Goal: Information Seeking & Learning: Learn about a topic

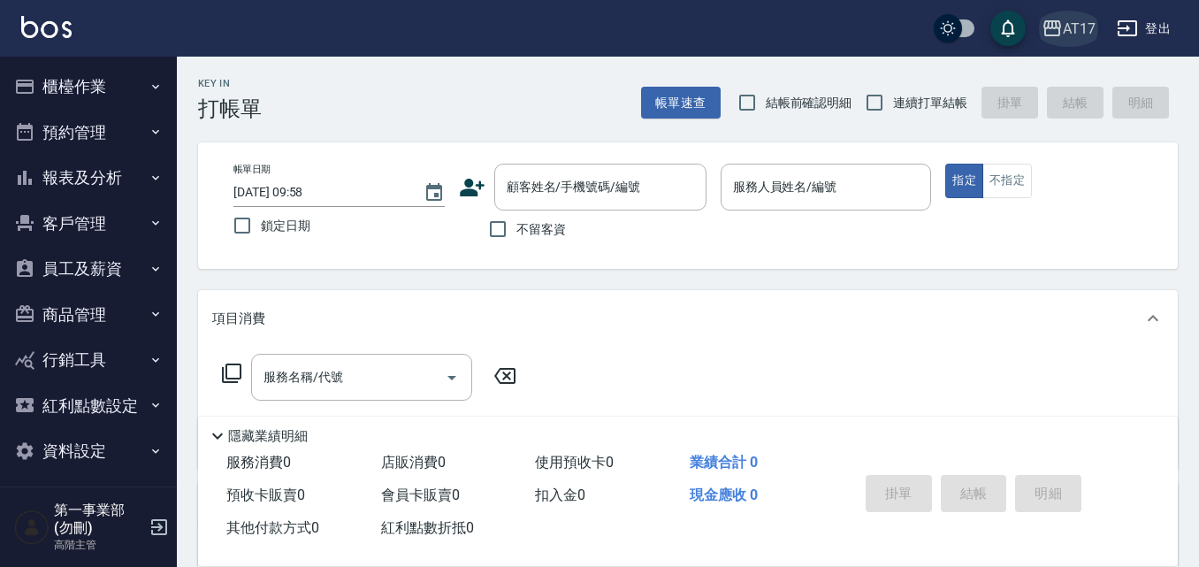
click at [608, 28] on div "AT17" at bounding box center [1079, 29] width 33 height 22
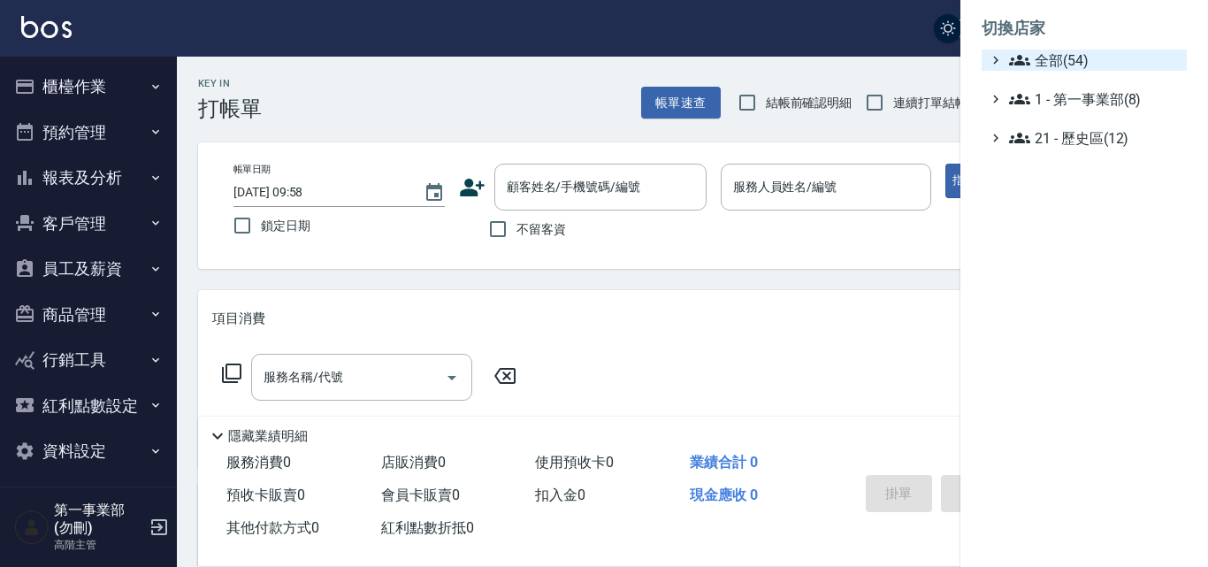
click at [608, 50] on span "全部(54)" at bounding box center [1094, 60] width 171 height 21
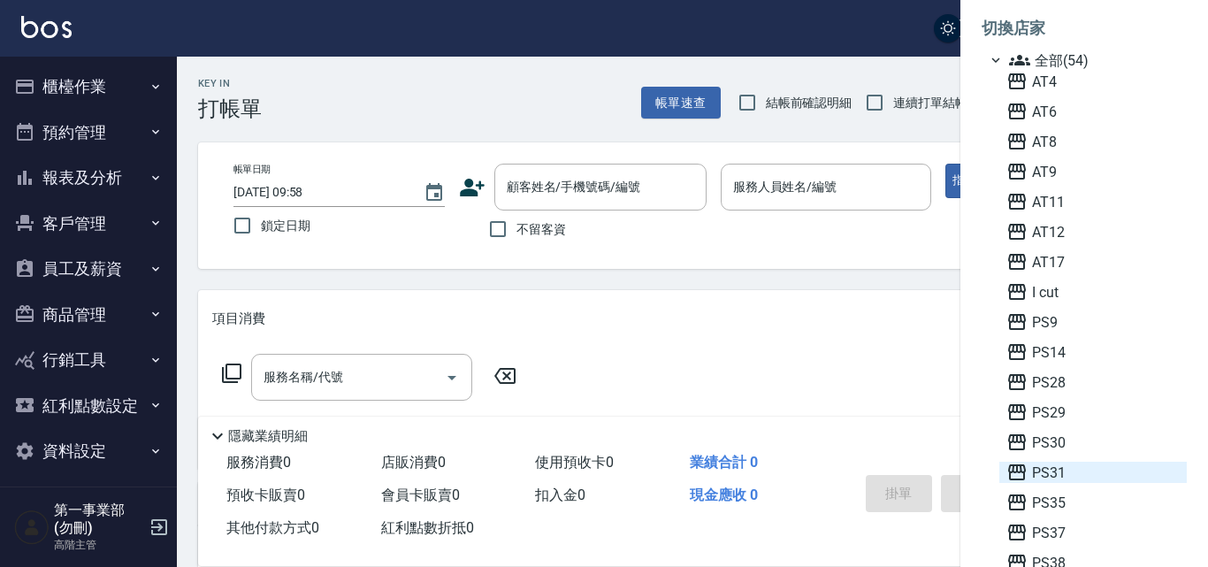
click at [608, 476] on span "PS31" at bounding box center [1093, 472] width 173 height 21
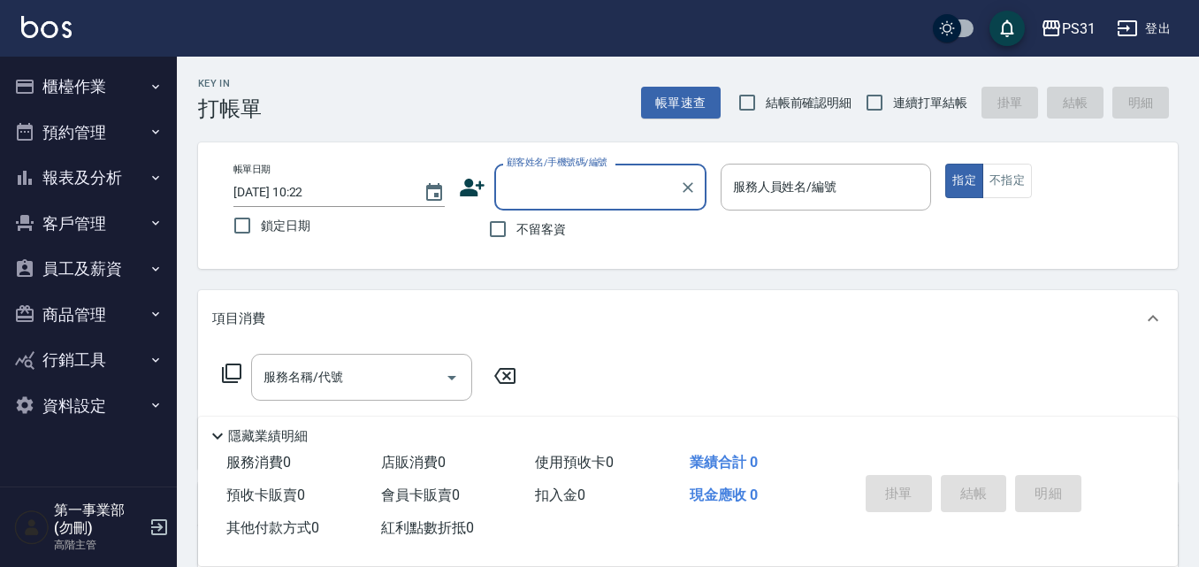
click at [116, 91] on button "櫃檯作業" at bounding box center [88, 87] width 163 height 46
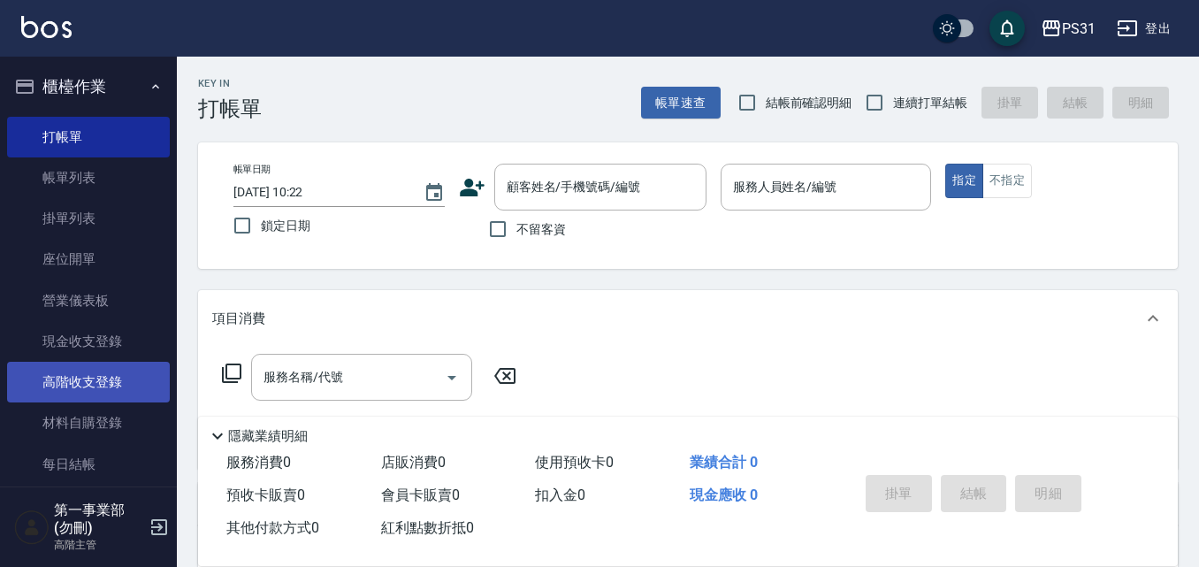
click at [117, 389] on link "高階收支登錄" at bounding box center [88, 382] width 163 height 41
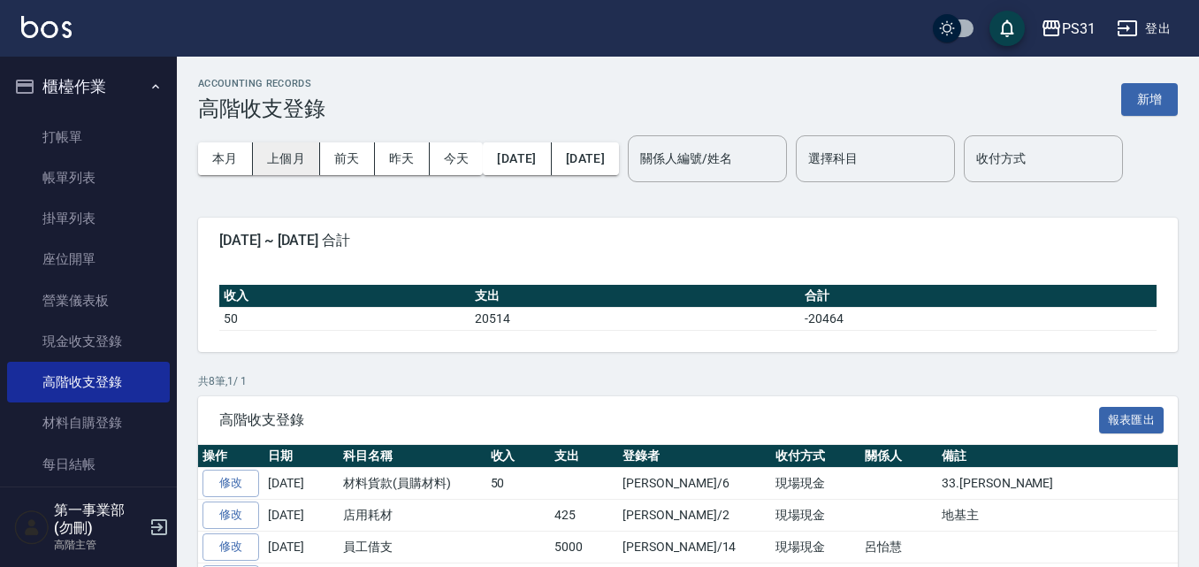
click at [264, 166] on button "上個月" at bounding box center [286, 158] width 67 height 33
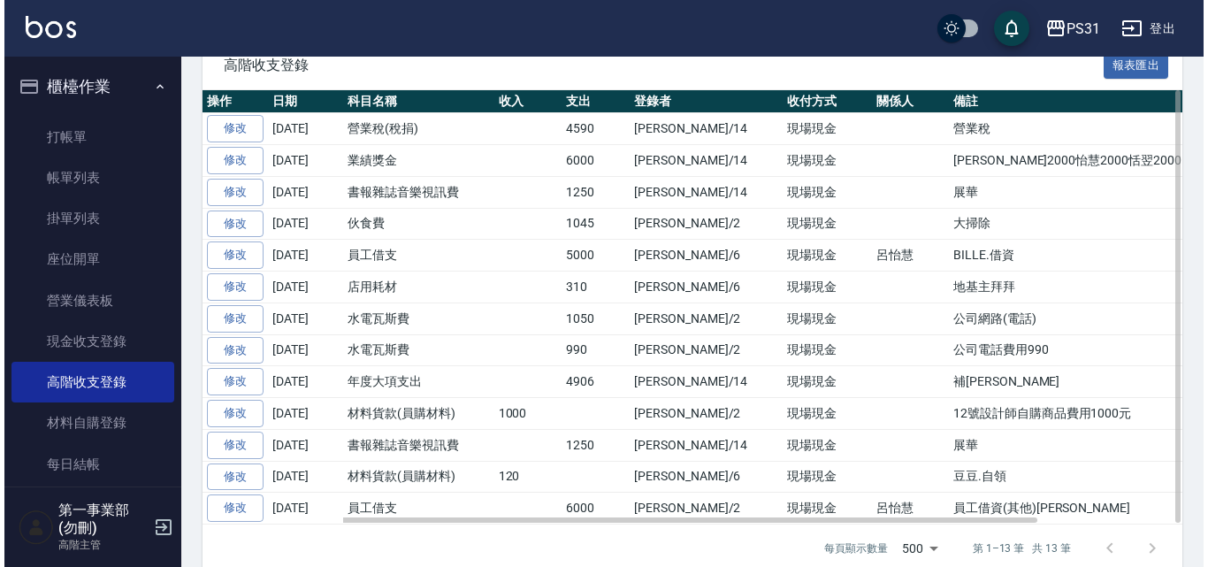
scroll to position [437, 0]
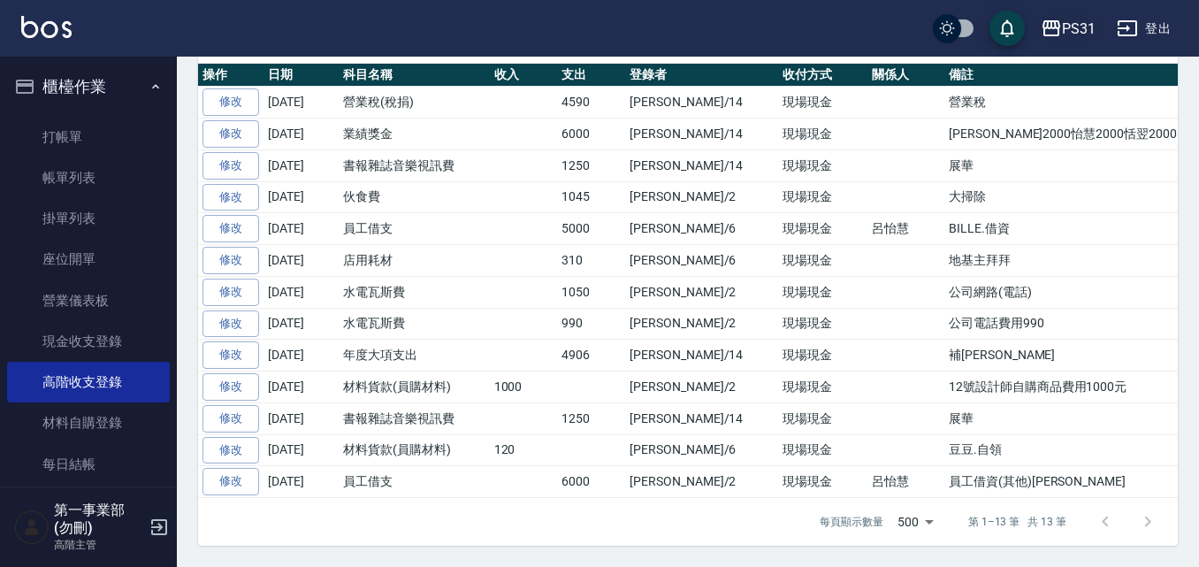
click at [1094, 27] on div "PS31" at bounding box center [1079, 29] width 34 height 22
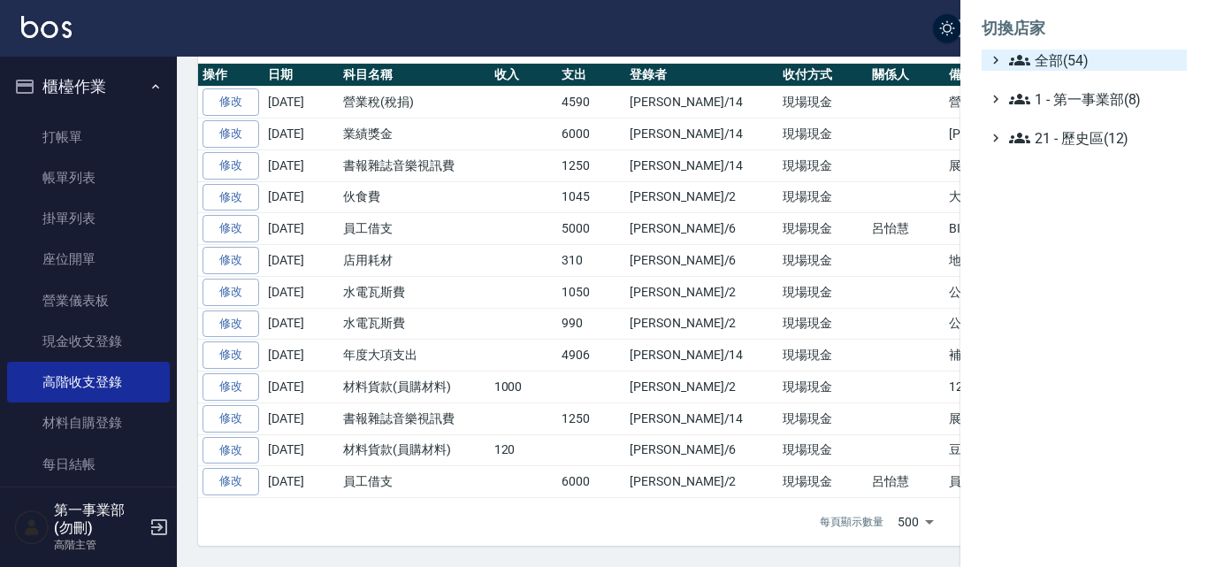
click at [1080, 62] on span "全部(54)" at bounding box center [1094, 60] width 171 height 21
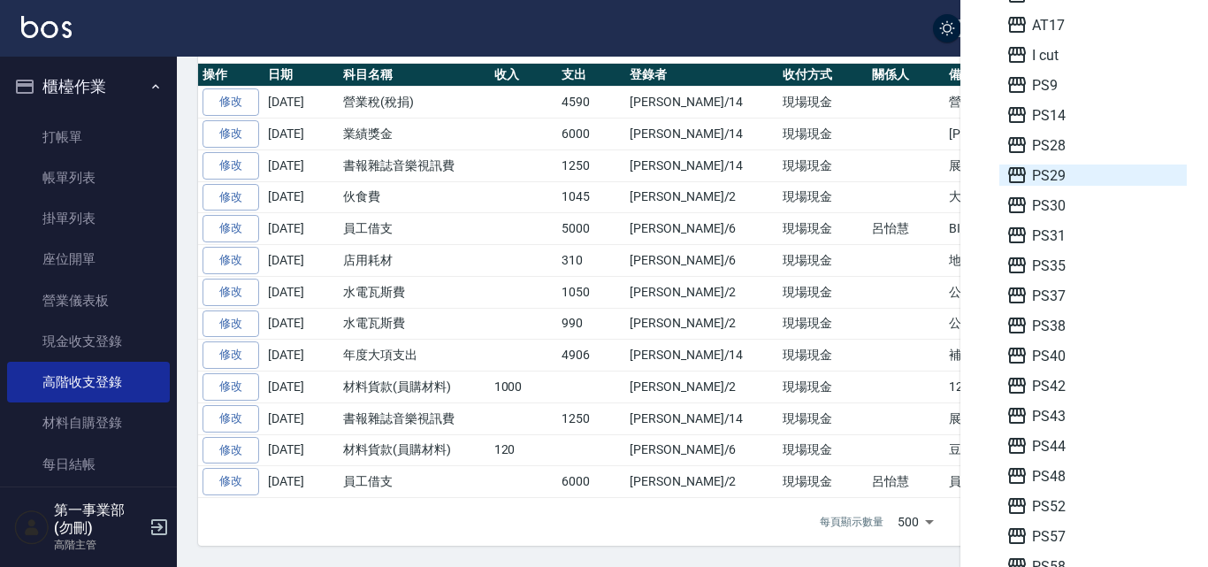
scroll to position [177, 0]
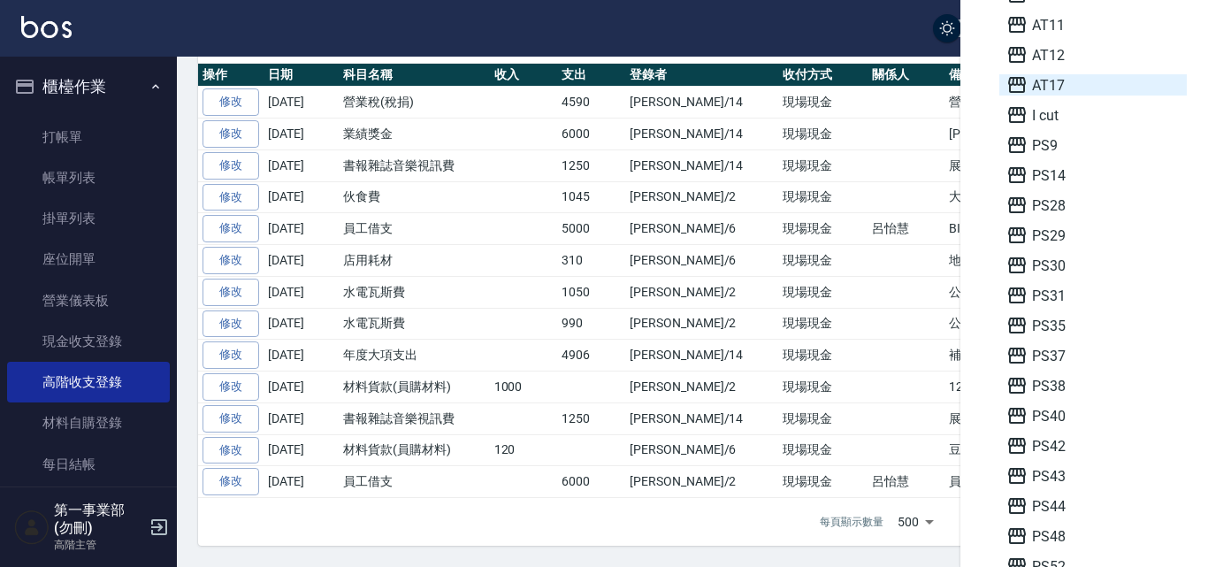
click at [1077, 82] on span "AT17" at bounding box center [1093, 84] width 173 height 21
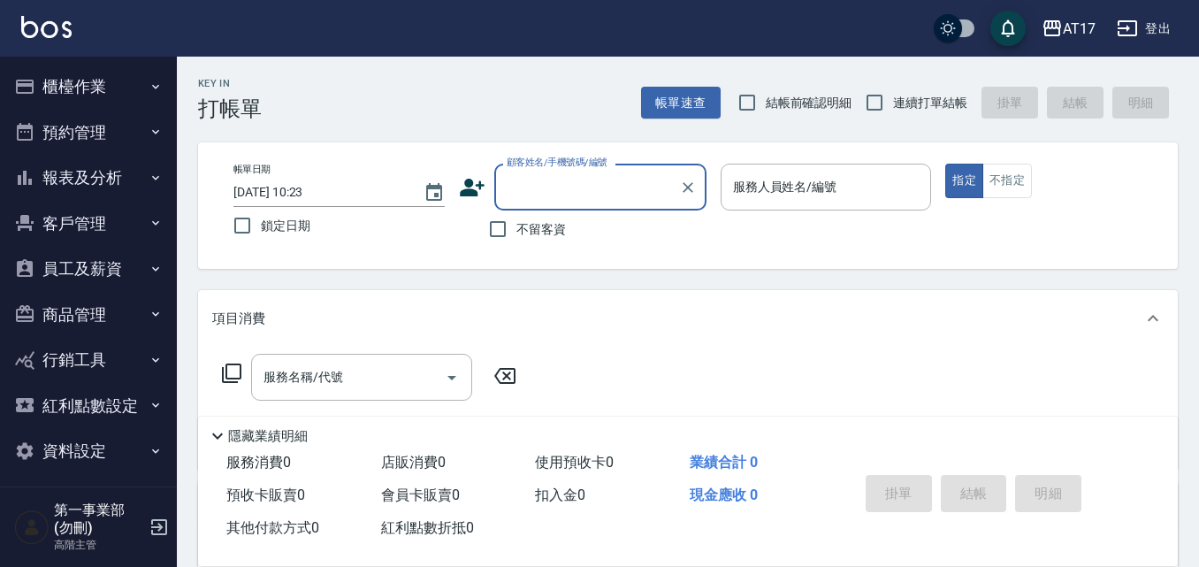
click at [136, 80] on button "櫃檯作業" at bounding box center [88, 87] width 163 height 46
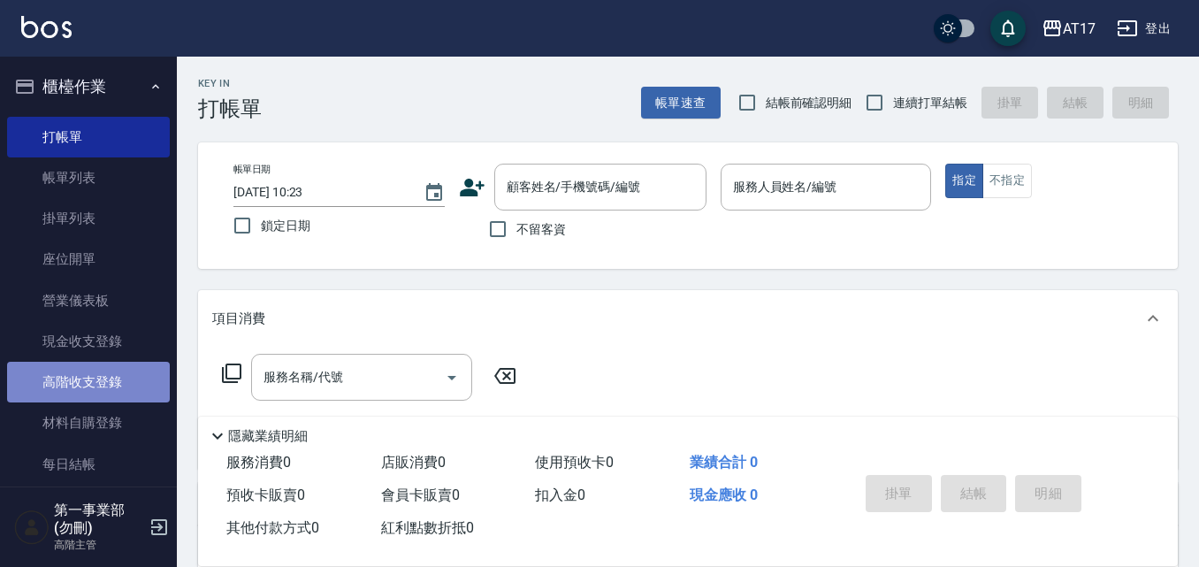
click at [129, 387] on link "高階收支登錄" at bounding box center [88, 382] width 163 height 41
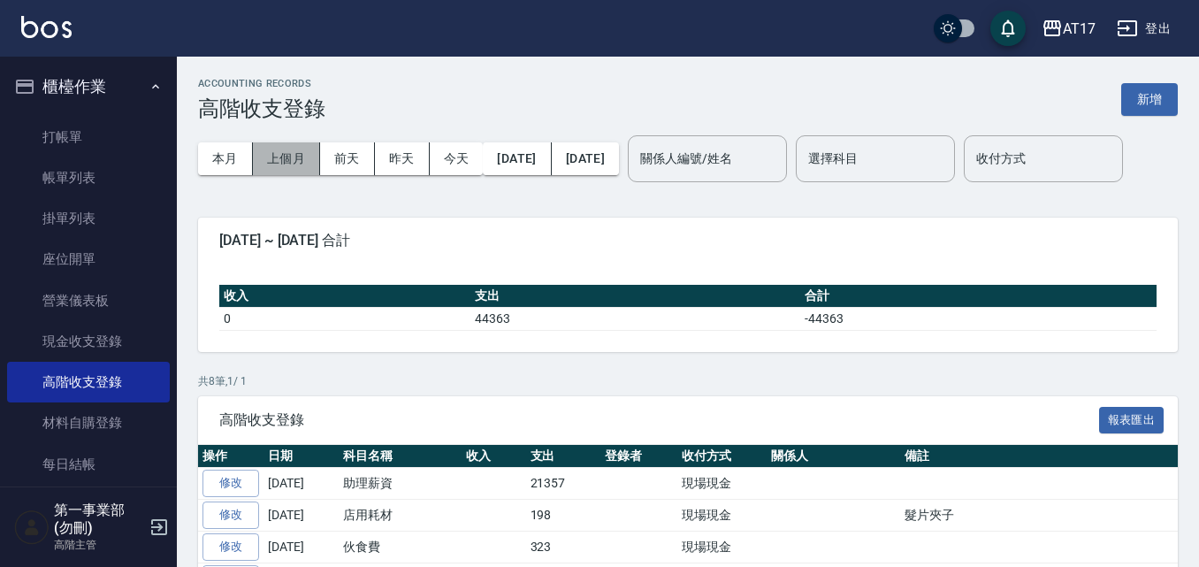
click at [307, 151] on button "上個月" at bounding box center [286, 158] width 67 height 33
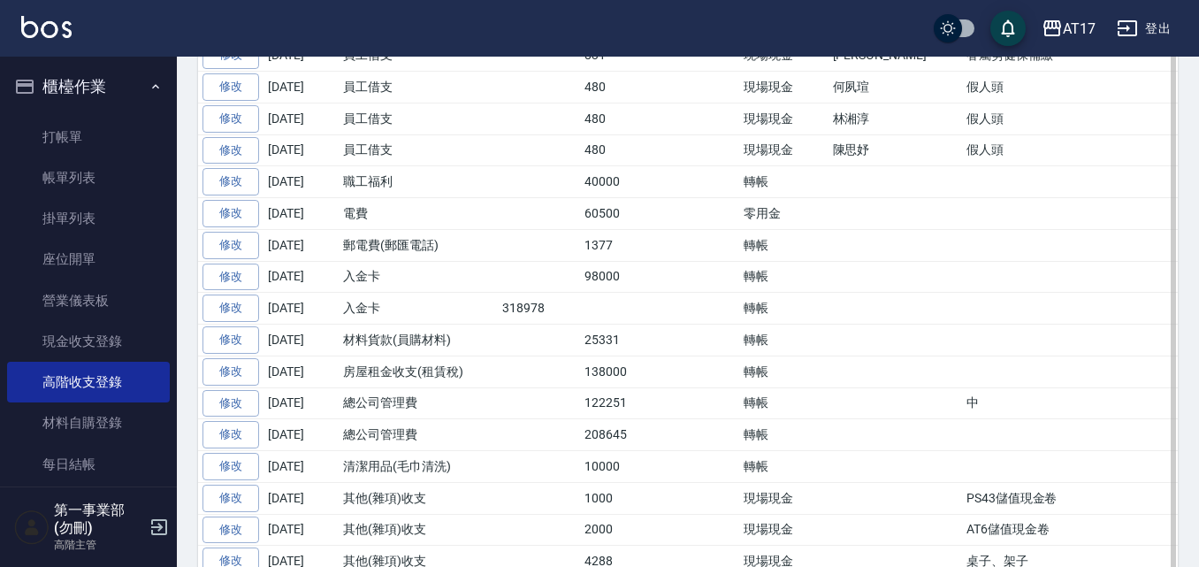
scroll to position [442, 0]
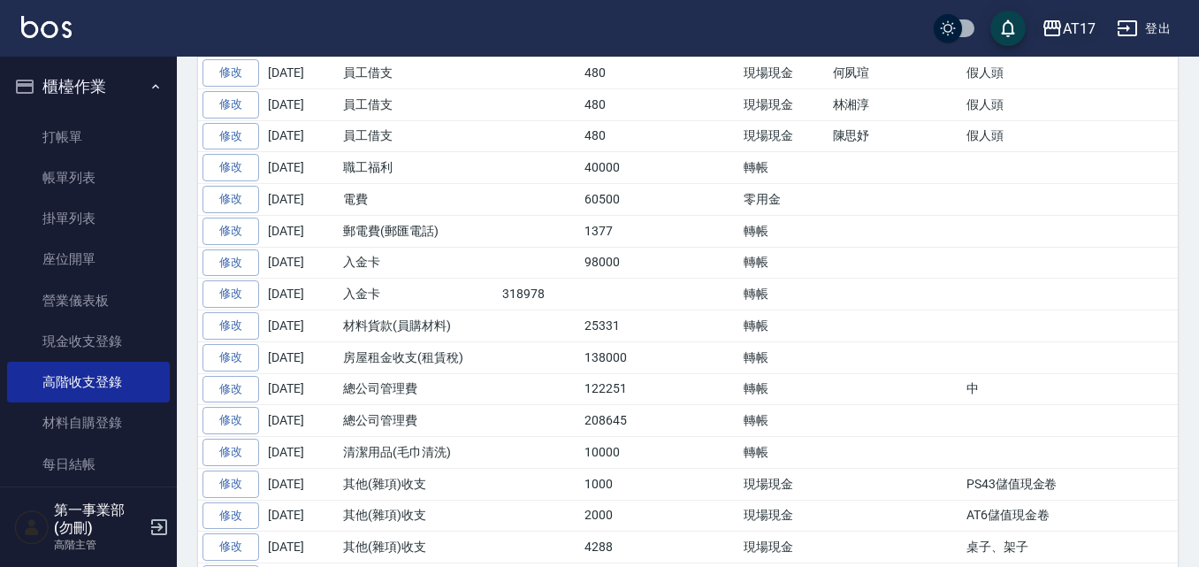
click at [1081, 32] on div "AT17" at bounding box center [1079, 29] width 33 height 22
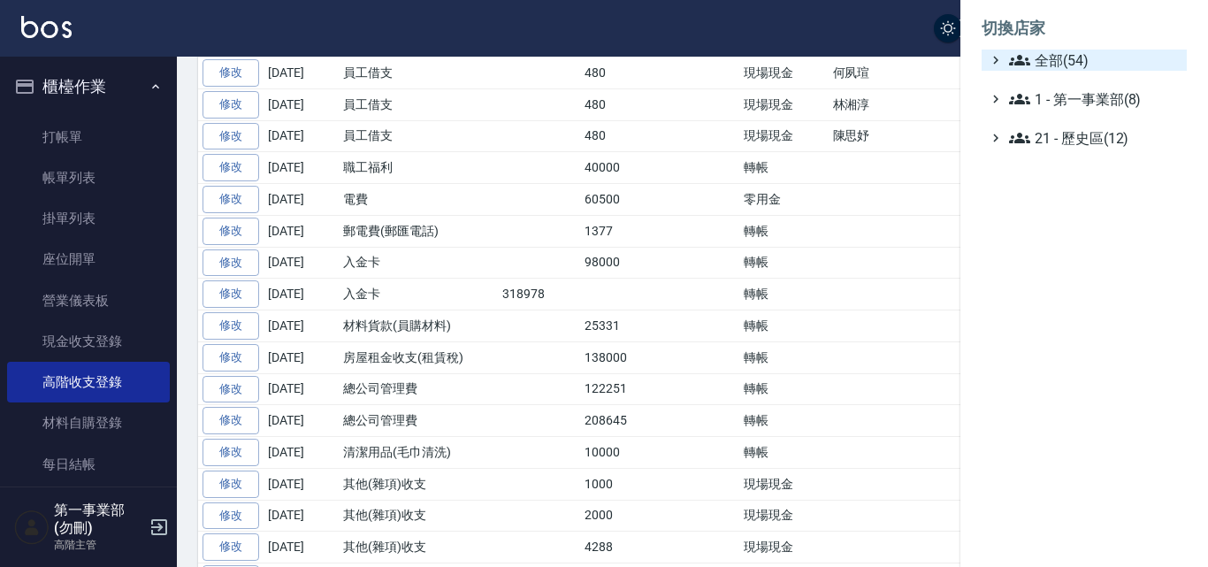
click at [1078, 68] on span "全部(54)" at bounding box center [1094, 60] width 171 height 21
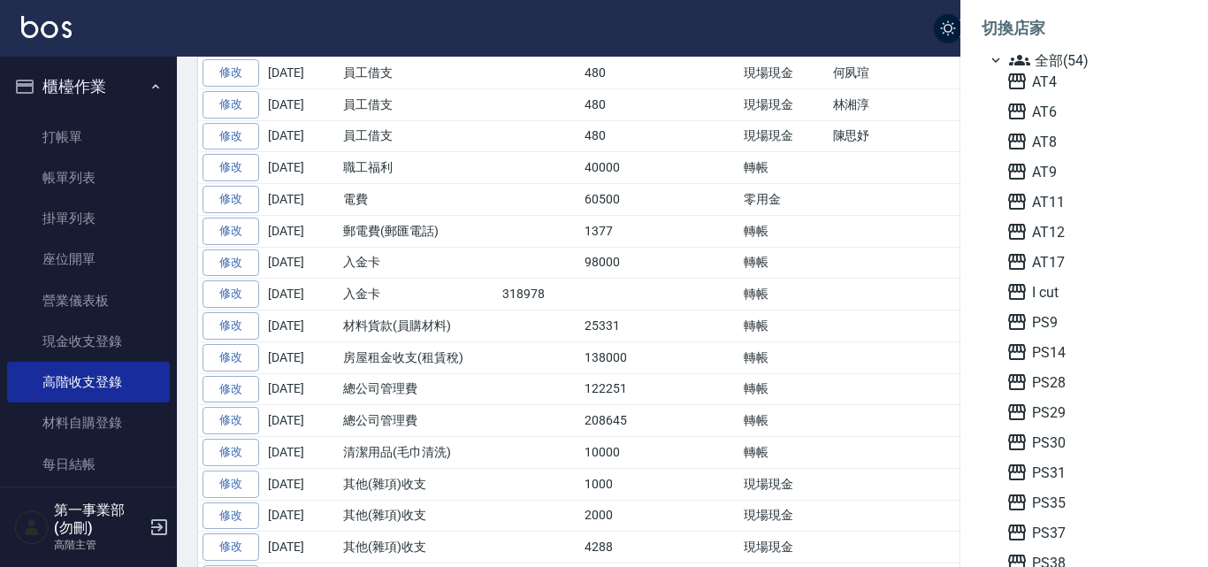
click at [772, 363] on div at bounding box center [604, 283] width 1208 height 567
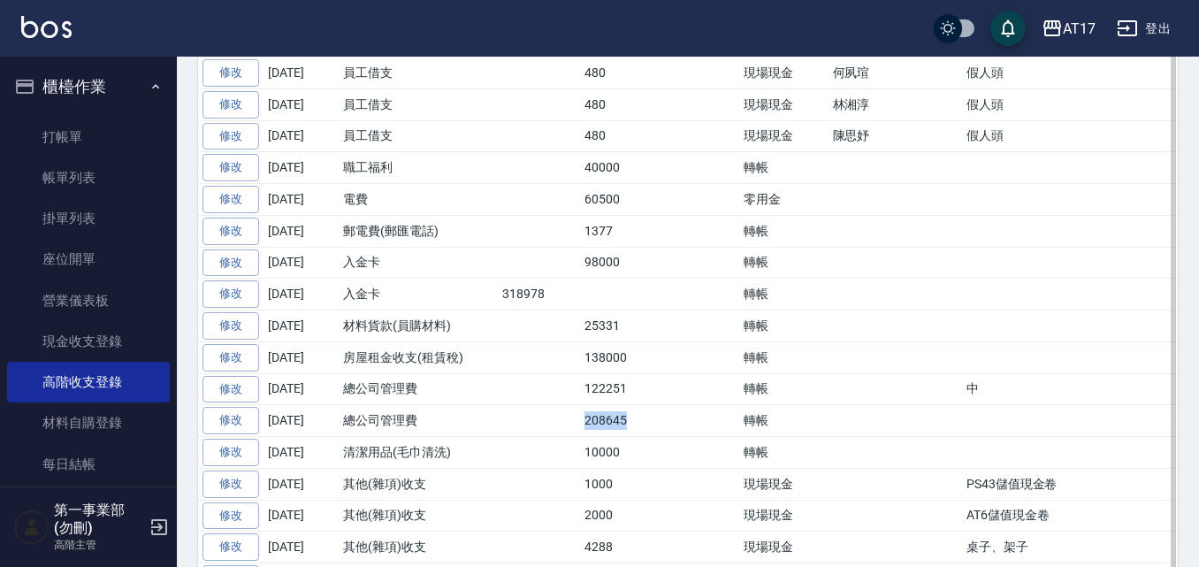
drag, startPoint x: 571, startPoint y: 479, endPoint x: 694, endPoint y: 482, distance: 123.0
click at [694, 437] on tr "修改 2025-08-31 總公司管理費 208645 轉帳" at bounding box center [773, 421] width 1150 height 32
click at [714, 437] on td at bounding box center [700, 421] width 77 height 32
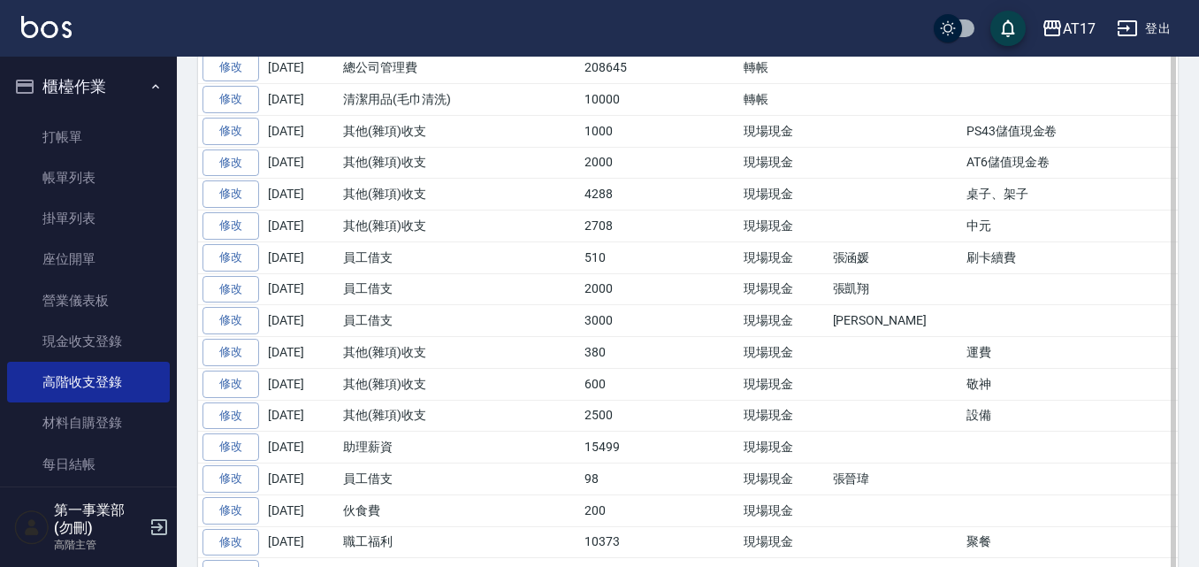
scroll to position [796, 0]
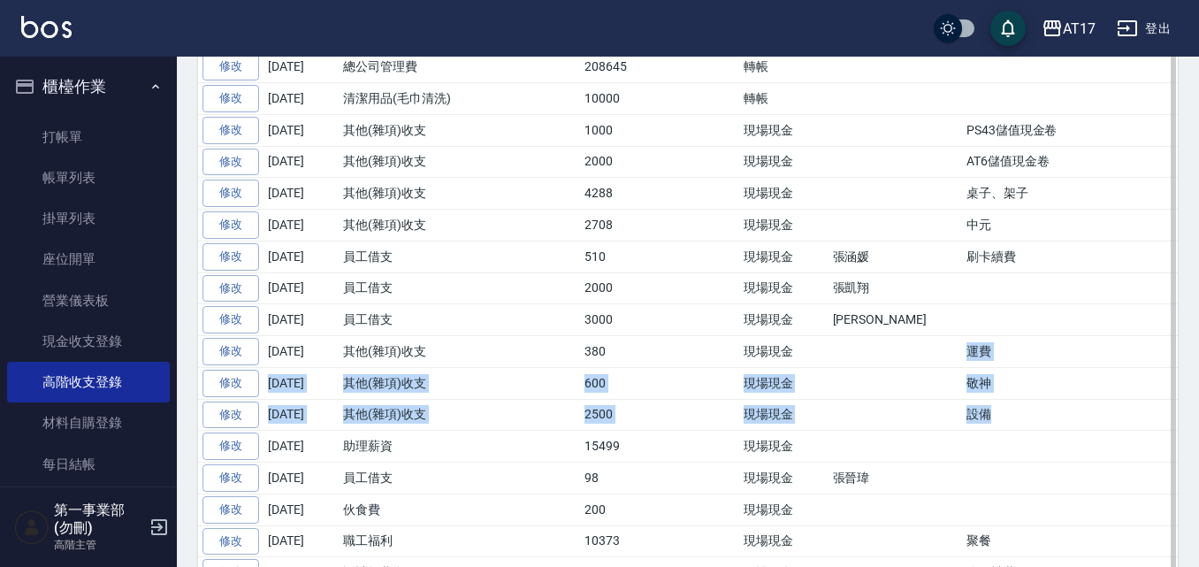
drag, startPoint x: 944, startPoint y: 476, endPoint x: 892, endPoint y: 422, distance: 74.4
click at [892, 422] on tbody "修改 2025-08-31 員工借支 831 現場現金 潘信良 眷屬勞健保補繳 修改 2025-08-31 員工借支 480 現場現金 何夙瑄 假人頭 修改 …" at bounding box center [773, 257] width 1150 height 1170
click at [962, 399] on td "敬神" at bounding box center [1155, 383] width 386 height 32
drag, startPoint x: 970, startPoint y: 464, endPoint x: 860, endPoint y: 395, distance: 130.3
click at [860, 395] on tbody "修改 2025-08-31 員工借支 831 現場現金 潘信良 眷屬勞健保補繳 修改 2025-08-31 員工借支 480 現場現金 何夙瑄 假人頭 修改 …" at bounding box center [773, 257] width 1150 height 1170
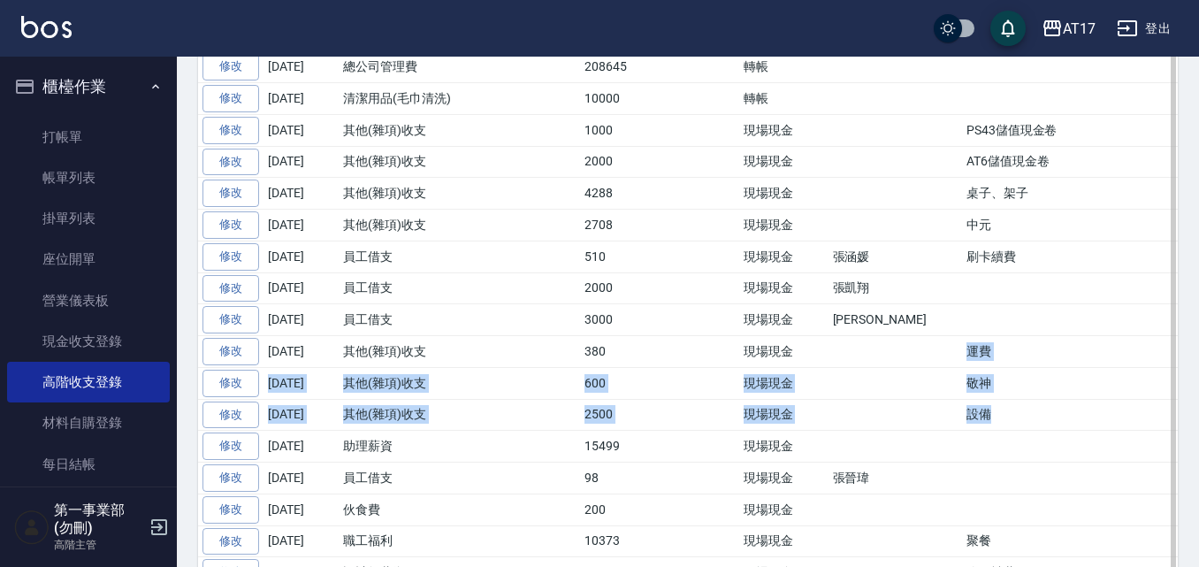
drag, startPoint x: 968, startPoint y: 456, endPoint x: 946, endPoint y: 473, distance: 27.6
click at [968, 431] on td "設備" at bounding box center [1155, 415] width 386 height 32
click at [962, 431] on td "設備" at bounding box center [1155, 415] width 386 height 32
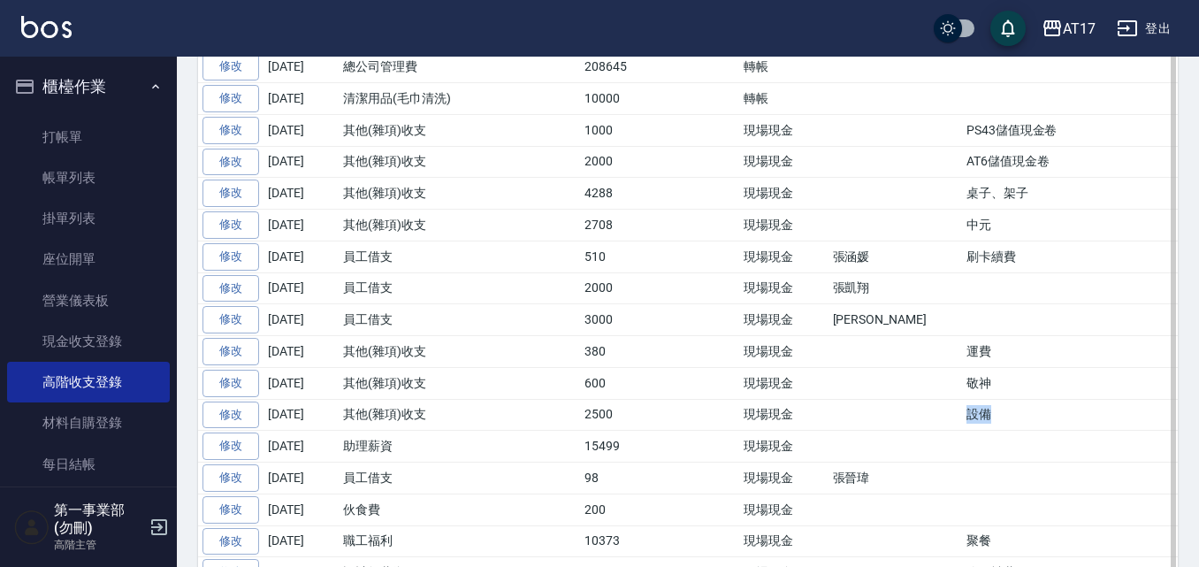
drag, startPoint x: 907, startPoint y: 471, endPoint x: 942, endPoint y: 463, distance: 35.4
click at [962, 431] on td "設備" at bounding box center [1155, 415] width 386 height 32
drag, startPoint x: 953, startPoint y: 434, endPoint x: 884, endPoint y: 440, distance: 70.1
click at [884, 399] on tr "修改 2025-08-17 其他(雜項)收支 600 現場現金 敬神" at bounding box center [773, 383] width 1150 height 32
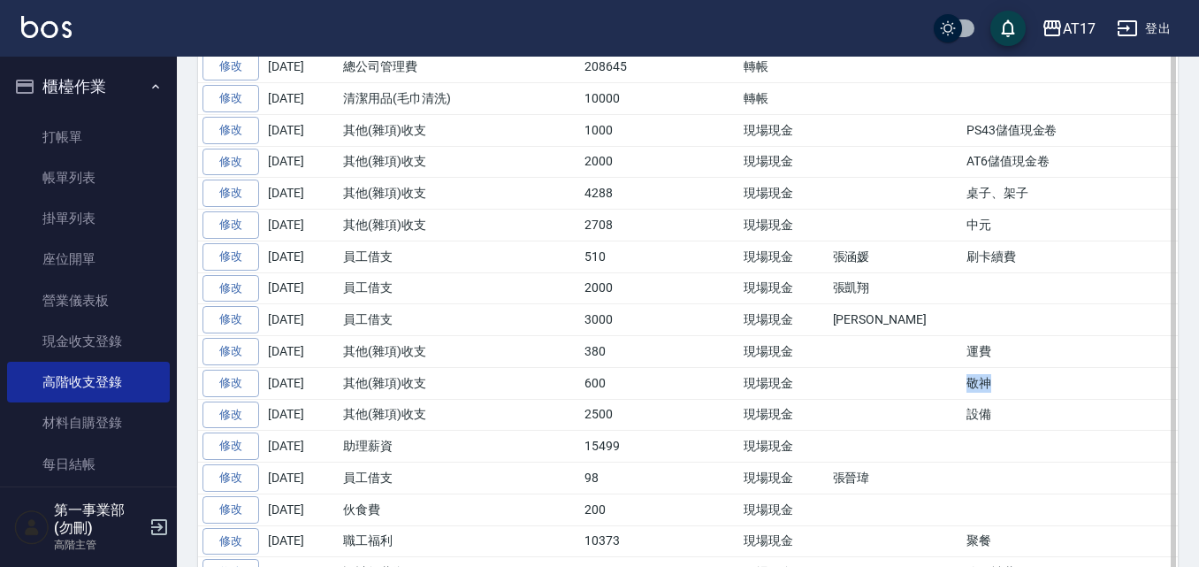
click at [962, 399] on td "敬神" at bounding box center [1155, 383] width 386 height 32
drag, startPoint x: 907, startPoint y: 405, endPoint x: 946, endPoint y: 408, distance: 39.0
click at [962, 368] on td "運費" at bounding box center [1155, 352] width 386 height 32
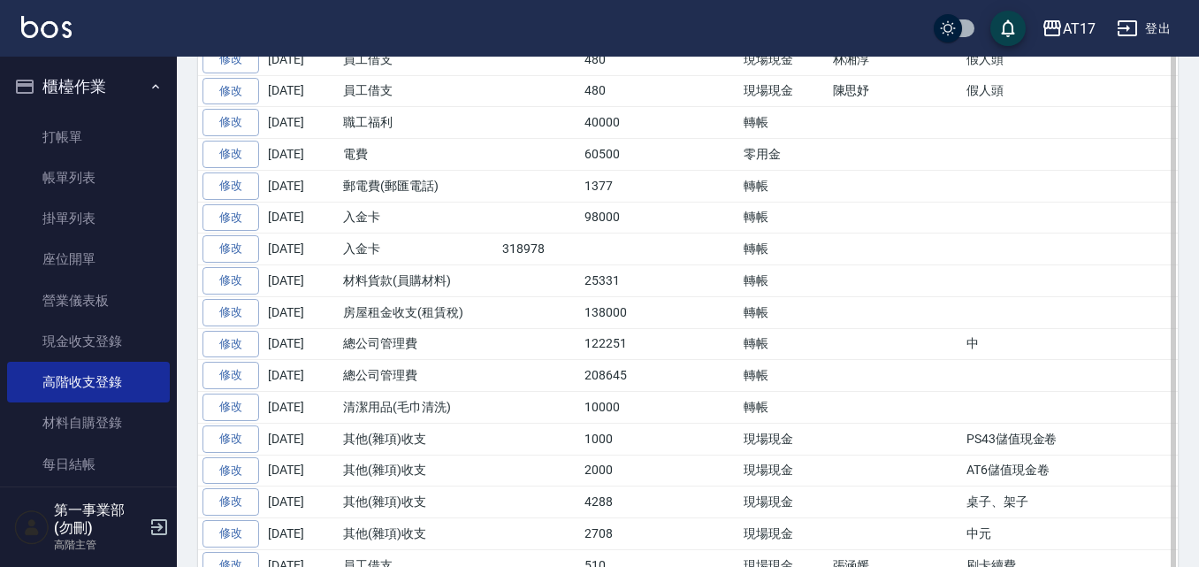
scroll to position [531, 0]
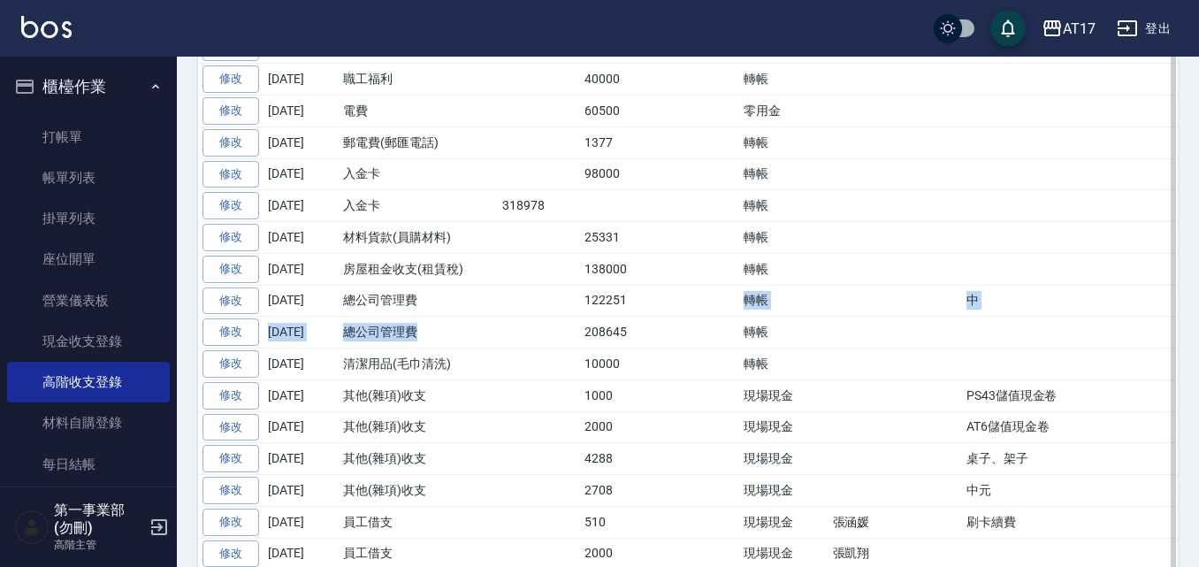
drag, startPoint x: 573, startPoint y: 385, endPoint x: 660, endPoint y: 355, distance: 91.7
click at [660, 355] on tbody "修改 2025-08-31 員工借支 831 現場現金 潘信良 眷屬勞健保補繳 修改 2025-08-31 員工借支 480 現場現金 何夙瑄 假人頭 修改 …" at bounding box center [773, 522] width 1150 height 1170
click at [653, 348] on td "208645" at bounding box center [621, 333] width 82 height 32
drag, startPoint x: 560, startPoint y: 348, endPoint x: 930, endPoint y: 389, distance: 372.9
click at [930, 389] on tbody "修改 2025-08-31 員工借支 831 現場現金 潘信良 眷屬勞健保補繳 修改 2025-08-31 員工借支 480 現場現金 何夙瑄 假人頭 修改 …" at bounding box center [773, 522] width 1150 height 1170
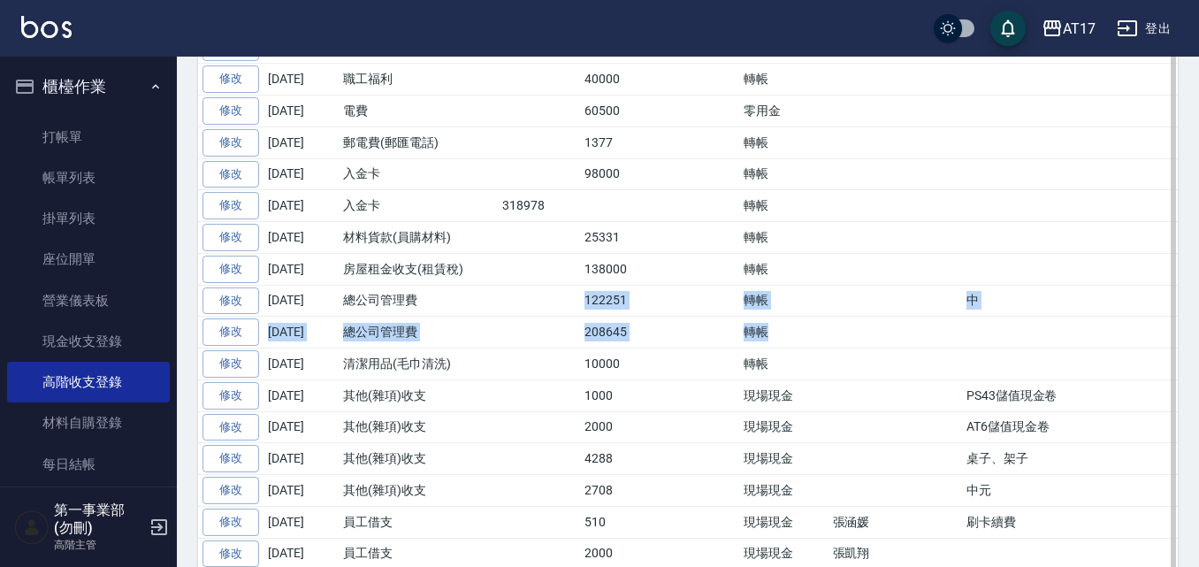
click at [962, 348] on td at bounding box center [1155, 333] width 386 height 32
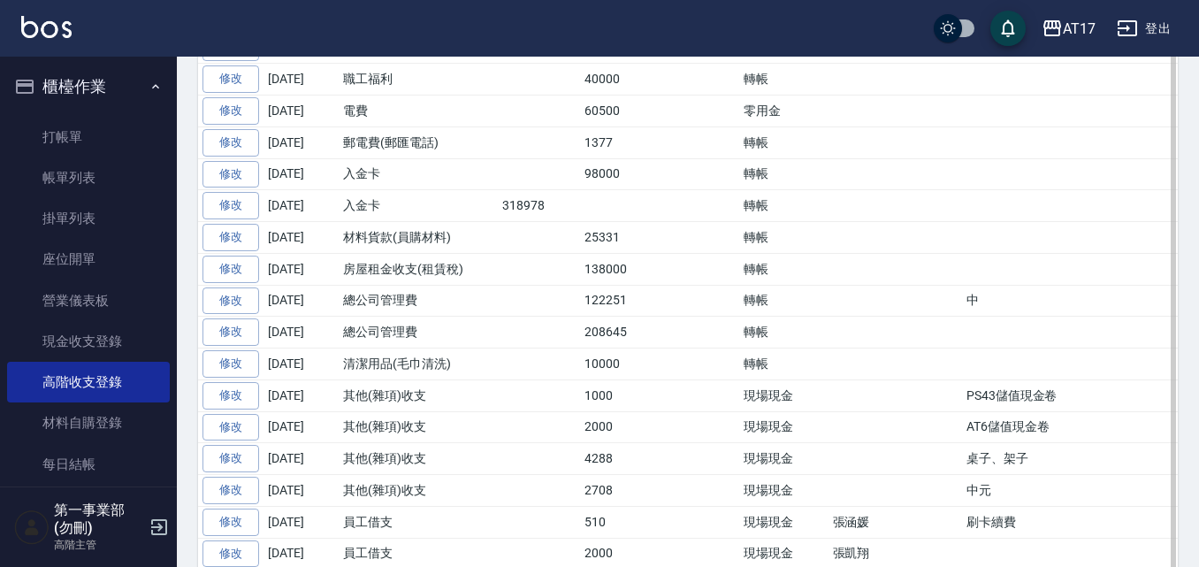
click at [962, 348] on td at bounding box center [1155, 333] width 386 height 32
drag, startPoint x: 547, startPoint y: 355, endPoint x: 673, endPoint y: 384, distance: 129.8
click at [673, 384] on tbody "修改 2025-08-31 員工借支 831 現場現金 潘信良 眷屬勞健保補繳 修改 2025-08-31 員工借支 480 現場現金 何夙瑄 假人頭 修改 …" at bounding box center [773, 522] width 1150 height 1170
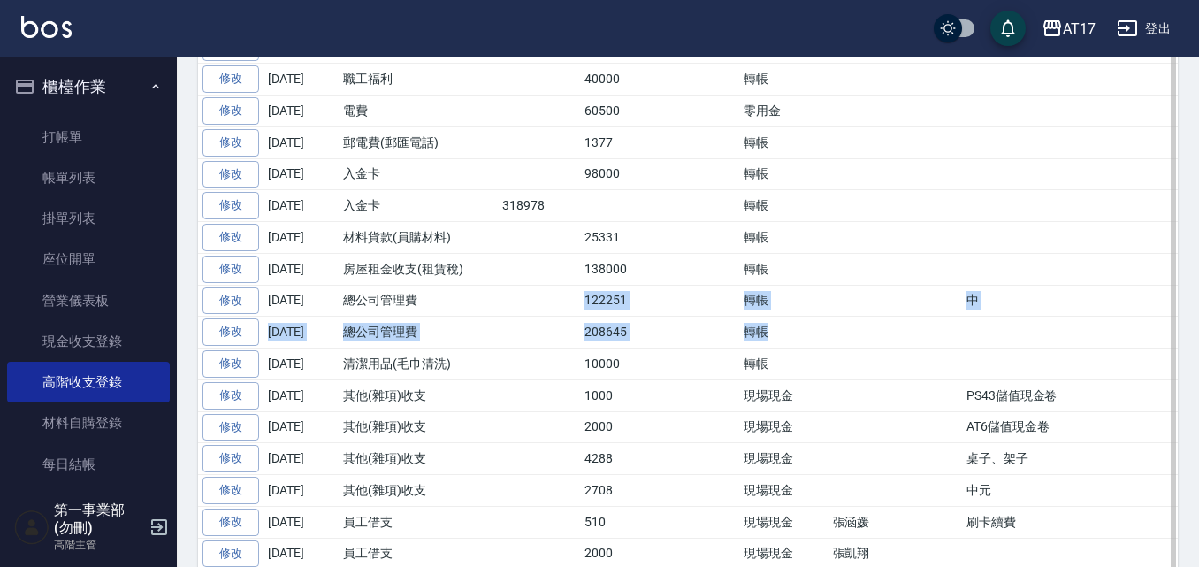
drag, startPoint x: 833, startPoint y: 397, endPoint x: 570, endPoint y: 350, distance: 267.7
click at [570, 350] on tbody "修改 2025-08-31 員工借支 831 現場現金 潘信良 眷屬勞健保補繳 修改 2025-08-31 員工借支 480 現場現金 何夙瑄 假人頭 修改 …" at bounding box center [773, 522] width 1150 height 1170
click at [617, 317] on td "122251" at bounding box center [621, 301] width 82 height 32
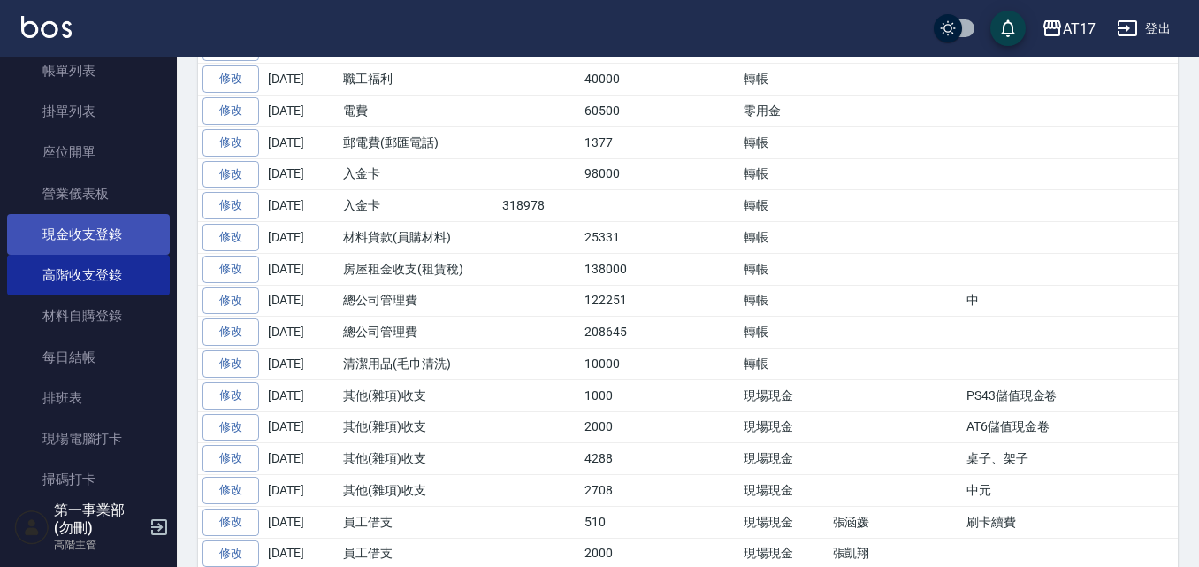
scroll to position [442, 0]
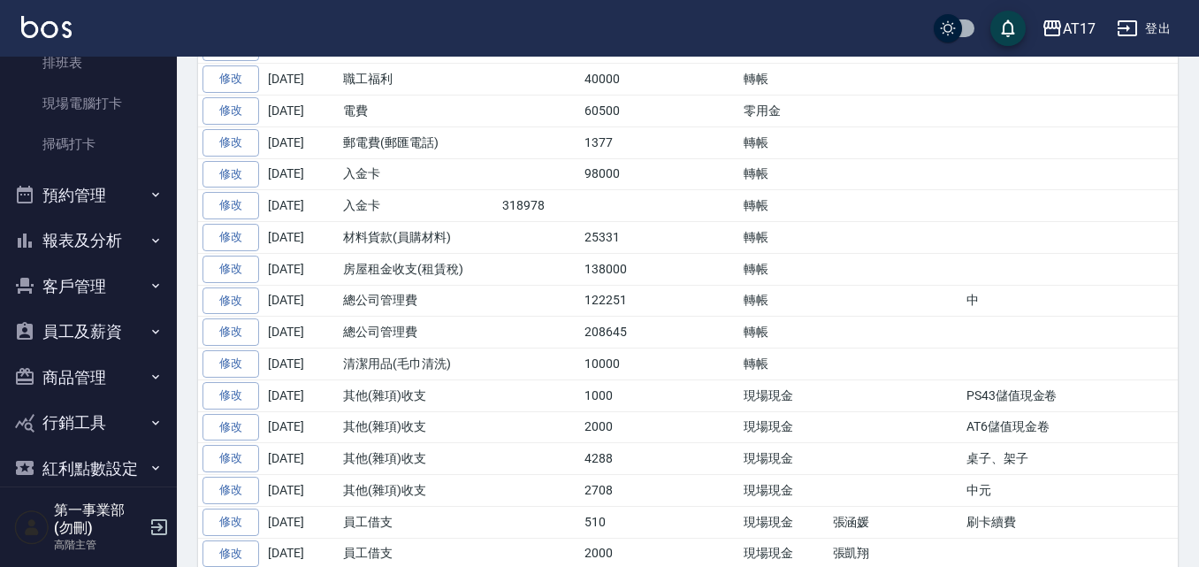
click at [96, 247] on button "報表及分析" at bounding box center [88, 241] width 163 height 46
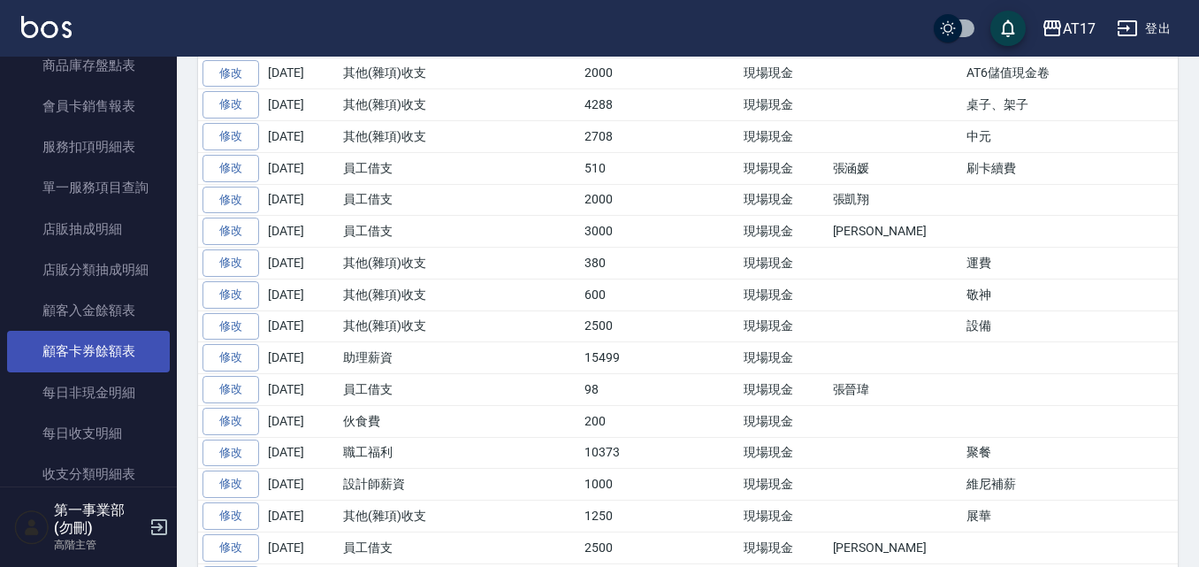
scroll to position [1769, 0]
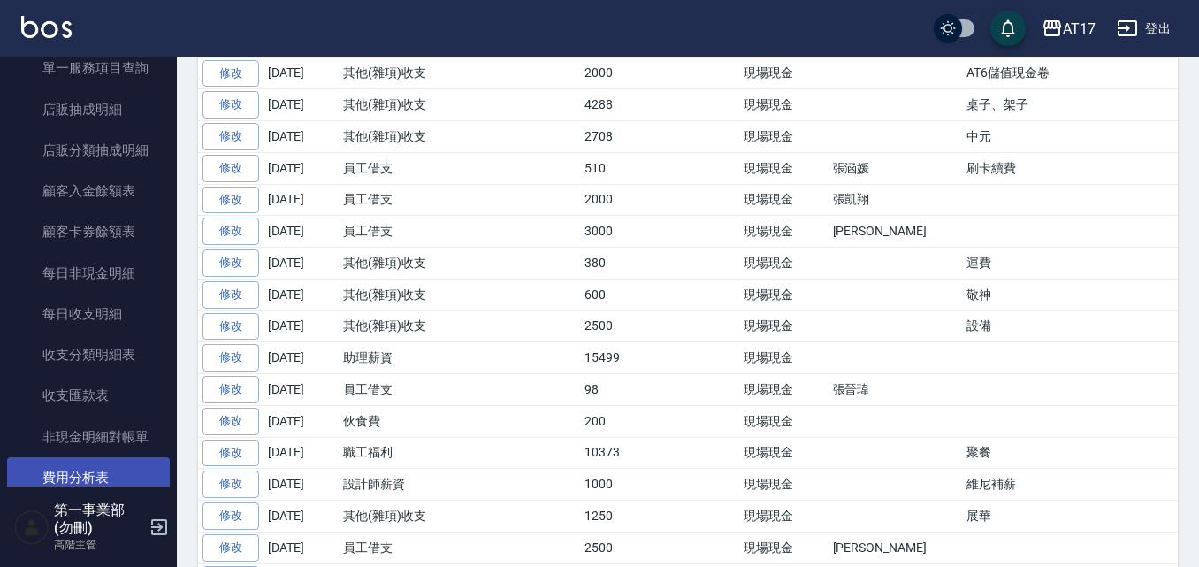
click at [74, 468] on link "費用分析表" at bounding box center [88, 477] width 163 height 41
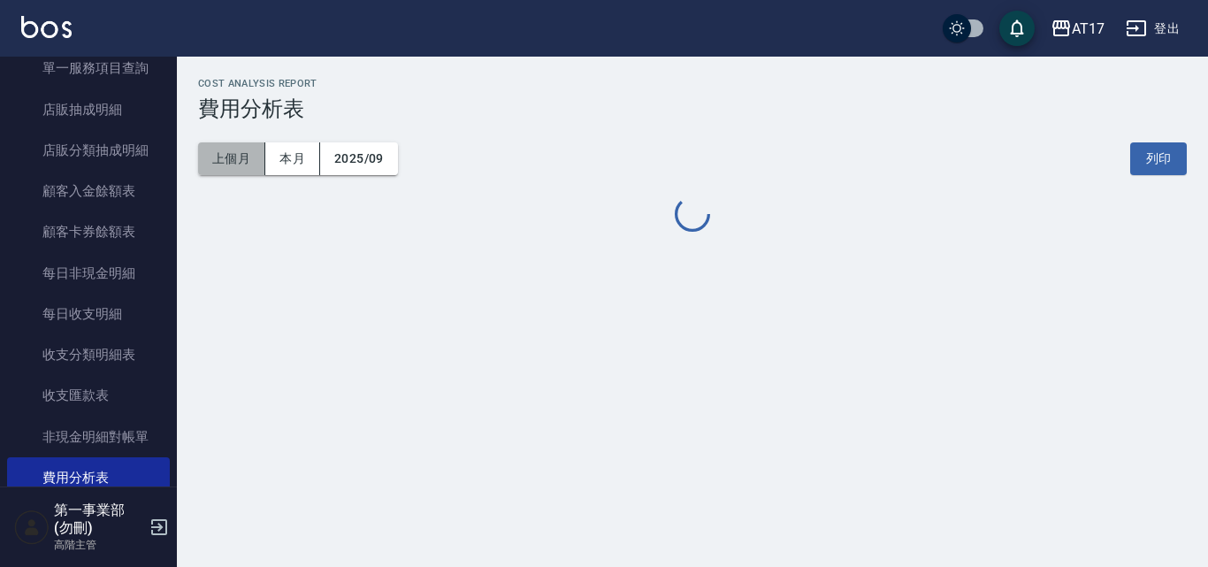
click at [238, 157] on button "上個月" at bounding box center [231, 158] width 67 height 33
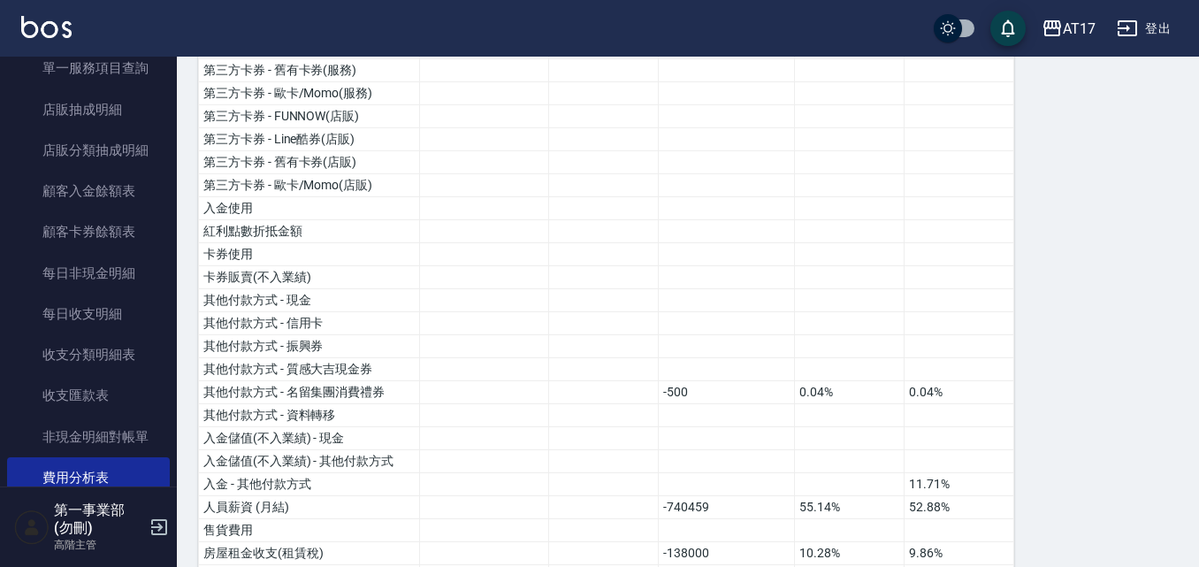
scroll to position [619, 0]
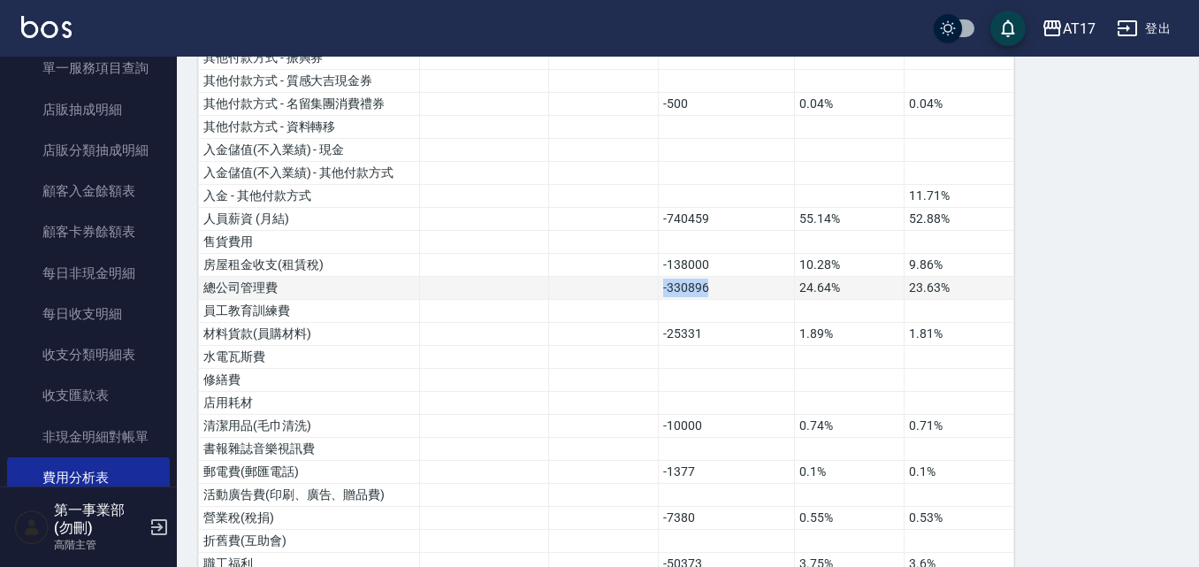
drag, startPoint x: 663, startPoint y: 288, endPoint x: 747, endPoint y: 296, distance: 83.5
click at [747, 296] on td "-330896" at bounding box center [726, 288] width 136 height 23
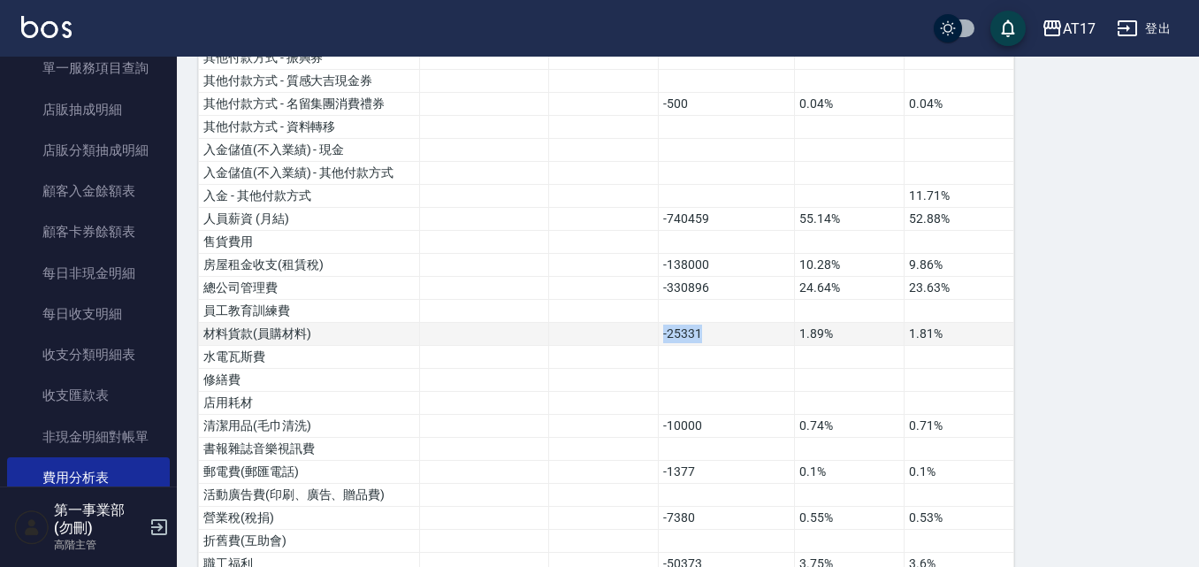
drag, startPoint x: 744, startPoint y: 339, endPoint x: 611, endPoint y: 342, distance: 132.7
click at [611, 342] on tr "材料貨款(員購材料) -25331 1.89% 1.81%" at bounding box center [606, 334] width 815 height 23
click at [676, 339] on td "-25331" at bounding box center [726, 334] width 136 height 23
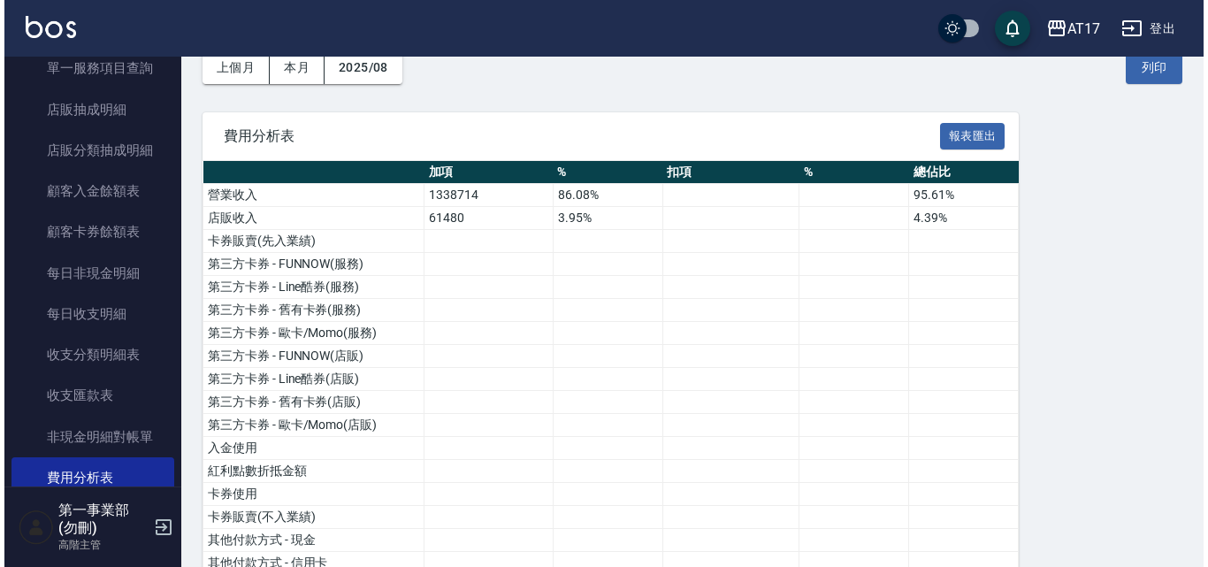
scroll to position [0, 0]
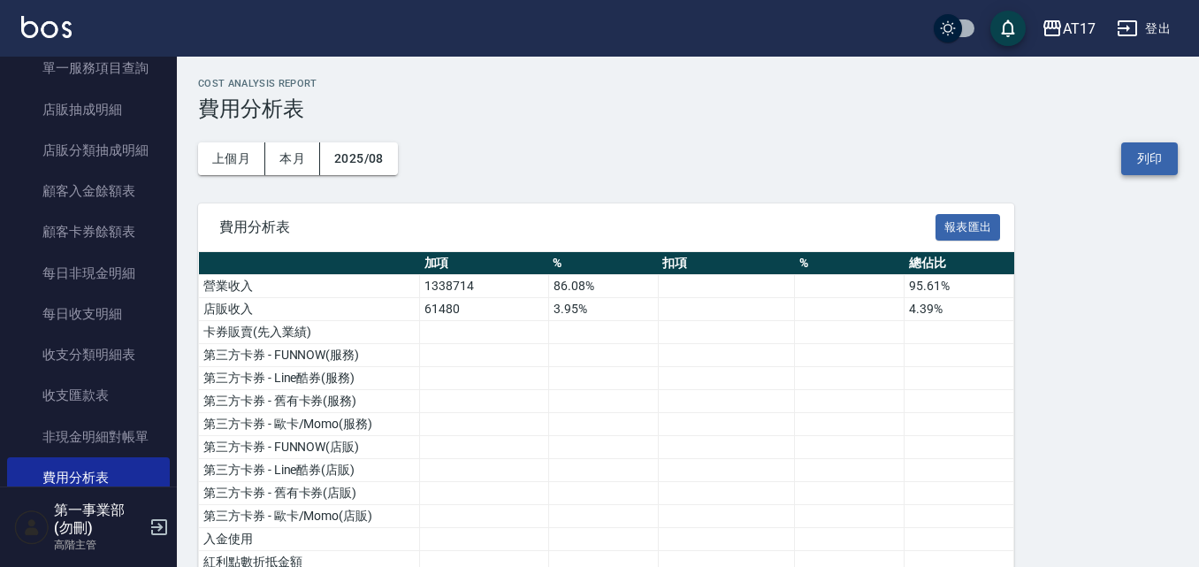
click at [1147, 164] on button "列印" at bounding box center [1150, 158] width 57 height 33
click at [1071, 20] on div "AT17" at bounding box center [1079, 29] width 33 height 22
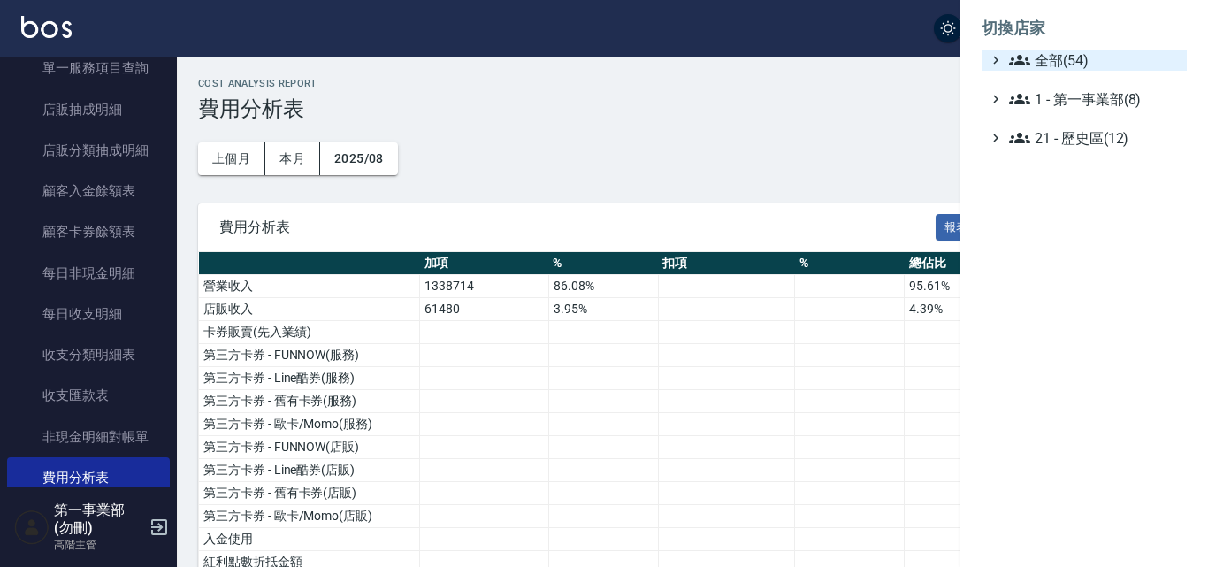
click at [1073, 52] on span "全部(54)" at bounding box center [1094, 60] width 171 height 21
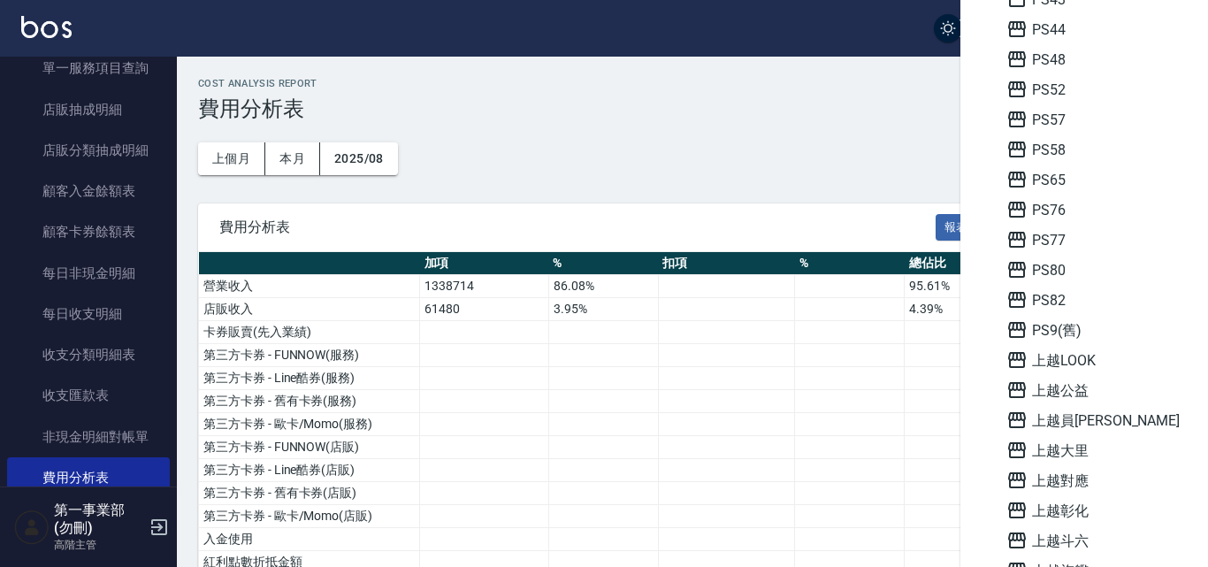
scroll to position [708, 0]
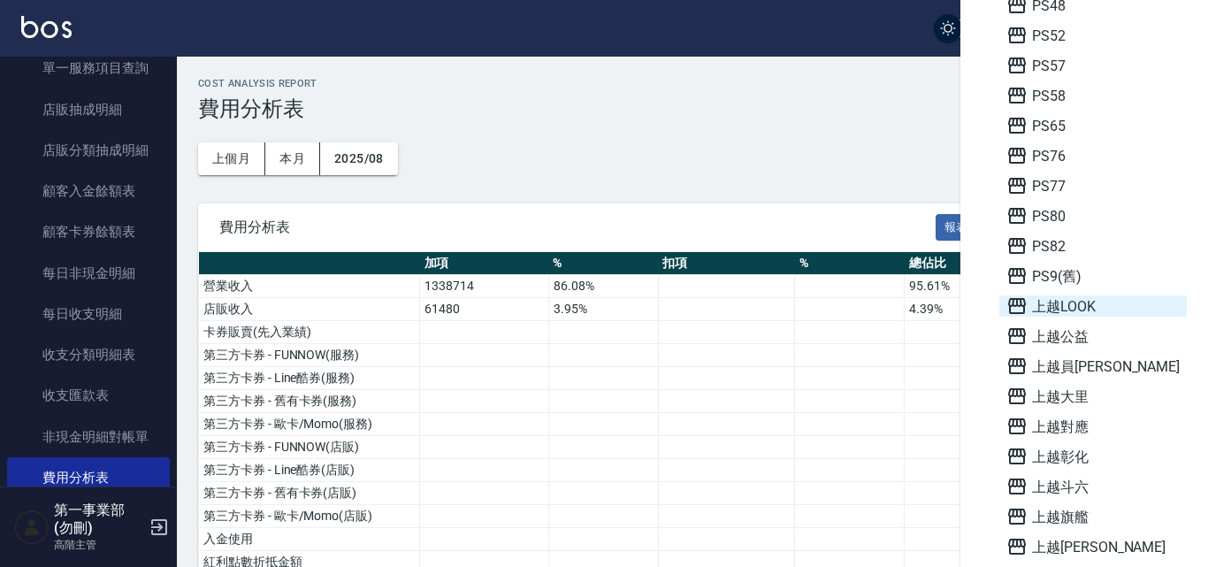
click at [1107, 313] on span "上越LOOK" at bounding box center [1093, 305] width 173 height 21
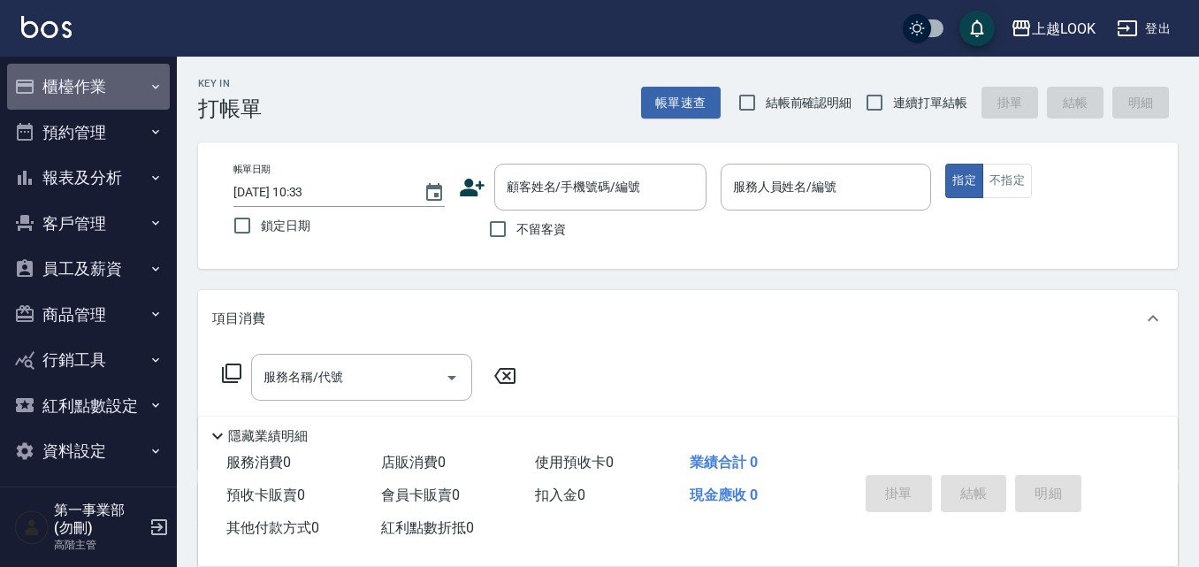
click at [126, 89] on button "櫃檯作業" at bounding box center [88, 87] width 163 height 46
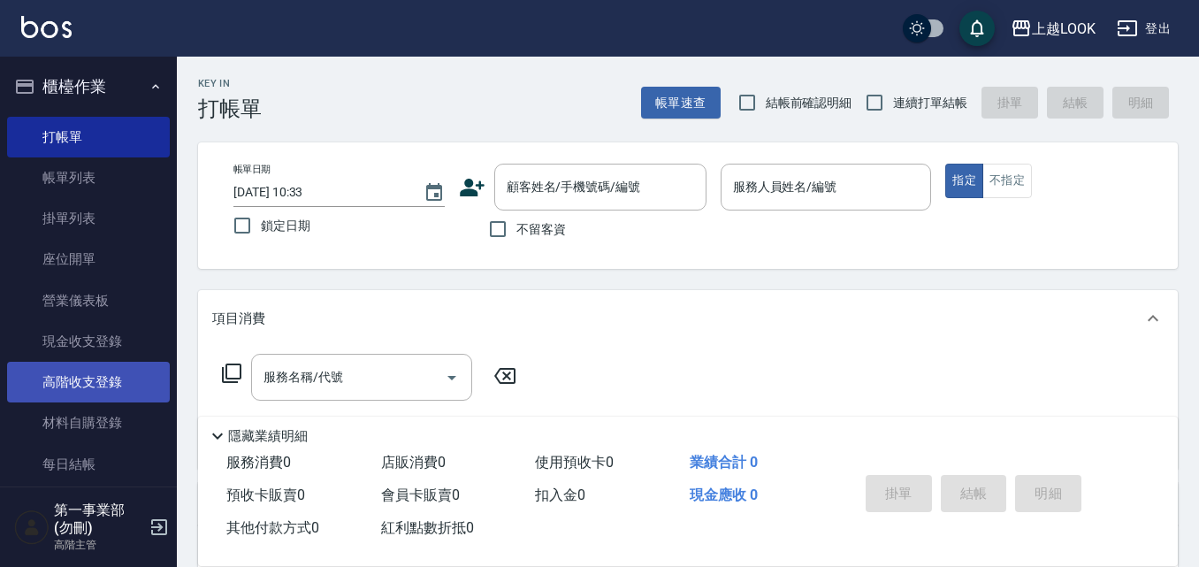
click at [106, 393] on link "高階收支登錄" at bounding box center [88, 382] width 163 height 41
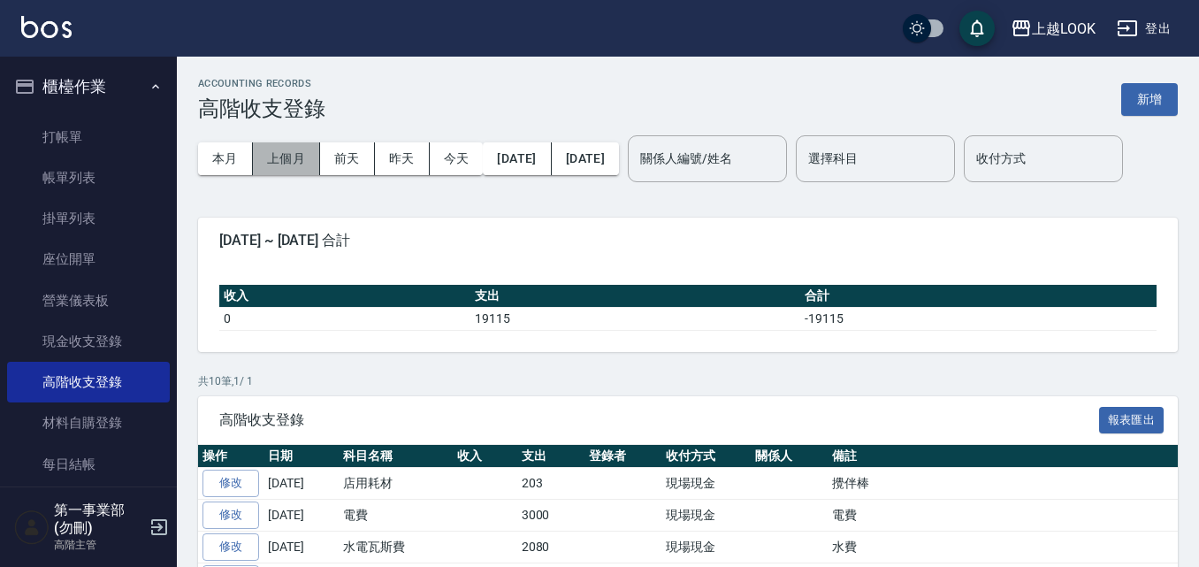
click at [310, 167] on button "上個月" at bounding box center [286, 158] width 67 height 33
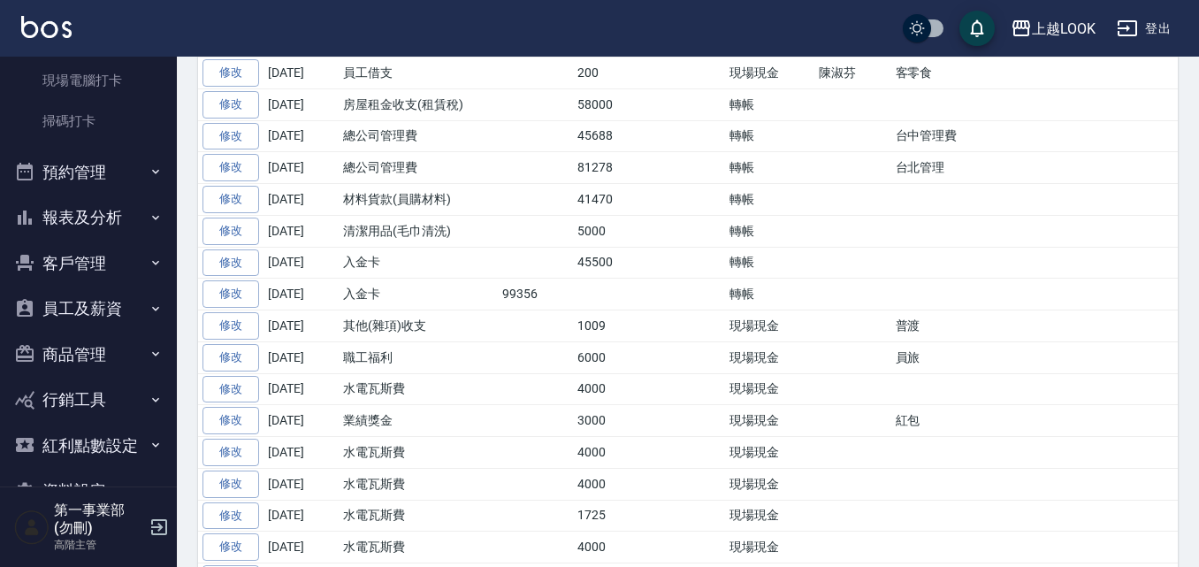
scroll to position [514, 0]
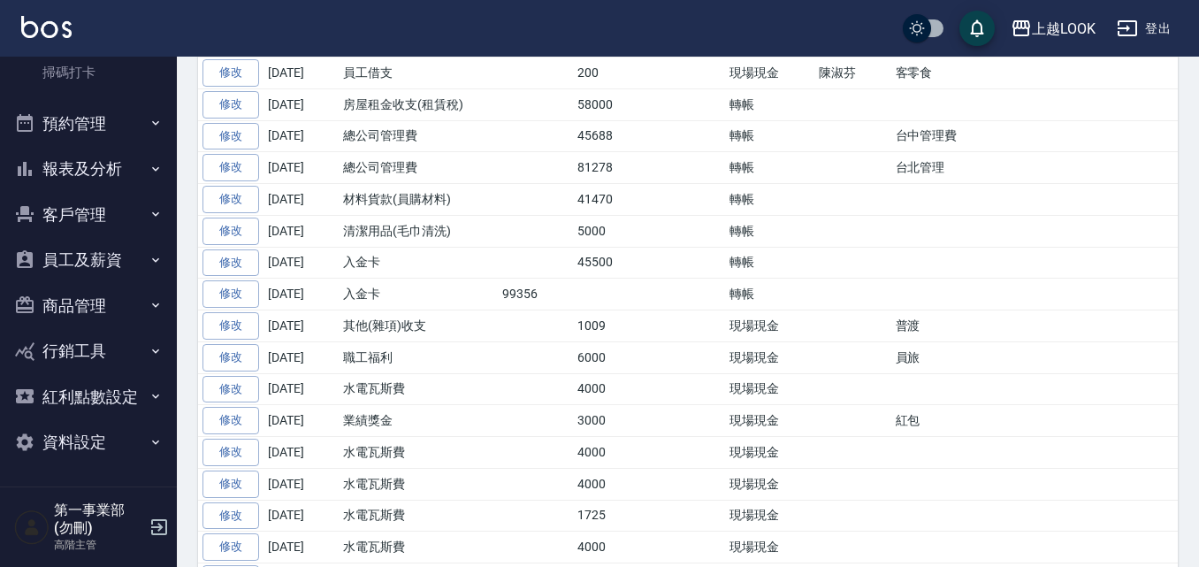
click at [105, 176] on button "報表及分析" at bounding box center [88, 169] width 163 height 46
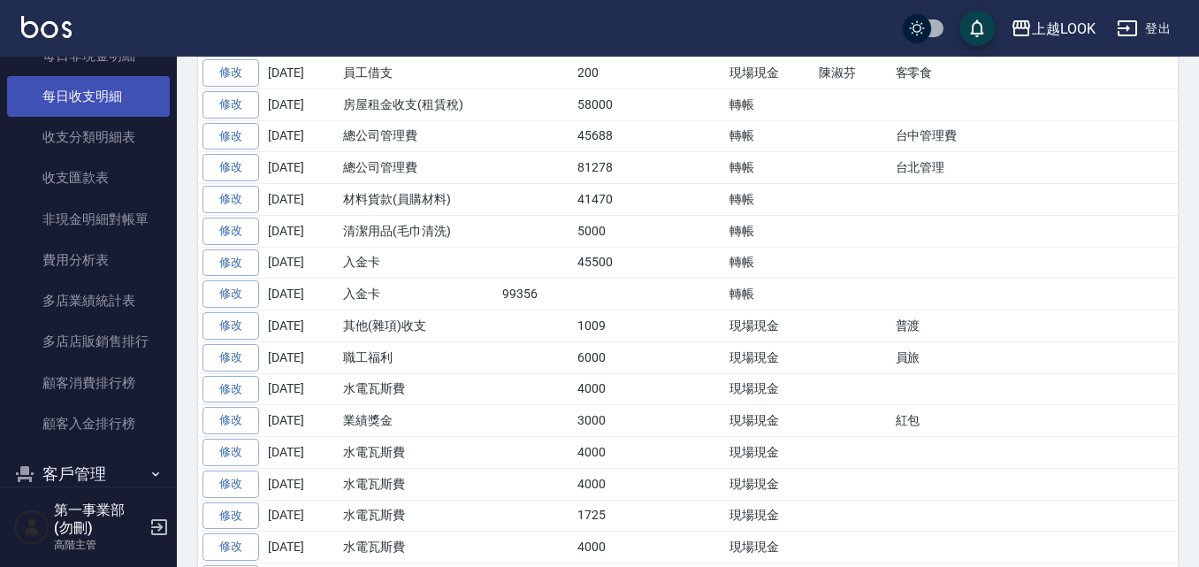
scroll to position [2018, 0]
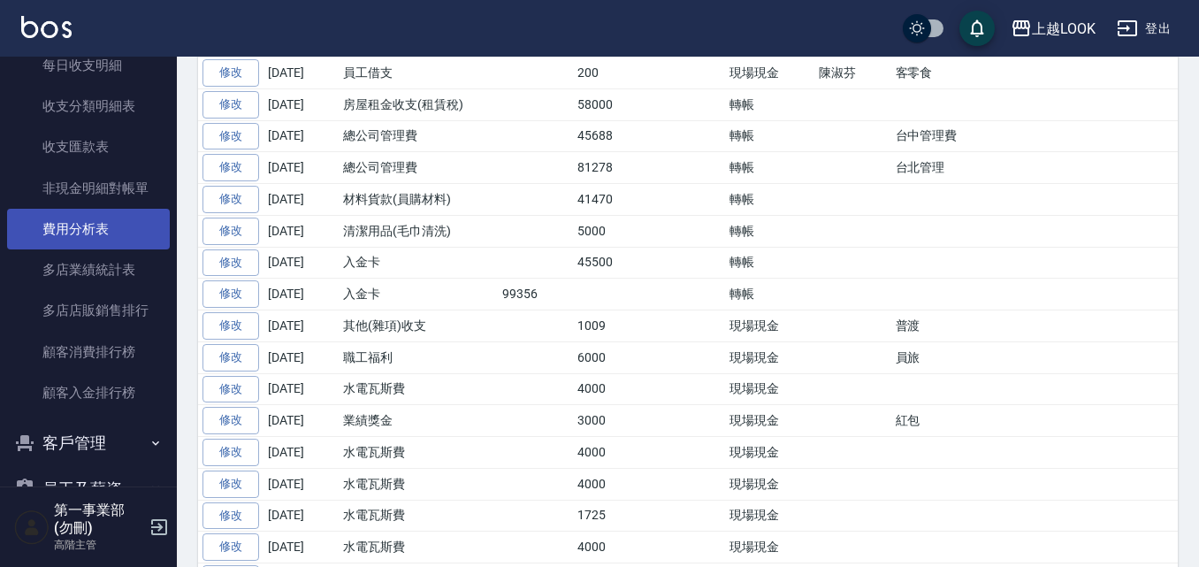
click at [108, 241] on link "費用分析表" at bounding box center [88, 229] width 163 height 41
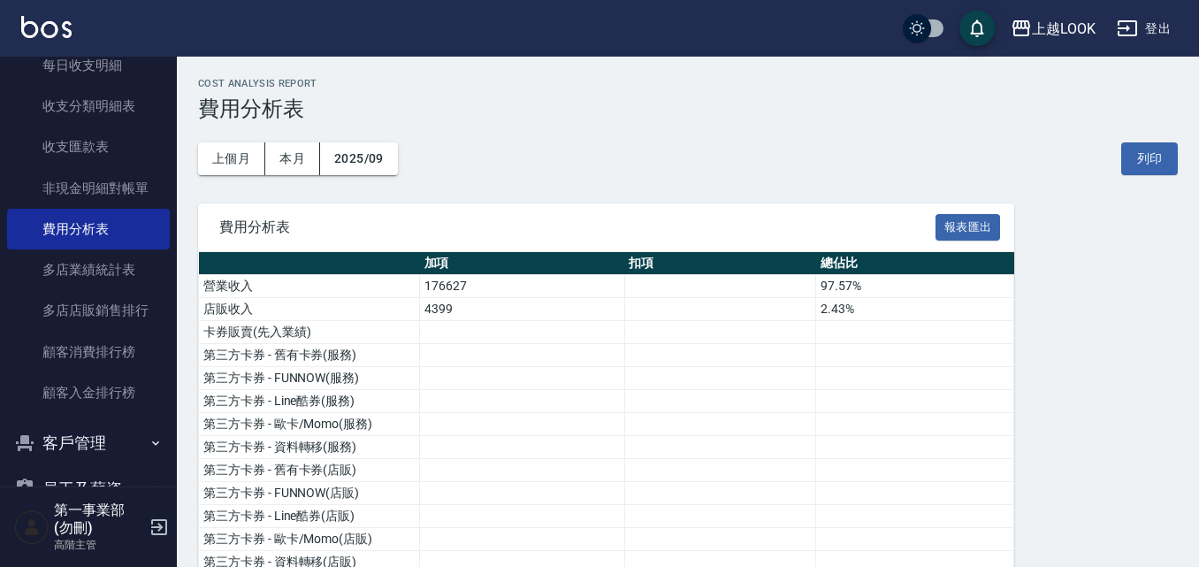
click at [256, 161] on button "上個月" at bounding box center [231, 158] width 67 height 33
click at [1149, 176] on div "上個月 本月 2025/08 列印" at bounding box center [688, 158] width 980 height 75
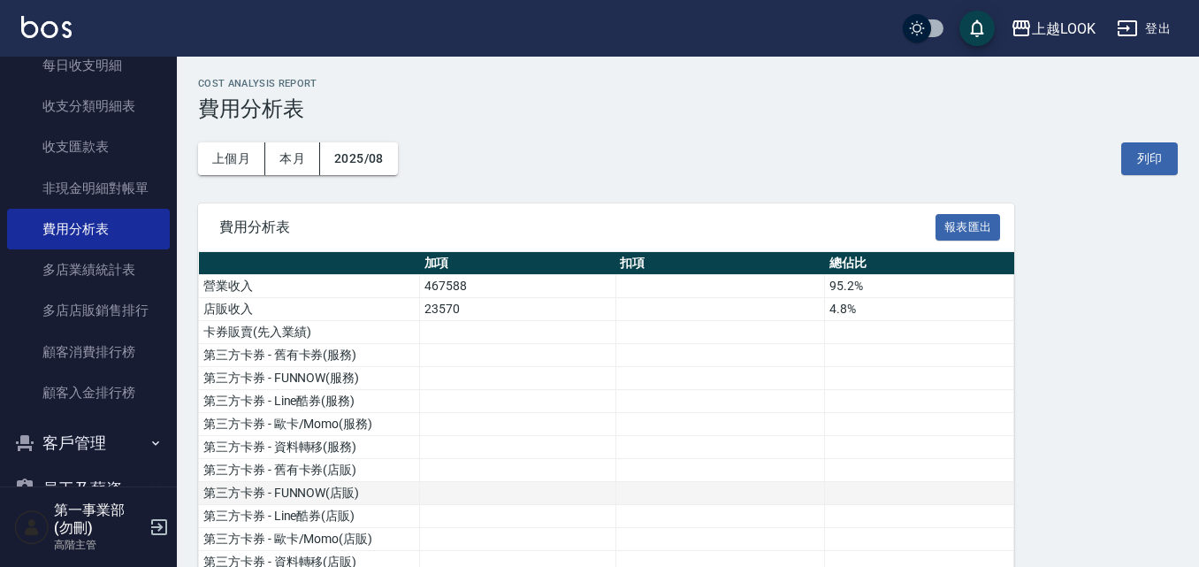
click at [1141, 169] on button "列印" at bounding box center [1150, 158] width 57 height 33
click at [1041, 37] on div "上越LOOK" at bounding box center [1064, 29] width 64 height 22
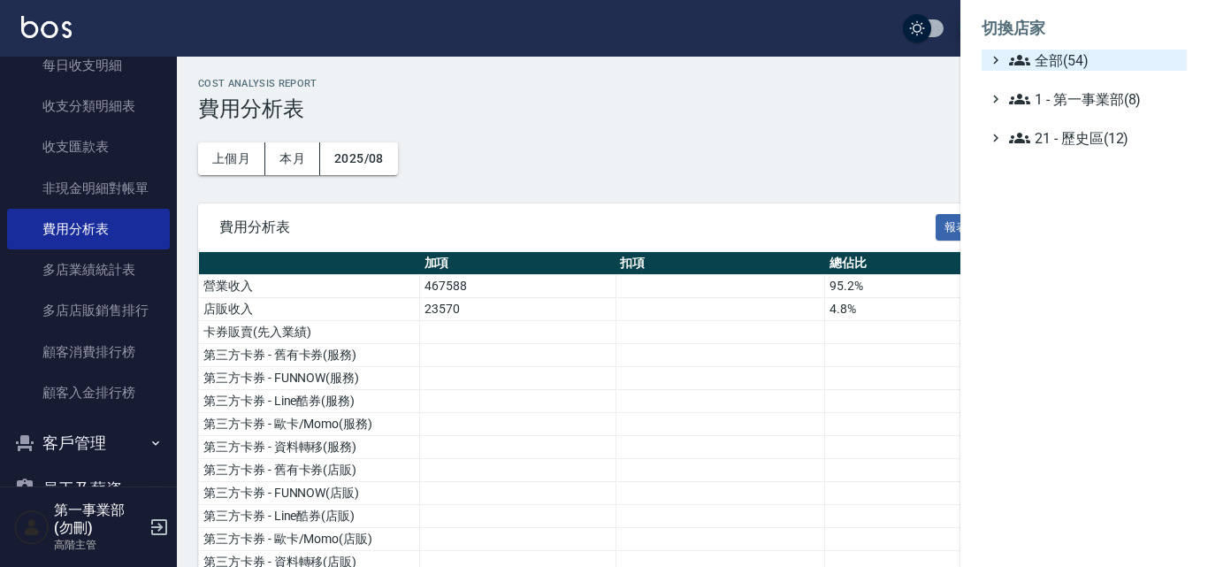
click at [1085, 65] on span "全部(54)" at bounding box center [1094, 60] width 171 height 21
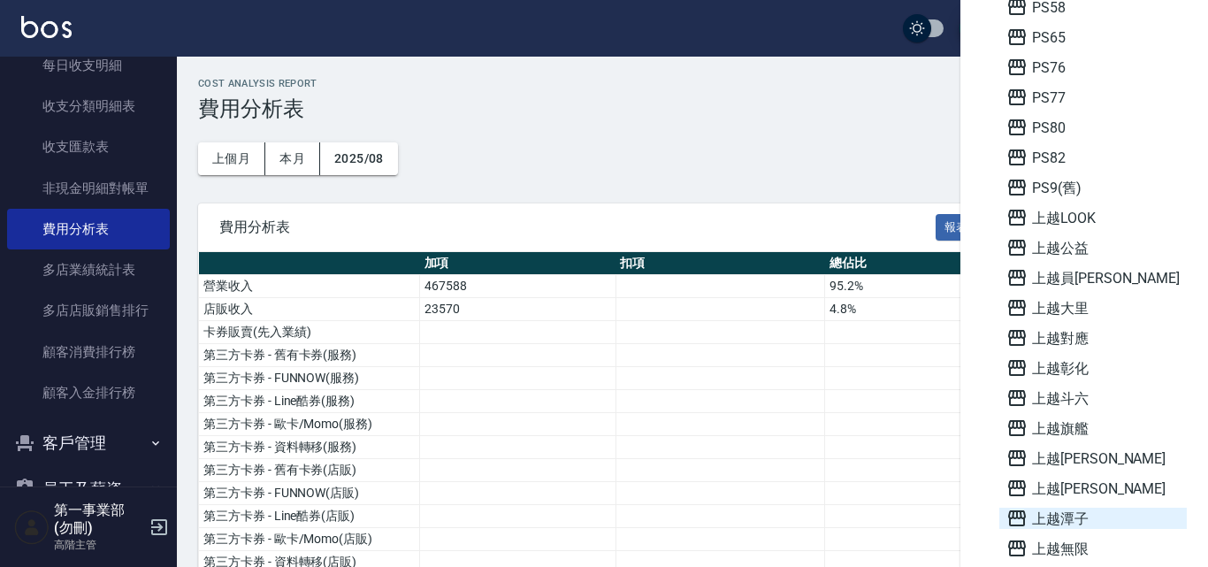
scroll to position [884, 0]
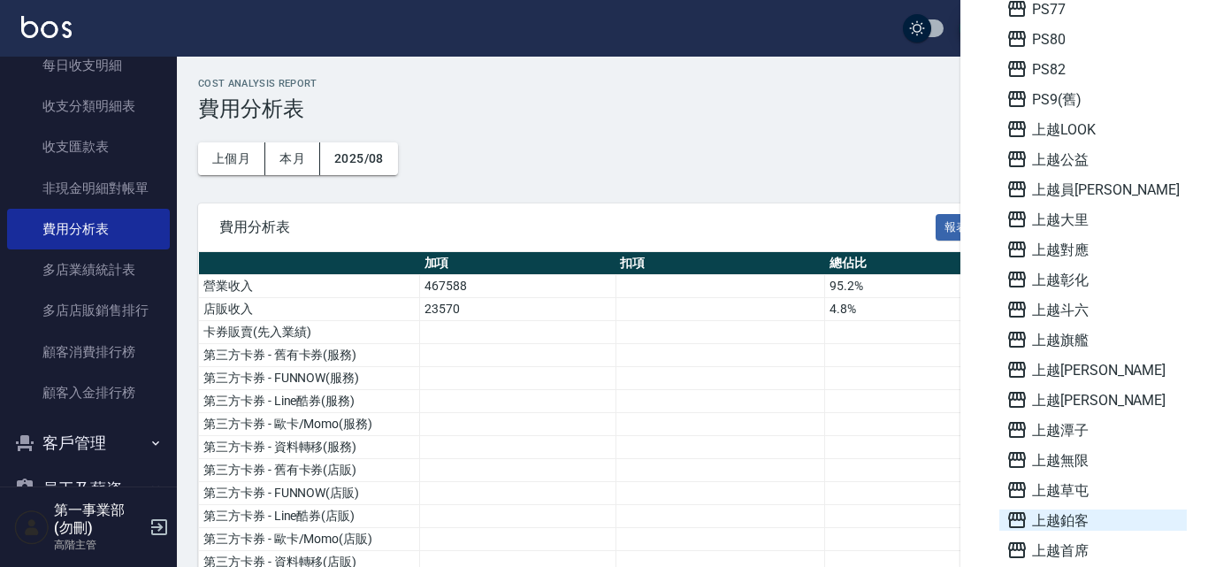
click at [1095, 522] on span "上越鉑客" at bounding box center [1093, 519] width 173 height 21
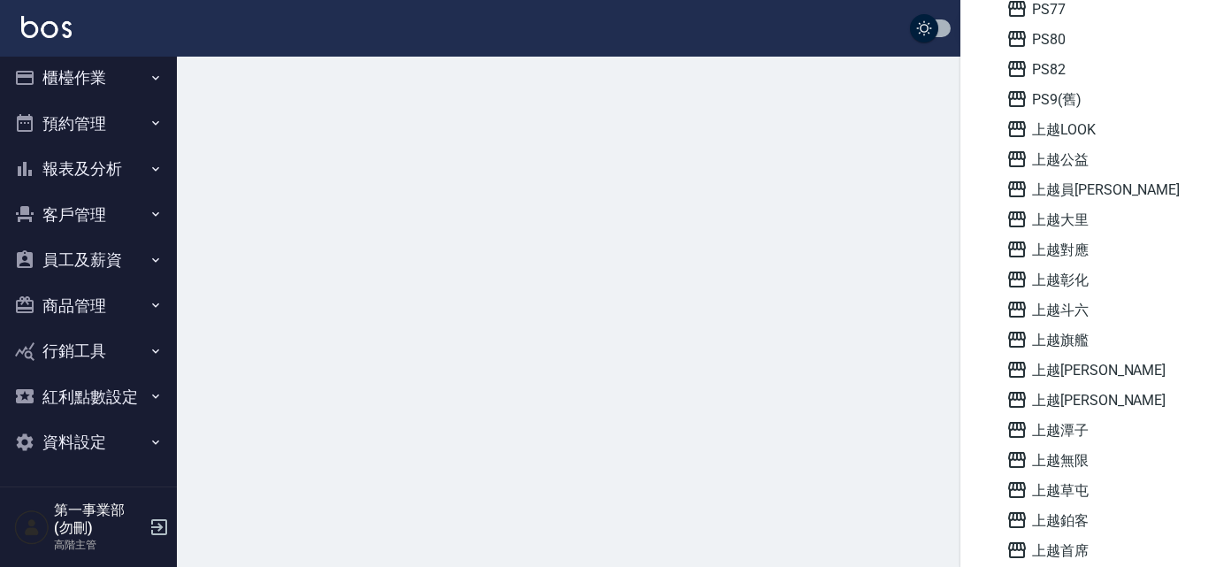
scroll to position [9, 0]
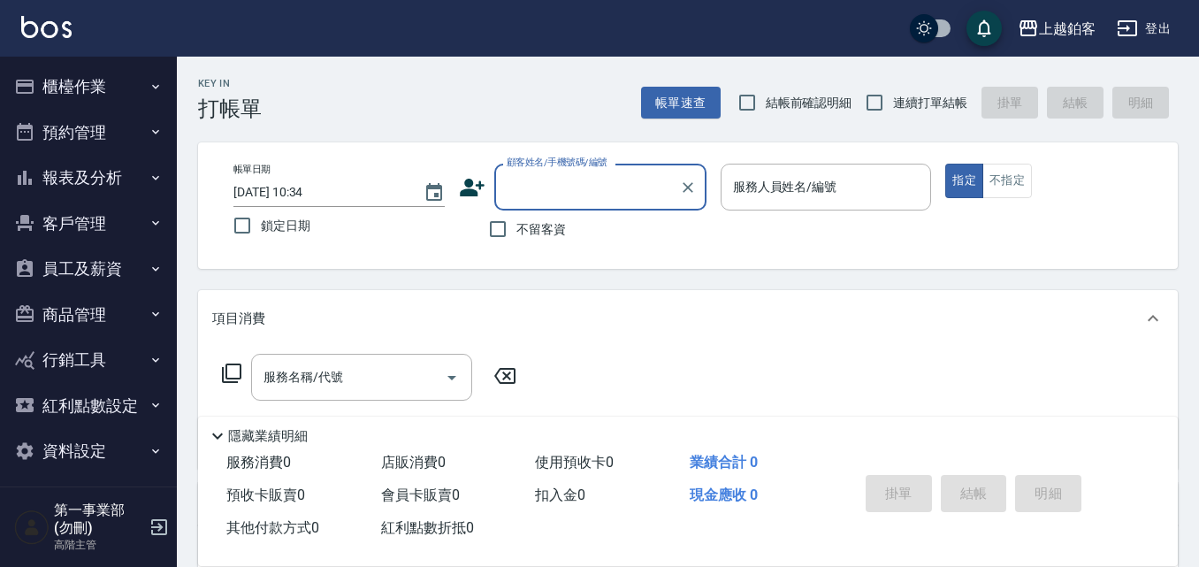
click at [101, 88] on button "櫃檯作業" at bounding box center [88, 87] width 163 height 46
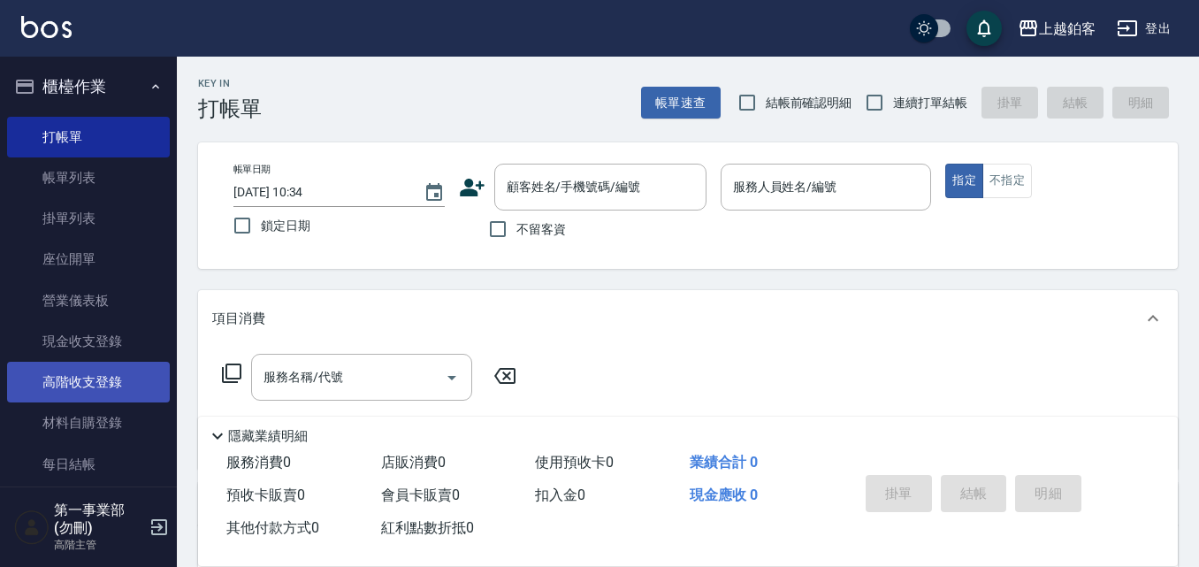
click at [91, 394] on link "高階收支登錄" at bounding box center [88, 382] width 163 height 41
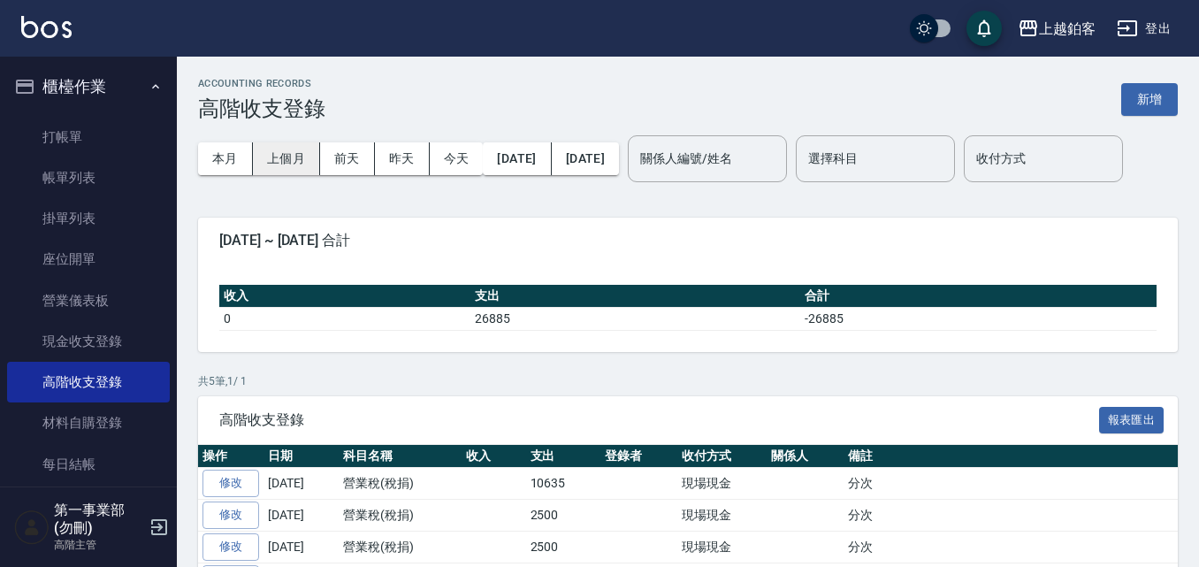
click at [318, 157] on button "上個月" at bounding box center [286, 158] width 67 height 33
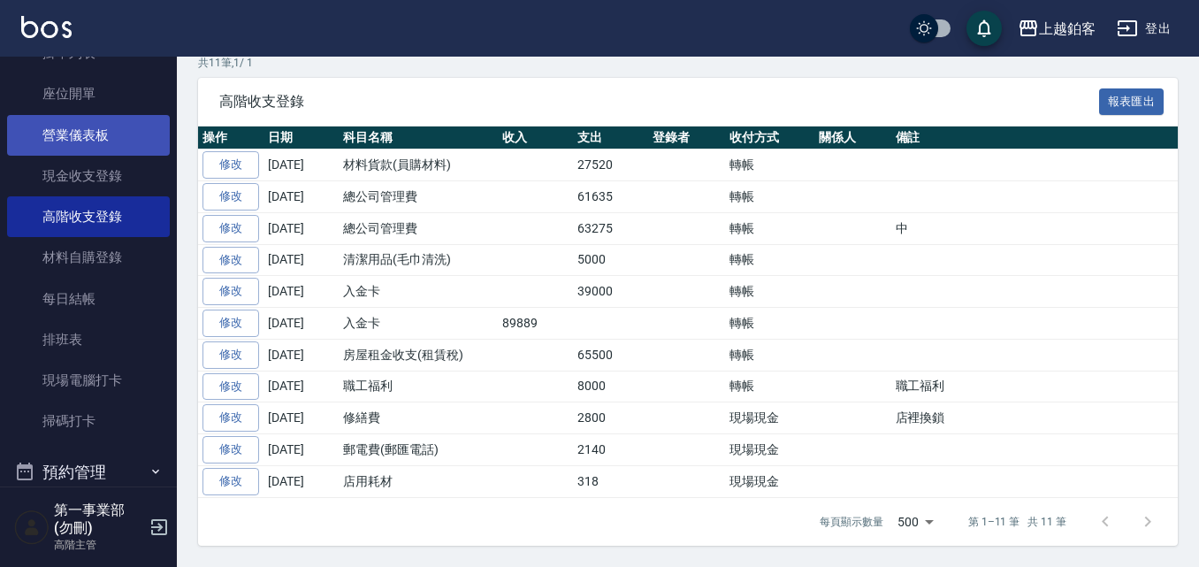
scroll to position [442, 0]
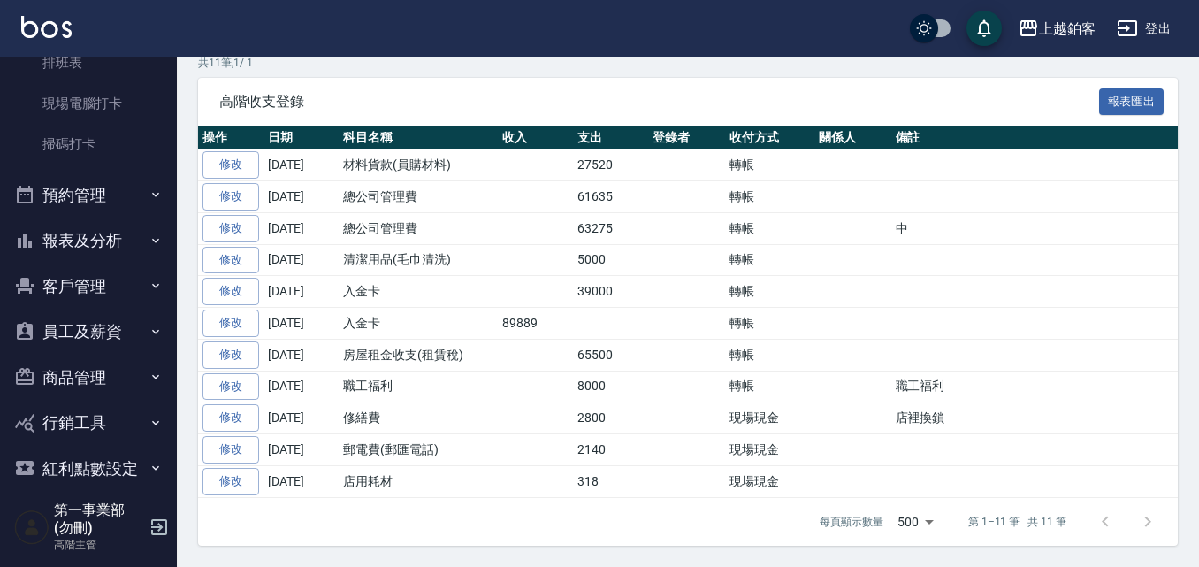
click at [123, 254] on button "報表及分析" at bounding box center [88, 241] width 163 height 46
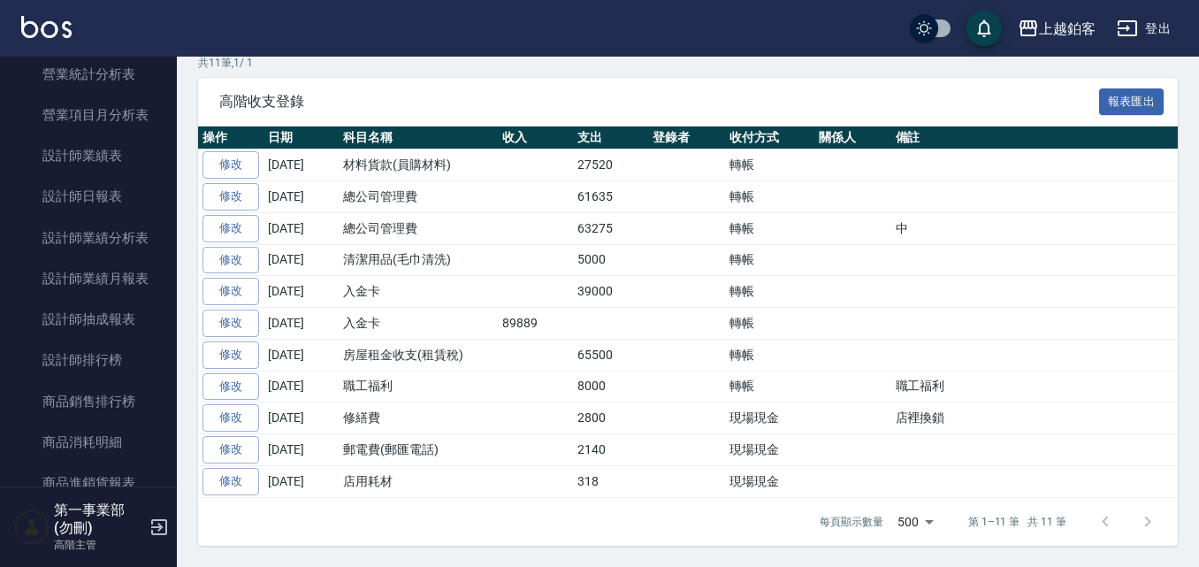
scroll to position [1769, 0]
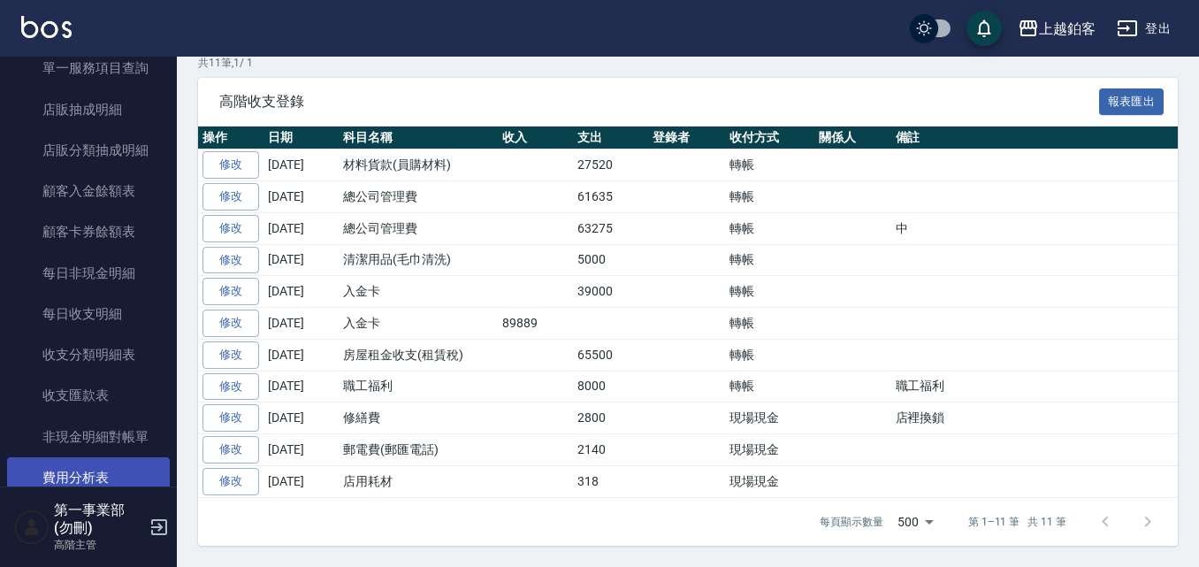
click at [102, 472] on link "費用分析表" at bounding box center [88, 477] width 163 height 41
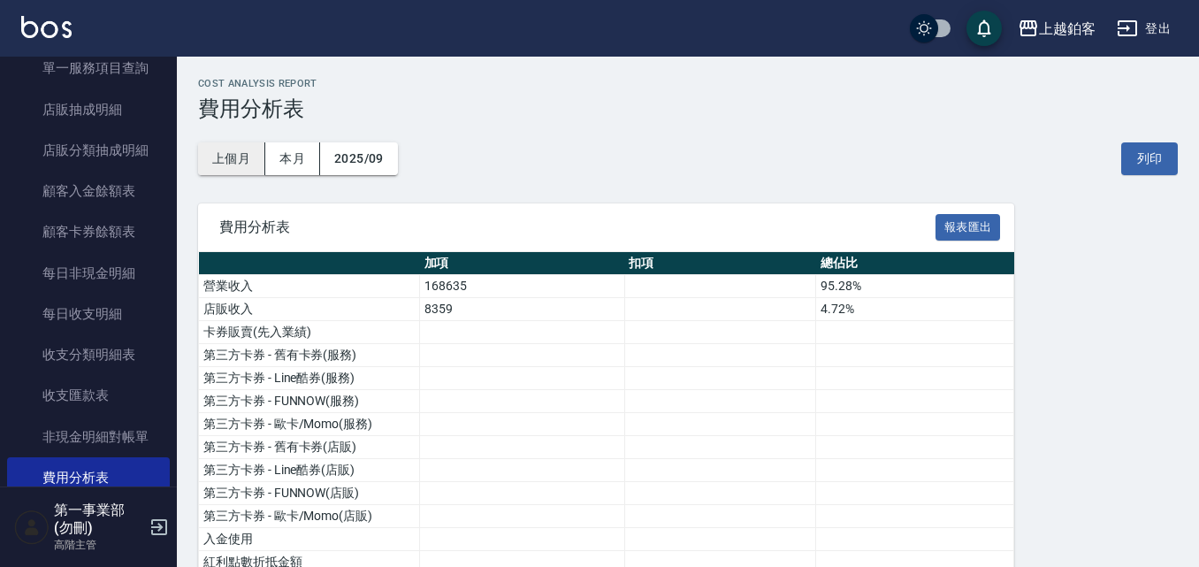
click at [232, 169] on button "上個月" at bounding box center [231, 158] width 67 height 33
click at [1169, 162] on button "列印" at bounding box center [1150, 158] width 57 height 33
click at [1071, 19] on div "上越鉑客" at bounding box center [1067, 29] width 57 height 22
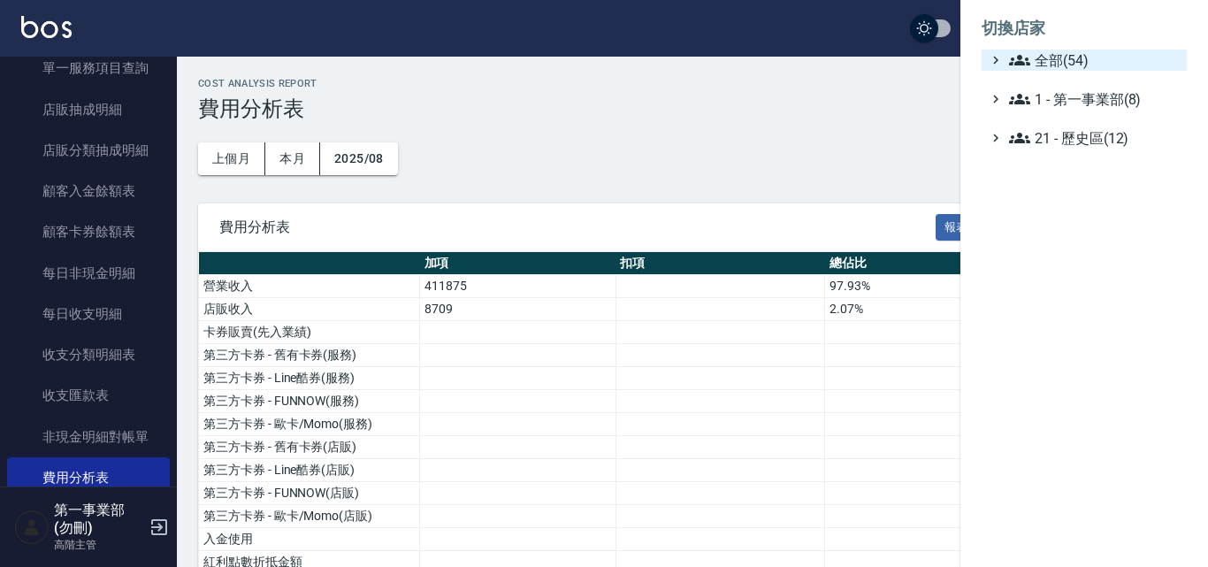
click at [1085, 60] on span "全部(54)" at bounding box center [1094, 60] width 171 height 21
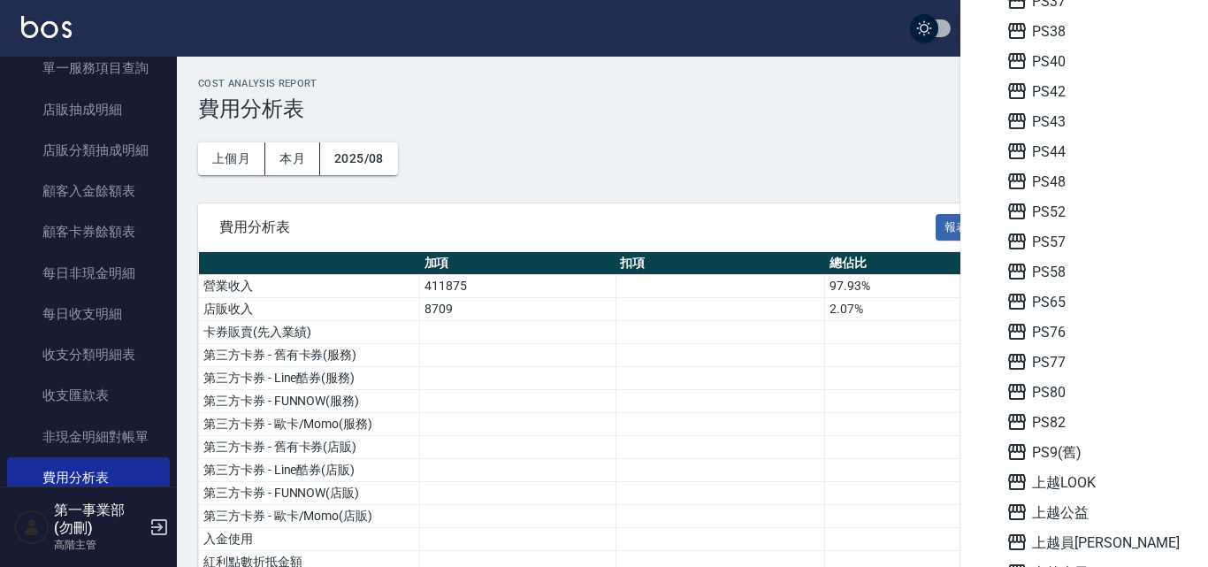
scroll to position [531, 0]
click at [1053, 65] on span "PS40" at bounding box center [1093, 61] width 173 height 21
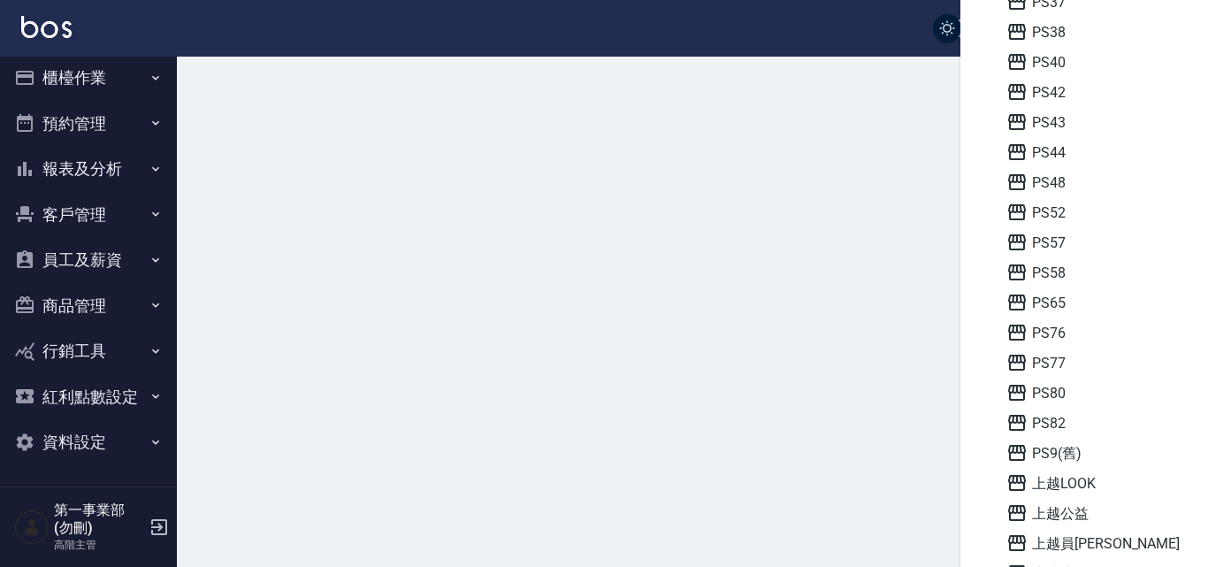
scroll to position [9, 0]
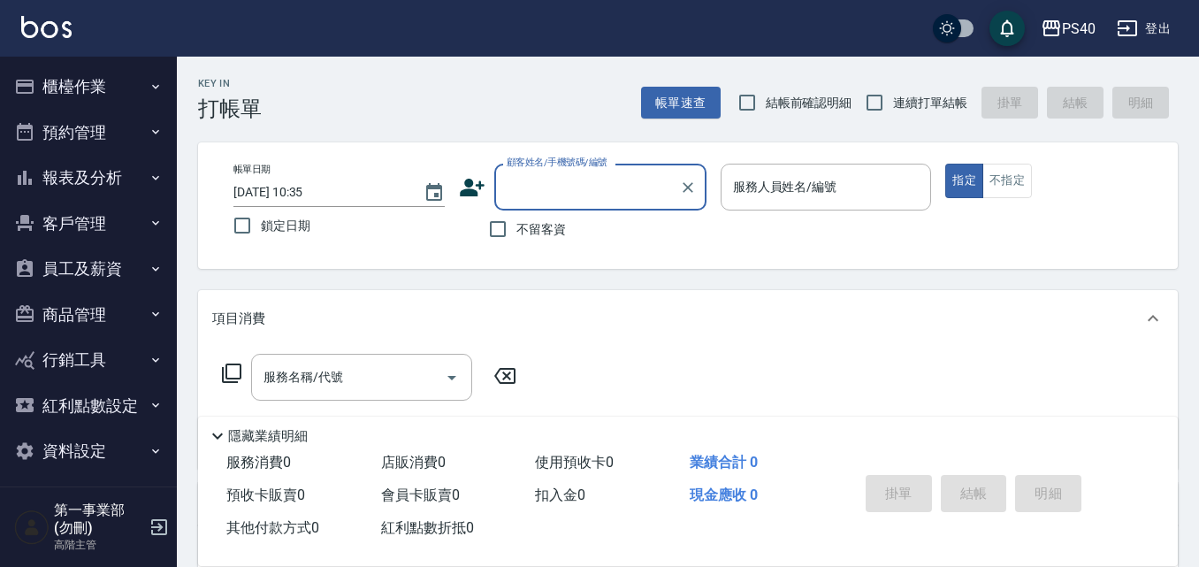
click at [111, 93] on button "櫃檯作業" at bounding box center [88, 87] width 163 height 46
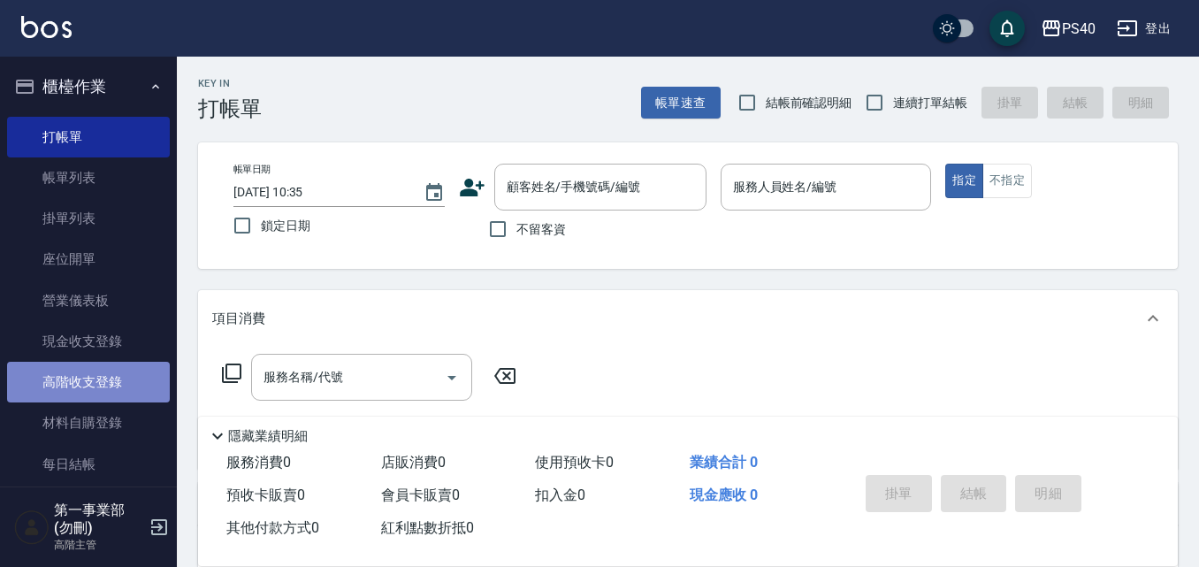
click at [117, 381] on link "高階收支登錄" at bounding box center [88, 382] width 163 height 41
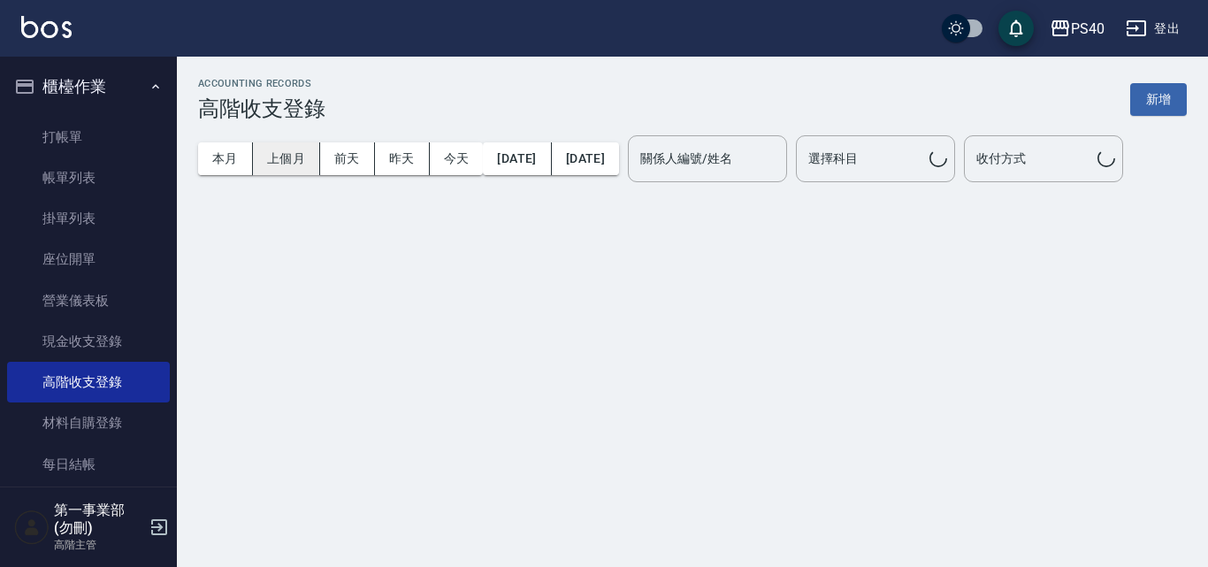
click at [307, 155] on button "上個月" at bounding box center [286, 158] width 67 height 33
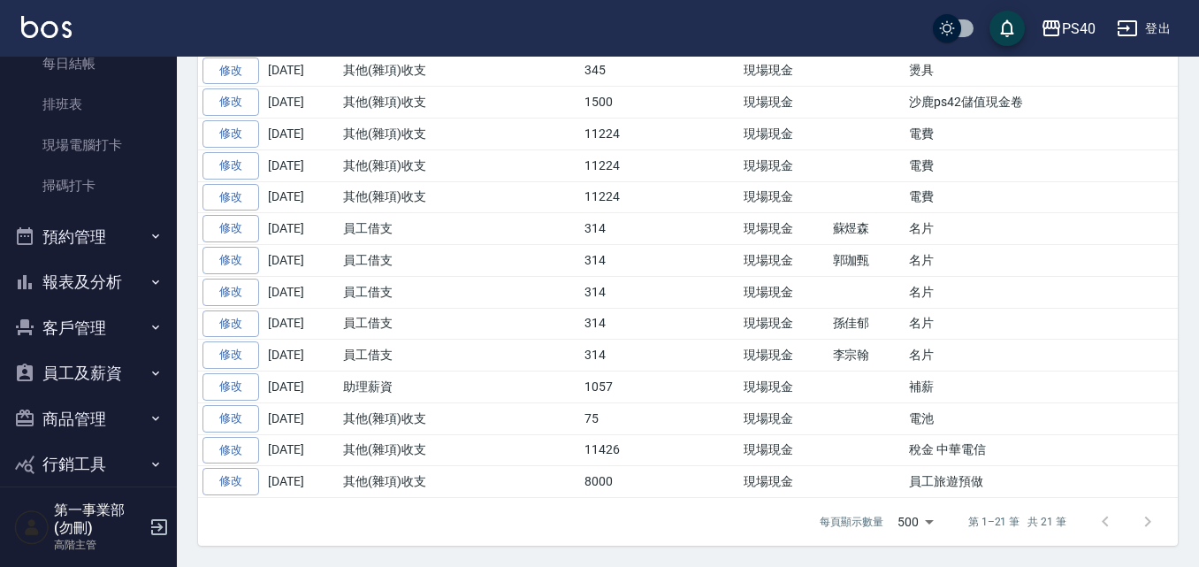
scroll to position [442, 0]
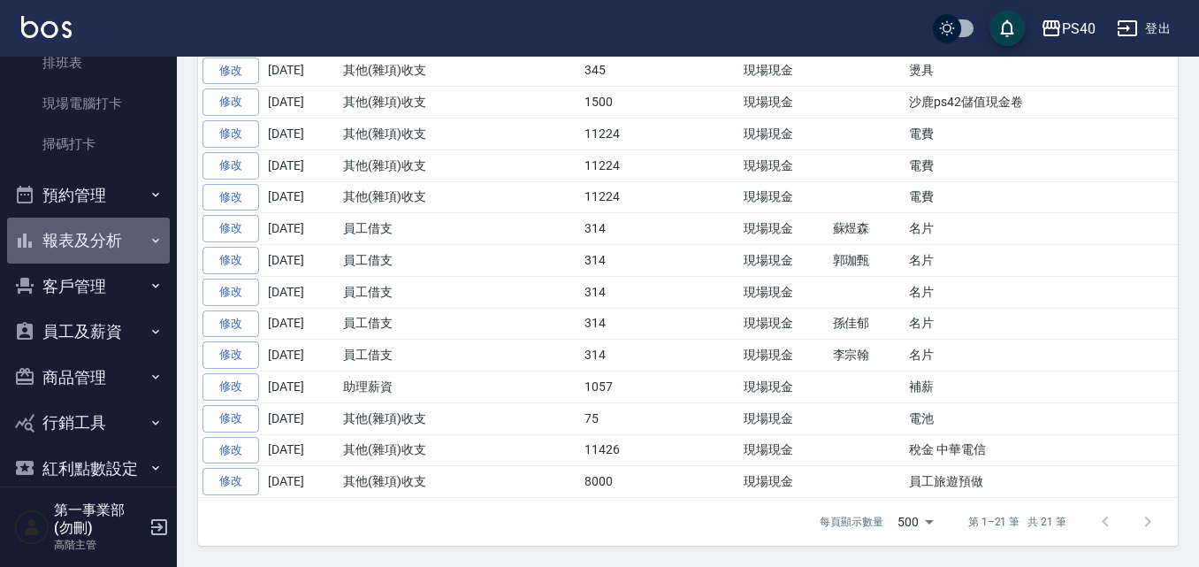
click at [128, 246] on button "報表及分析" at bounding box center [88, 241] width 163 height 46
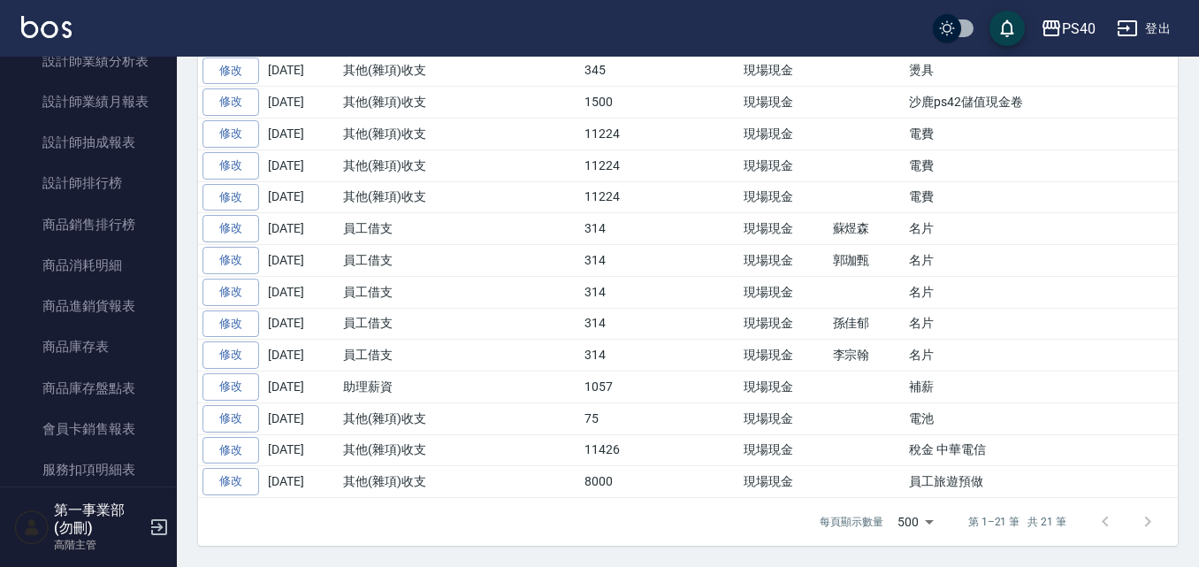
scroll to position [1857, 0]
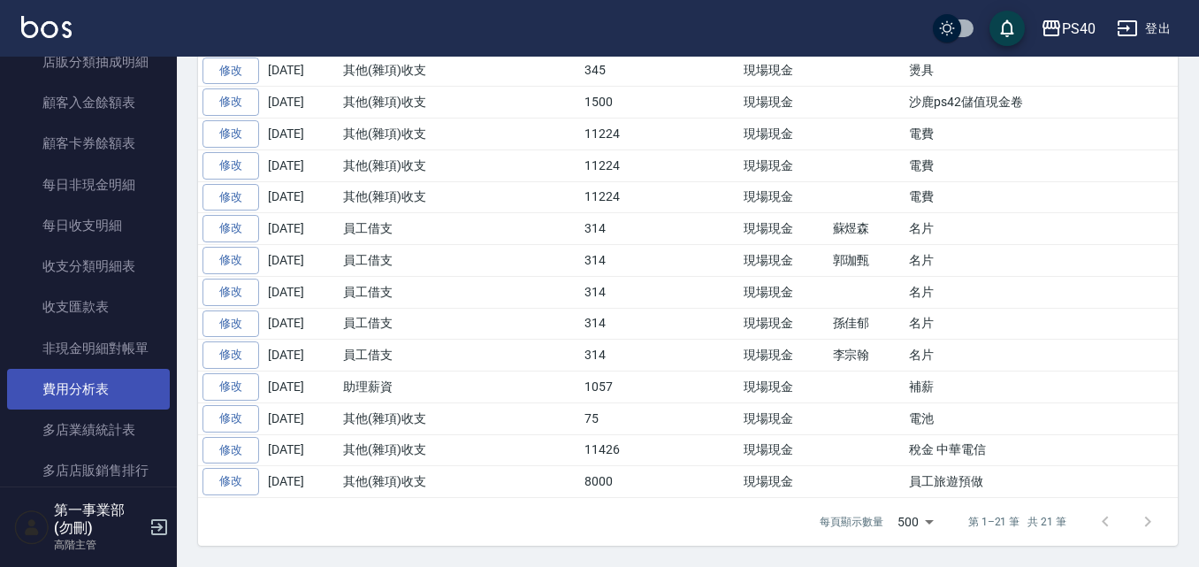
click at [111, 396] on link "費用分析表" at bounding box center [88, 389] width 163 height 41
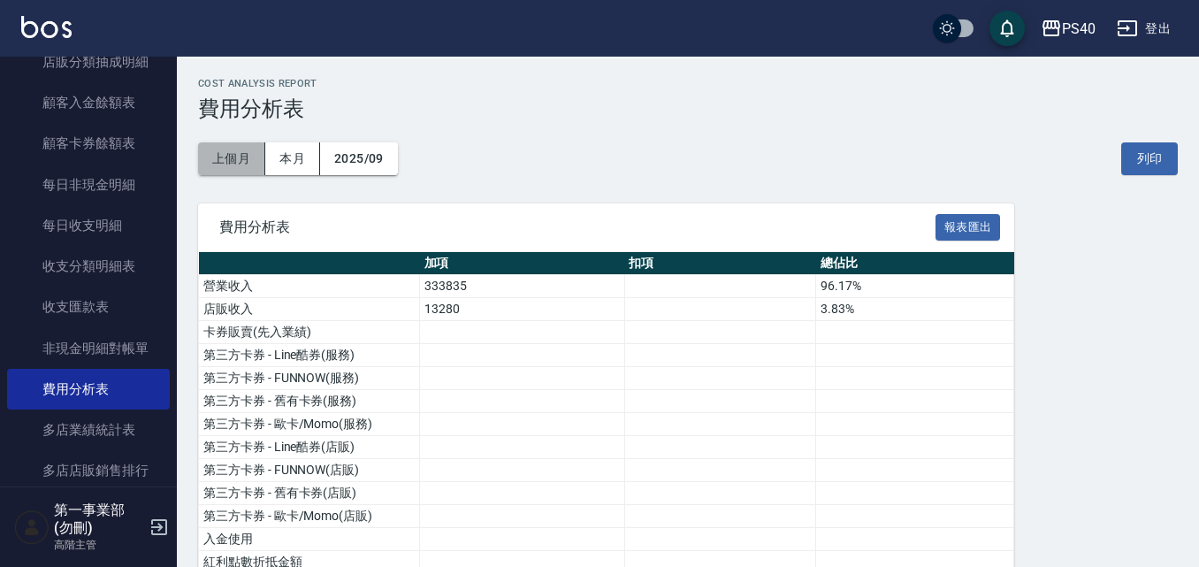
click at [231, 156] on button "上個月" at bounding box center [231, 158] width 67 height 33
click at [1133, 164] on button "列印" at bounding box center [1150, 158] width 57 height 33
click at [1066, 32] on div "PS40" at bounding box center [1079, 29] width 34 height 22
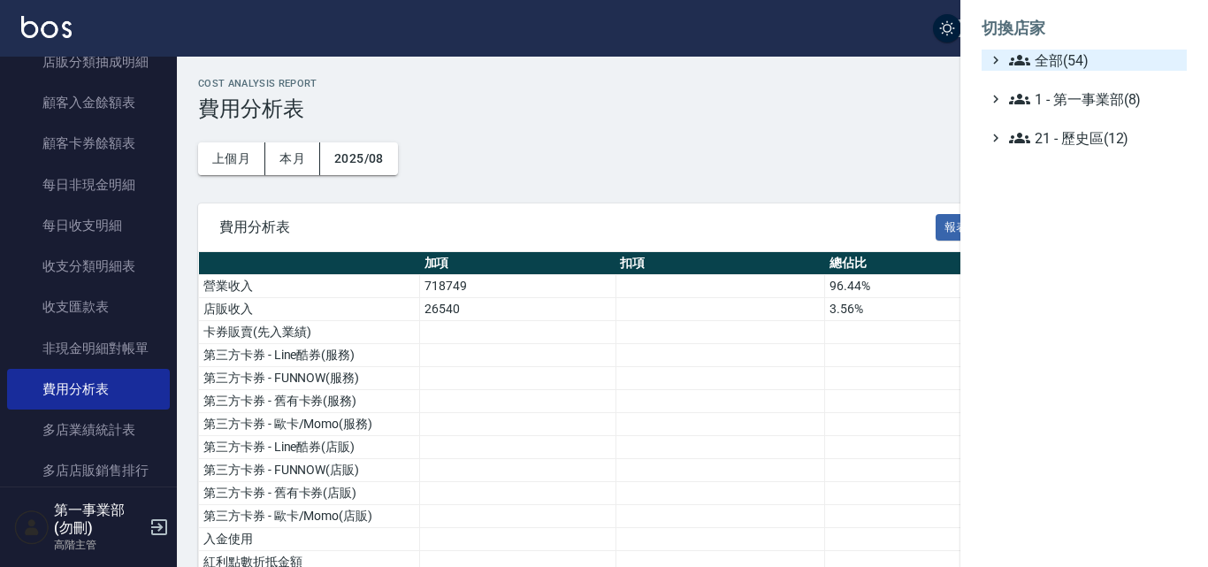
click at [1076, 56] on span "全部(54)" at bounding box center [1094, 60] width 171 height 21
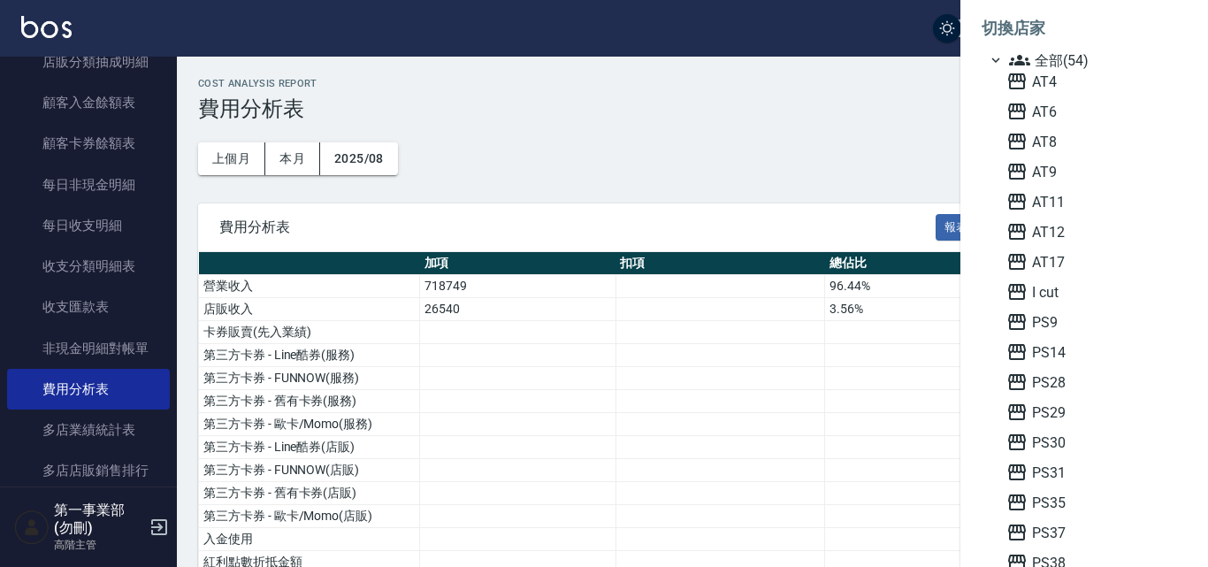
click at [638, 148] on div at bounding box center [604, 283] width 1208 height 567
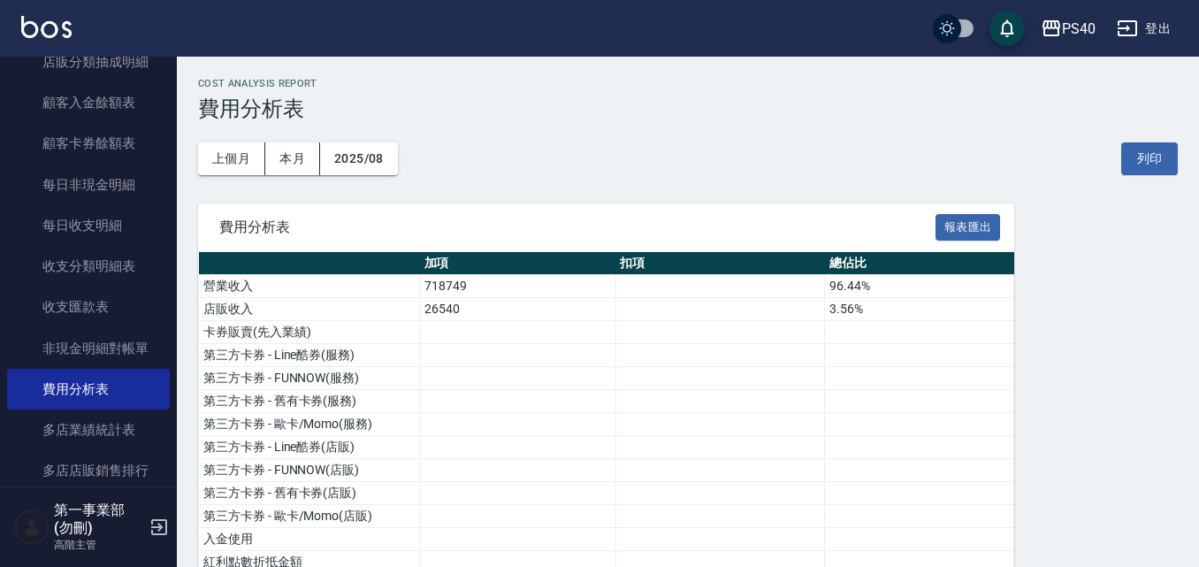
click at [1060, 29] on icon "button" at bounding box center [1051, 28] width 21 height 21
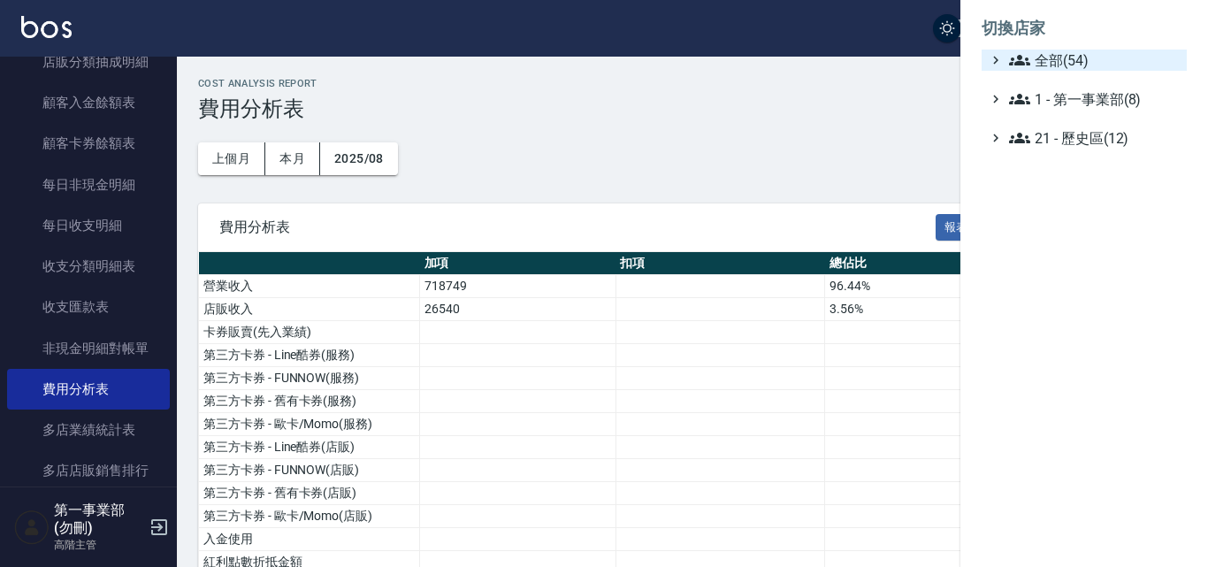
click at [1061, 59] on span "全部(54)" at bounding box center [1094, 60] width 171 height 21
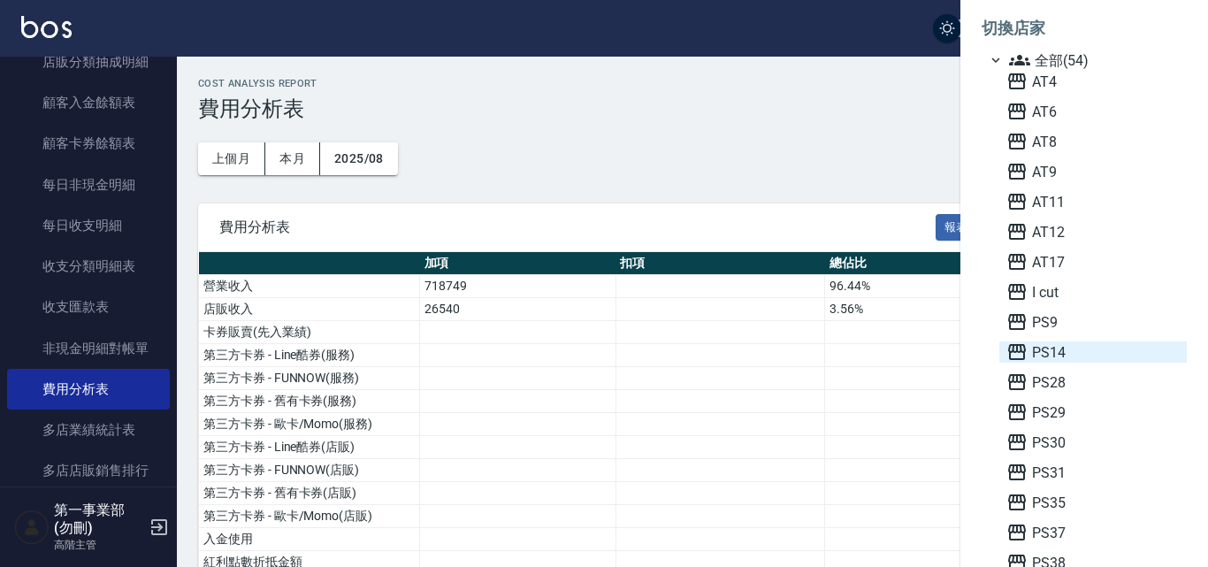
click at [1075, 354] on span "PS14" at bounding box center [1093, 351] width 173 height 21
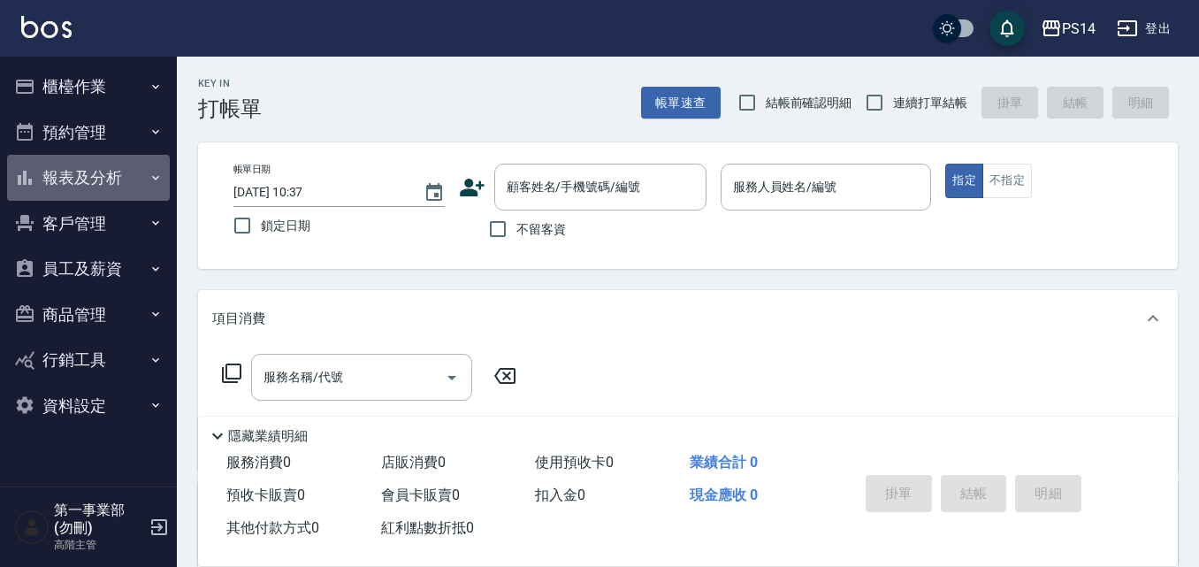
click at [134, 179] on button "報表及分析" at bounding box center [88, 178] width 163 height 46
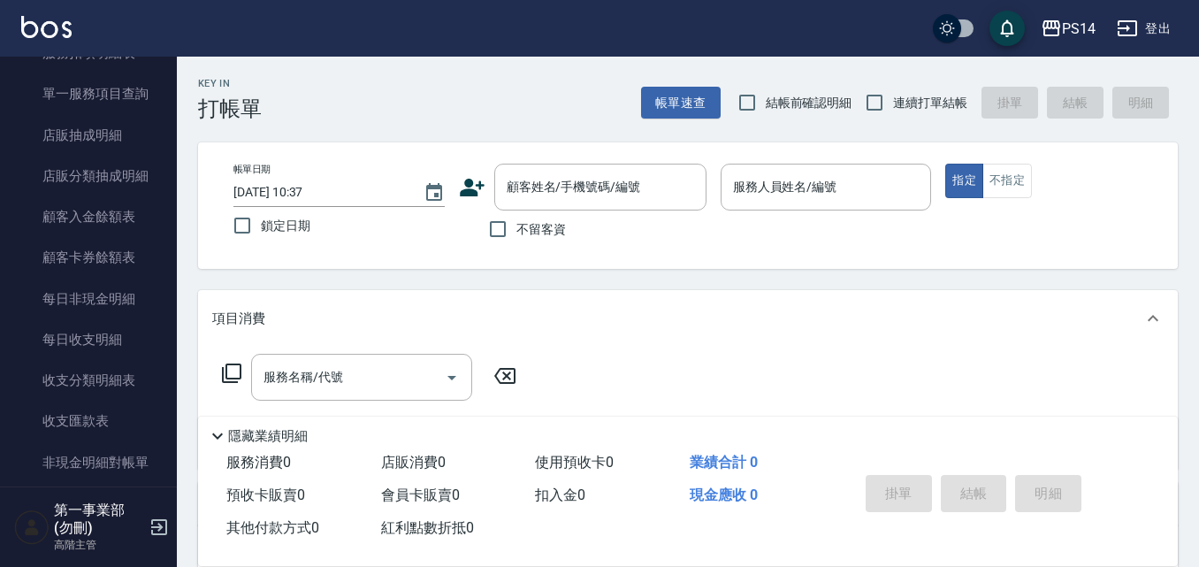
scroll to position [1592, 0]
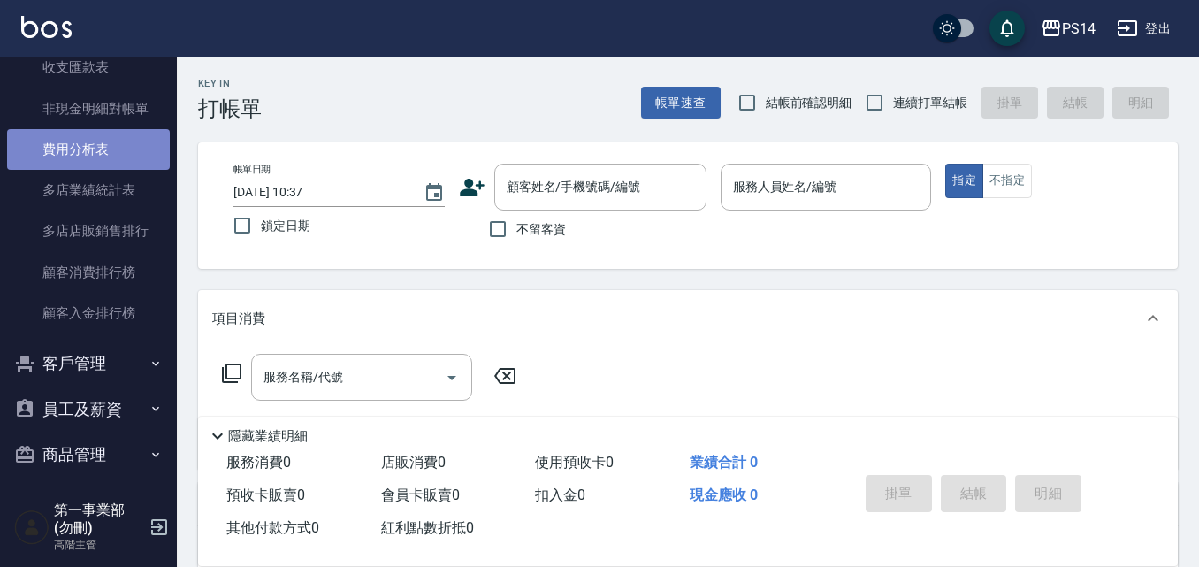
click at [103, 161] on link "費用分析表" at bounding box center [88, 149] width 163 height 41
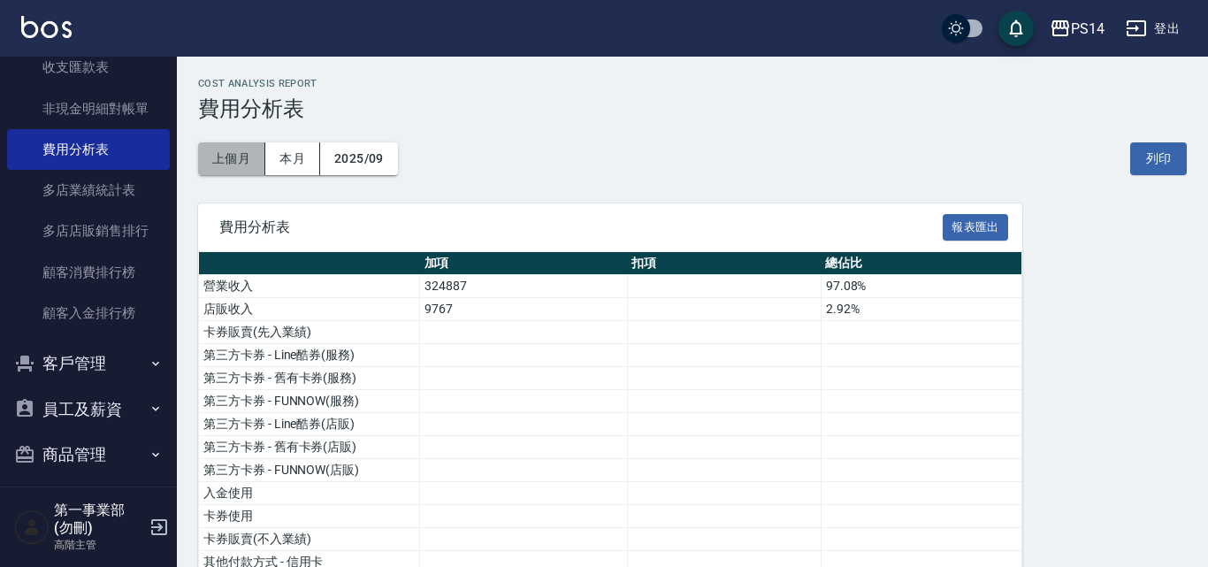
click at [218, 153] on button "上個月" at bounding box center [231, 158] width 67 height 33
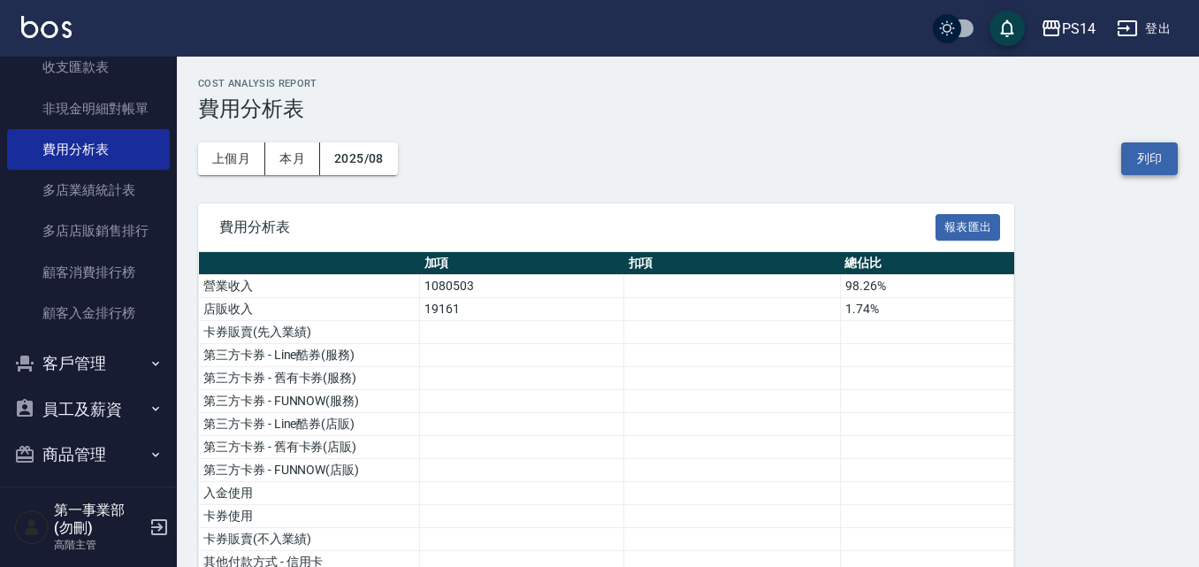
click at [1148, 165] on button "列印" at bounding box center [1150, 158] width 57 height 33
click at [1076, 27] on div "PS14" at bounding box center [1079, 29] width 34 height 22
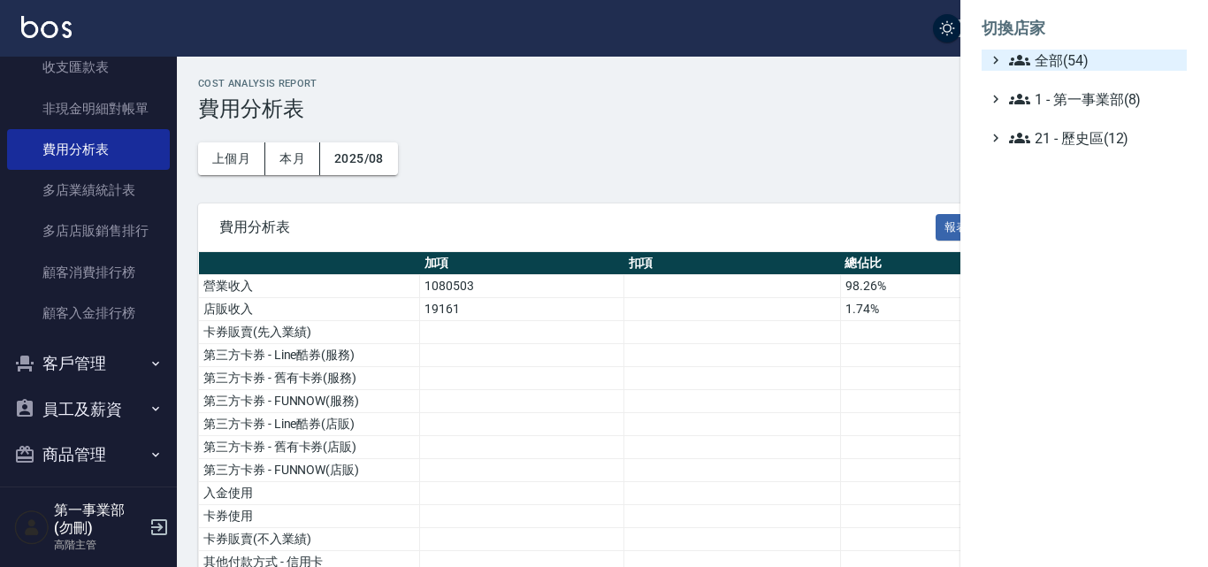
click at [1081, 63] on span "全部(54)" at bounding box center [1094, 60] width 171 height 21
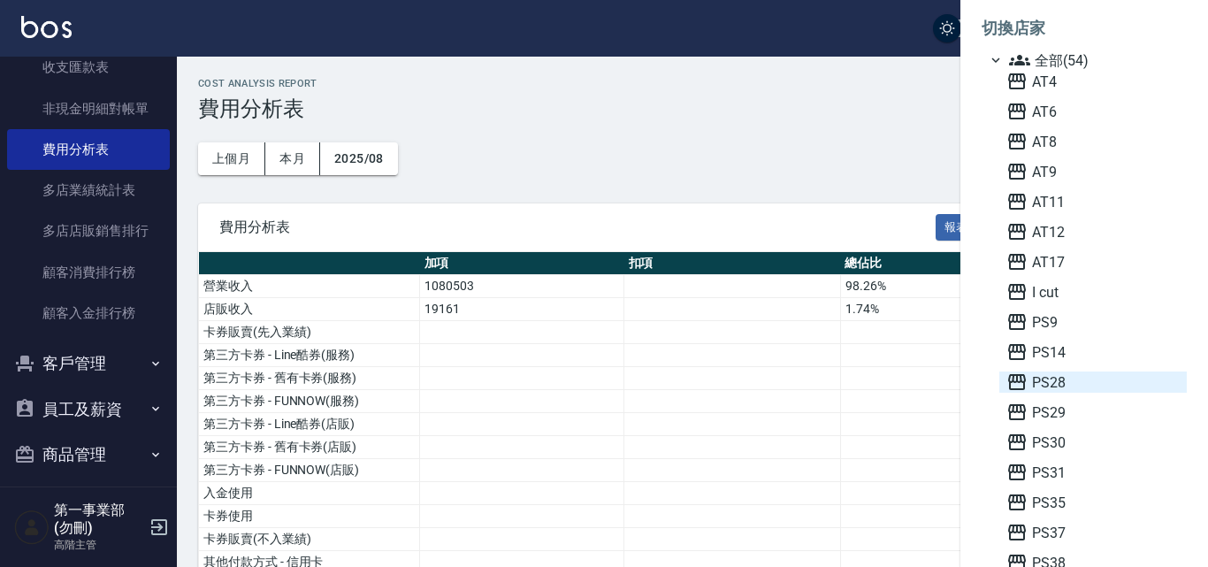
click at [1068, 387] on span "PS28" at bounding box center [1093, 381] width 173 height 21
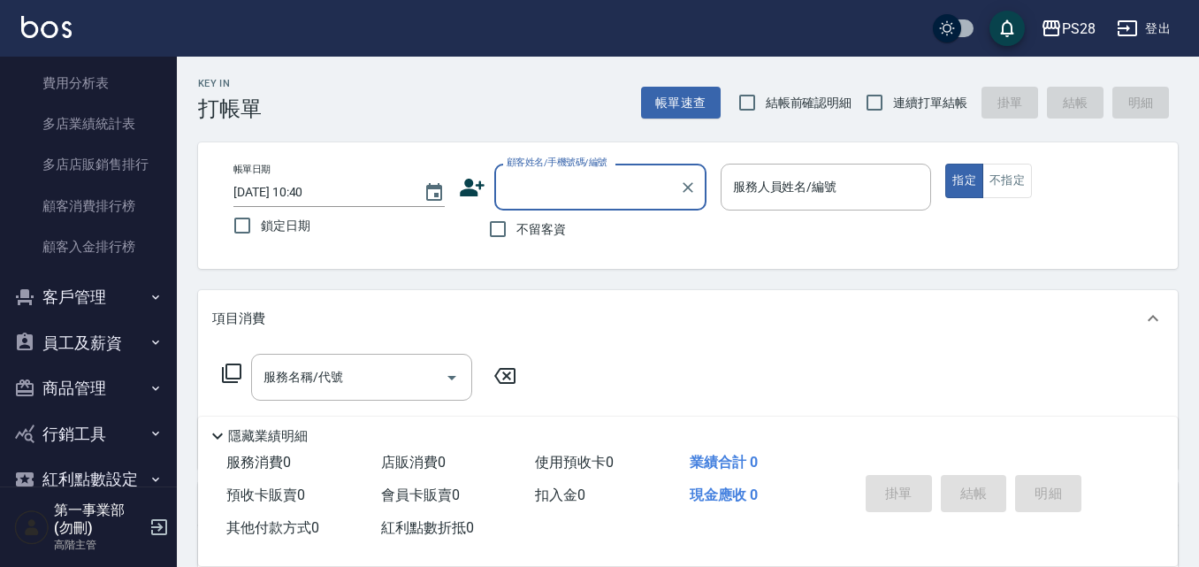
scroll to position [1681, 0]
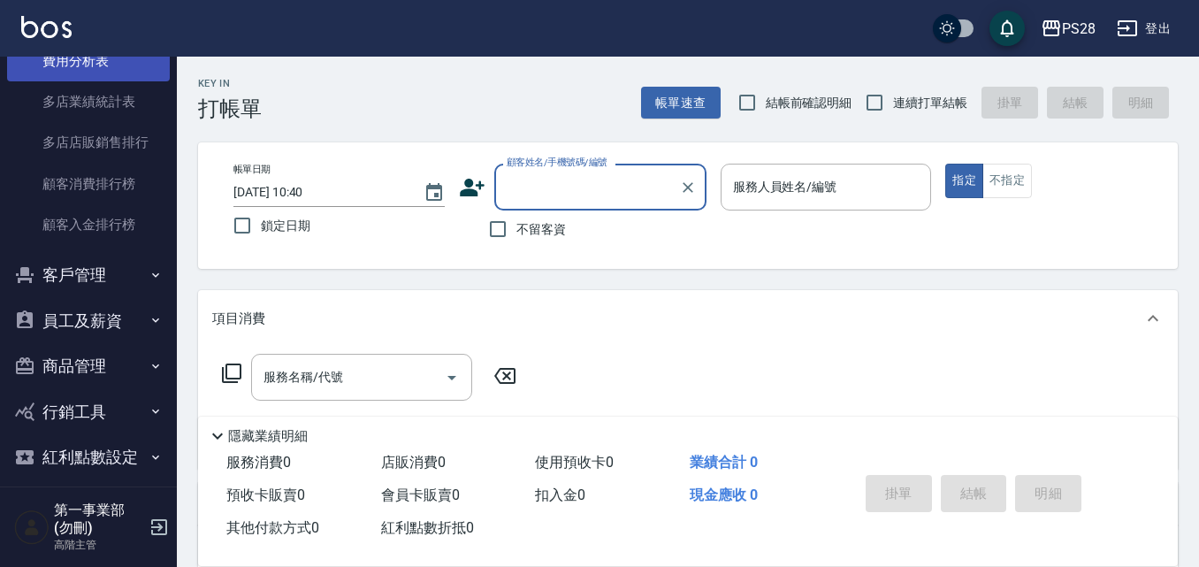
click at [88, 72] on link "費用分析表" at bounding box center [88, 61] width 163 height 41
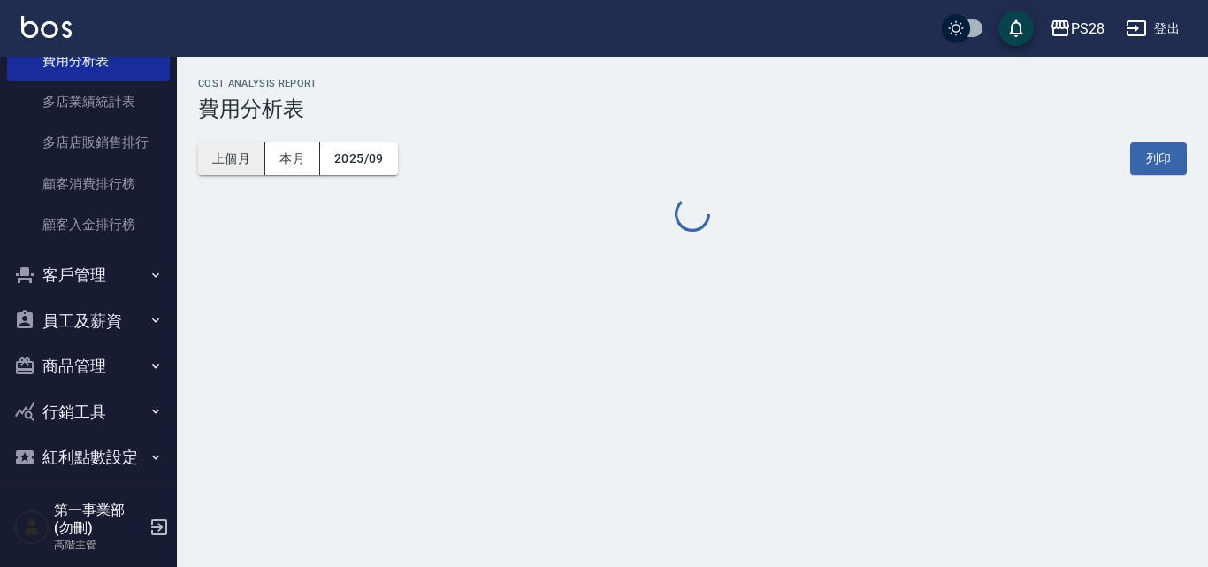
click at [236, 172] on button "上個月" at bounding box center [231, 158] width 67 height 33
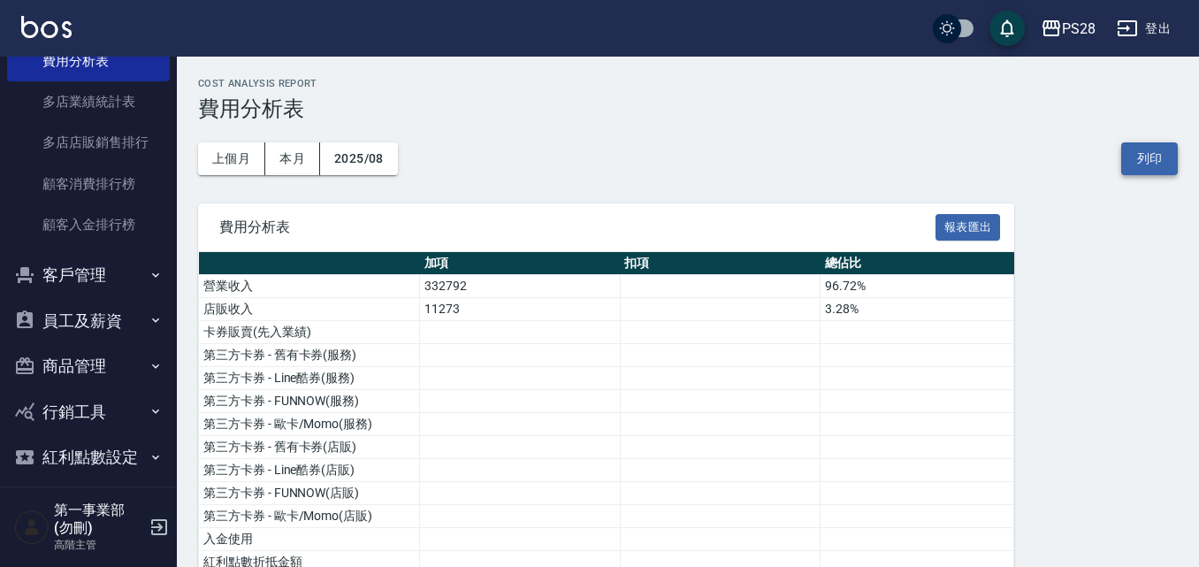
click at [1148, 170] on button "列印" at bounding box center [1150, 158] width 57 height 33
click at [1064, 18] on div "PS28" at bounding box center [1079, 29] width 34 height 22
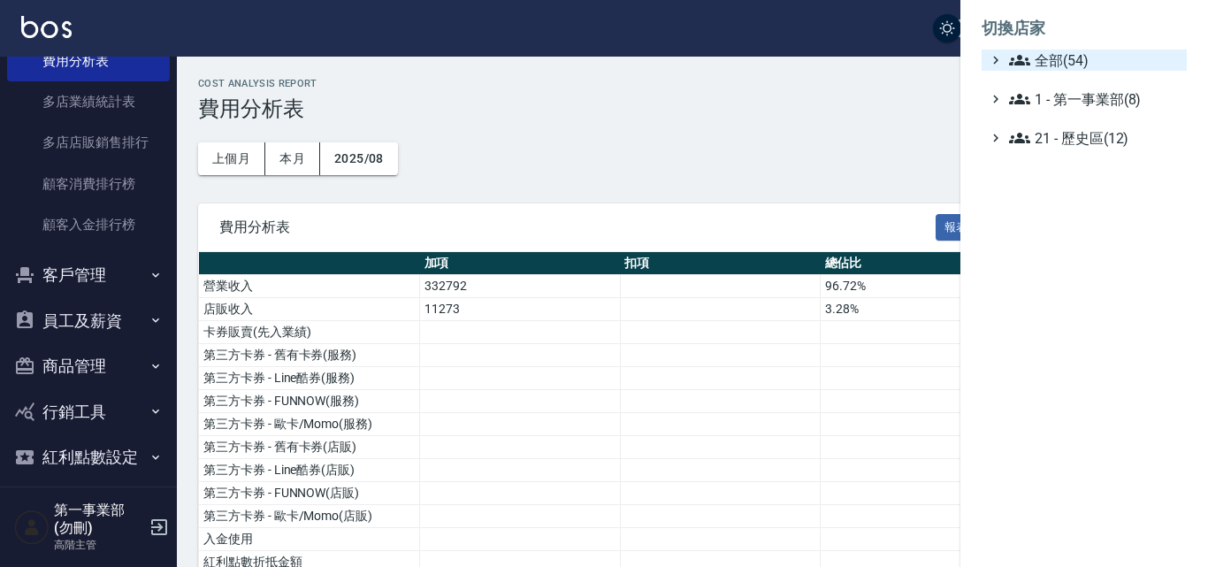
click at [1077, 57] on span "全部(54)" at bounding box center [1094, 60] width 171 height 21
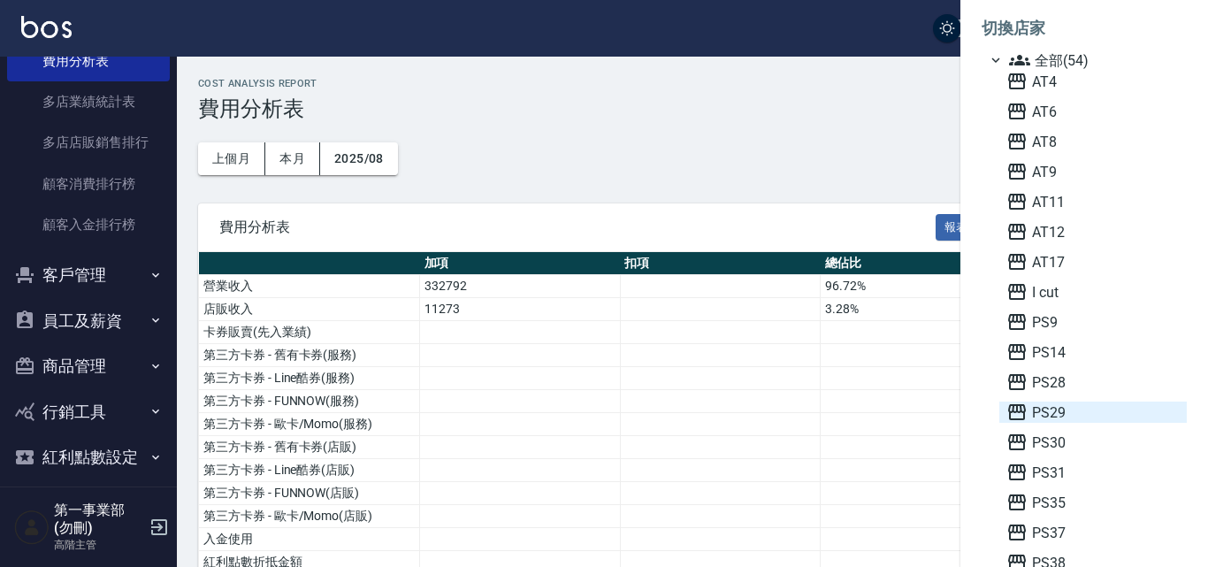
click at [1073, 412] on span "PS29" at bounding box center [1093, 412] width 173 height 21
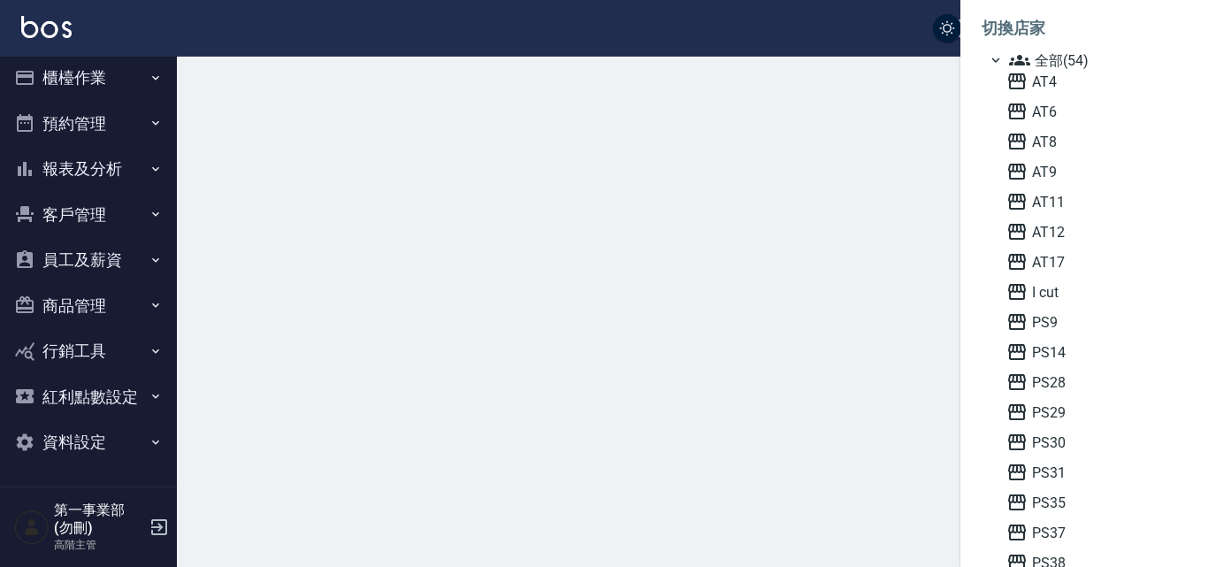
scroll to position [9, 0]
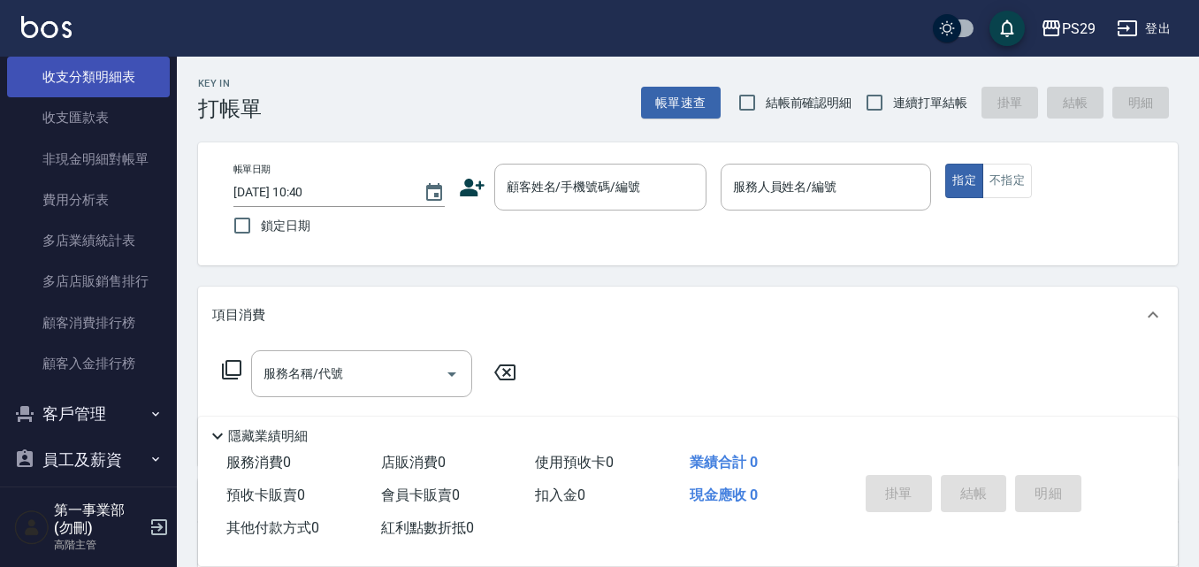
scroll to position [1592, 0]
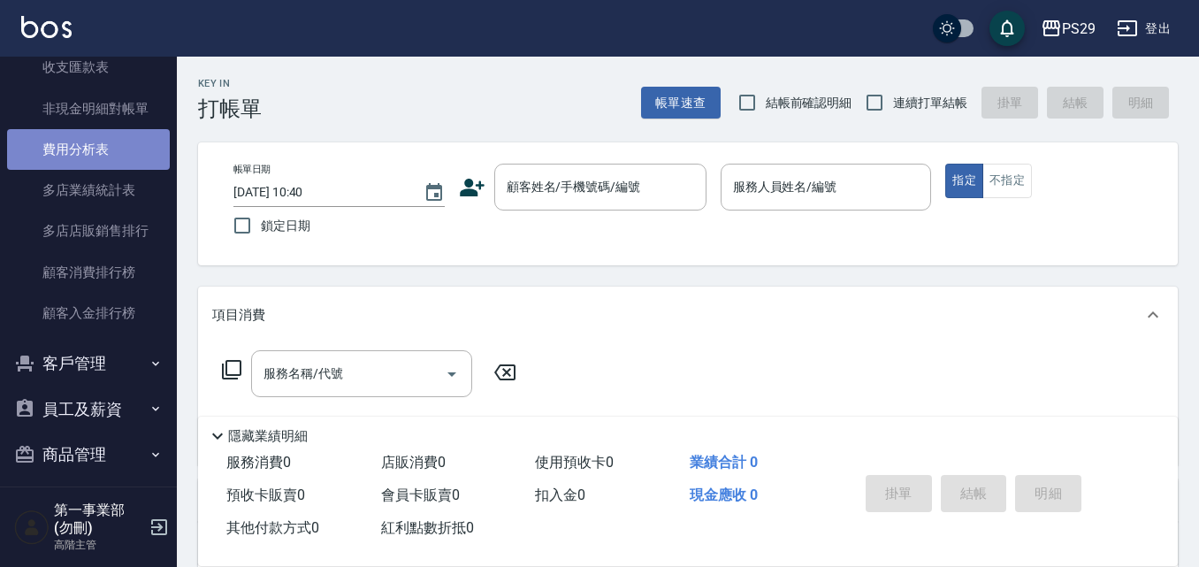
click at [110, 150] on link "費用分析表" at bounding box center [88, 149] width 163 height 41
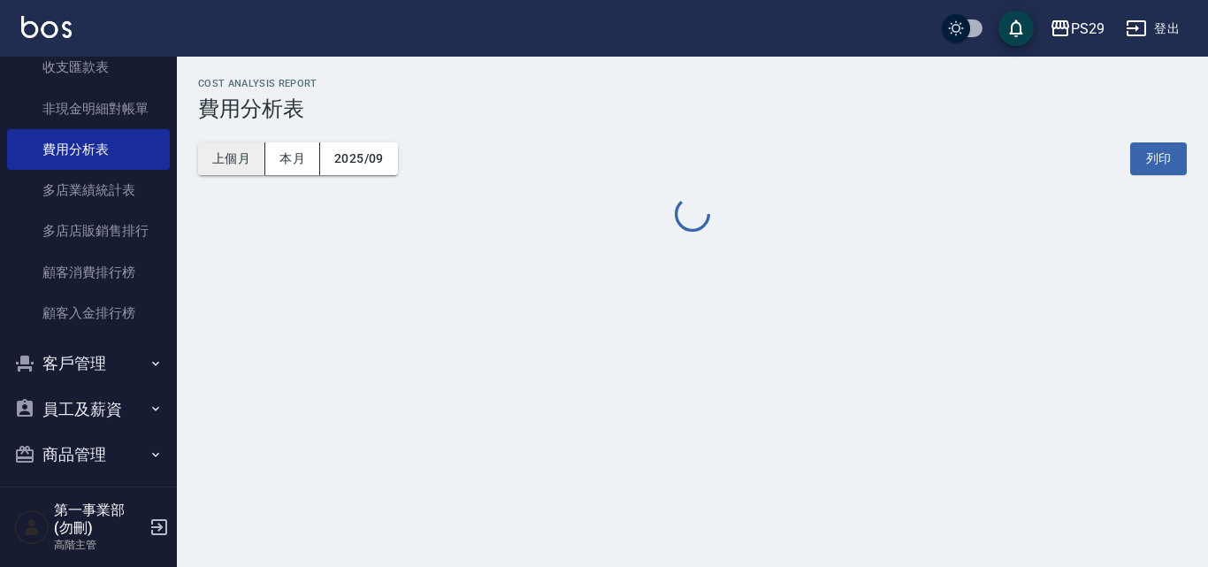
click at [231, 164] on button "上個月" at bounding box center [231, 158] width 67 height 33
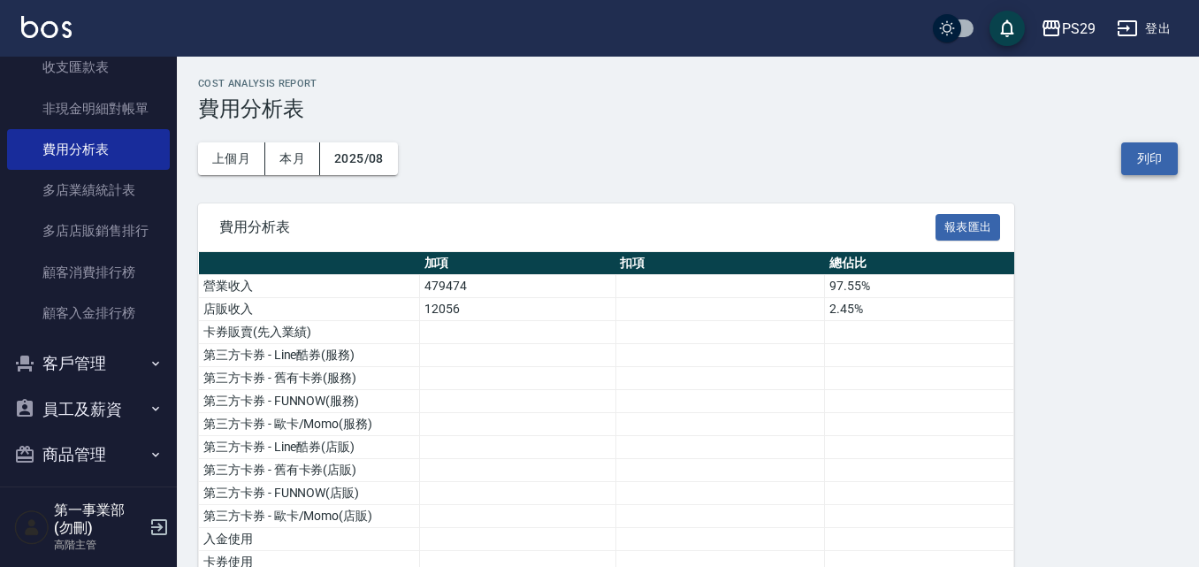
click at [1152, 170] on button "列印" at bounding box center [1150, 158] width 57 height 33
click at [1076, 15] on button "PS29" at bounding box center [1068, 29] width 69 height 36
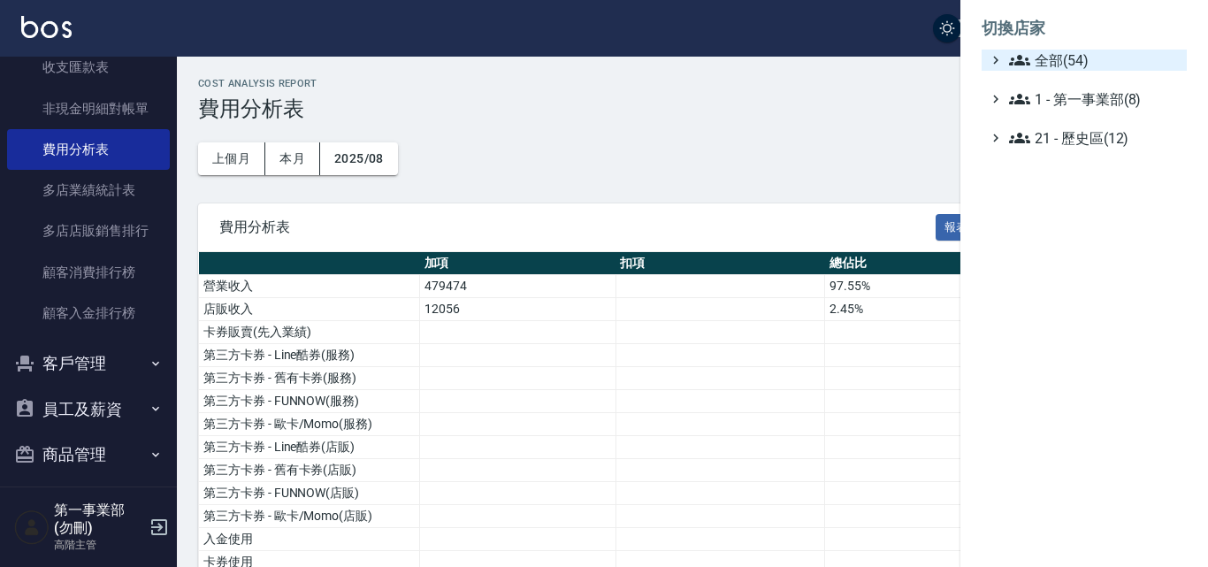
click at [1095, 57] on span "全部(54)" at bounding box center [1094, 60] width 171 height 21
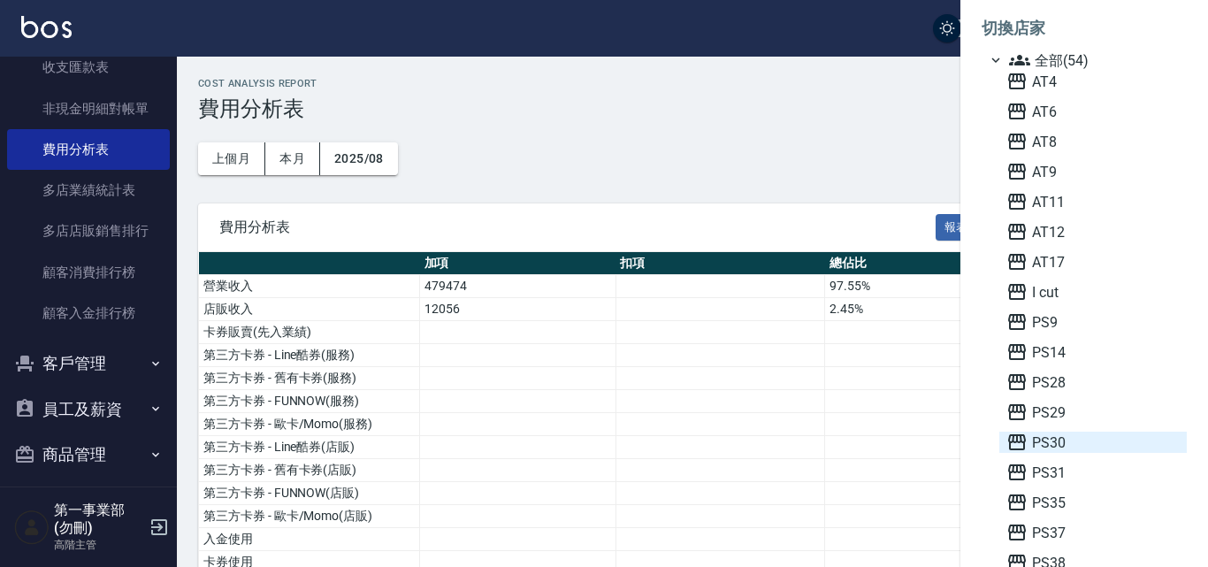
click at [1058, 445] on span "PS30" at bounding box center [1093, 442] width 173 height 21
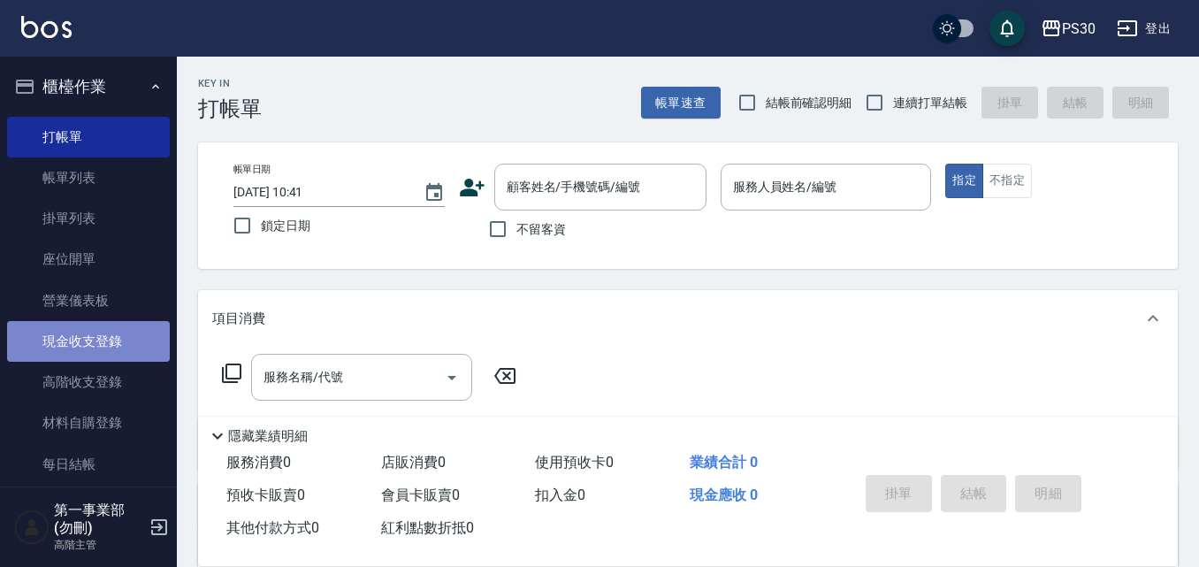
click at [108, 348] on link "現金收支登錄" at bounding box center [88, 341] width 163 height 41
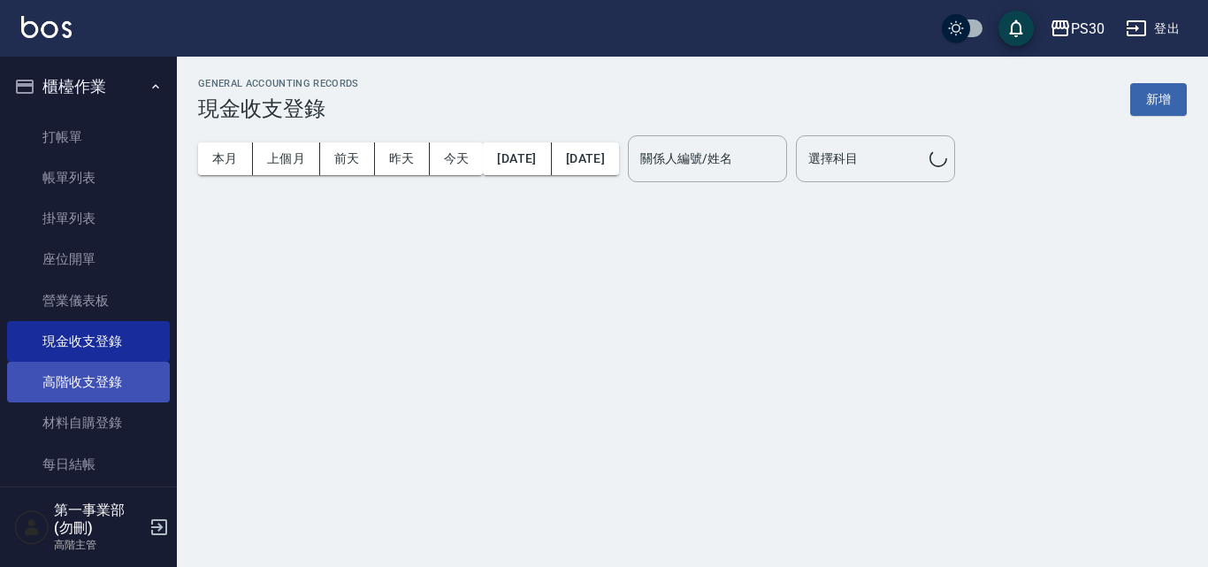
click at [109, 377] on link "高階收支登錄" at bounding box center [88, 382] width 163 height 41
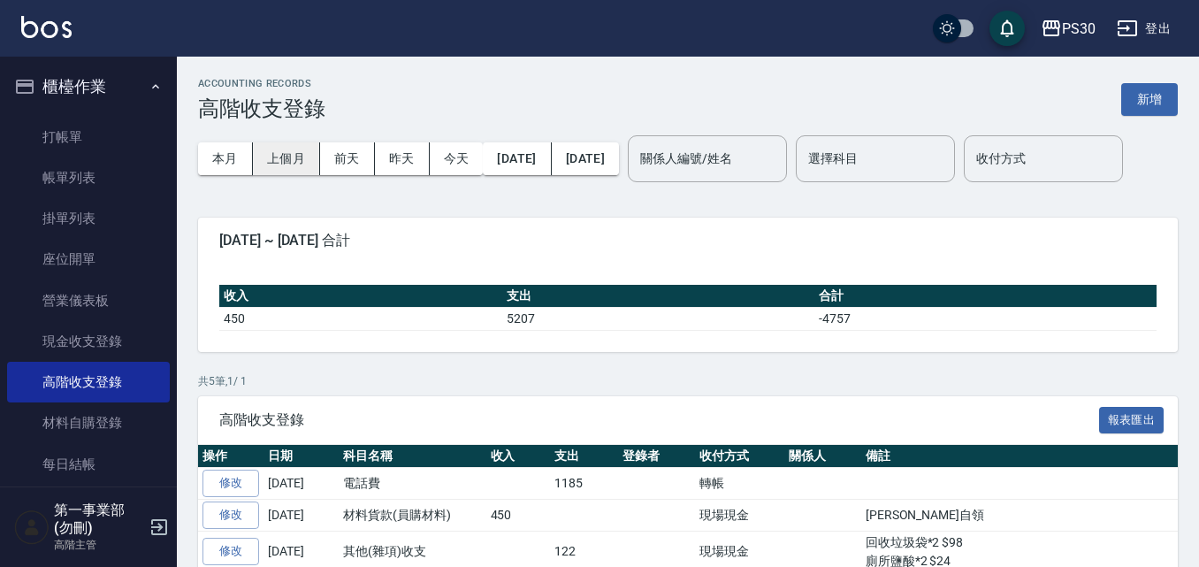
click at [298, 164] on button "上個月" at bounding box center [286, 158] width 67 height 33
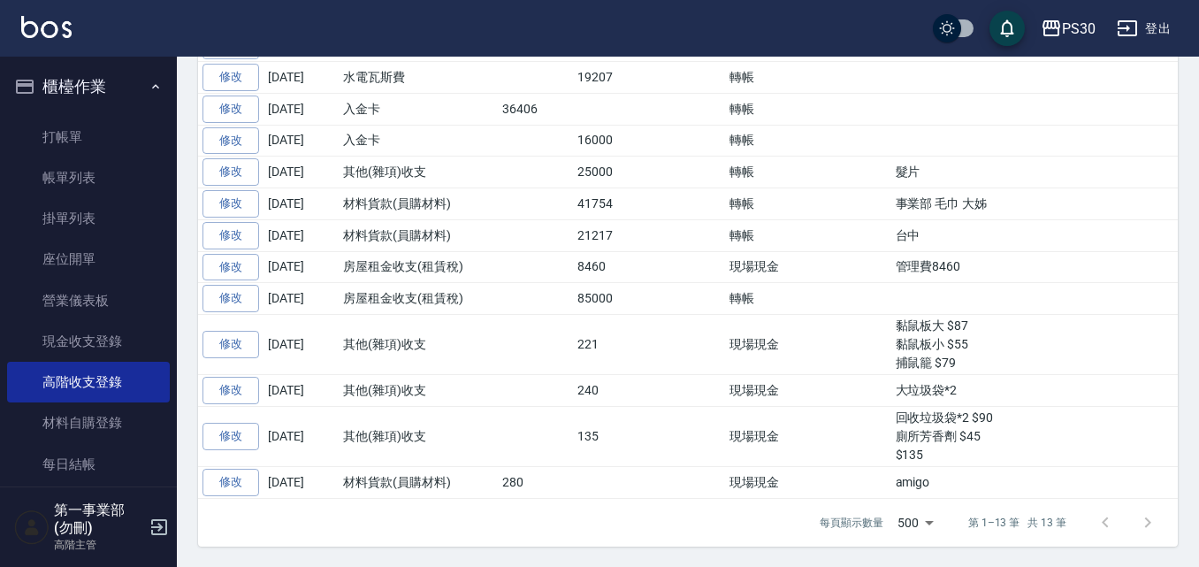
scroll to position [442, 0]
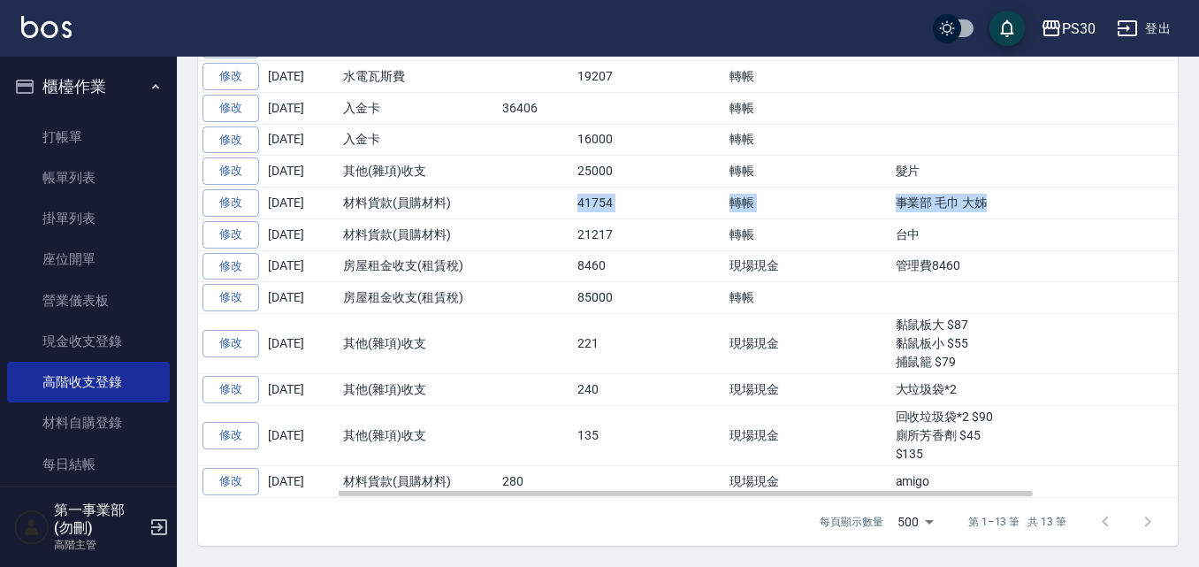
drag, startPoint x: 1008, startPoint y: 263, endPoint x: 549, endPoint y: 256, distance: 459.1
click at [549, 219] on tr "修改 2025-08-31 材料貨款(員購材料) 41754 轉帳 事業部 毛巾 大姊" at bounding box center [773, 204] width 1150 height 32
drag, startPoint x: 999, startPoint y: 325, endPoint x: 573, endPoint y: 329, distance: 426.3
click at [573, 282] on tr "修改 2025-08-31 房屋租金收支(租賃稅) 8460 現場現金 管理費8460" at bounding box center [773, 266] width 1150 height 32
click at [573, 314] on td "85000" at bounding box center [610, 298] width 75 height 32
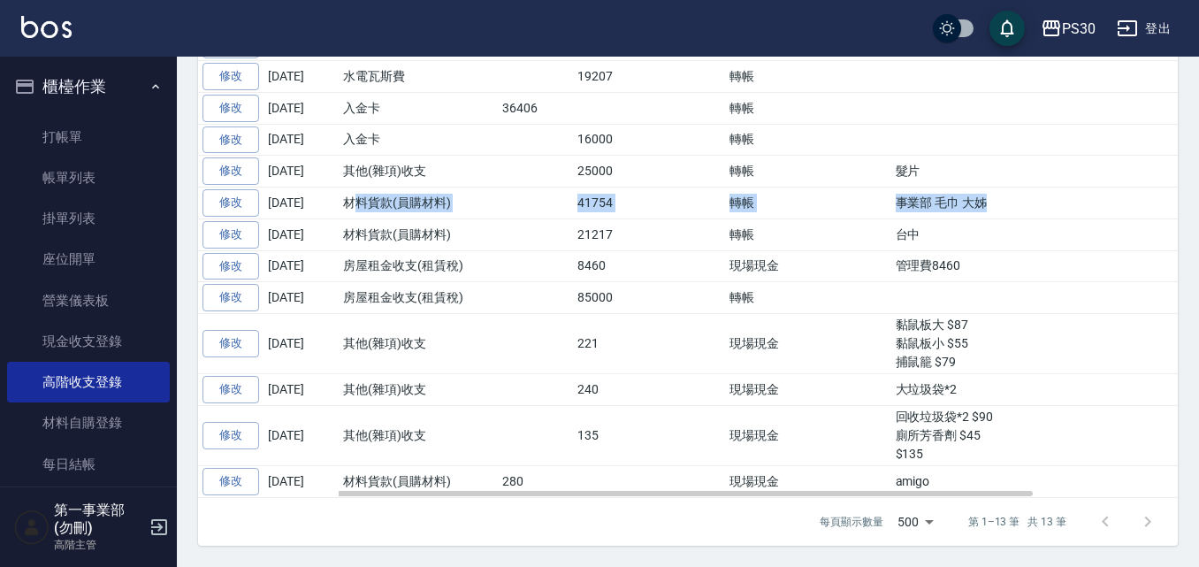
drag, startPoint x: 1002, startPoint y: 253, endPoint x: 359, endPoint y: 255, distance: 643.0
click at [359, 219] on tr "修改 2025-08-31 材料貨款(員購材料) 41754 轉帳 事業部 毛巾 大姊" at bounding box center [773, 204] width 1150 height 32
click at [359, 219] on td "材料貨款(員購材料)" at bounding box center [418, 204] width 159 height 32
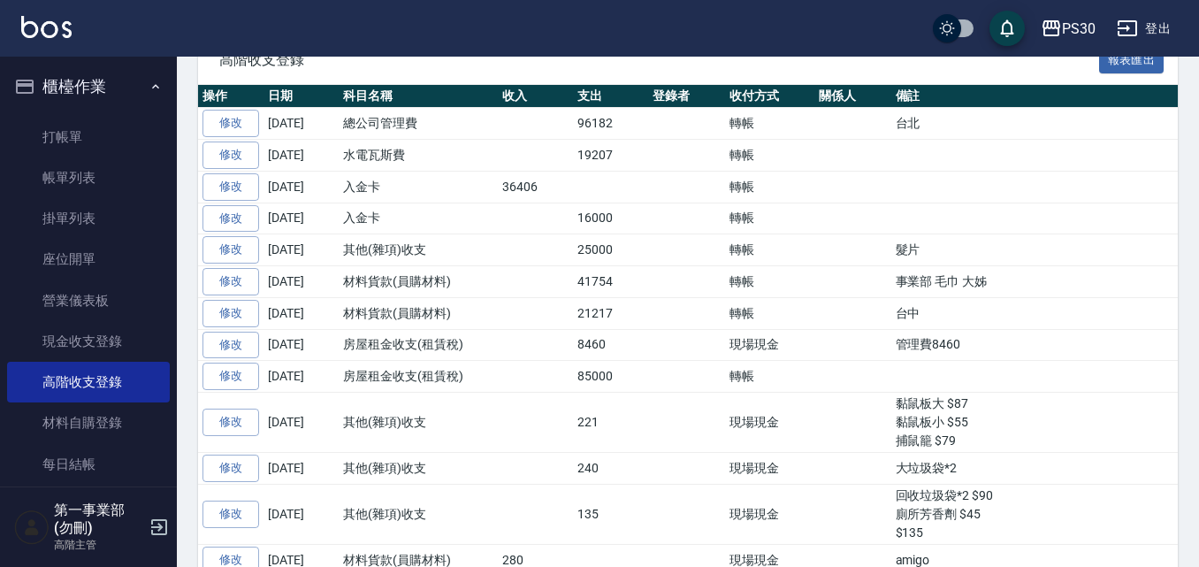
scroll to position [406, 0]
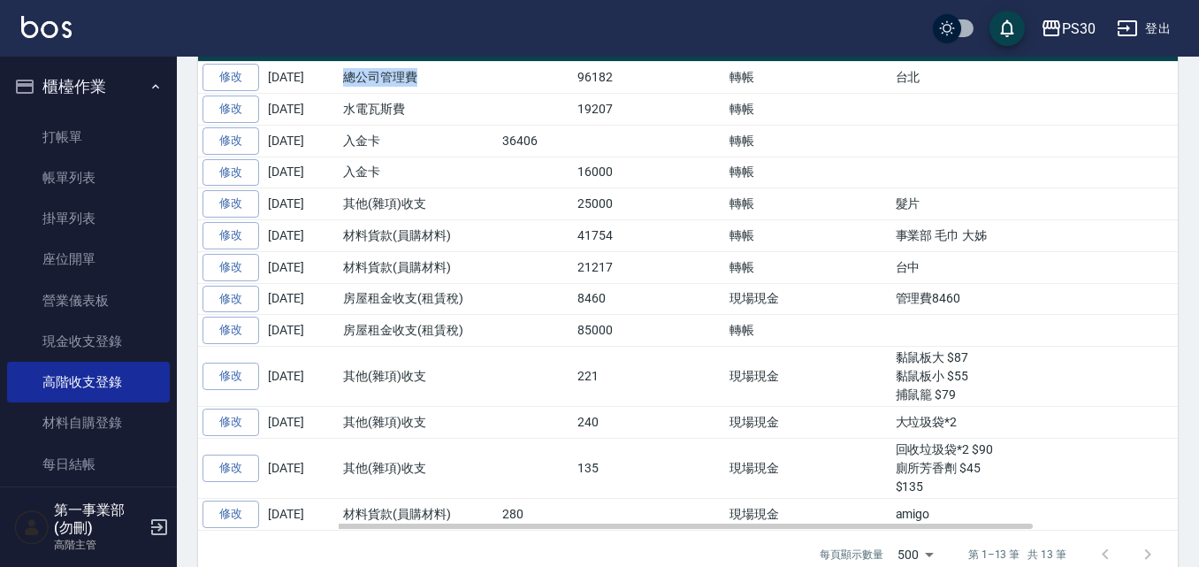
drag, startPoint x: 344, startPoint y: 134, endPoint x: 433, endPoint y: 134, distance: 89.3
click at [433, 94] on td "總公司管理費" at bounding box center [418, 78] width 159 height 32
drag, startPoint x: 344, startPoint y: 157, endPoint x: 407, endPoint y: 165, distance: 63.2
click at [407, 126] on td "水電瓦斯費" at bounding box center [418, 110] width 159 height 32
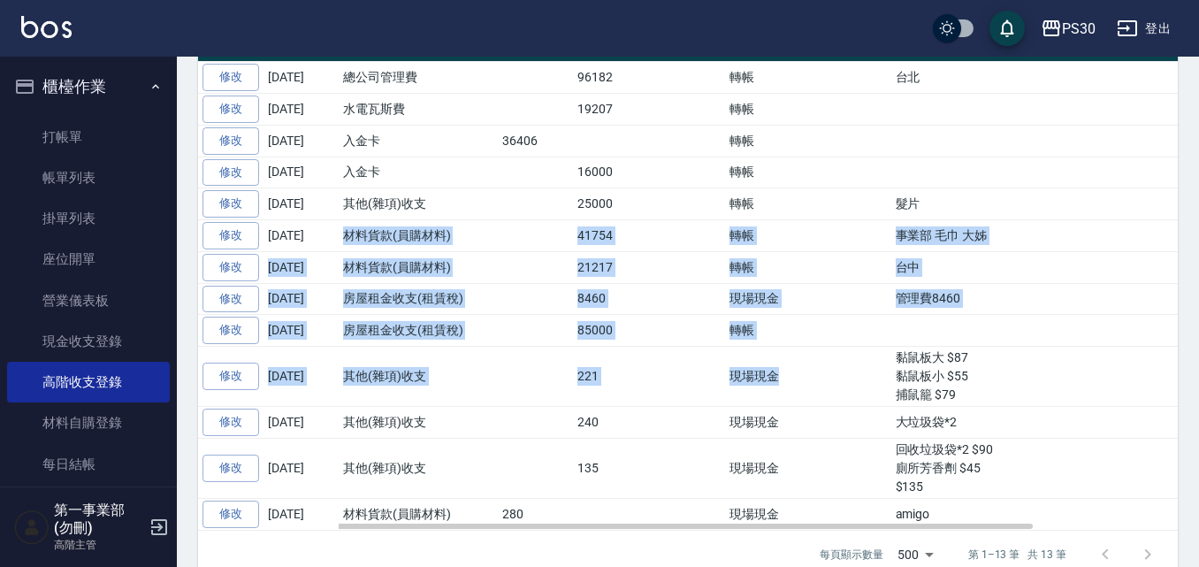
drag, startPoint x: 345, startPoint y: 299, endPoint x: 921, endPoint y: 459, distance: 597.6
click at [860, 417] on tbody "修改 2025-08-31 總公司管理費 96182 轉帳 台北 修改 2025-08-31 水電瓦斯費 19207 轉帳 修改 2025-08-31 入金卡…" at bounding box center [773, 296] width 1150 height 468
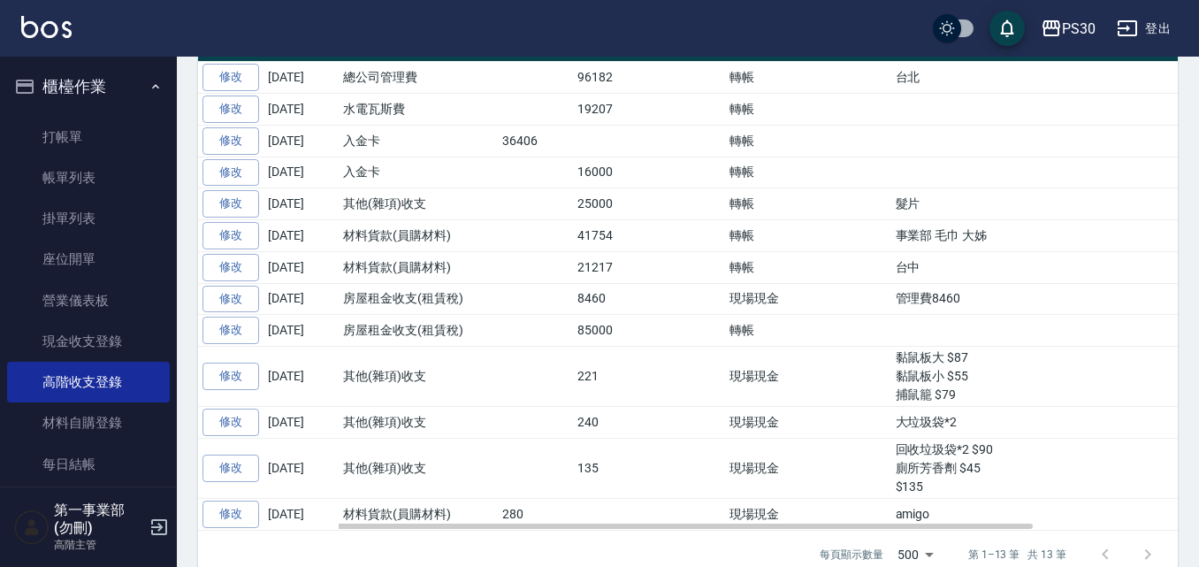
click at [934, 439] on td "大垃圾袋*2" at bounding box center [1120, 423] width 456 height 32
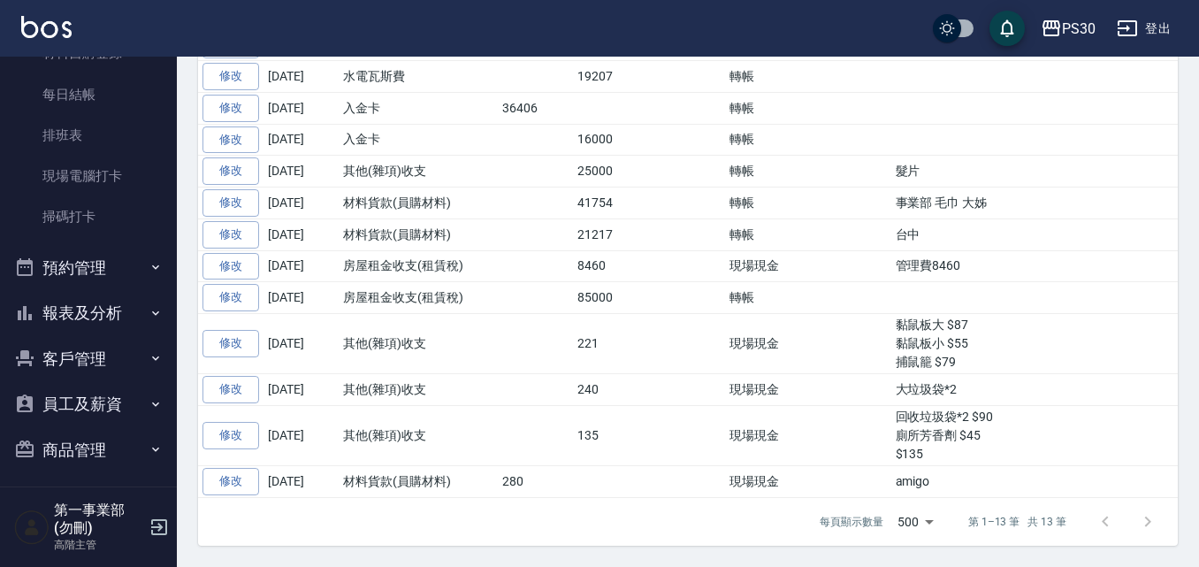
scroll to position [468, 0]
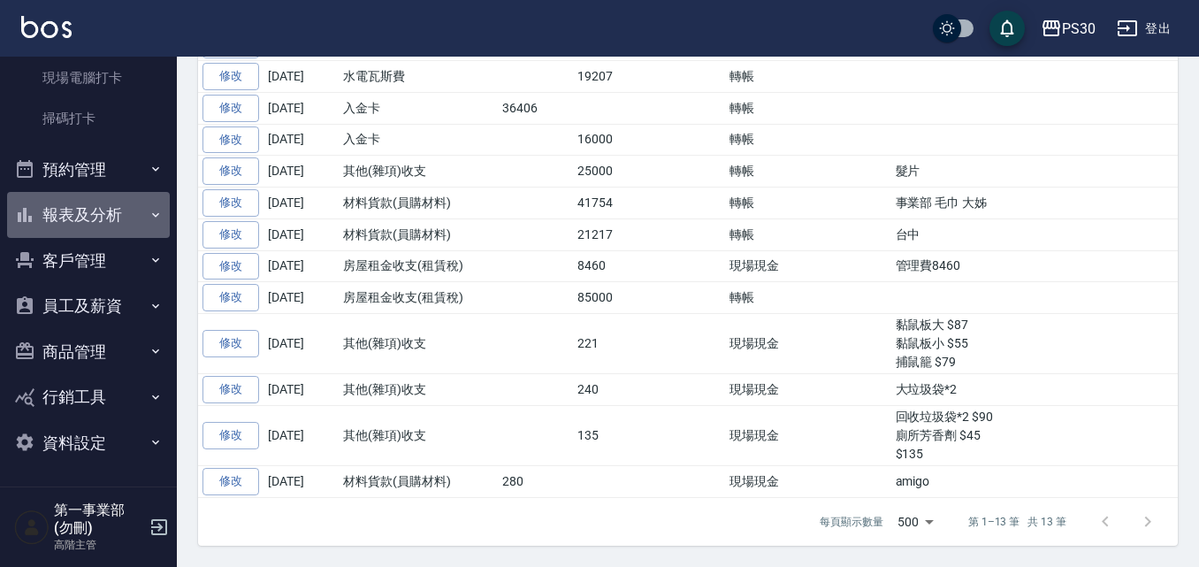
drag, startPoint x: 89, startPoint y: 193, endPoint x: 88, endPoint y: 210, distance: 16.8
click at [89, 193] on button "報表及分析" at bounding box center [88, 215] width 163 height 46
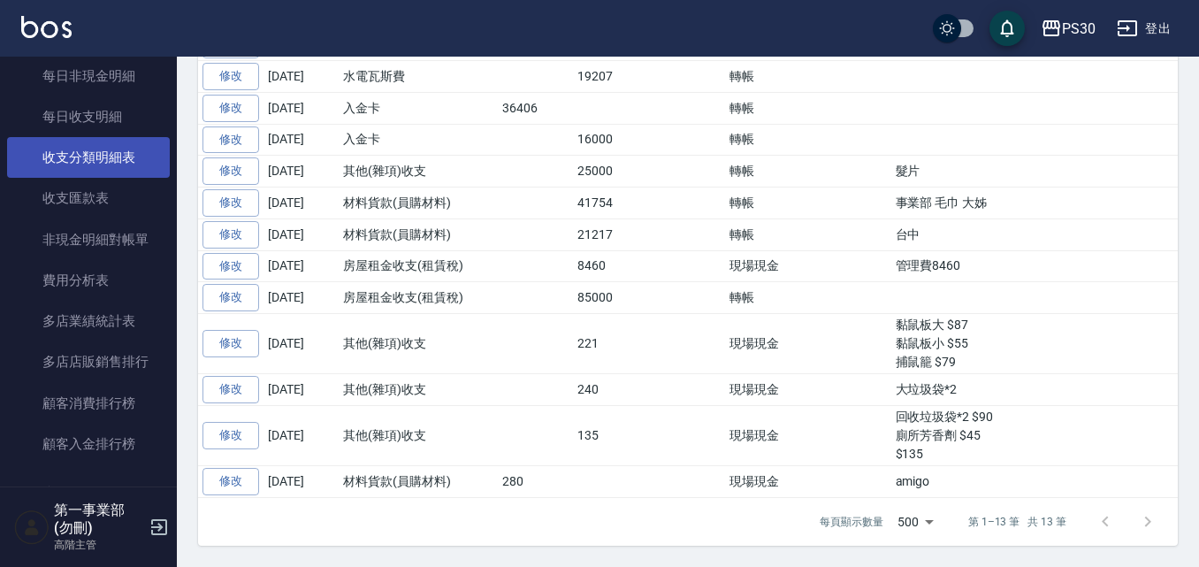
scroll to position [1972, 0]
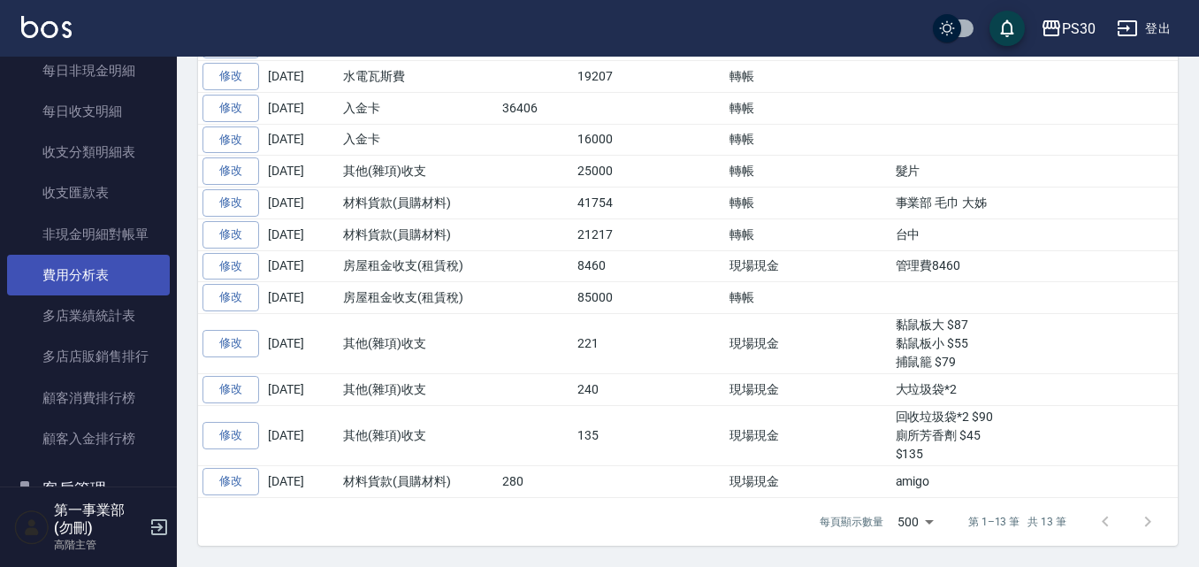
click at [106, 286] on link "費用分析表" at bounding box center [88, 275] width 163 height 41
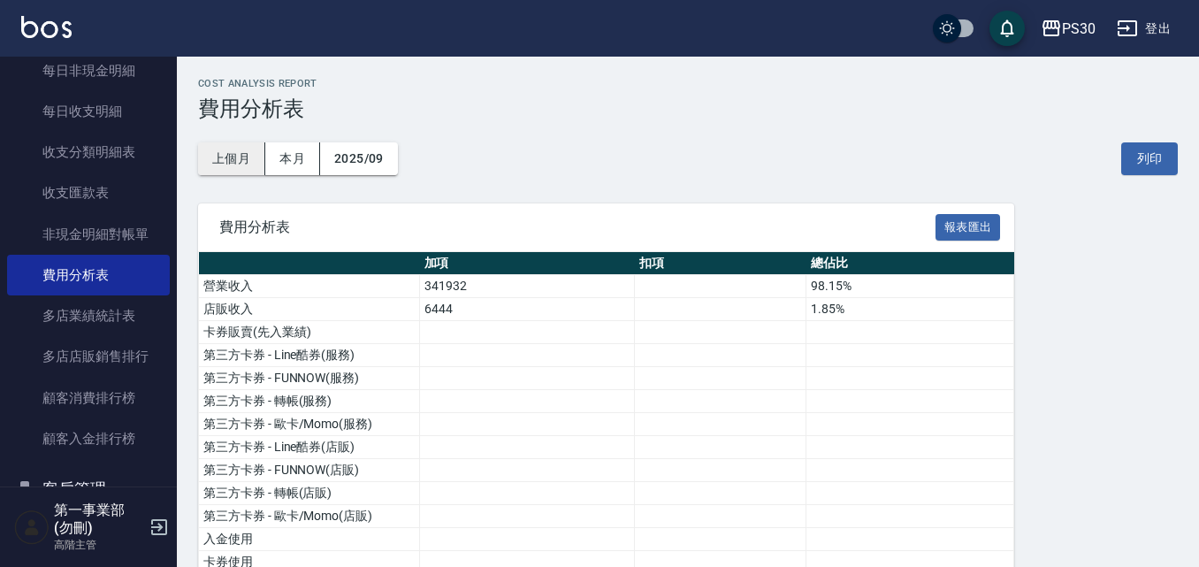
click at [234, 156] on button "上個月" at bounding box center [231, 158] width 67 height 33
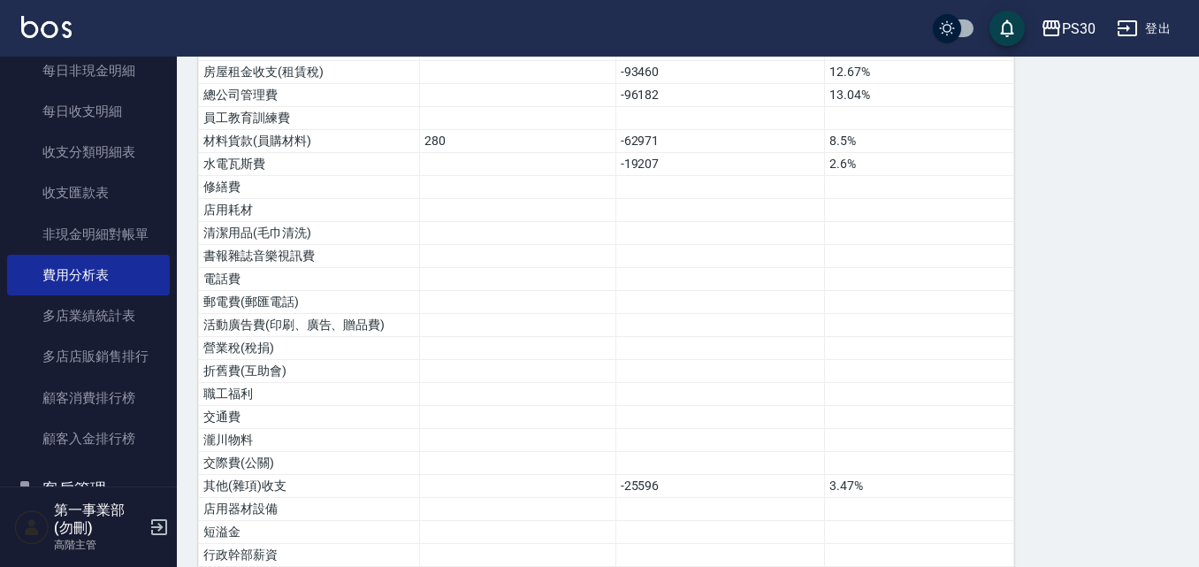
scroll to position [585, 0]
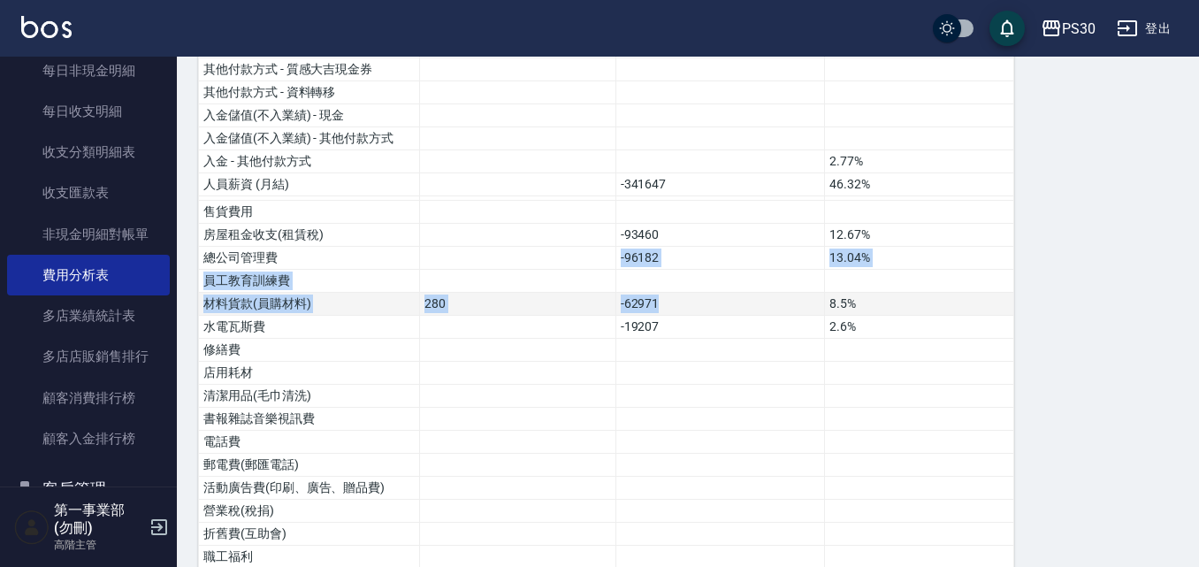
drag, startPoint x: 613, startPoint y: 257, endPoint x: 693, endPoint y: 305, distance: 93.3
click at [693, 305] on tbody "營業收入 720323 97.66% 店販收入 17259 2.34% 卡券販賣(先入業績) 第三方卡券 - Line酷券(服務) 第三方卡券 - FUNNO…" at bounding box center [606, 416] width 815 height 1453
click at [693, 305] on td "-62971" at bounding box center [721, 304] width 210 height 23
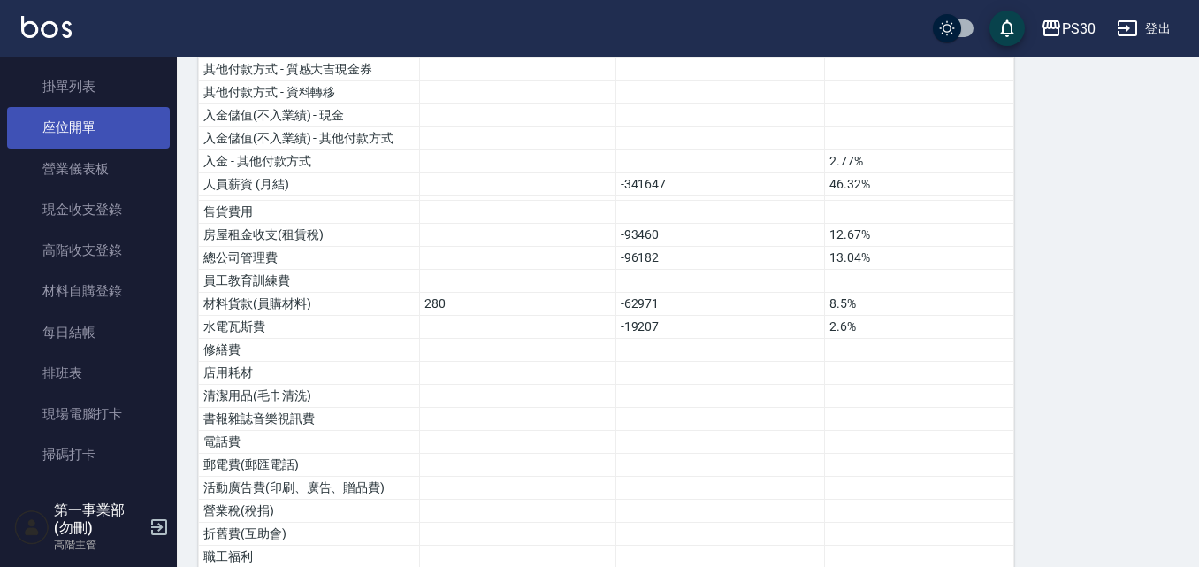
scroll to position [0, 0]
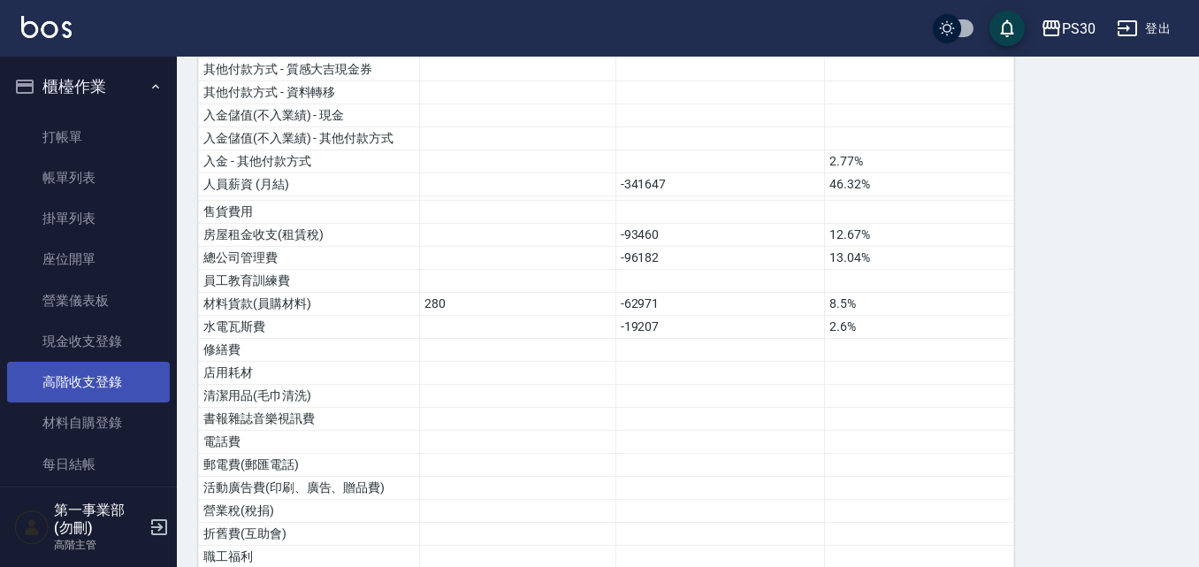
click at [107, 373] on link "高階收支登錄" at bounding box center [88, 382] width 163 height 41
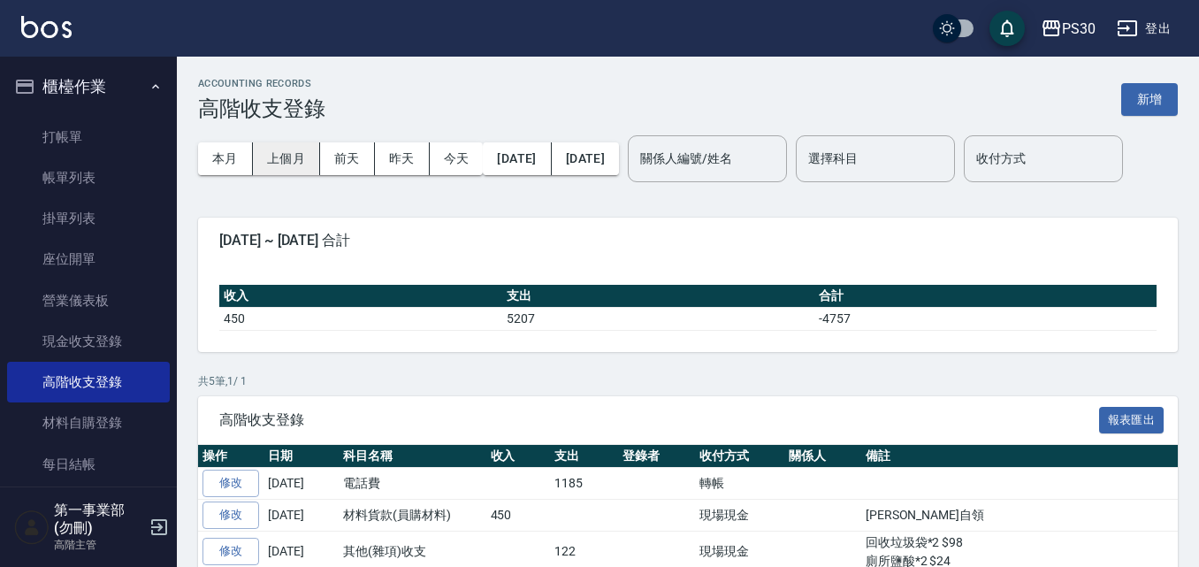
click at [264, 157] on button "上個月" at bounding box center [286, 158] width 67 height 33
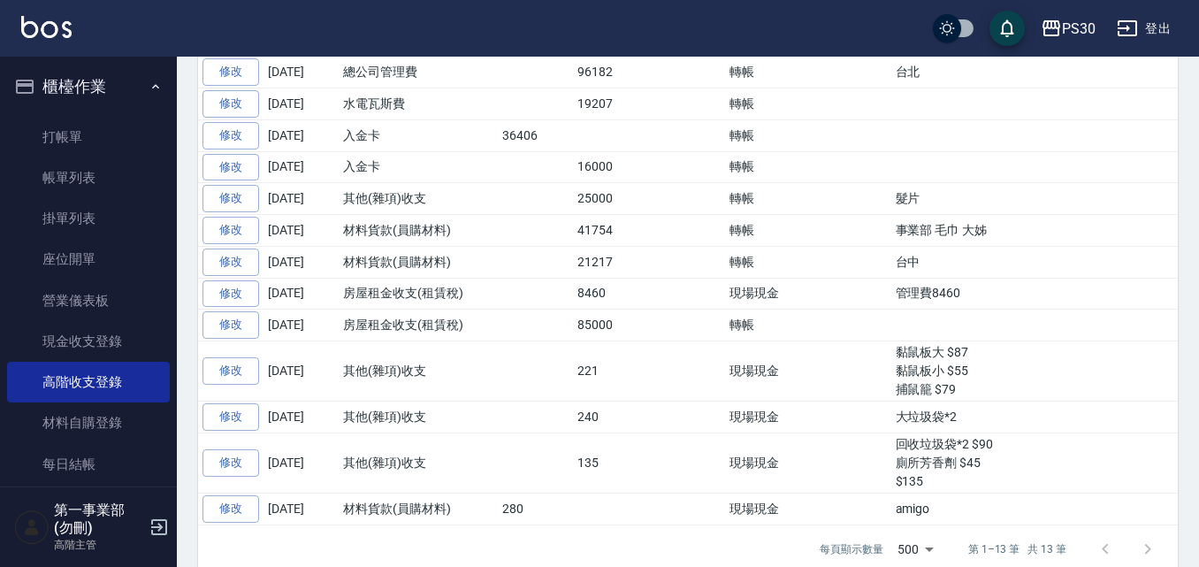
scroll to position [442, 0]
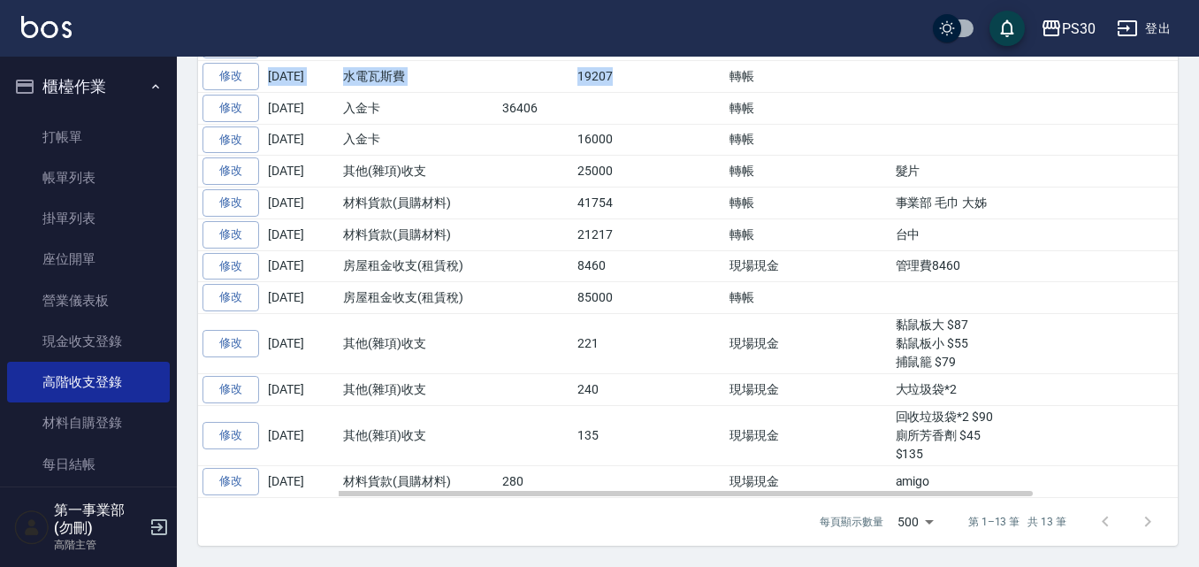
drag, startPoint x: 558, startPoint y: 102, endPoint x: 638, endPoint y: 137, distance: 87.1
click at [638, 137] on tbody "修改 2025-08-31 總公司管理費 96182 轉帳 台北 修改 2025-08-31 水電瓦斯費 19207 轉帳 修改 2025-08-31 入金卡…" at bounding box center [773, 263] width 1150 height 468
drag, startPoint x: 1040, startPoint y: 262, endPoint x: 558, endPoint y: 257, distance: 482.1
click at [558, 219] on tr "修改 2025-08-31 材料貨款(員購材料) 41754 轉帳 事業部 毛巾 大姊" at bounding box center [773, 204] width 1150 height 32
click at [1066, 282] on td "管理費8460" at bounding box center [1120, 266] width 456 height 32
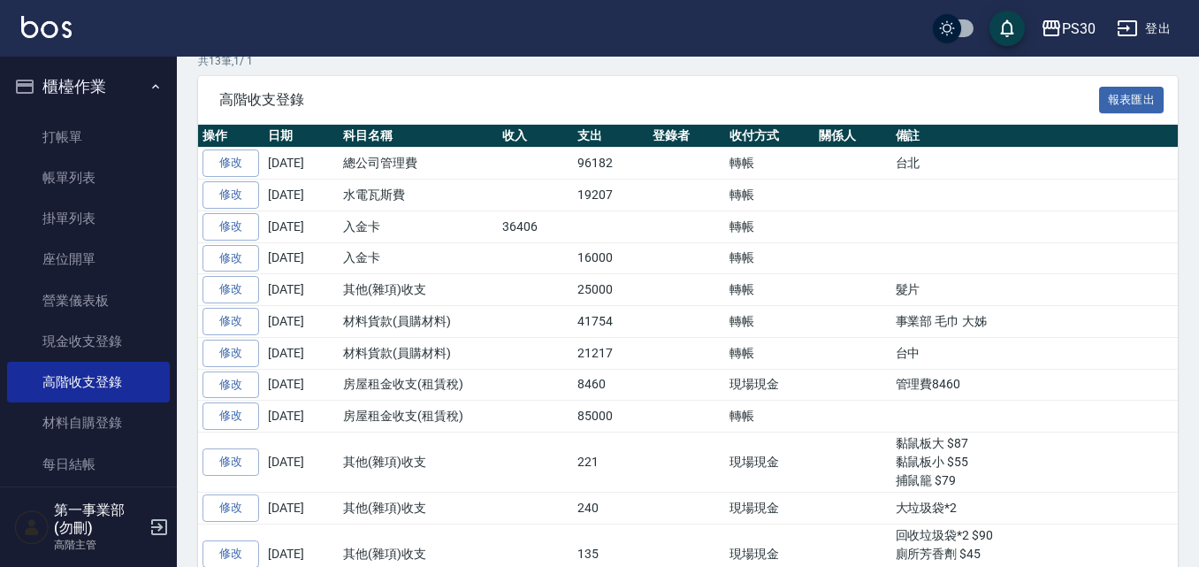
scroll to position [0, 0]
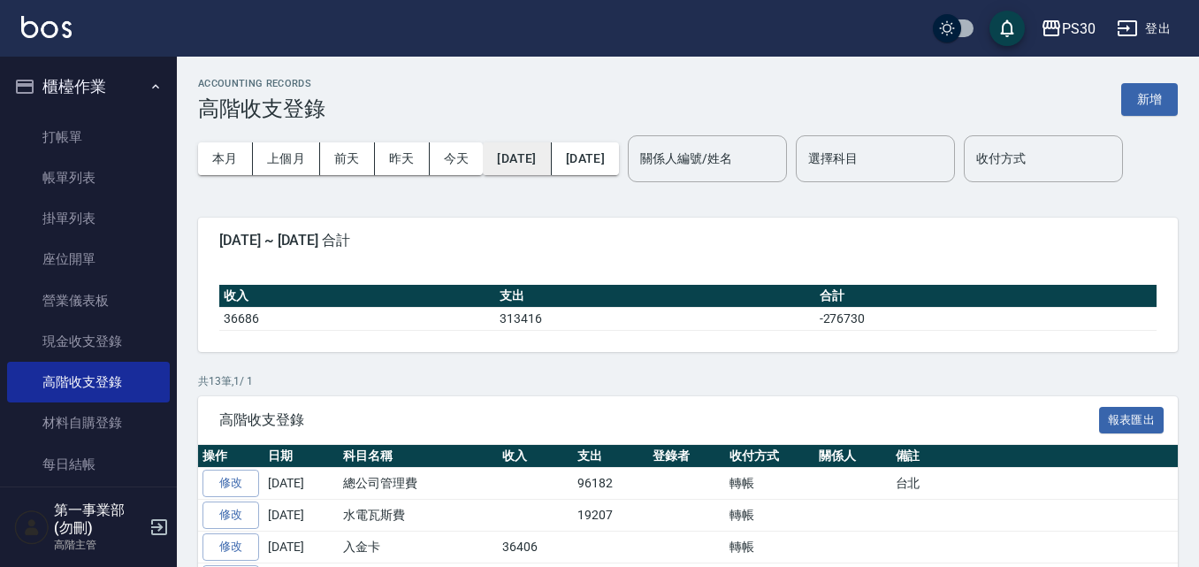
click at [484, 159] on button "[DATE]" at bounding box center [517, 158] width 68 height 33
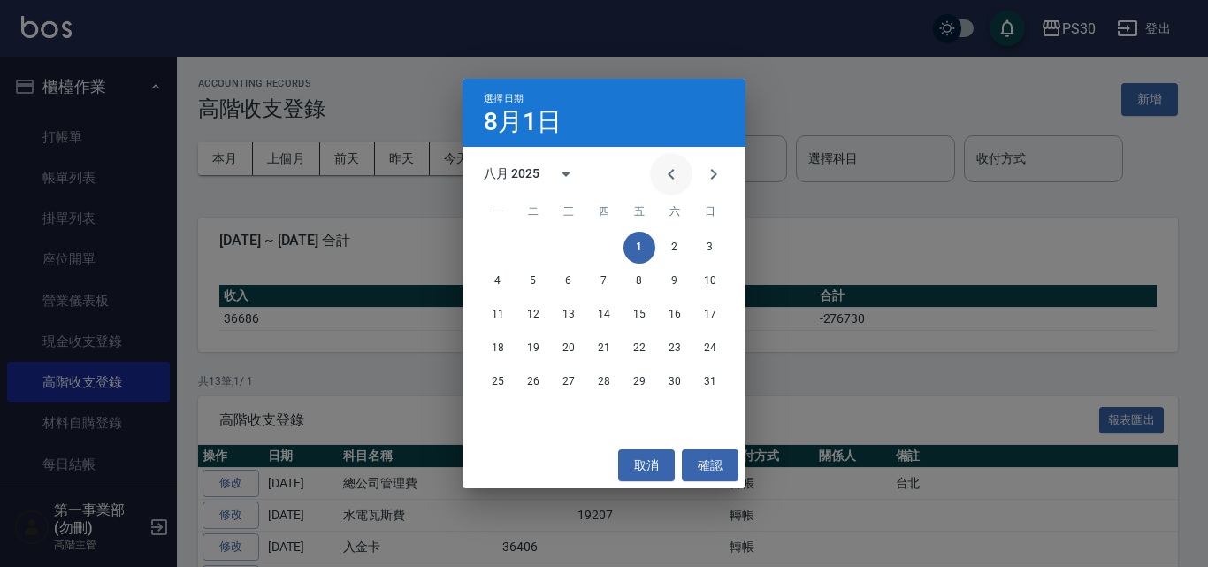
click at [676, 179] on icon "Previous month" at bounding box center [671, 174] width 21 height 21
click at [537, 245] on button "1" at bounding box center [533, 248] width 32 height 32
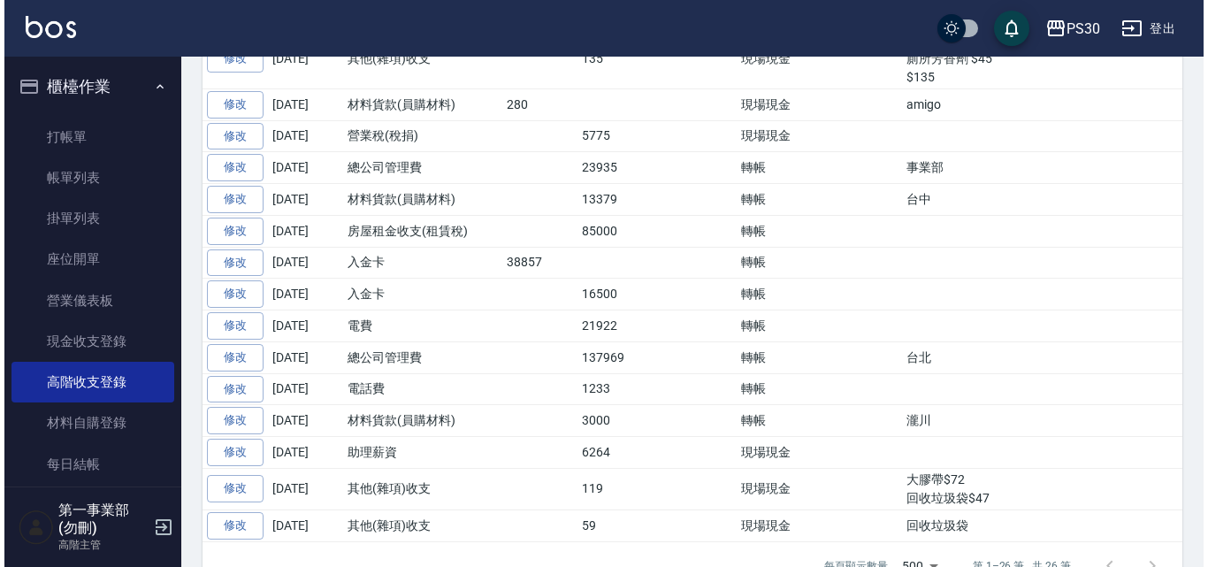
scroll to position [812, 0]
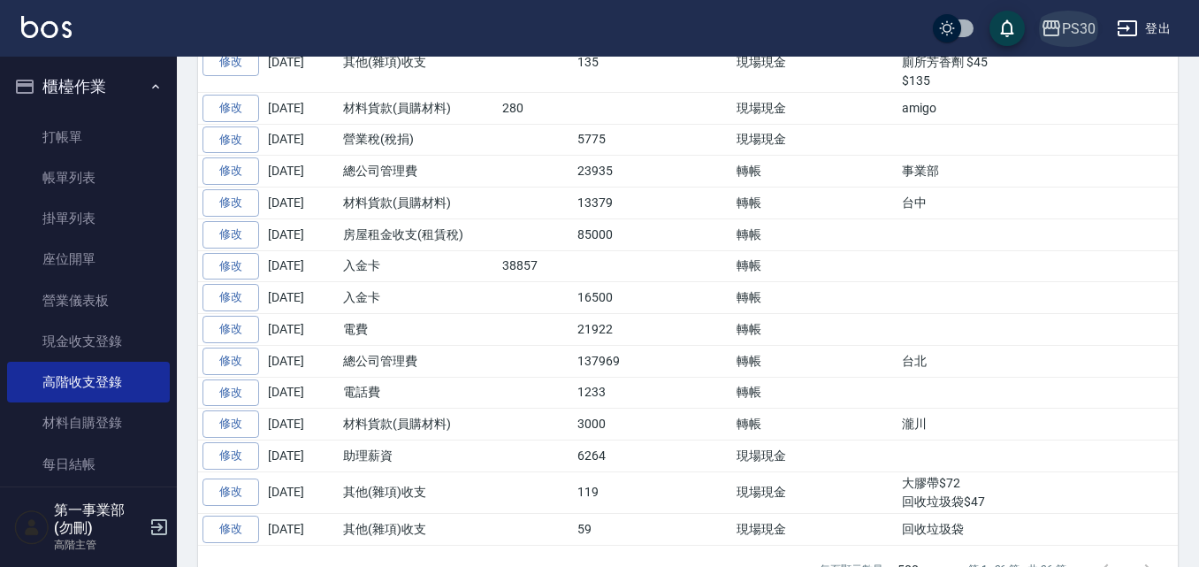
click at [1062, 26] on div "PS30" at bounding box center [1079, 29] width 34 height 22
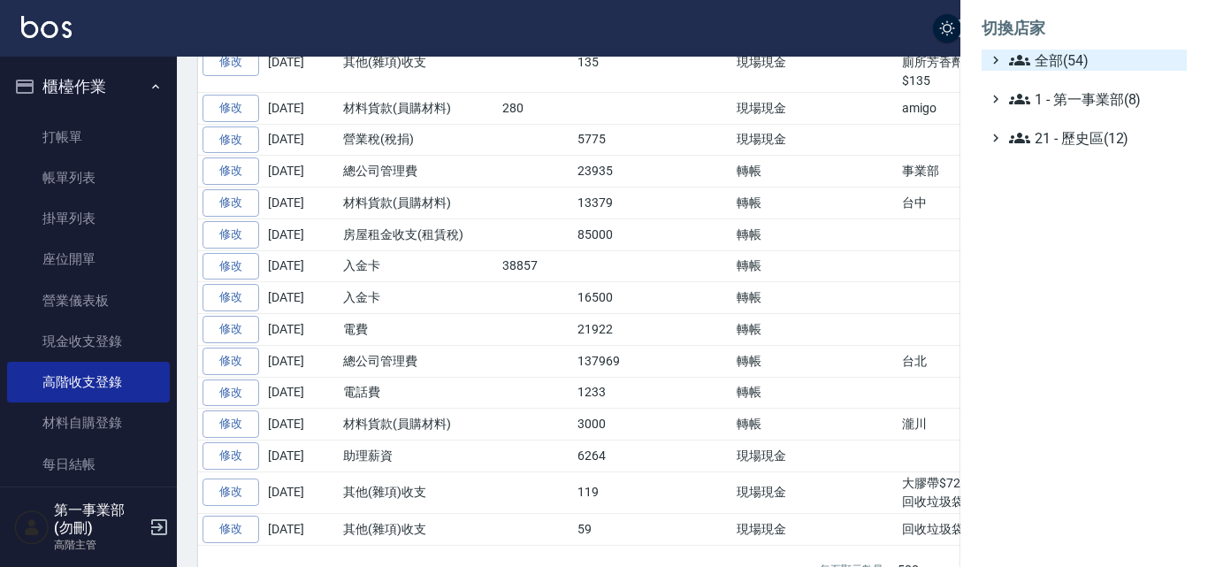
click at [1090, 50] on span "全部(54)" at bounding box center [1094, 60] width 171 height 21
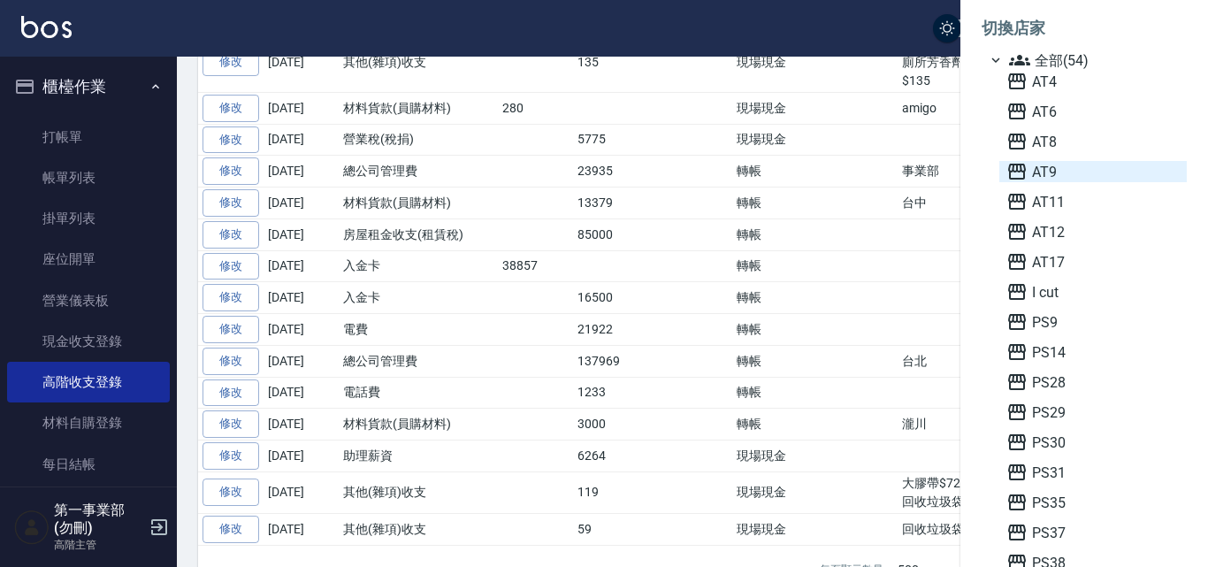
click at [1043, 168] on span "AT9" at bounding box center [1093, 171] width 173 height 21
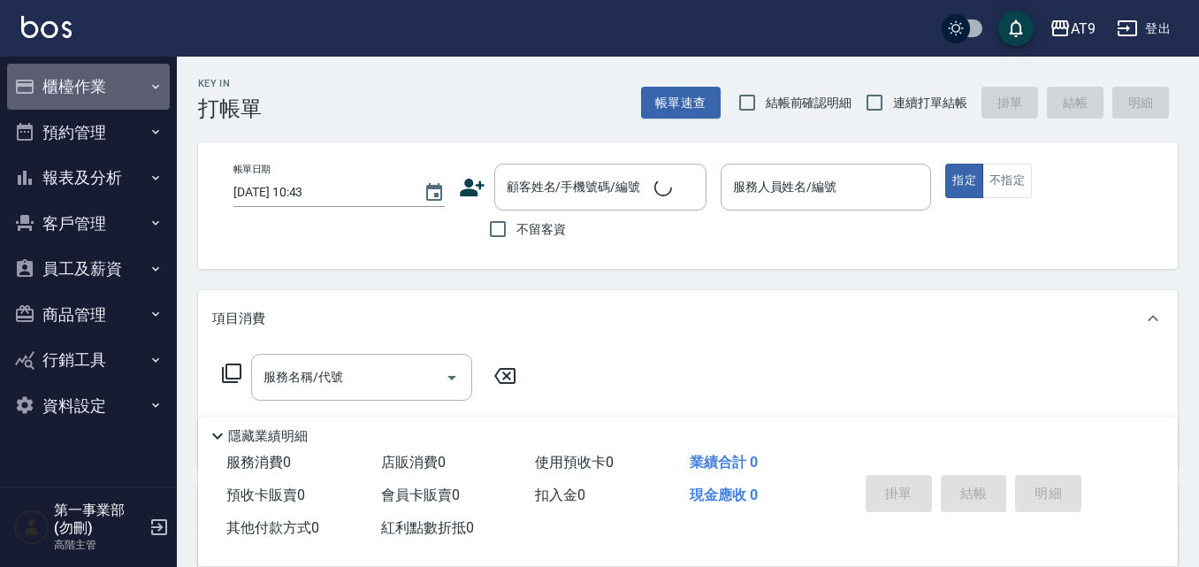
click at [134, 88] on button "櫃檯作業" at bounding box center [88, 87] width 163 height 46
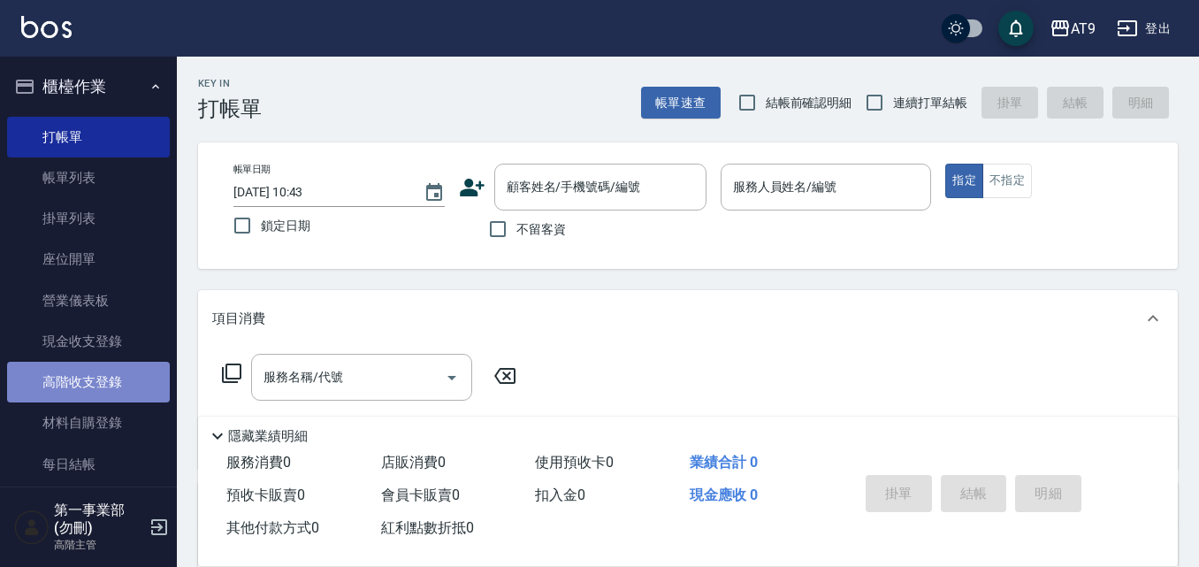
click at [119, 373] on link "高階收支登錄" at bounding box center [88, 382] width 163 height 41
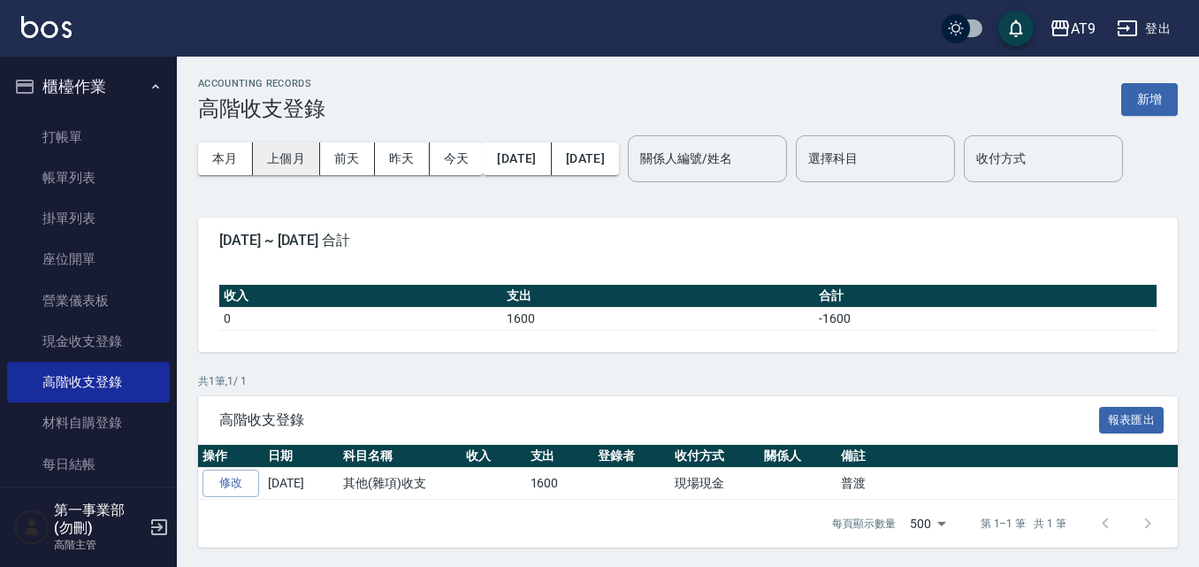
click at [302, 157] on button "上個月" at bounding box center [286, 158] width 67 height 33
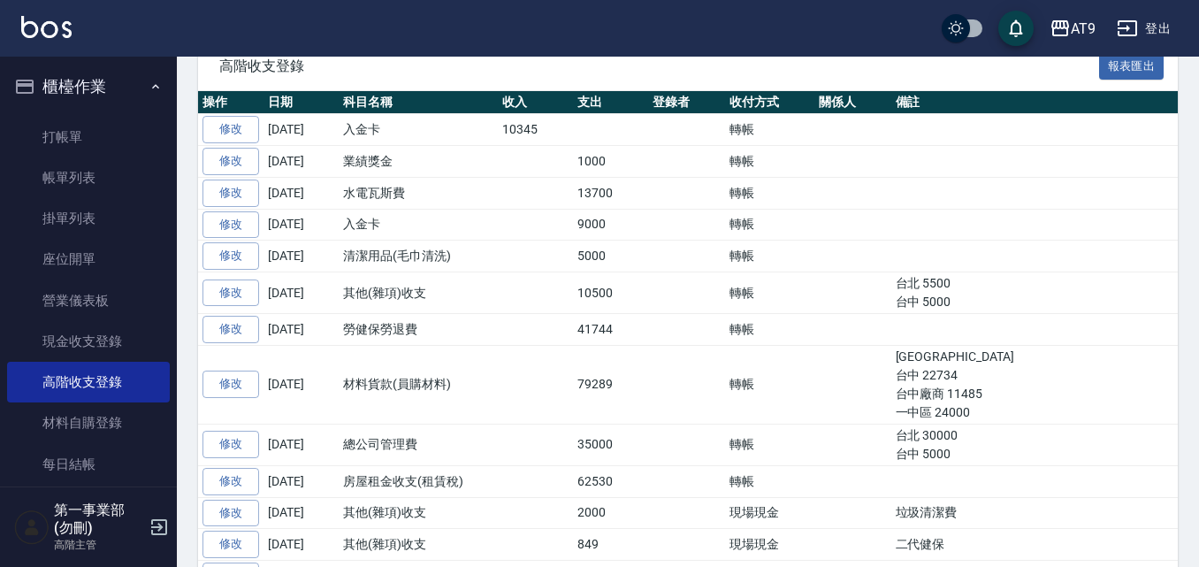
scroll to position [442, 0]
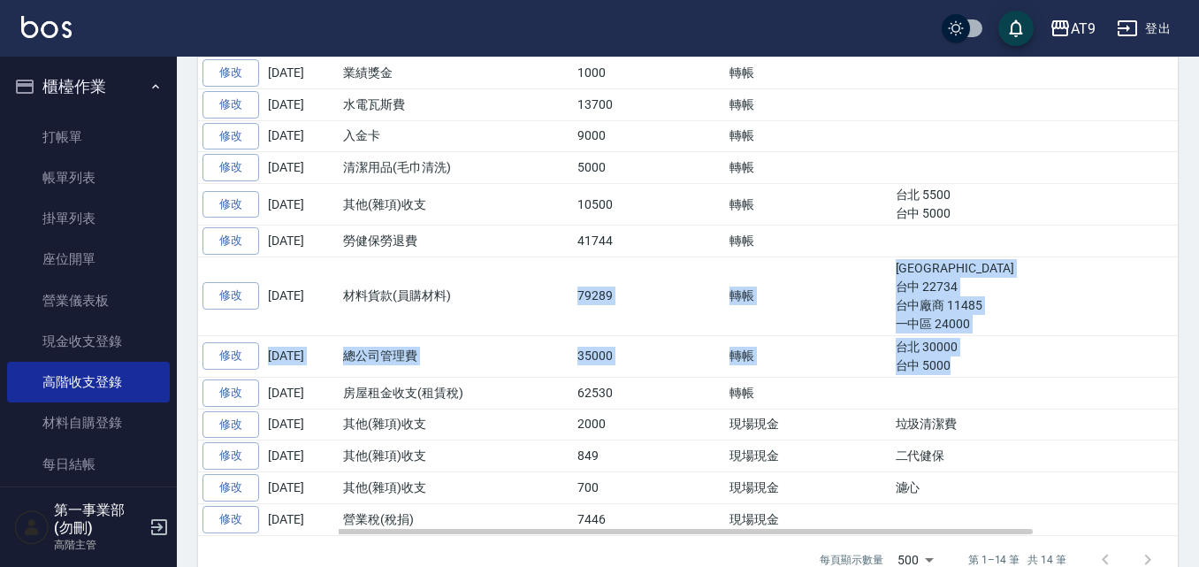
drag, startPoint x: 555, startPoint y: 349, endPoint x: 1007, endPoint y: 420, distance: 456.6
click at [1007, 420] on tbody "修改 [DATE] 入金卡 10345 轉帳 修改 [DATE] 業績獎金 1000 轉帳 修改 [DATE] 水電瓦斯費 13700 轉帳 修改 [DATE…" at bounding box center [773, 280] width 1150 height 509
click at [1007, 377] on td "台北 30000 台中 5000" at bounding box center [1120, 356] width 456 height 42
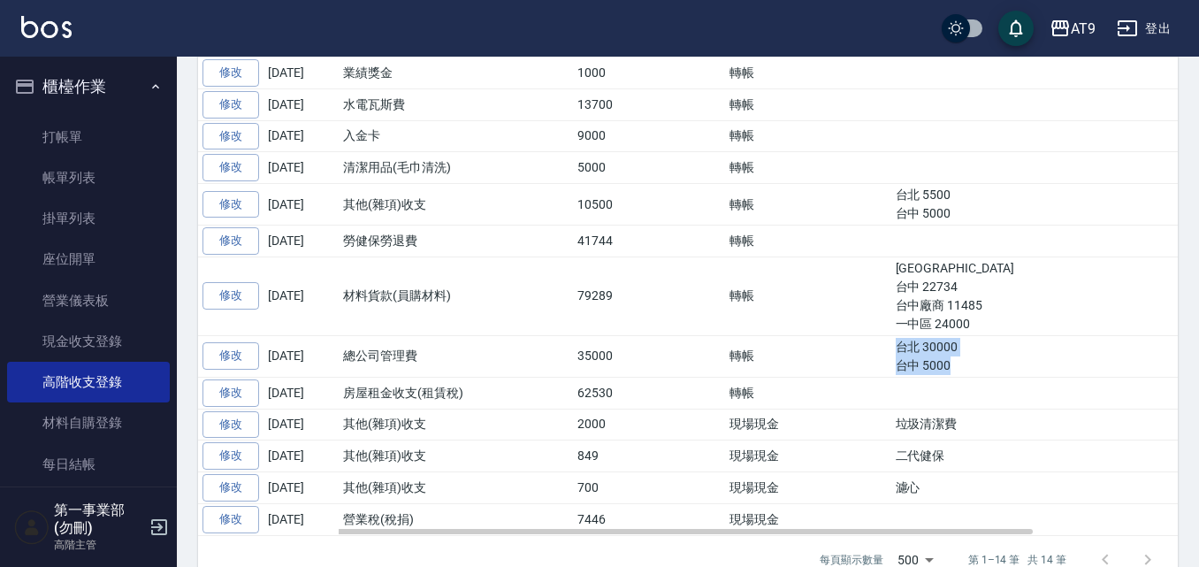
drag, startPoint x: 996, startPoint y: 423, endPoint x: 873, endPoint y: 411, distance: 123.5
click at [873, 377] on tr "修改 [DATE] 總公司管理費 35000 轉帳 台北 30000 台中 5000" at bounding box center [773, 356] width 1150 height 42
click at [913, 377] on td "台北 30000 台中 5000" at bounding box center [1120, 356] width 456 height 42
drag, startPoint x: 978, startPoint y: 266, endPoint x: 946, endPoint y: 249, distance: 36.8
click at [888, 226] on tr "修改 2025-08-31 其他(雜項)收支 10500 轉帳 台北 5500 台中 5000" at bounding box center [773, 205] width 1150 height 42
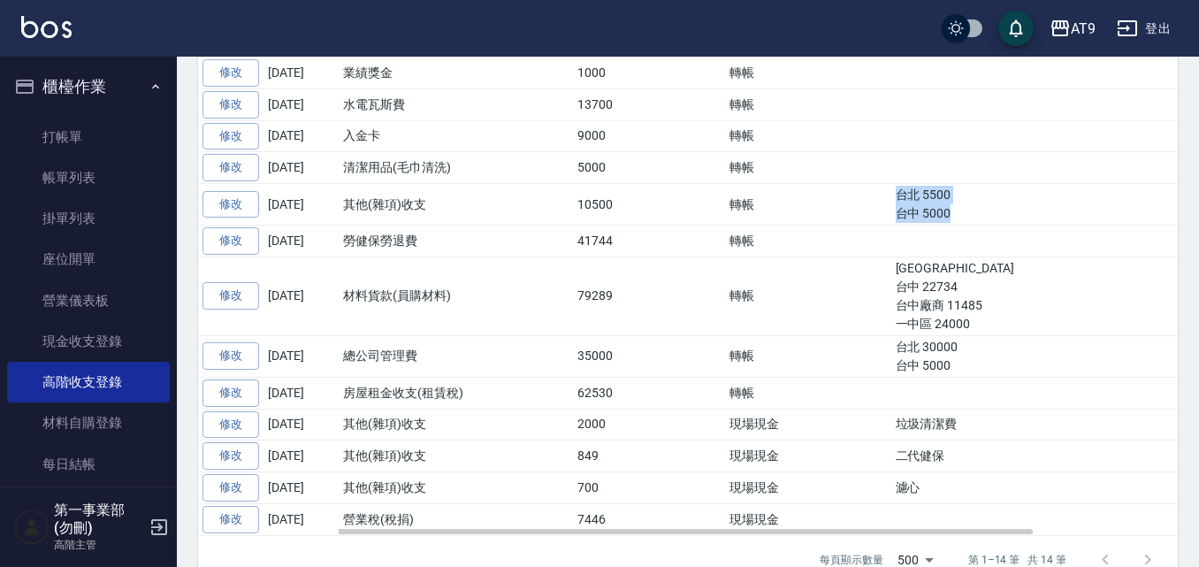
click at [946, 226] on td "台北 5500 台中 5000" at bounding box center [1120, 205] width 456 height 42
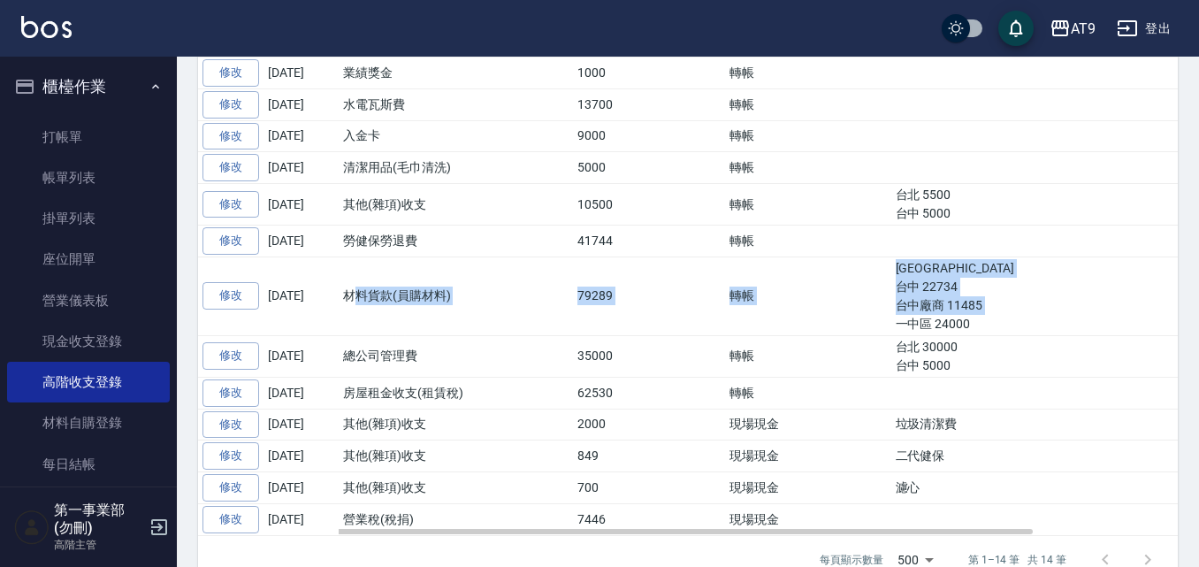
drag, startPoint x: 355, startPoint y: 355, endPoint x: 1064, endPoint y: 383, distance: 709.9
click at [1064, 335] on tr "修改 2025-08-31 材料貨款(員購材料) 79289 轉帳 台北 21070 台中 22734 台中廠商 11485 一中區 24000" at bounding box center [773, 296] width 1150 height 79
click at [1064, 335] on td "台北 21070 台中 22734 台中廠商 11485 一中區 24000" at bounding box center [1120, 296] width 456 height 79
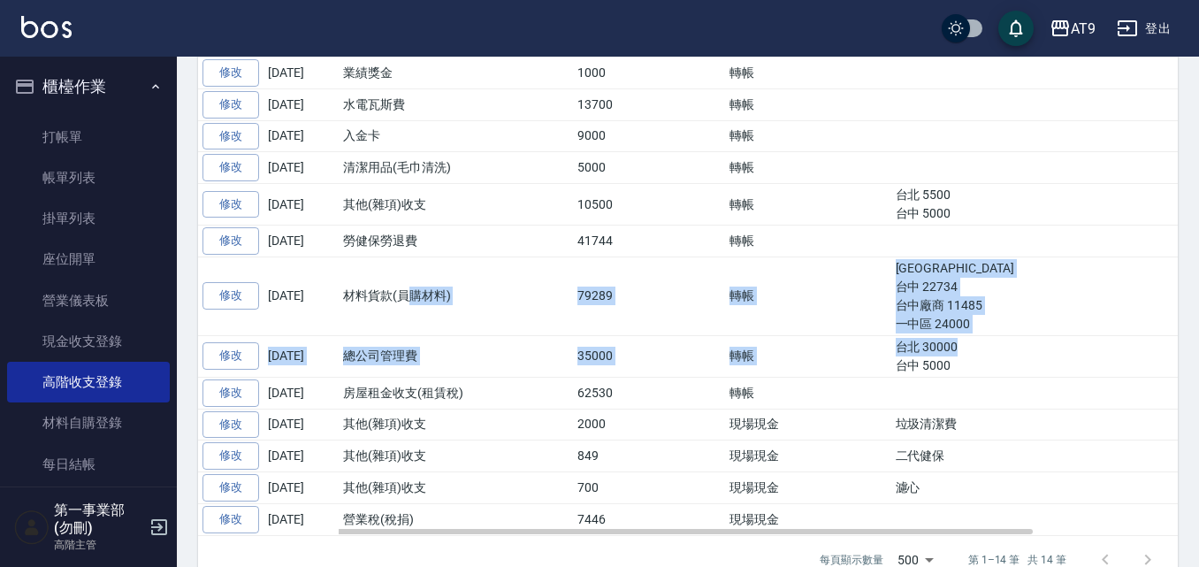
drag, startPoint x: 1046, startPoint y: 405, endPoint x: 411, endPoint y: 379, distance: 635.6
click at [411, 379] on tbody "修改 2025-08-31 入金卡 10345 轉帳 修改 2025-08-31 業績獎金 1000 轉帳 修改 2025-08-31 水電瓦斯費 13700…" at bounding box center [773, 280] width 1150 height 509
click at [414, 377] on td "總公司管理費" at bounding box center [418, 356] width 159 height 42
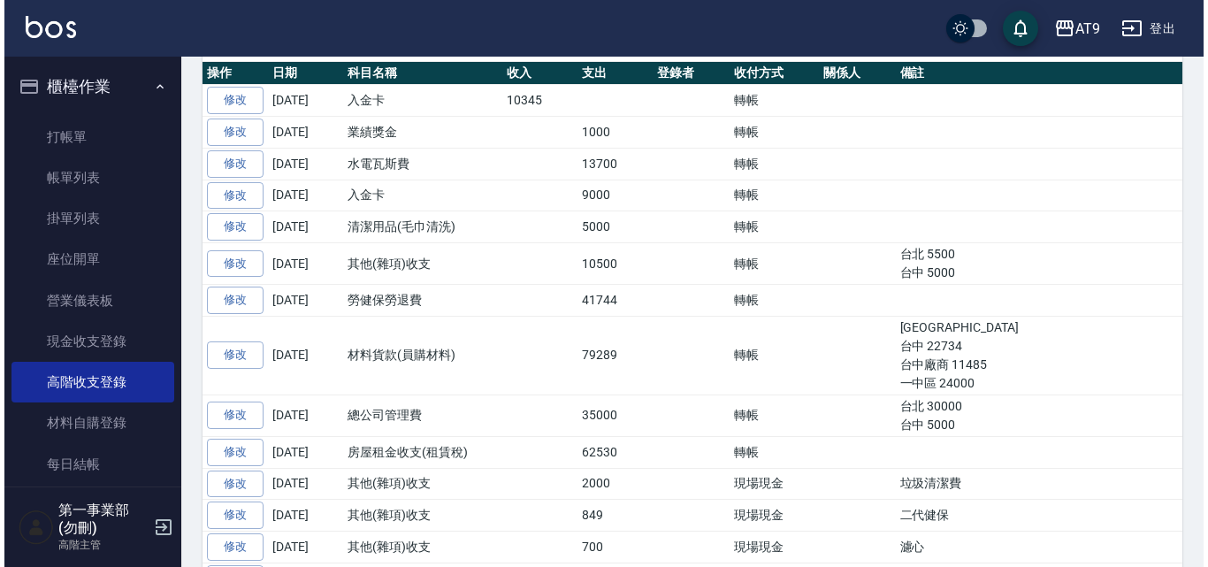
scroll to position [359, 0]
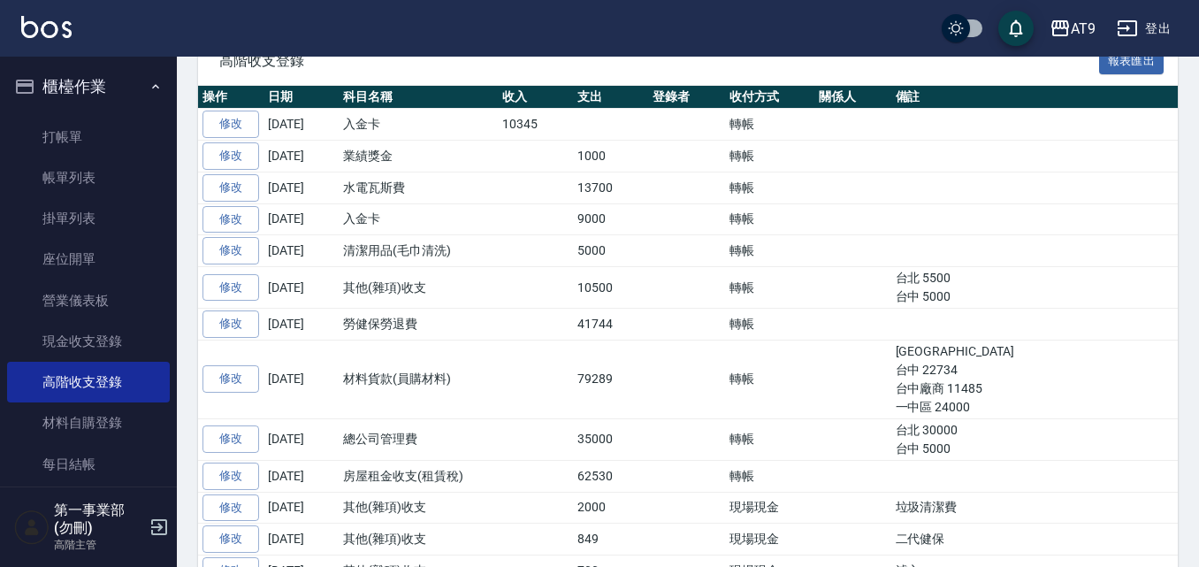
click at [766, 341] on td "轉帳" at bounding box center [769, 325] width 89 height 32
click at [1068, 27] on icon "button" at bounding box center [1061, 28] width 18 height 16
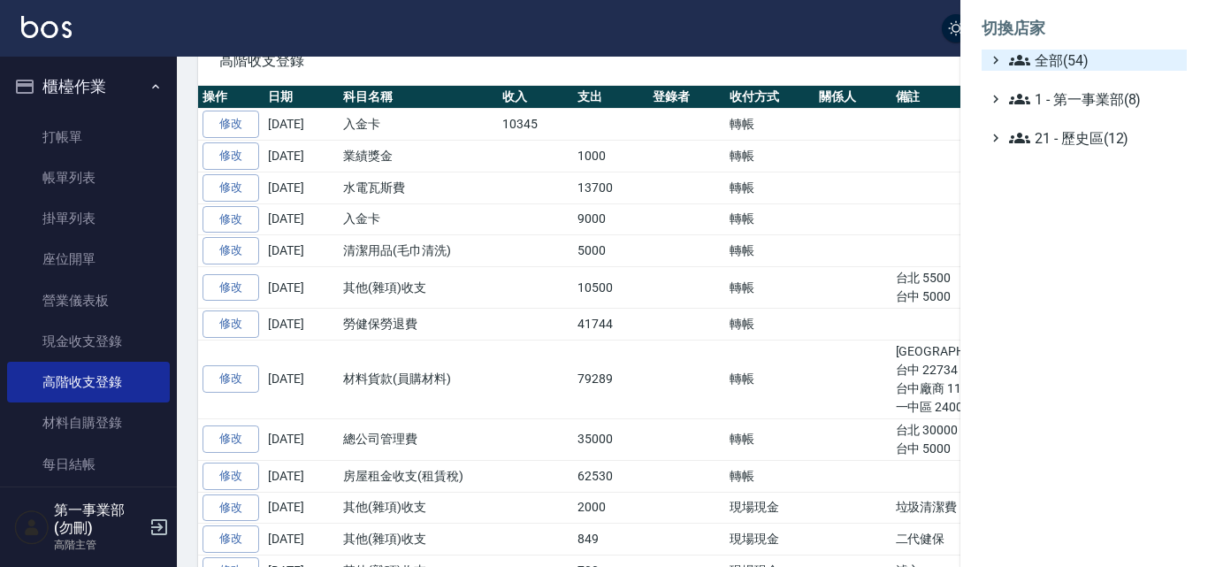
click at [1068, 61] on span "全部(54)" at bounding box center [1094, 60] width 171 height 21
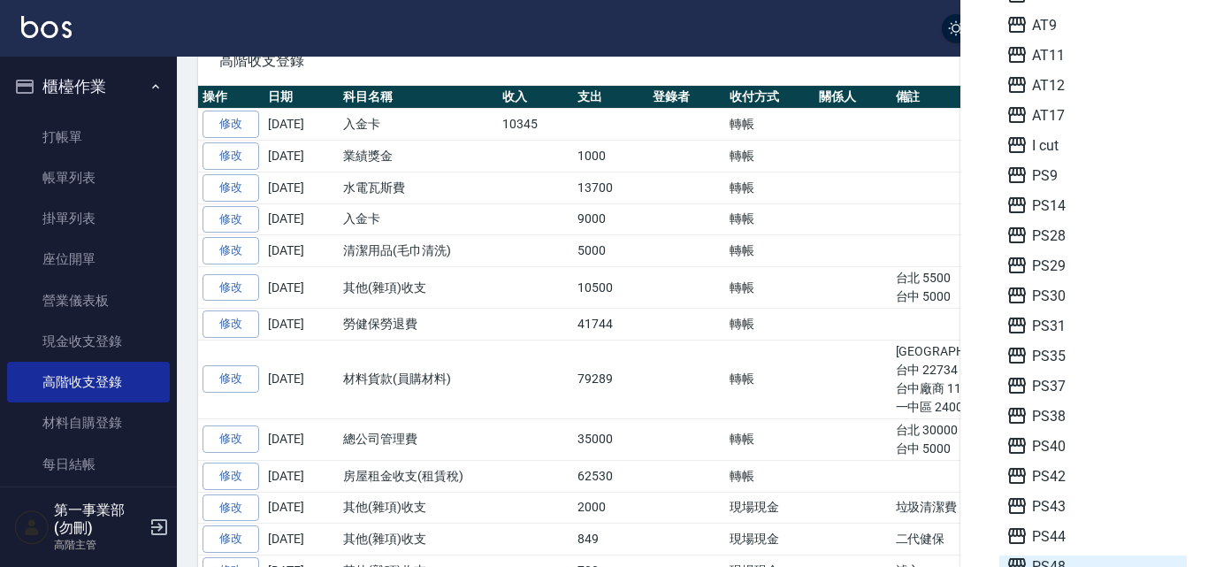
scroll to position [177, 0]
click at [1082, 449] on span "PS42" at bounding box center [1093, 445] width 173 height 21
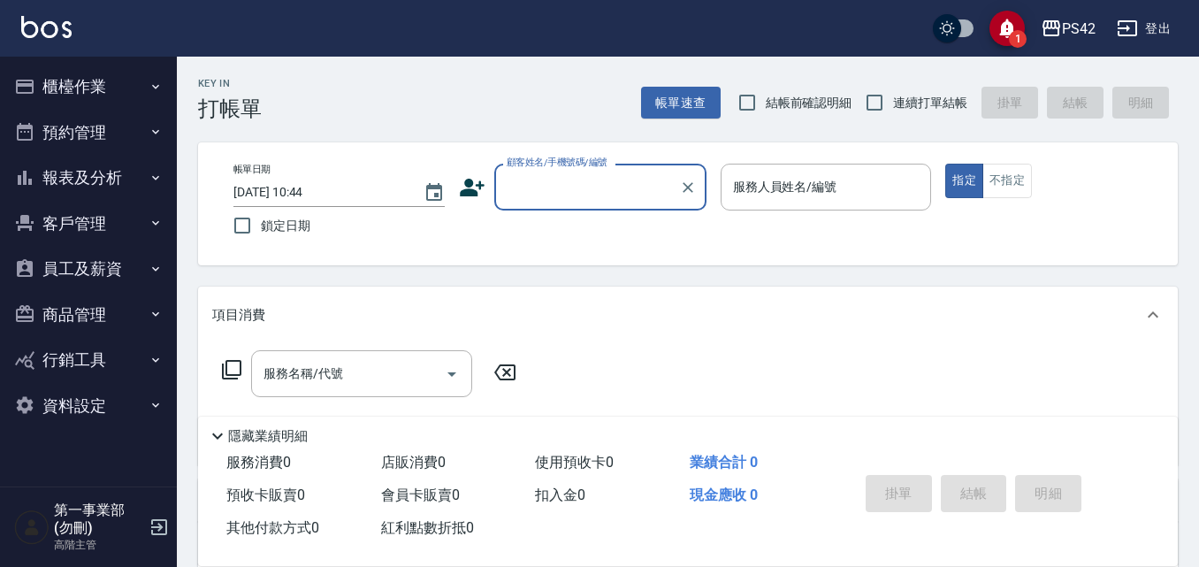
click at [110, 88] on button "櫃檯作業" at bounding box center [88, 87] width 163 height 46
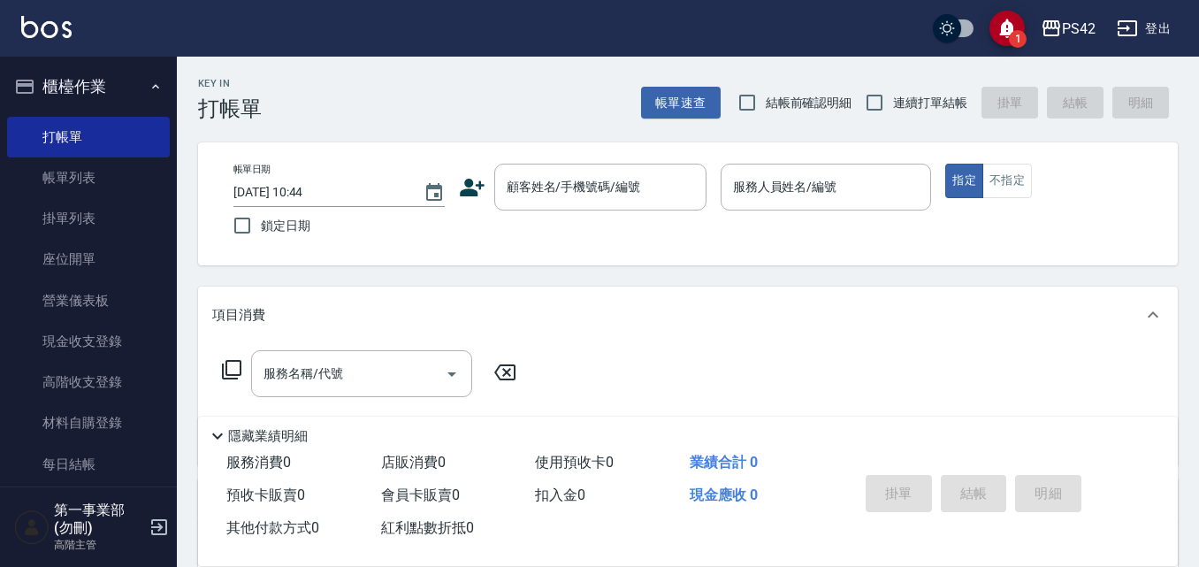
click at [105, 96] on button "櫃檯作業" at bounding box center [88, 87] width 163 height 46
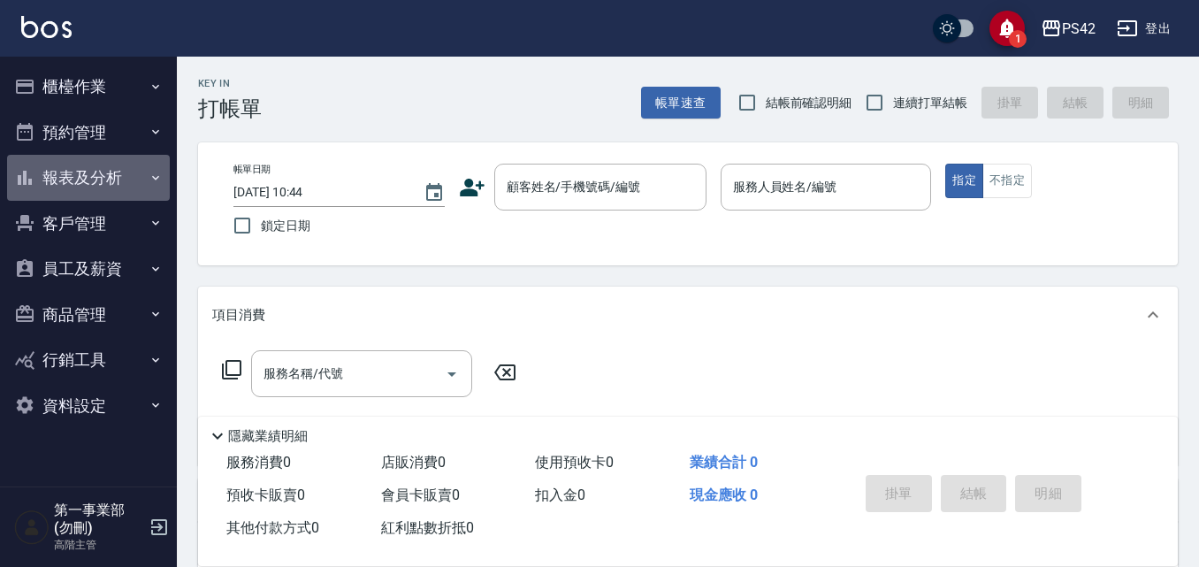
click at [113, 191] on button "報表及分析" at bounding box center [88, 178] width 163 height 46
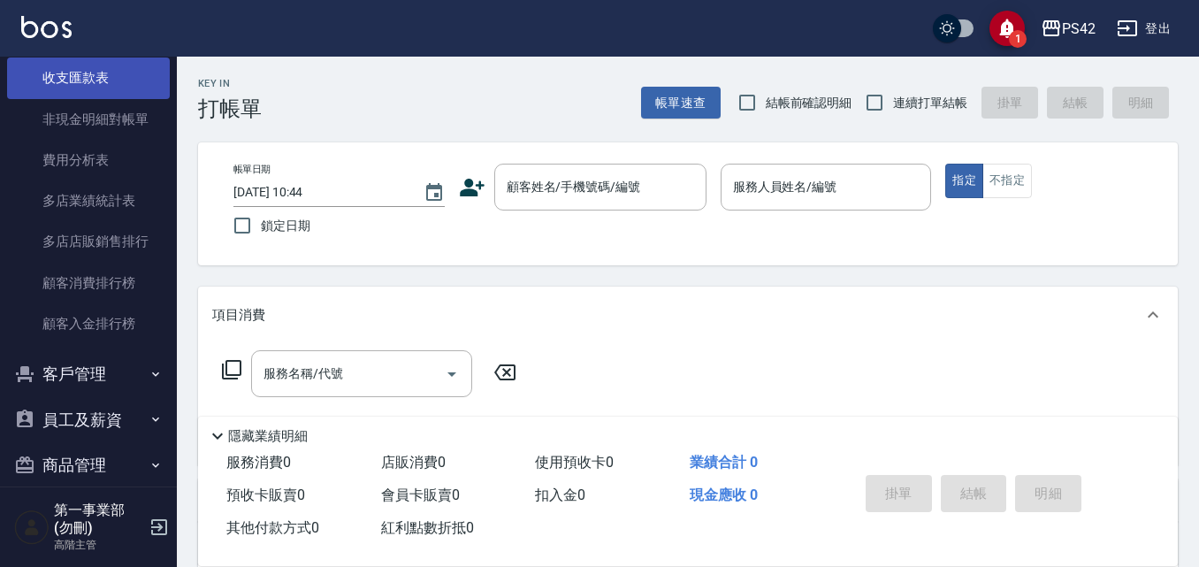
scroll to position [1592, 0]
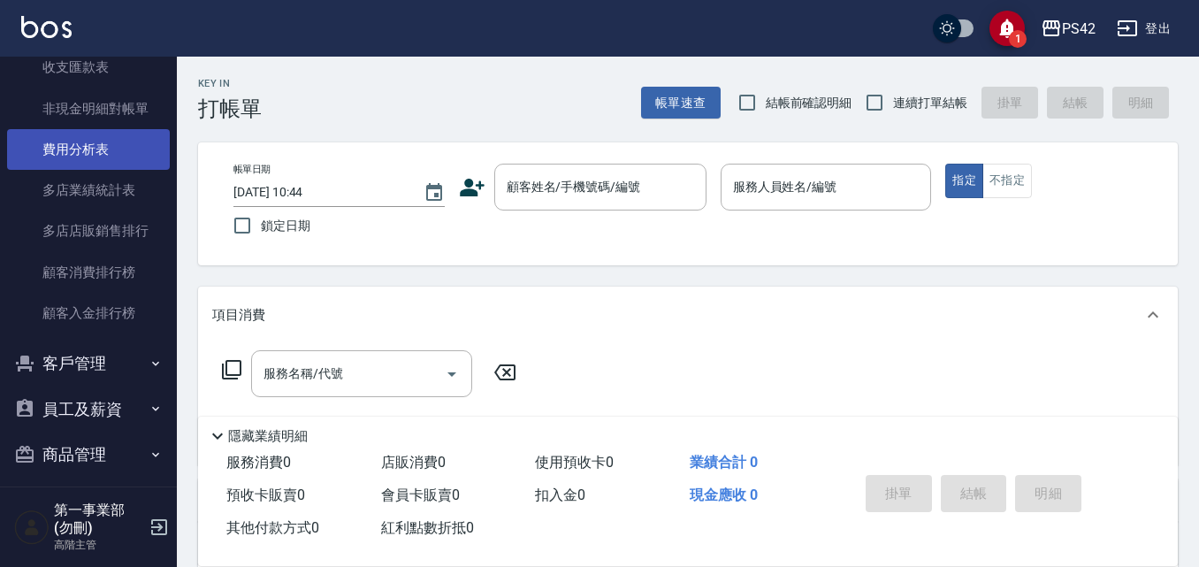
click at [99, 151] on link "費用分析表" at bounding box center [88, 149] width 163 height 41
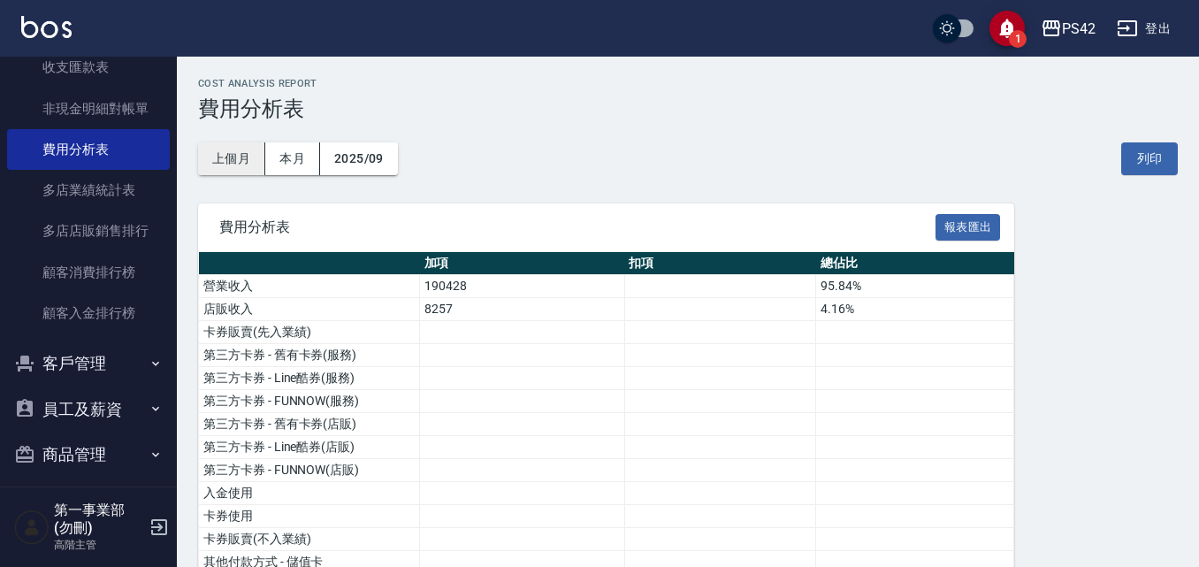
click at [253, 158] on button "上個月" at bounding box center [231, 158] width 67 height 33
click at [1152, 158] on button "列印" at bounding box center [1150, 158] width 57 height 33
click at [1072, 27] on div "PS42" at bounding box center [1079, 29] width 34 height 22
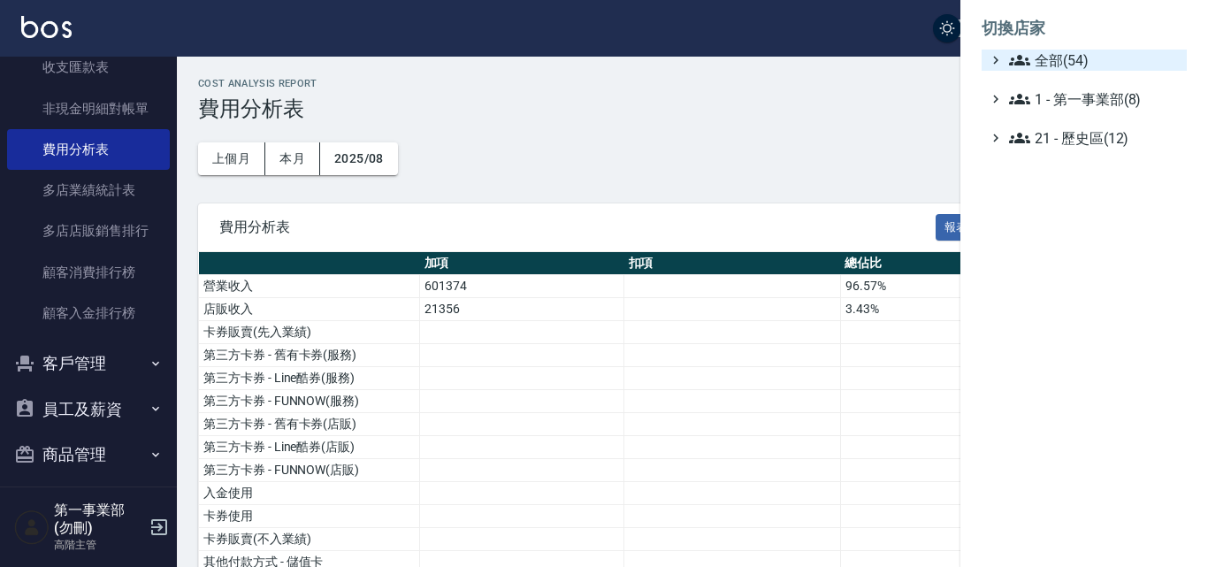
click at [1071, 62] on span "全部(54)" at bounding box center [1094, 60] width 171 height 21
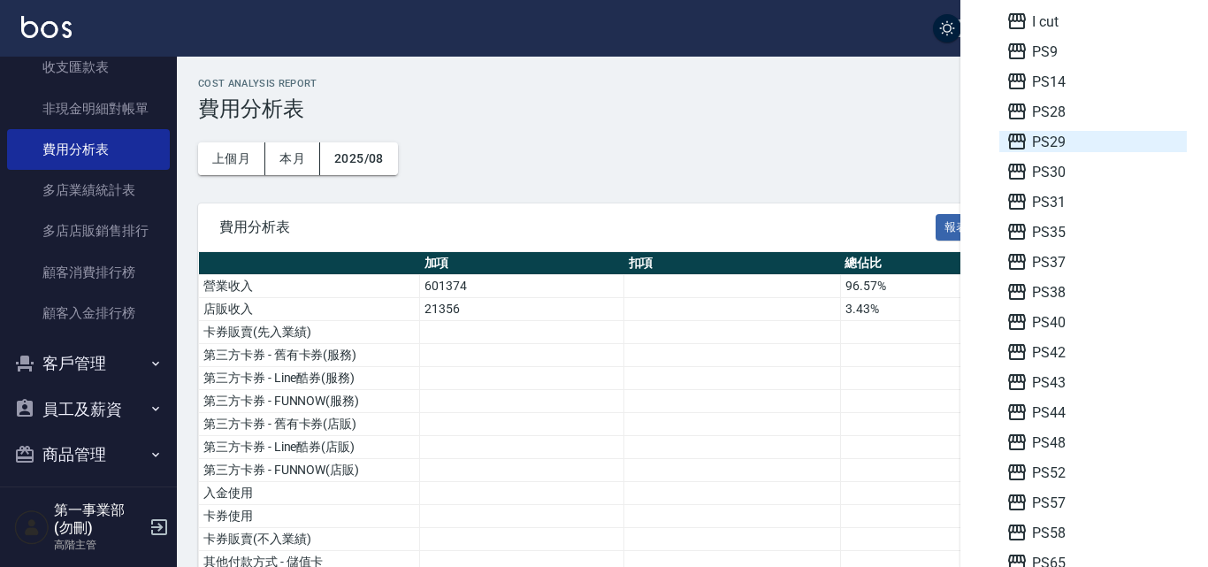
scroll to position [354, 0]
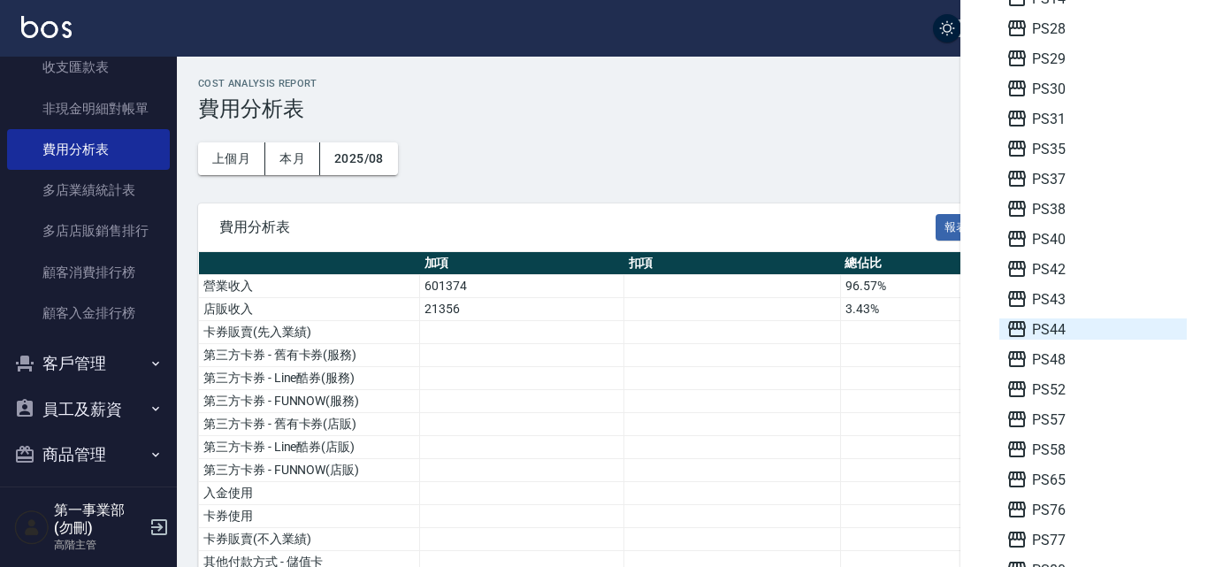
click at [1073, 334] on span "PS44" at bounding box center [1093, 328] width 173 height 21
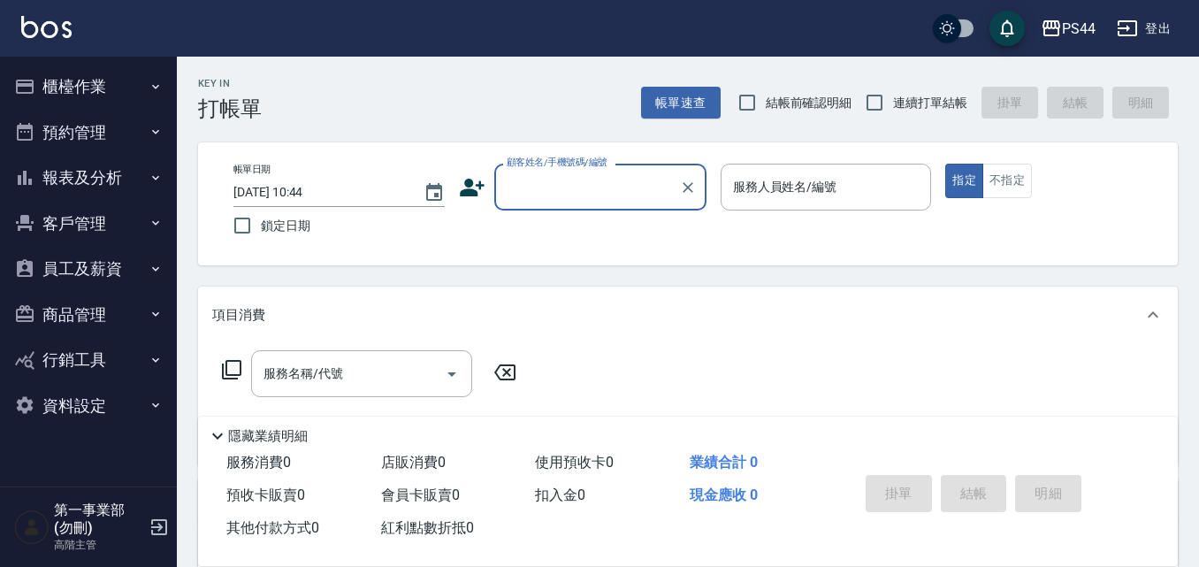
click at [127, 172] on button "報表及分析" at bounding box center [88, 178] width 163 height 46
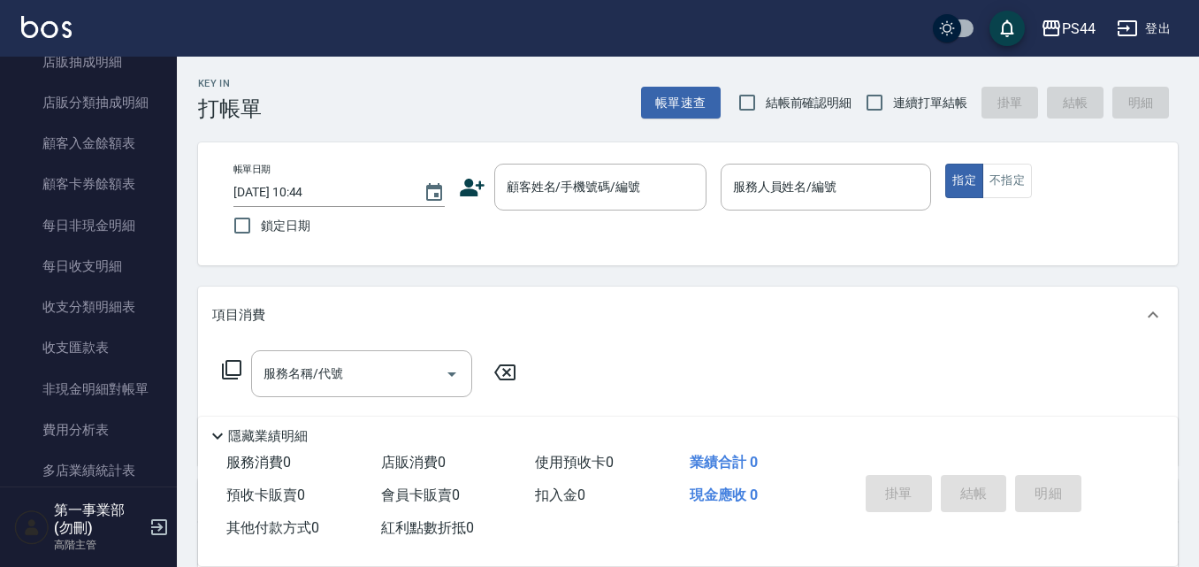
scroll to position [1327, 0]
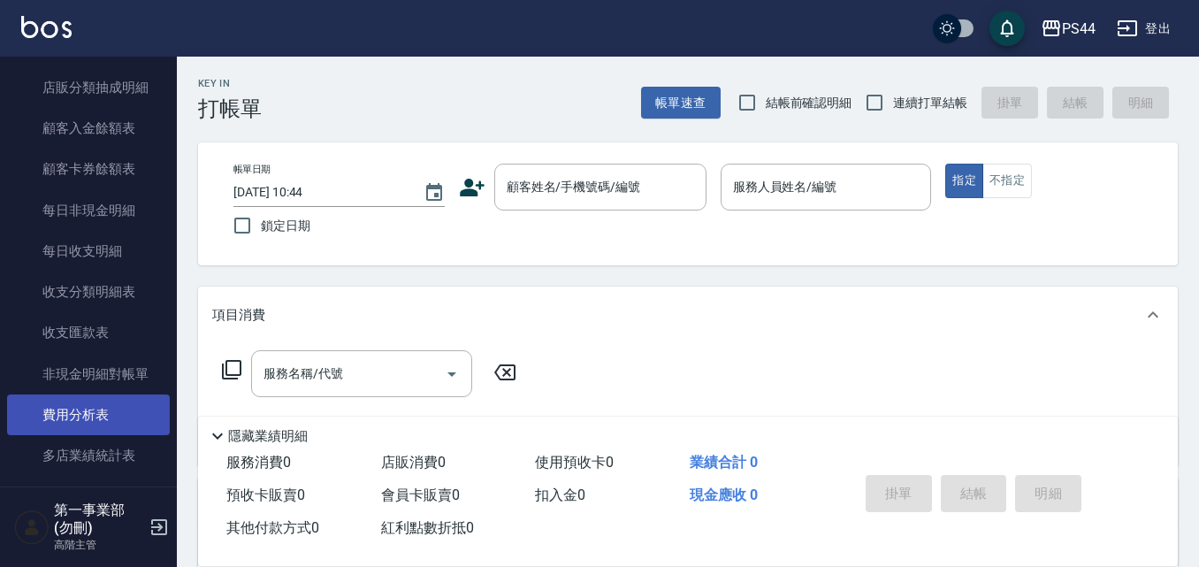
click at [103, 416] on link "費用分析表" at bounding box center [88, 414] width 163 height 41
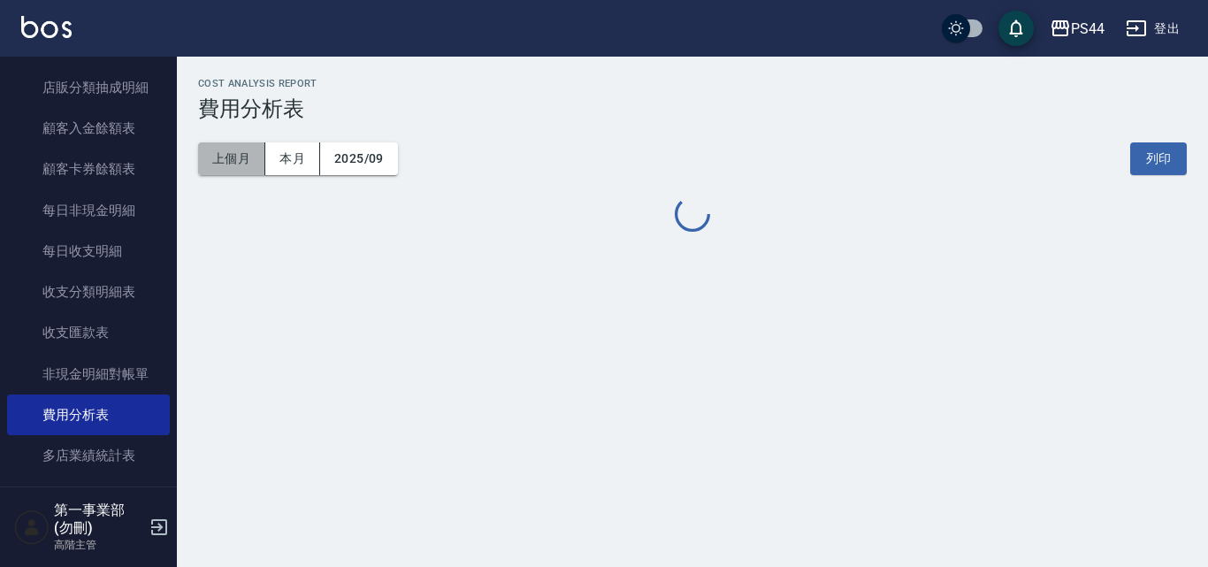
click at [241, 163] on button "上個月" at bounding box center [231, 158] width 67 height 33
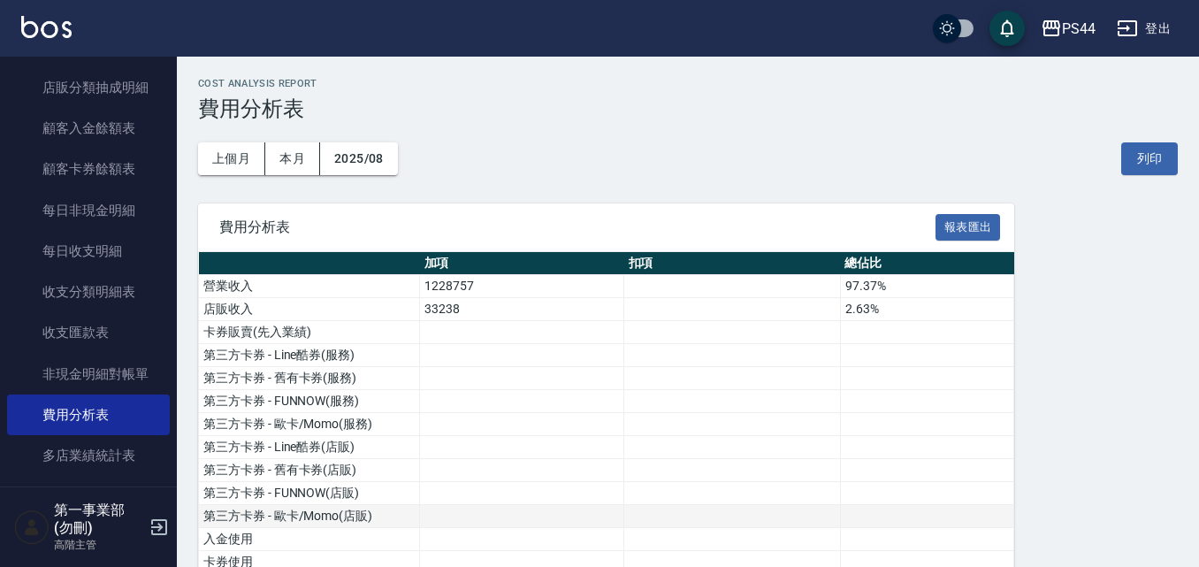
click at [1139, 150] on button "列印" at bounding box center [1150, 158] width 57 height 33
click at [1066, 28] on div "PS44" at bounding box center [1079, 29] width 34 height 22
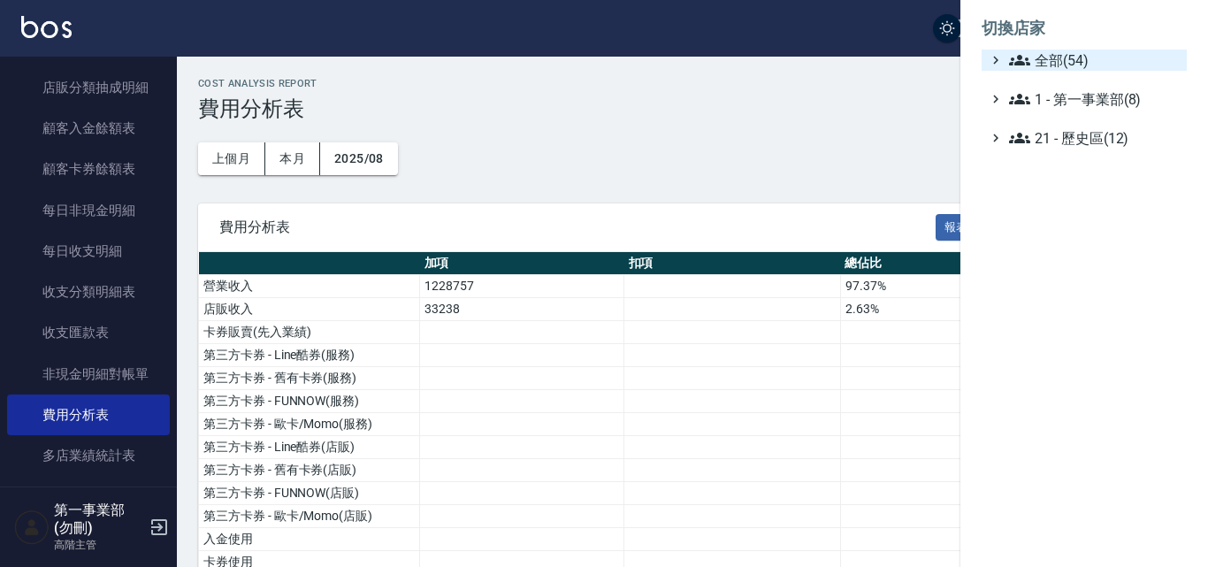
click at [1068, 53] on span "全部(54)" at bounding box center [1094, 60] width 171 height 21
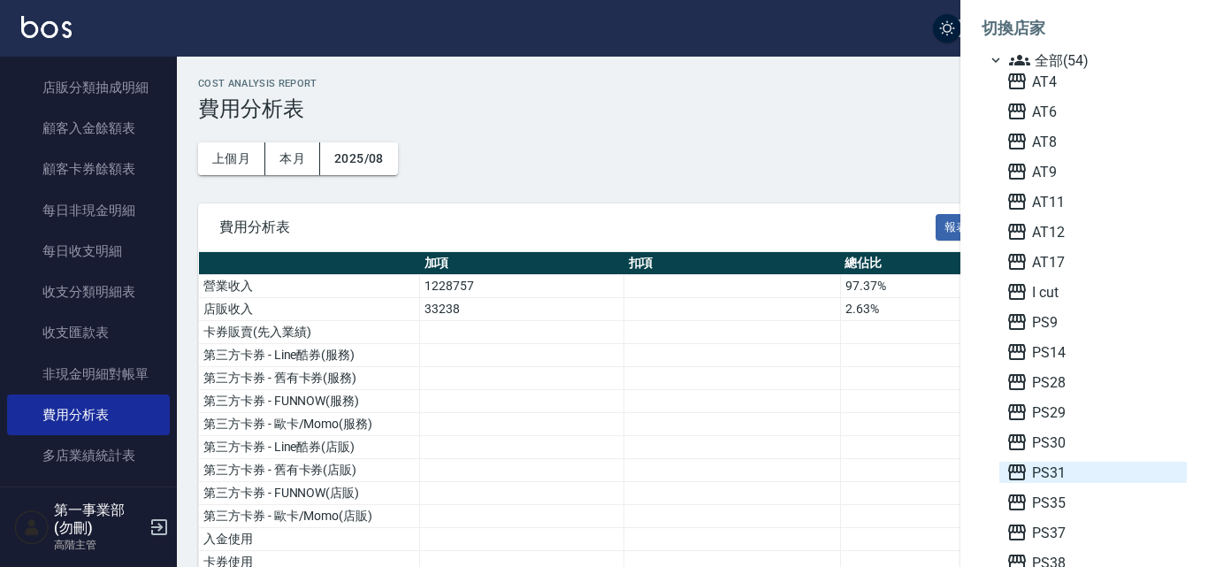
scroll to position [177, 0]
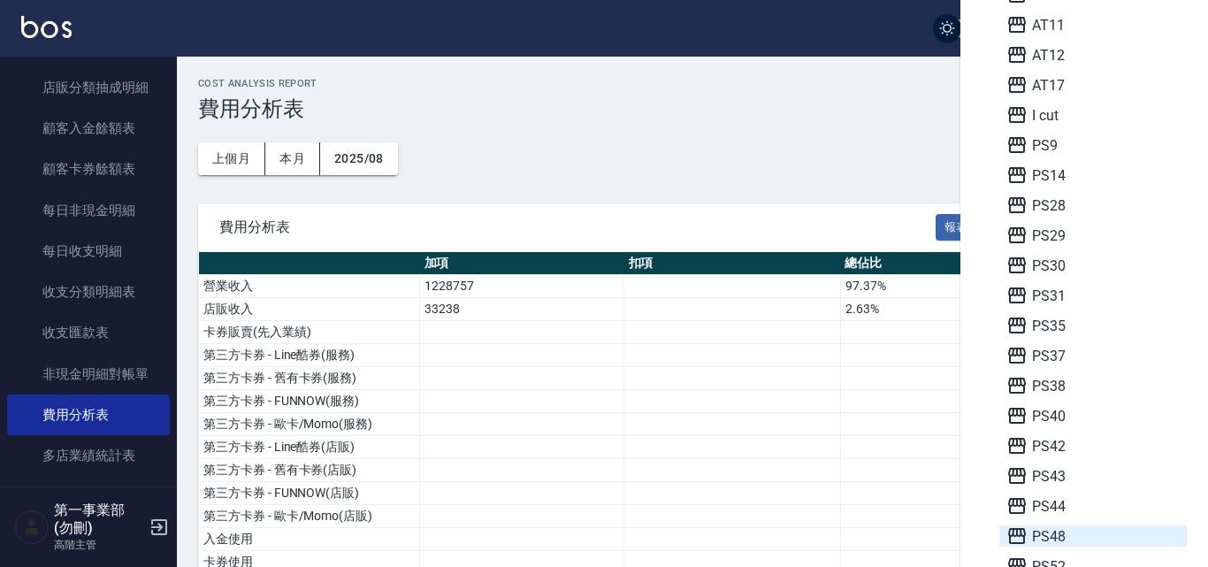
click at [1073, 535] on span "PS48" at bounding box center [1093, 535] width 173 height 21
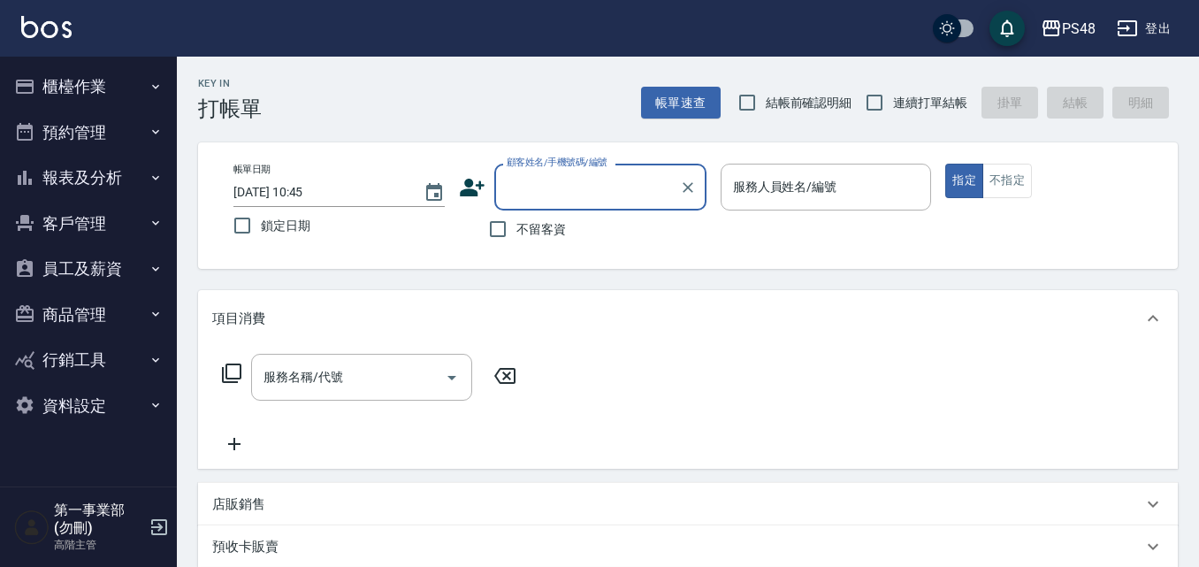
click at [109, 175] on button "報表及分析" at bounding box center [88, 178] width 163 height 46
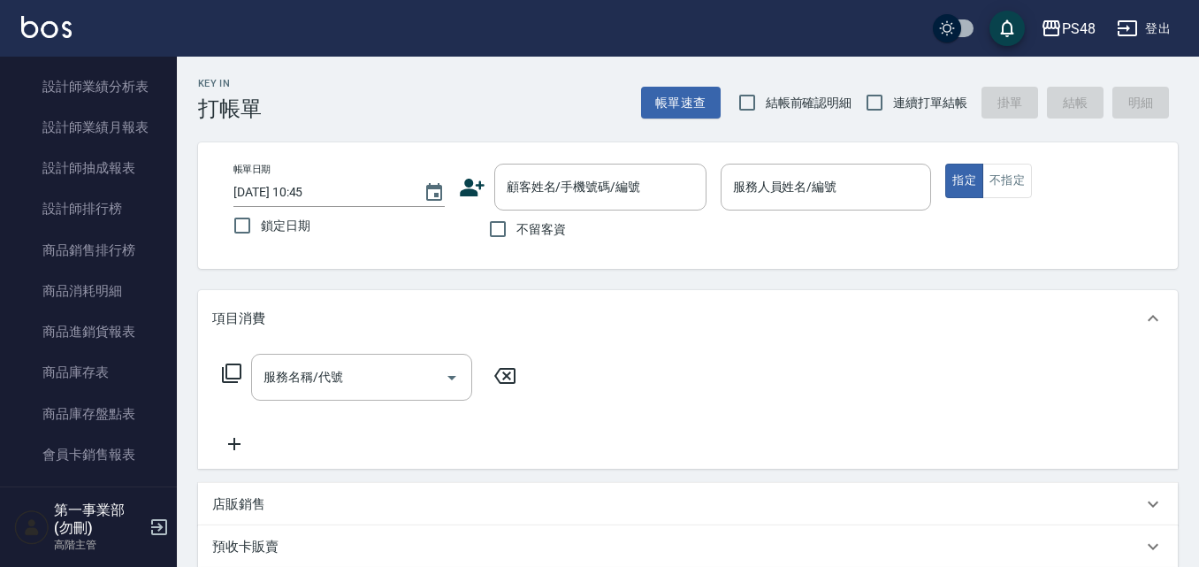
scroll to position [1327, 0]
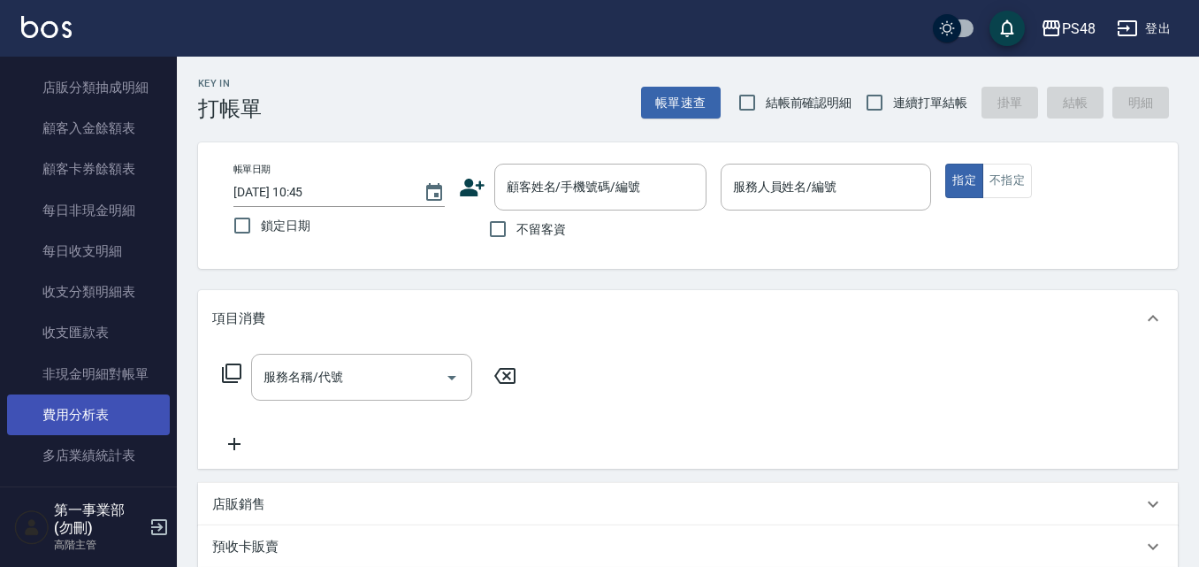
click at [119, 425] on link "費用分析表" at bounding box center [88, 414] width 163 height 41
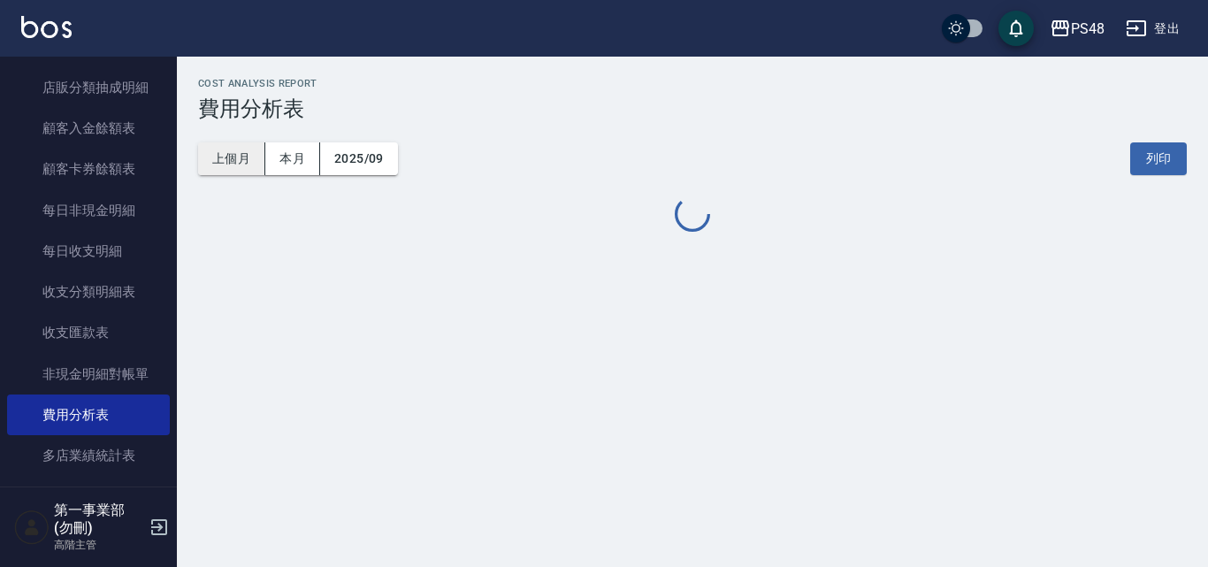
click at [249, 162] on button "上個月" at bounding box center [231, 158] width 67 height 33
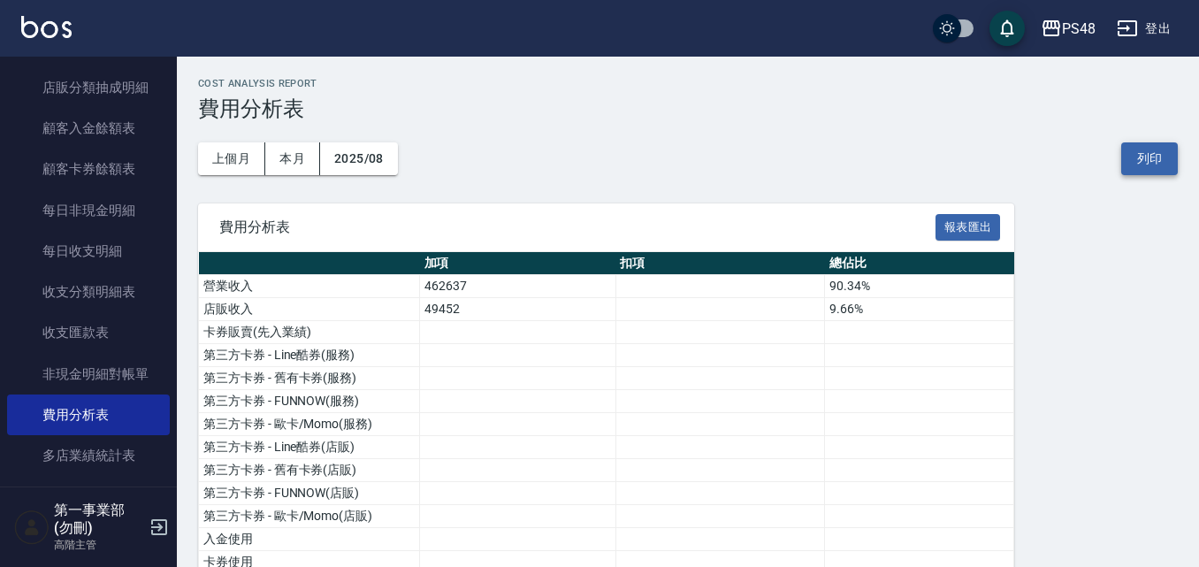
click at [1149, 159] on button "列印" at bounding box center [1150, 158] width 57 height 33
click at [1052, 27] on icon "button" at bounding box center [1052, 28] width 18 height 16
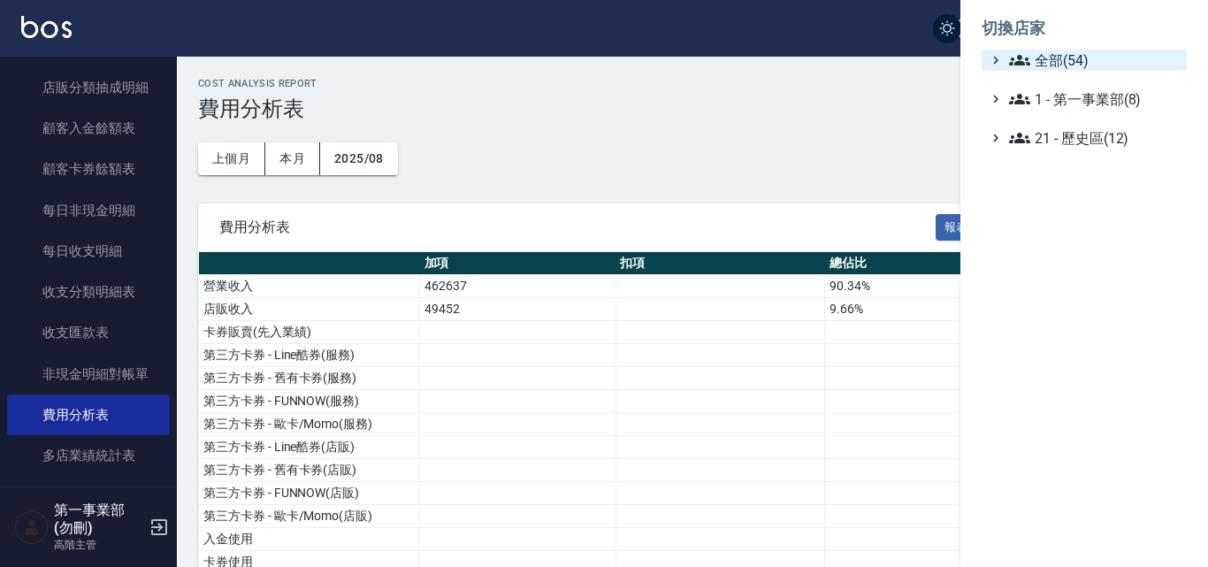
click at [1064, 61] on span "全部(54)" at bounding box center [1094, 60] width 171 height 21
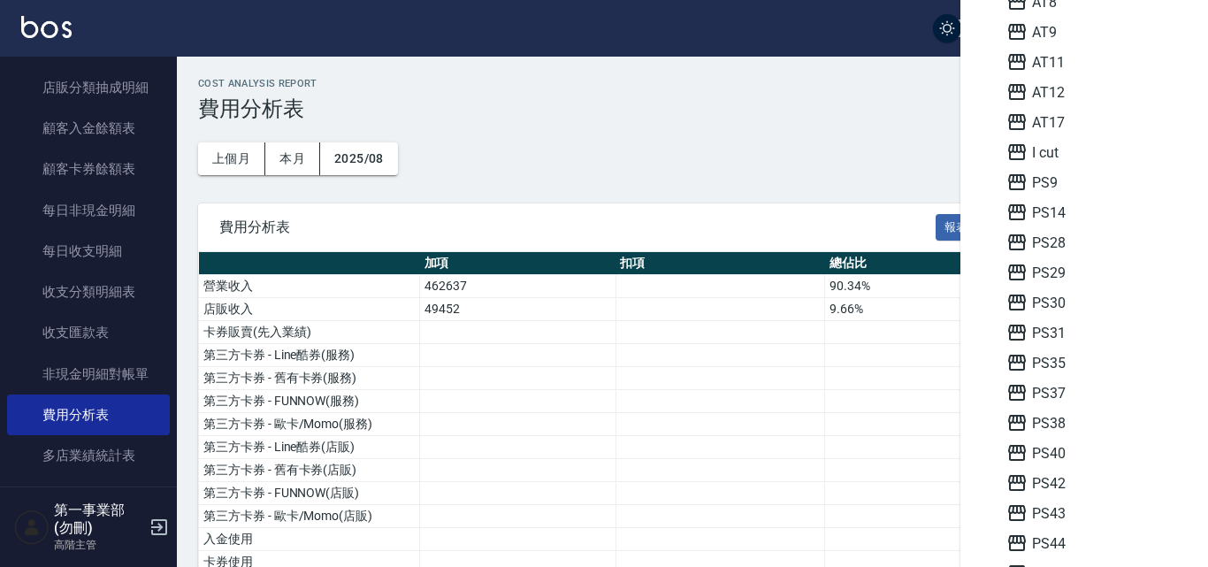
scroll to position [442, 0]
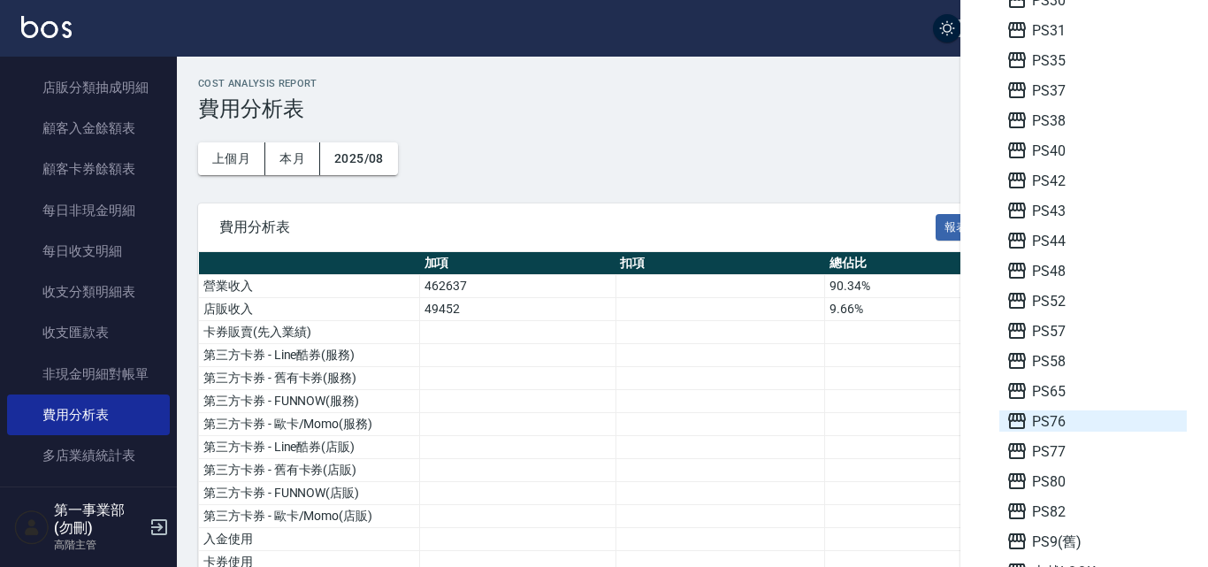
click at [1082, 421] on span "PS76" at bounding box center [1093, 420] width 173 height 21
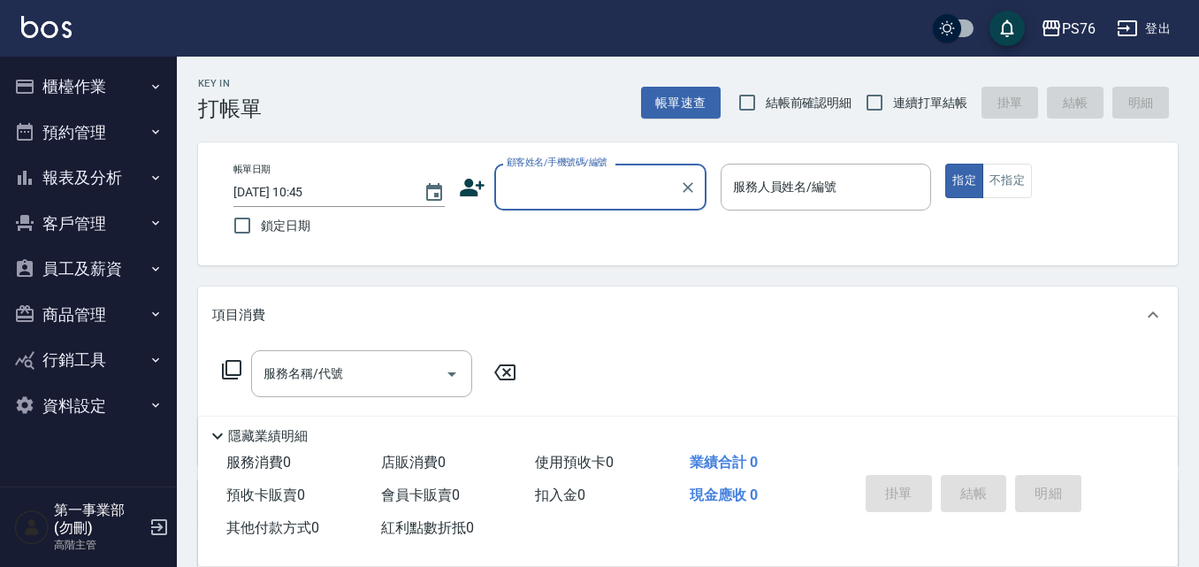
click at [100, 180] on button "報表及分析" at bounding box center [88, 178] width 163 height 46
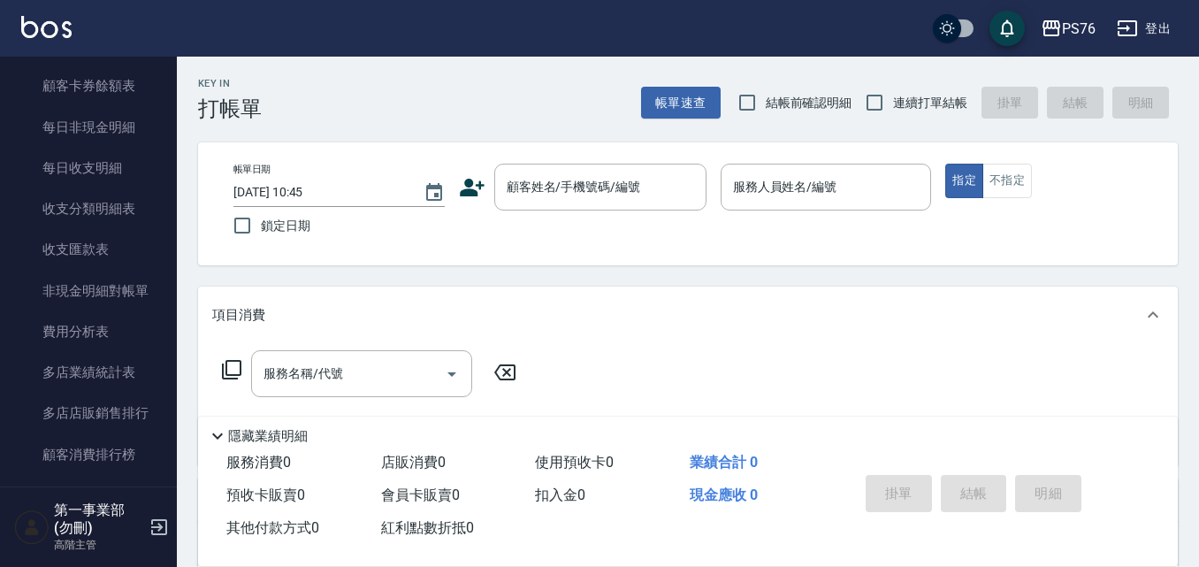
scroll to position [1415, 0]
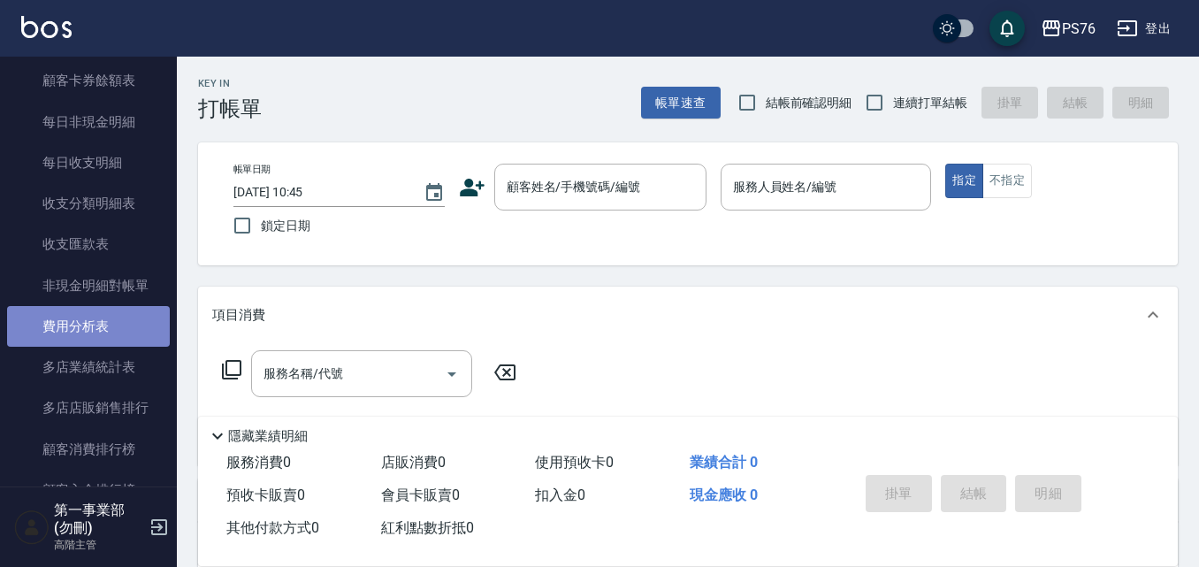
click at [97, 329] on link "費用分析表" at bounding box center [88, 326] width 163 height 41
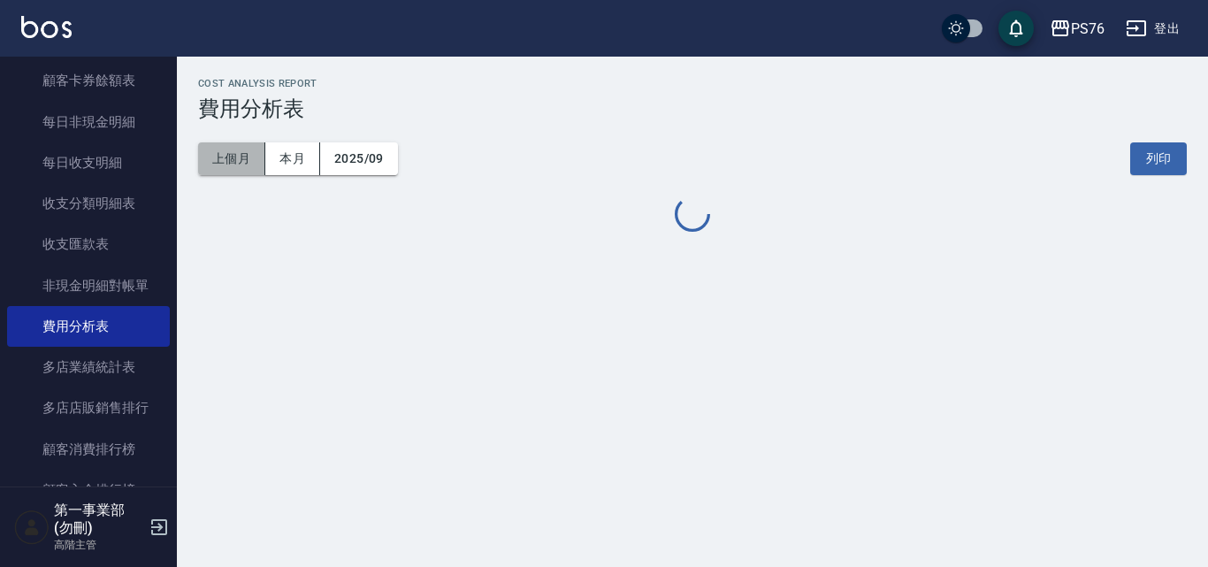
click at [250, 160] on button "上個月" at bounding box center [231, 158] width 67 height 33
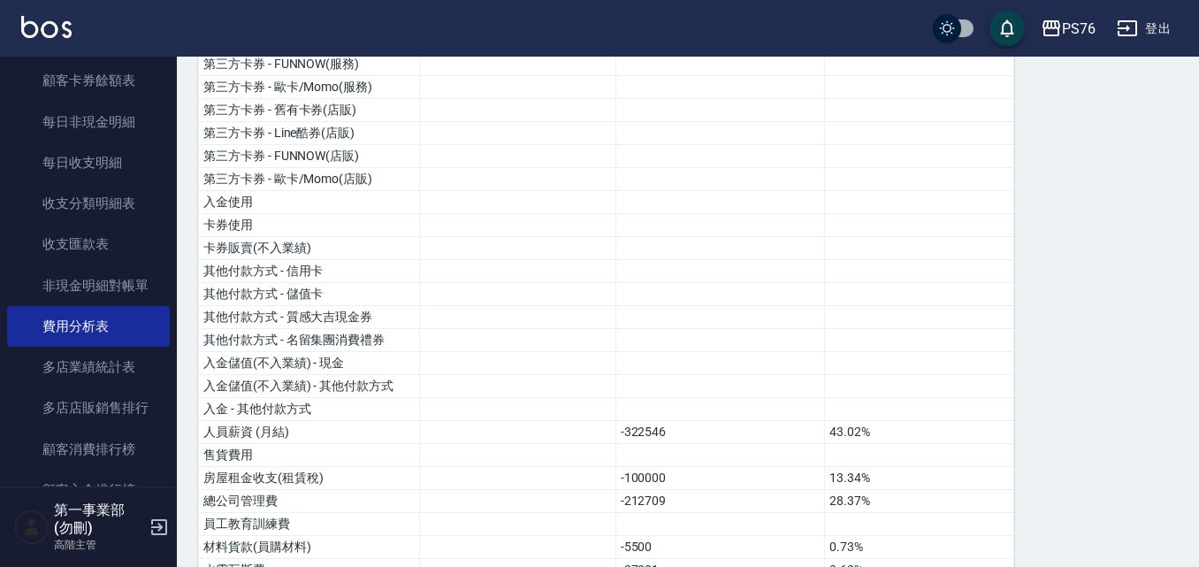
scroll to position [531, 0]
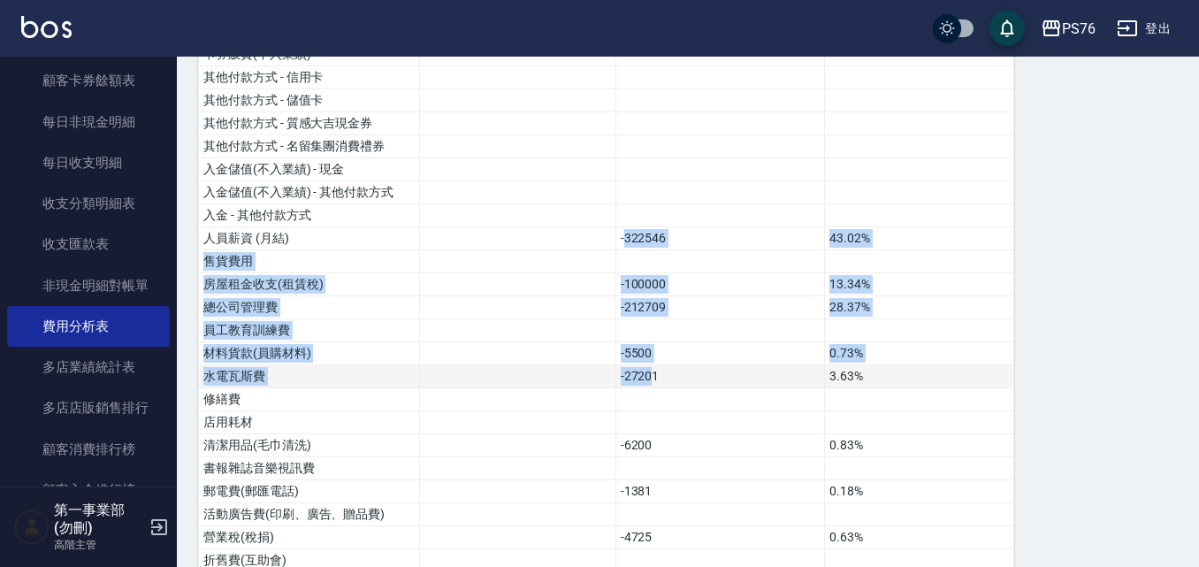
drag, startPoint x: 623, startPoint y: 226, endPoint x: 649, endPoint y: 372, distance: 148.3
click at [649, 372] on tbody "營業收入 714695 95.33% 店販收入 35010 4.67% 卡券販賣(先入業績) 第三方卡券 - 舊有卡券(服務) 第三方卡券 - Line酷券(…" at bounding box center [606, 422] width 815 height 1357
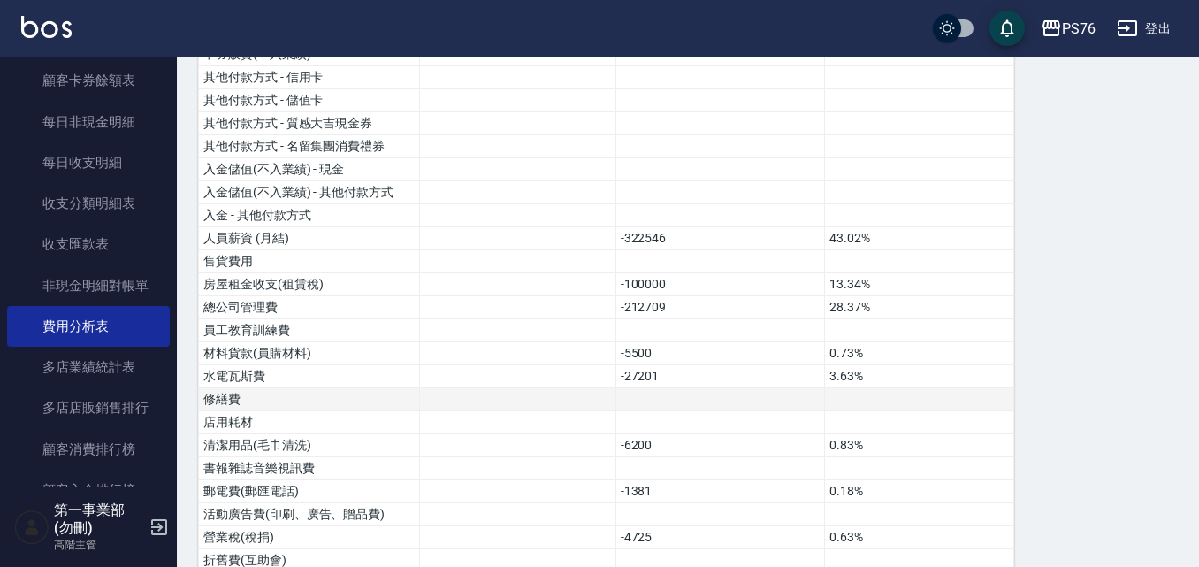
click at [655, 392] on td at bounding box center [721, 399] width 210 height 23
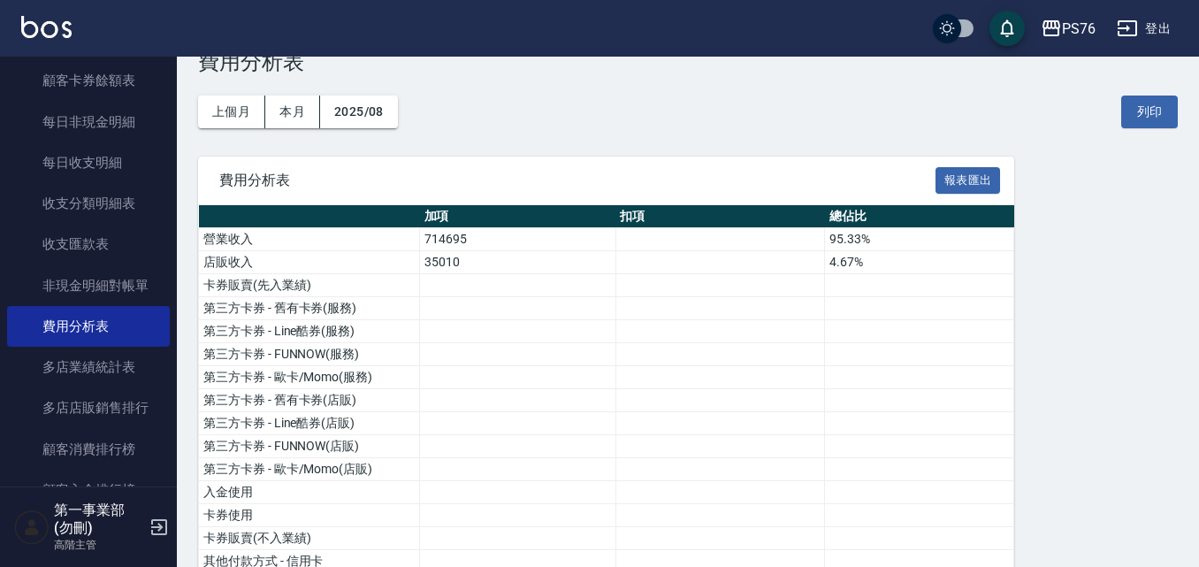
scroll to position [46, 0]
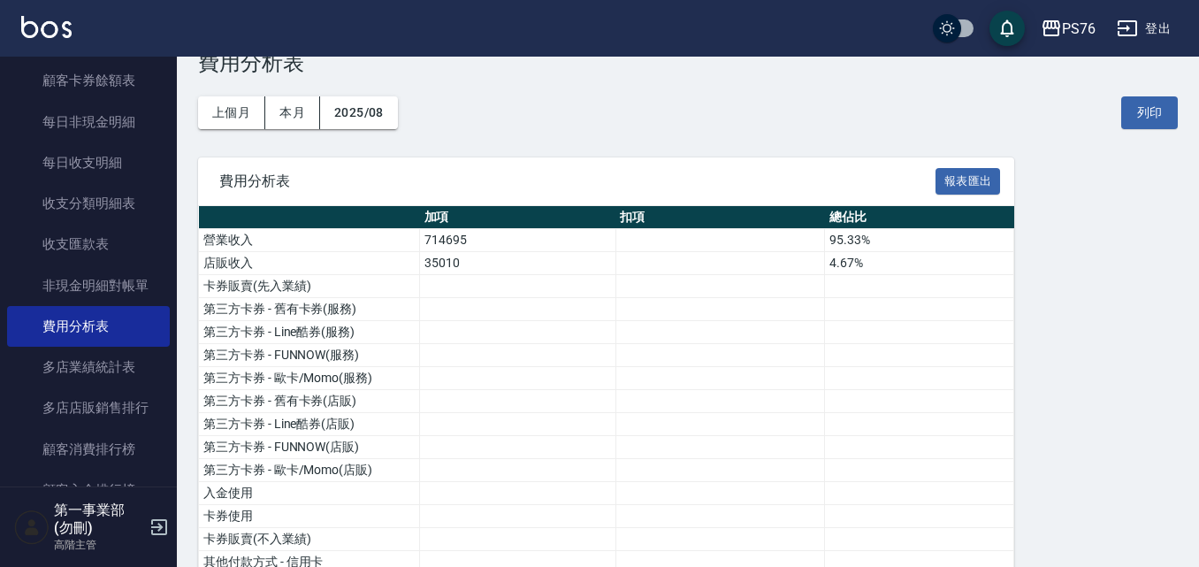
click at [1120, 121] on div "上個月 本月 2025/08 列印" at bounding box center [688, 112] width 980 height 75
click at [1126, 118] on button "列印" at bounding box center [1150, 112] width 57 height 33
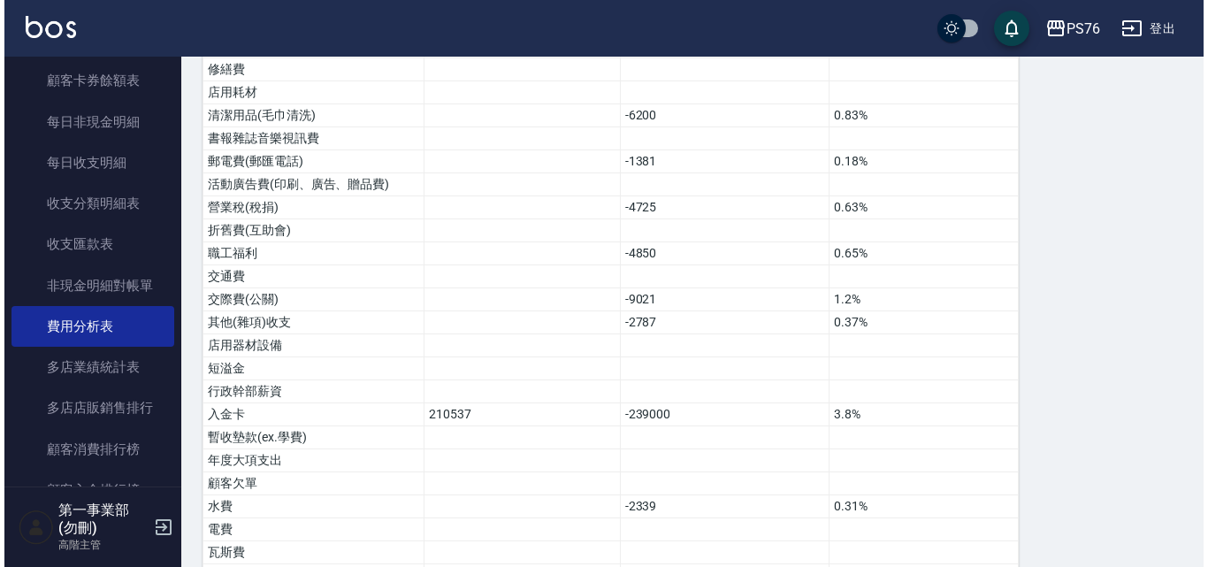
scroll to position [1107, 0]
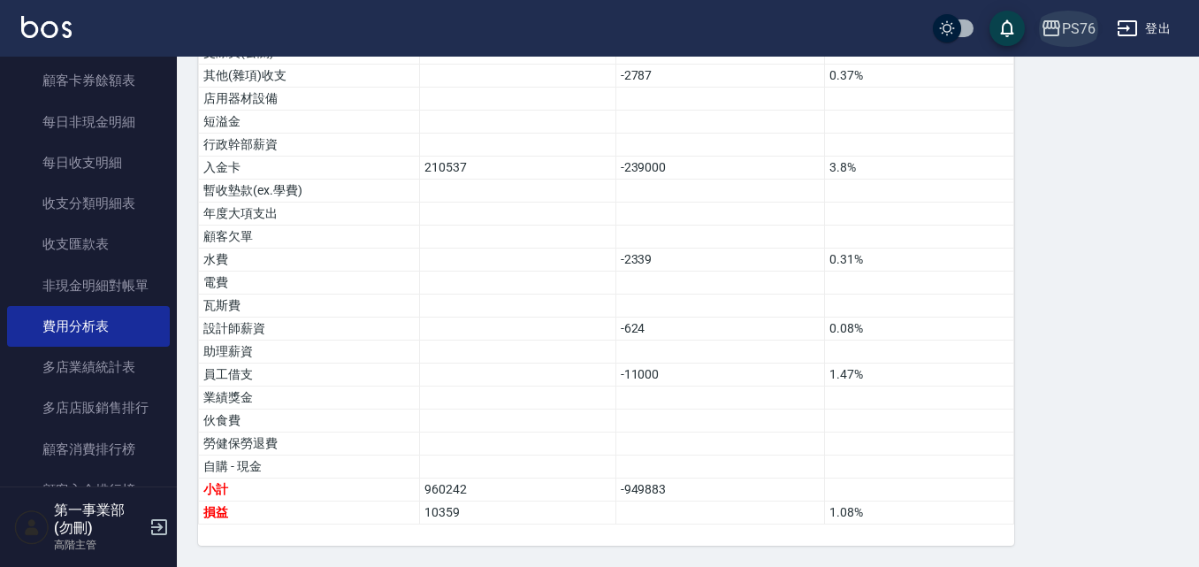
click at [1076, 29] on div "PS76" at bounding box center [1079, 29] width 34 height 22
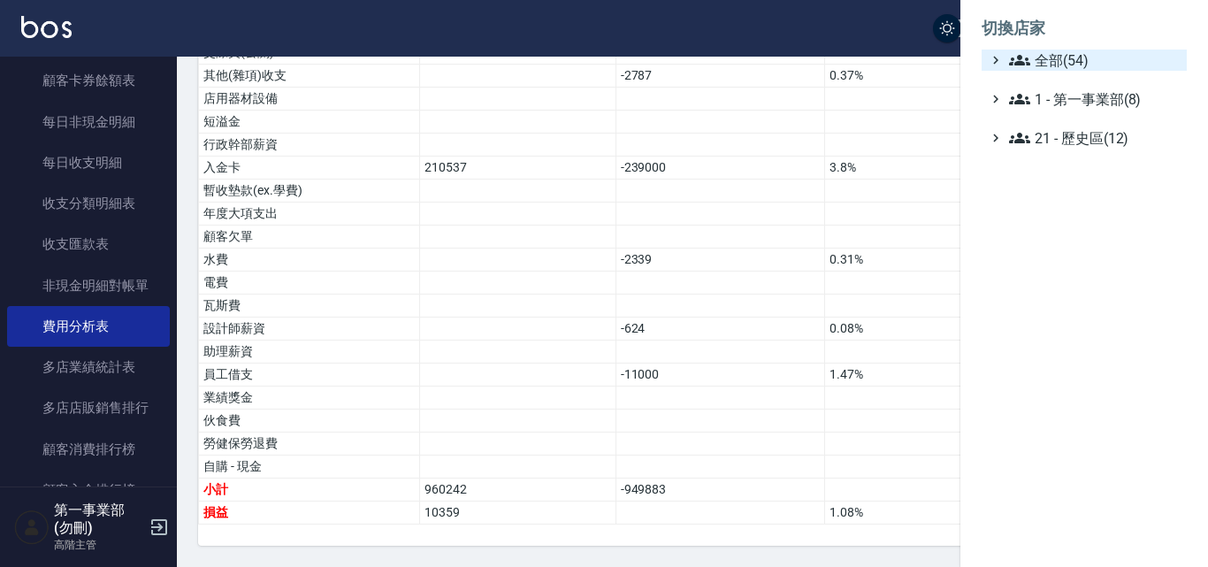
click at [1089, 61] on span "全部(54)" at bounding box center [1094, 60] width 171 height 21
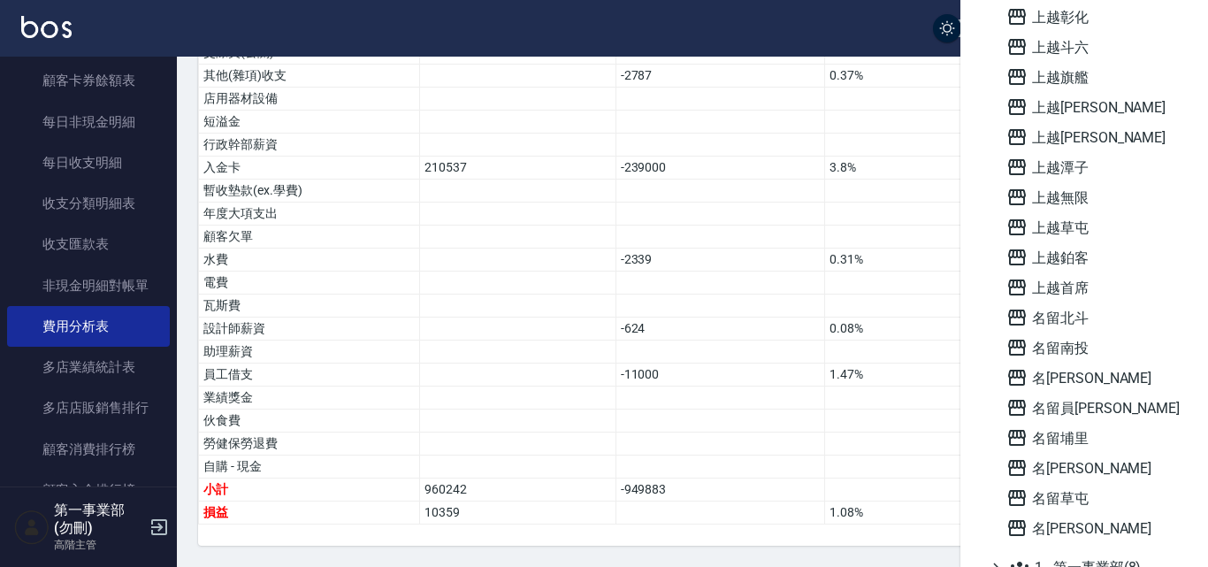
scroll to position [1150, 0]
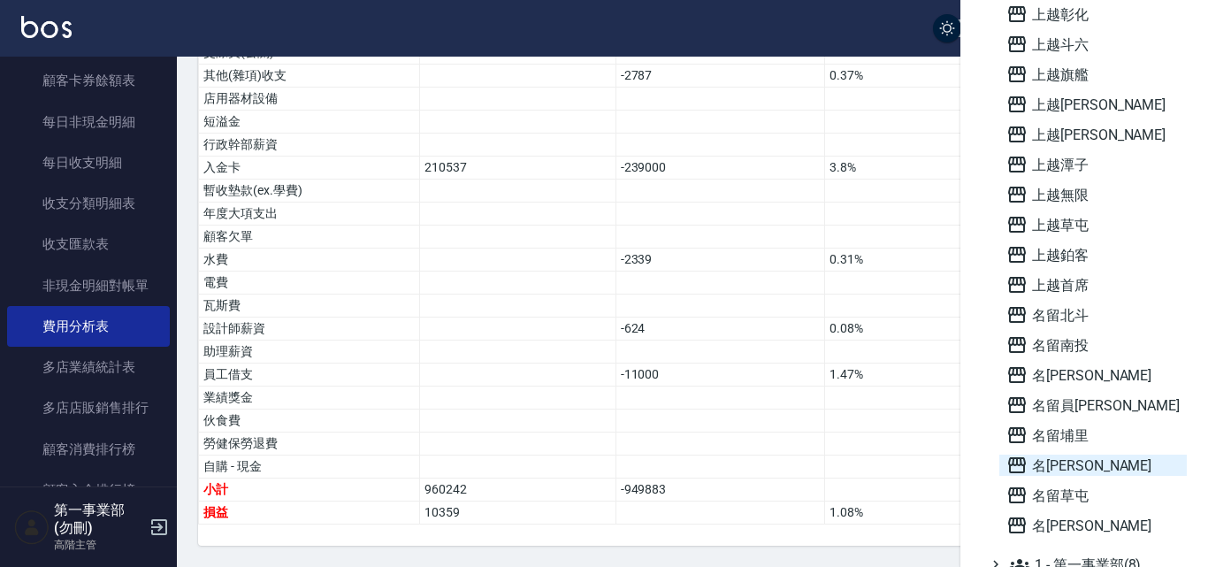
click at [1083, 467] on span "名[PERSON_NAME]" at bounding box center [1093, 465] width 173 height 21
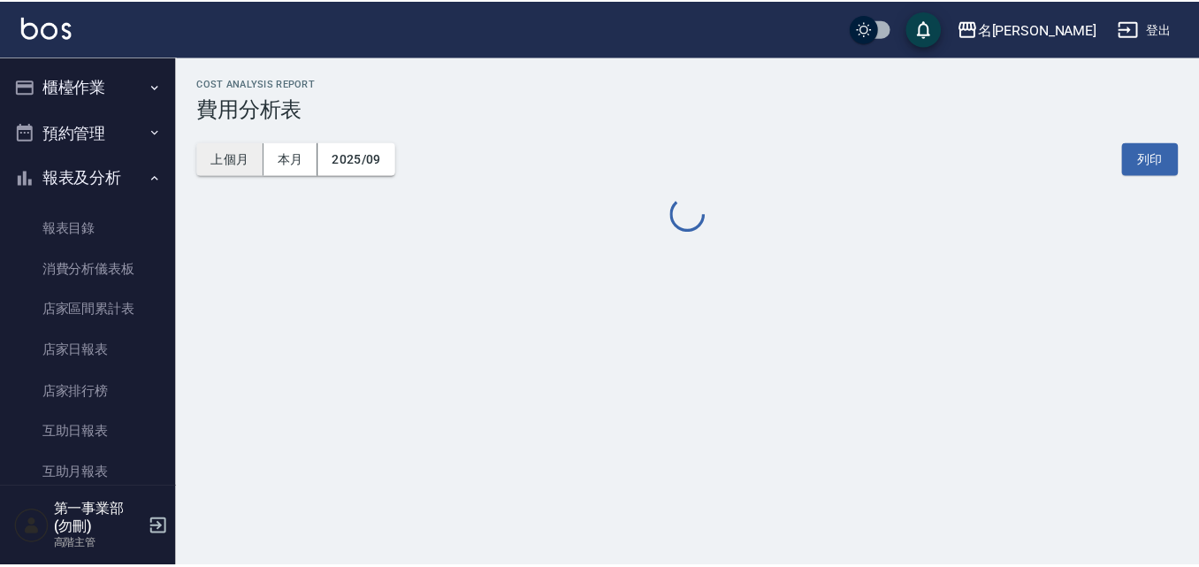
scroll to position [1327, 0]
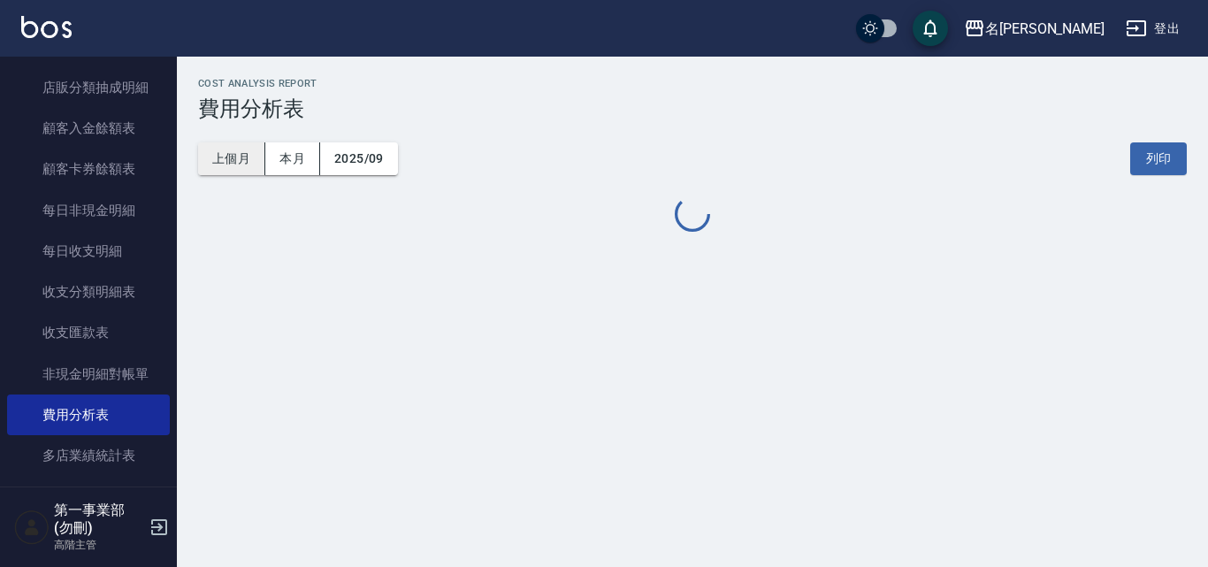
click at [237, 155] on button "上個月" at bounding box center [231, 158] width 67 height 33
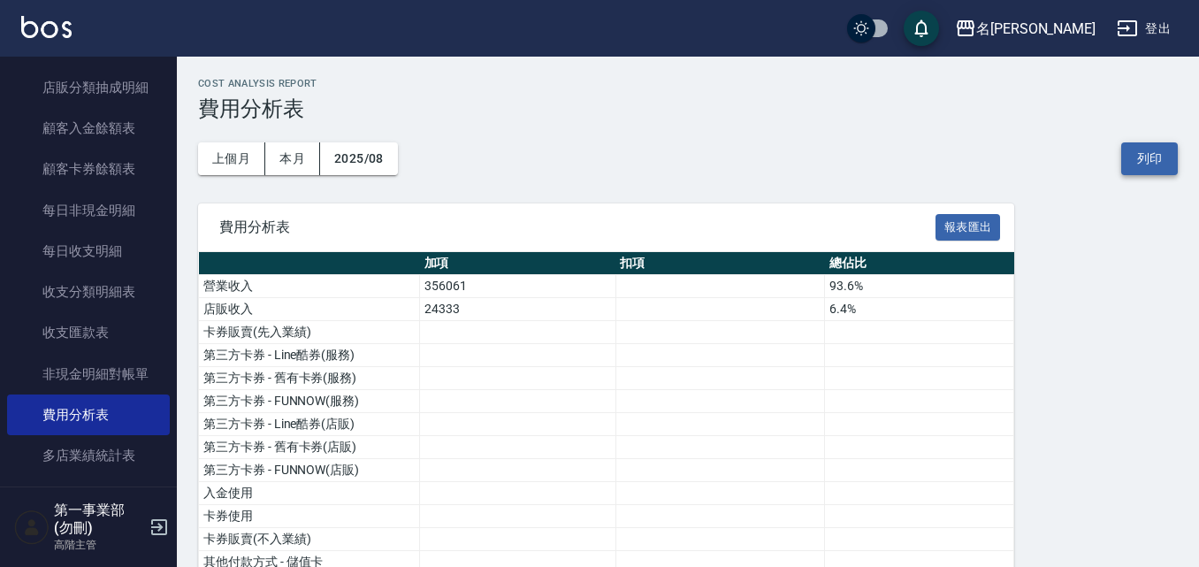
click at [1156, 163] on button "列印" at bounding box center [1150, 158] width 57 height 33
click at [1045, 40] on button "名[PERSON_NAME]" at bounding box center [1025, 29] width 155 height 36
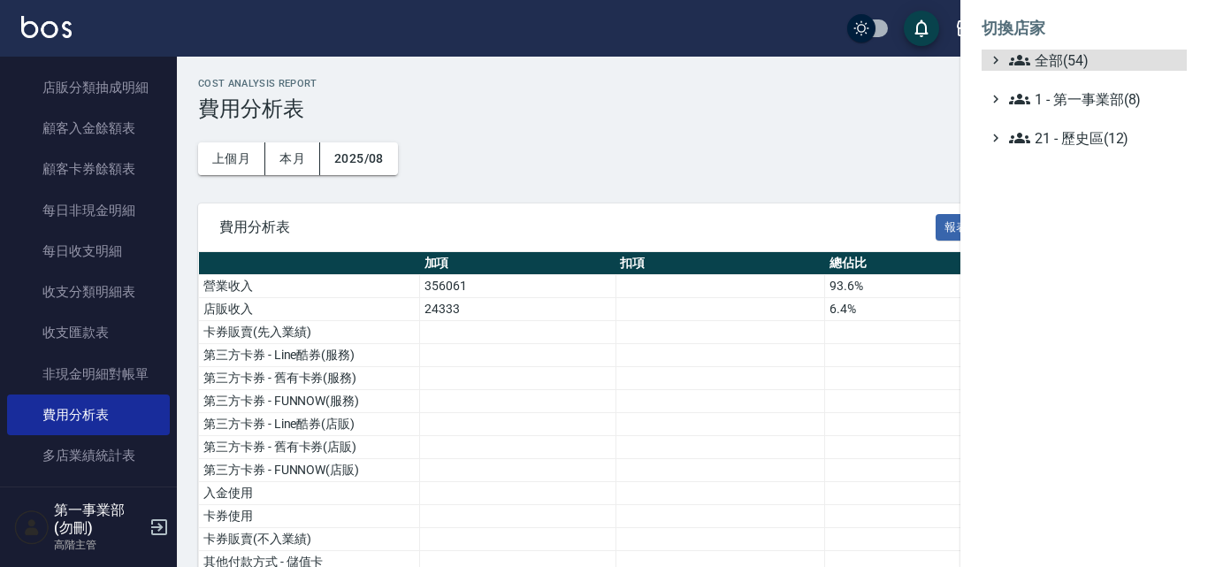
click at [1038, 73] on ul "全部(54) 1 - 第一事業部(8) 21 - 歷史區(12)" at bounding box center [1084, 99] width 205 height 99
click at [1036, 65] on span "全部(54)" at bounding box center [1094, 60] width 171 height 21
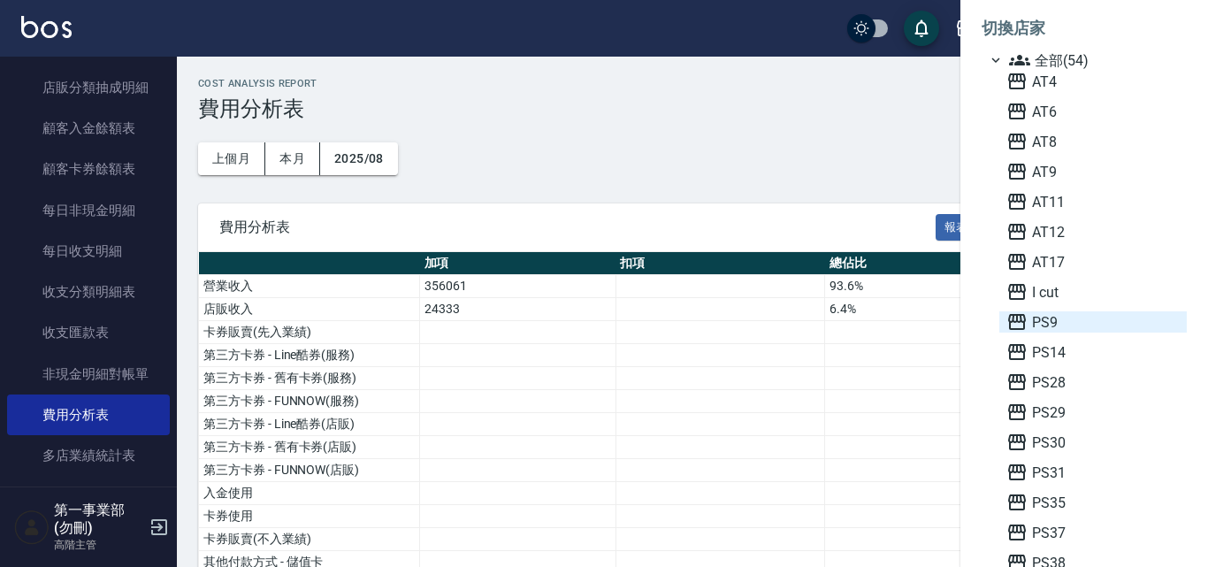
click at [1029, 327] on span "PS9" at bounding box center [1093, 321] width 173 height 21
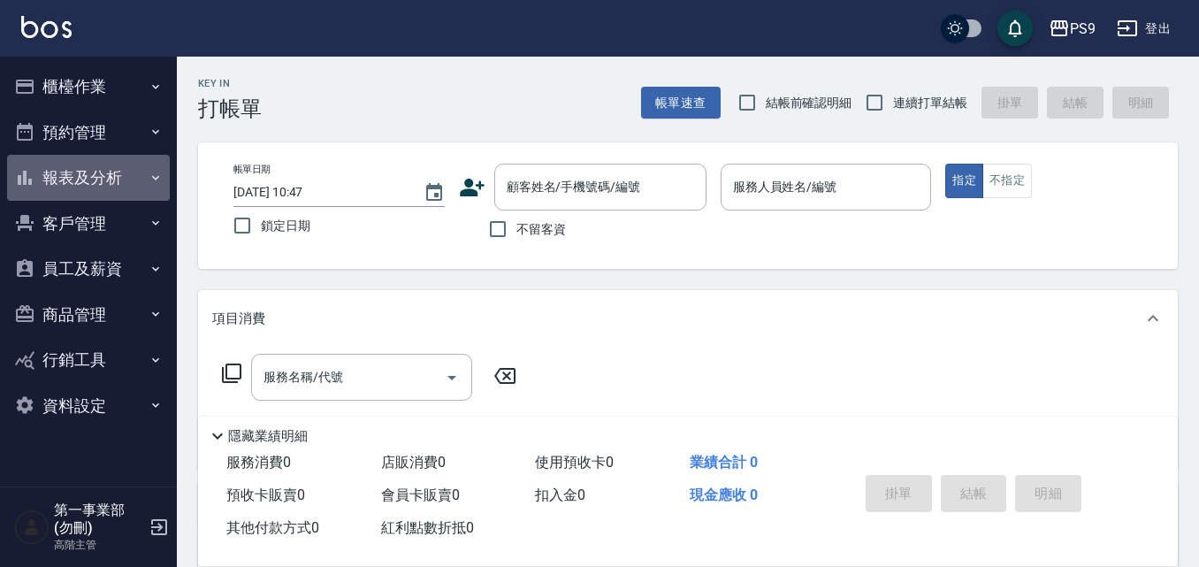
click at [125, 179] on button "報表及分析" at bounding box center [88, 178] width 163 height 46
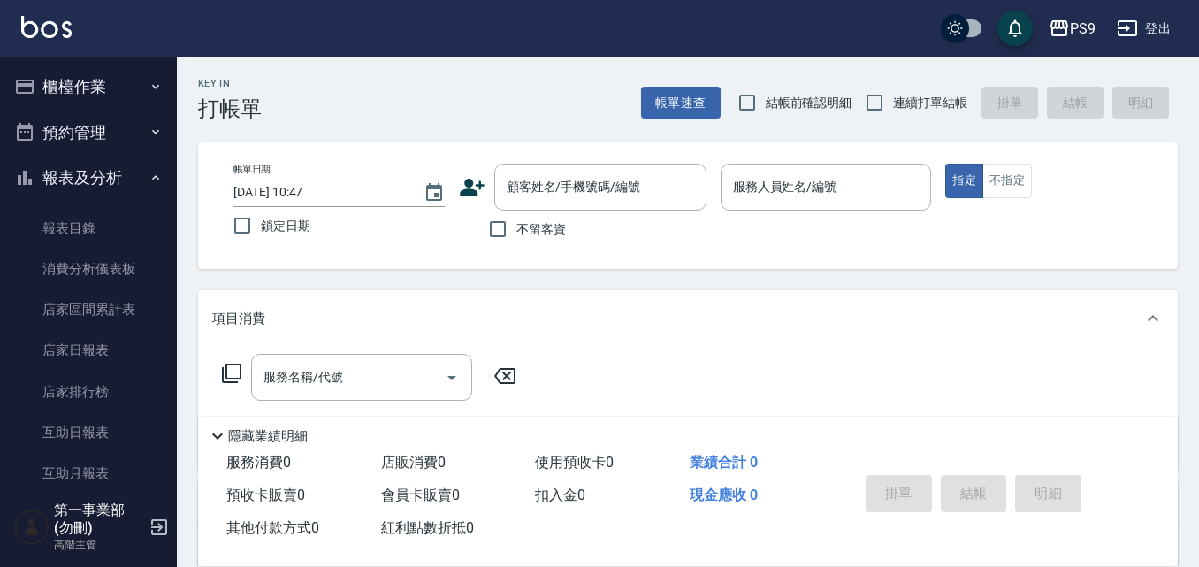
click at [84, 77] on button "櫃檯作業" at bounding box center [88, 87] width 163 height 46
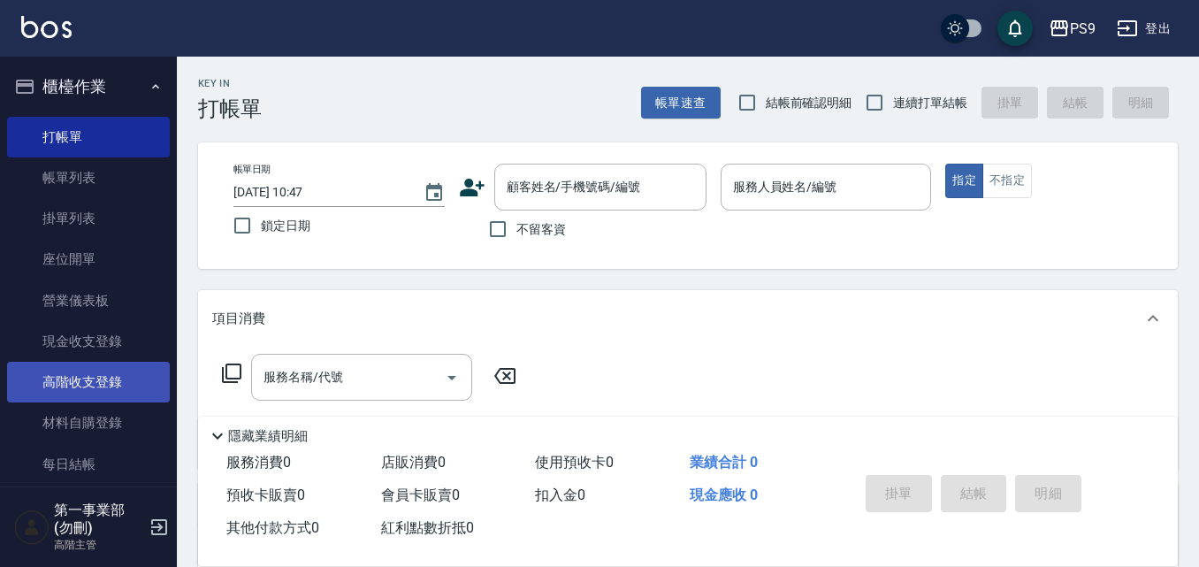
click at [117, 390] on link "高階收支登錄" at bounding box center [88, 382] width 163 height 41
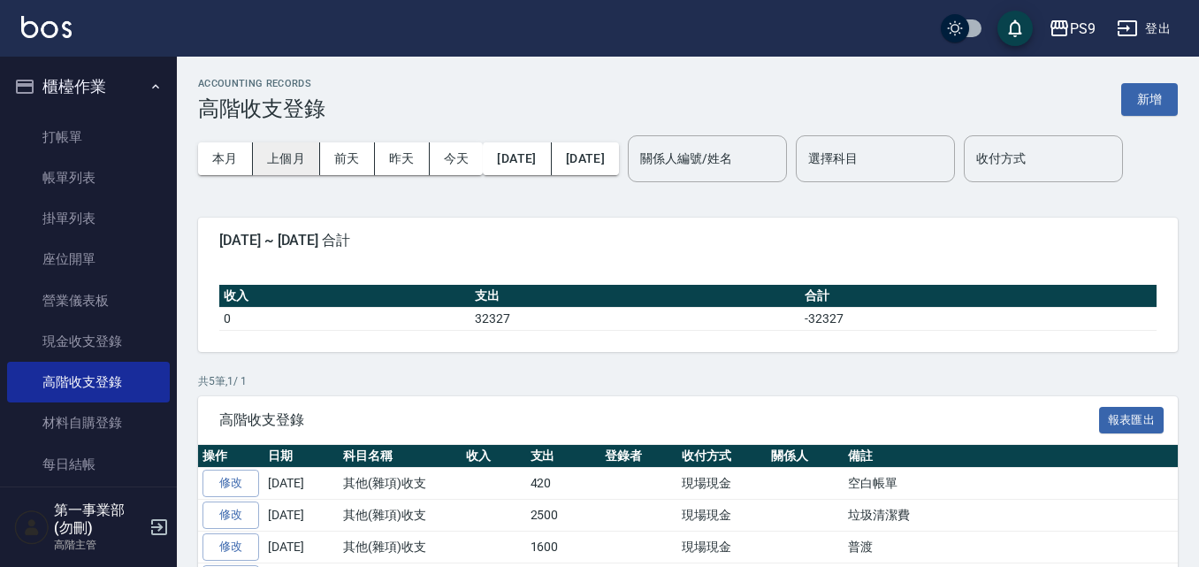
click at [292, 161] on button "上個月" at bounding box center [286, 158] width 67 height 33
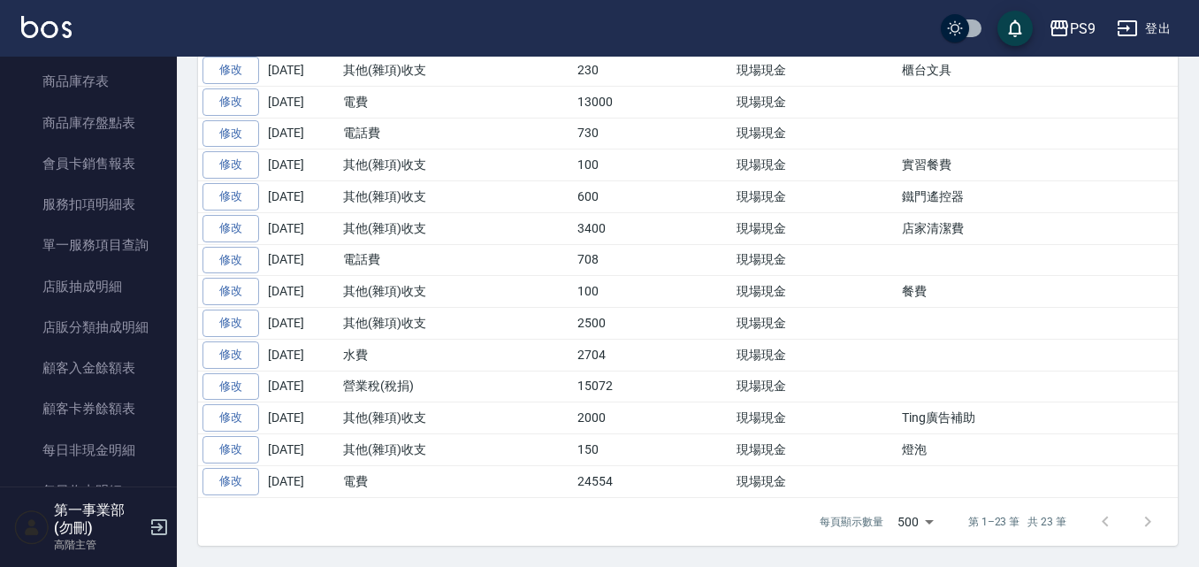
scroll to position [1946, 0]
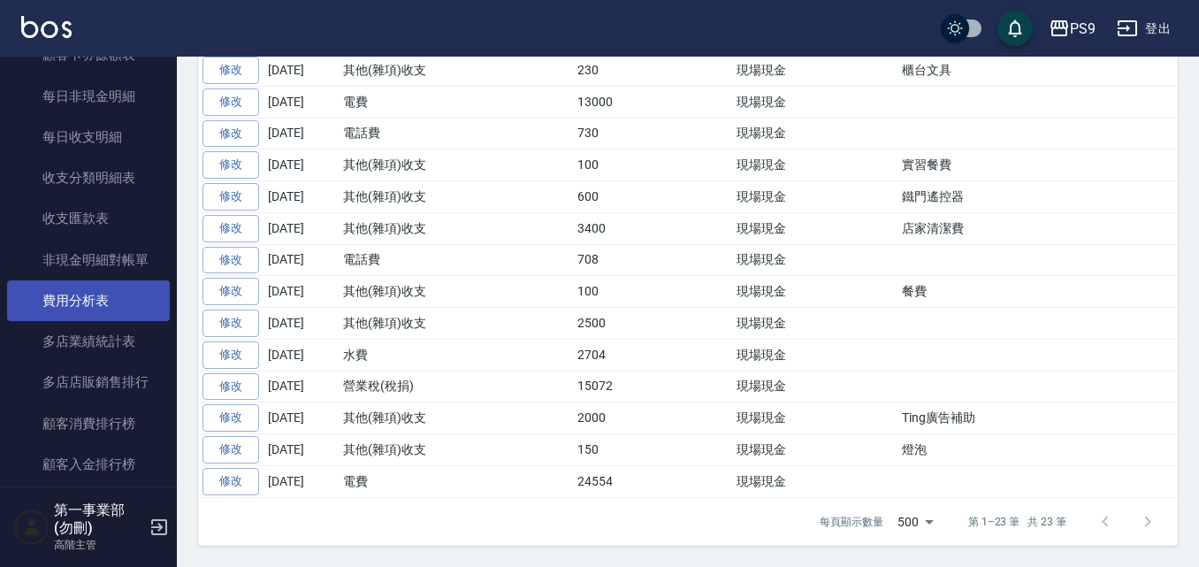
click at [95, 302] on link "費用分析表" at bounding box center [88, 300] width 163 height 41
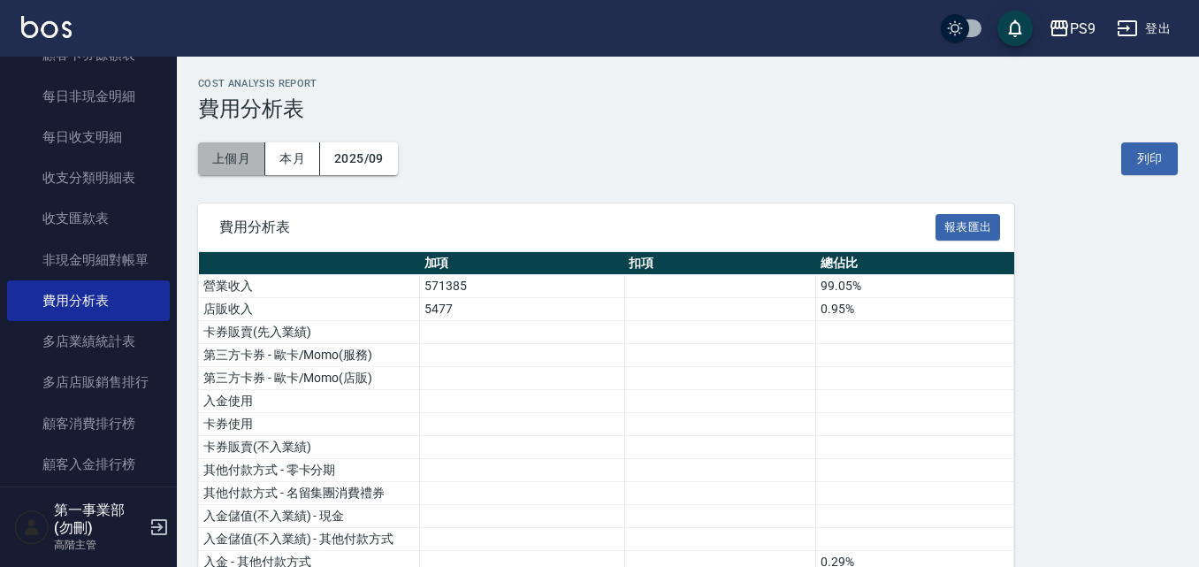
click at [234, 163] on button "上個月" at bounding box center [231, 158] width 67 height 33
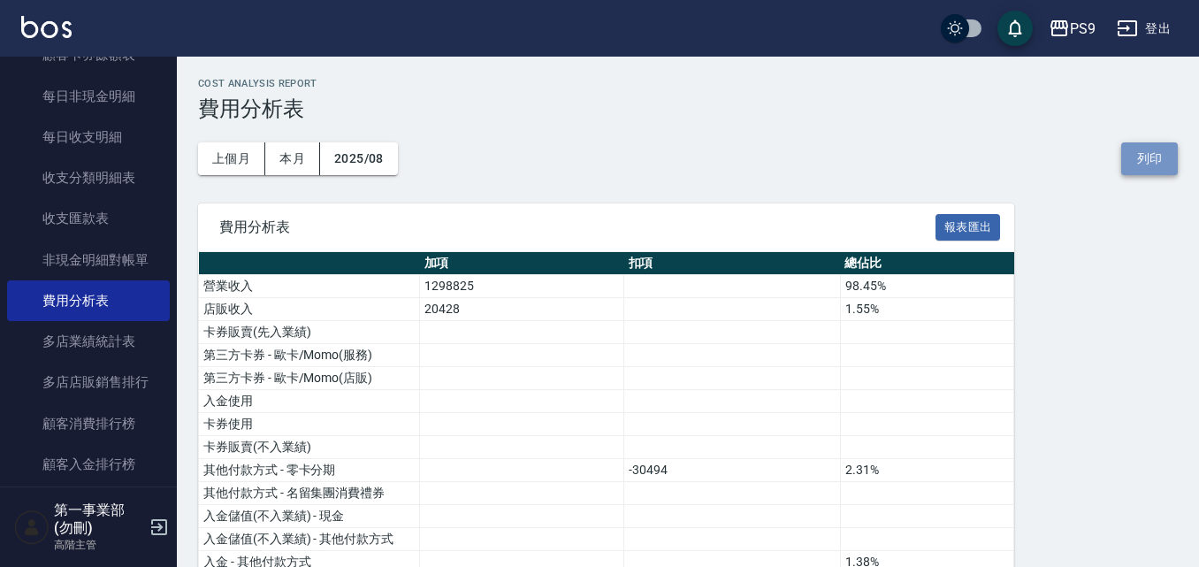
click at [1127, 153] on button "列印" at bounding box center [1150, 158] width 57 height 33
click at [1053, 34] on icon "button" at bounding box center [1060, 28] width 18 height 16
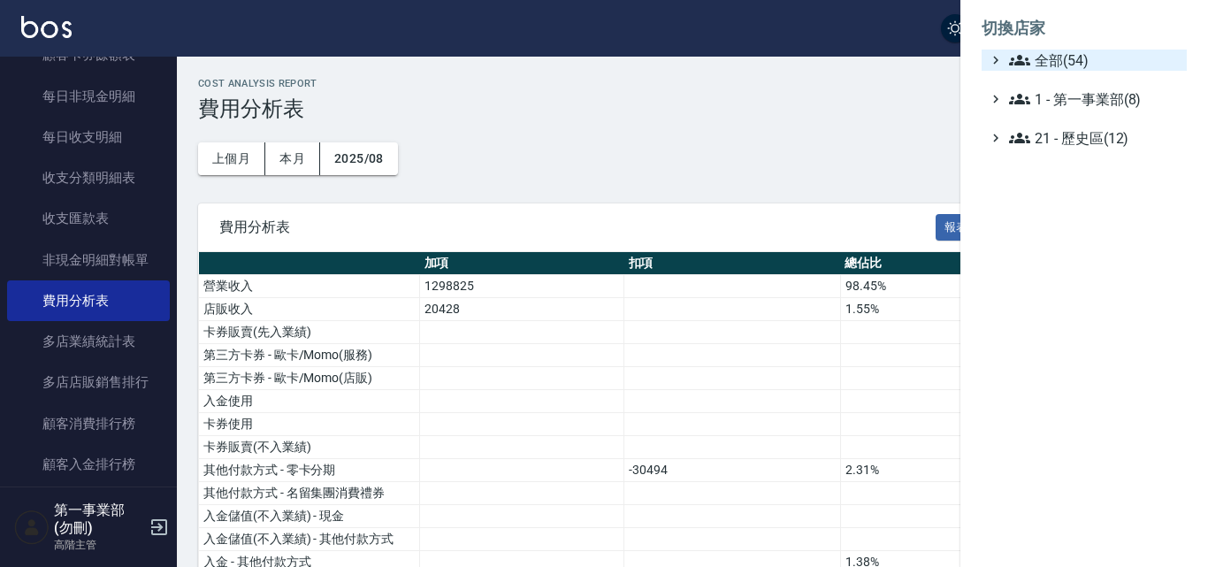
click at [1058, 61] on span "全部(54)" at bounding box center [1094, 60] width 171 height 21
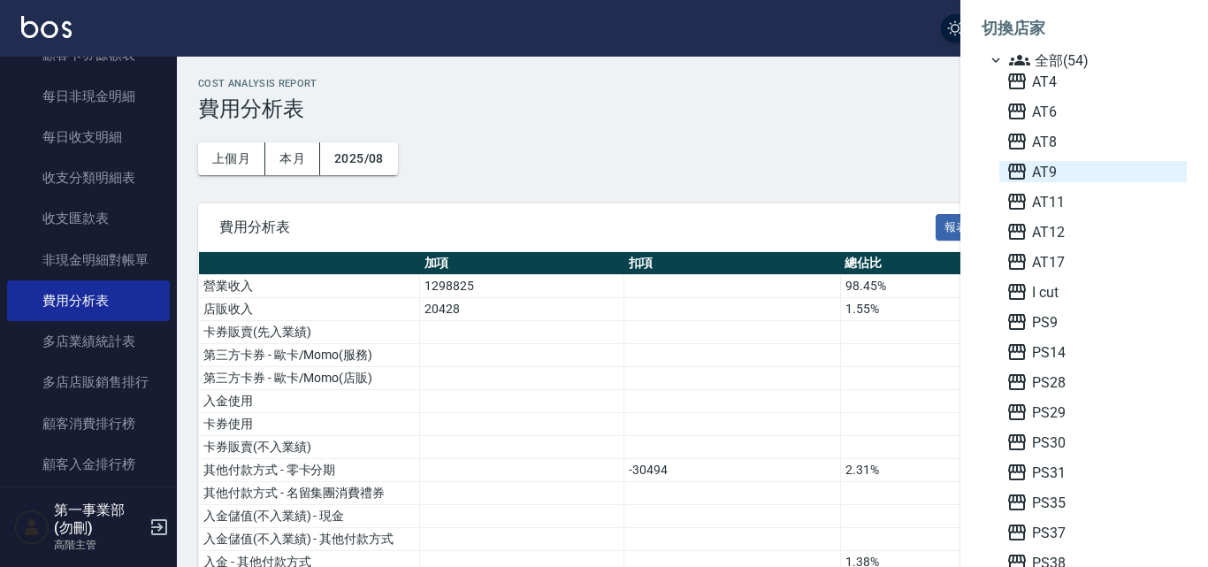
click at [1052, 166] on span "AT9" at bounding box center [1093, 171] width 173 height 21
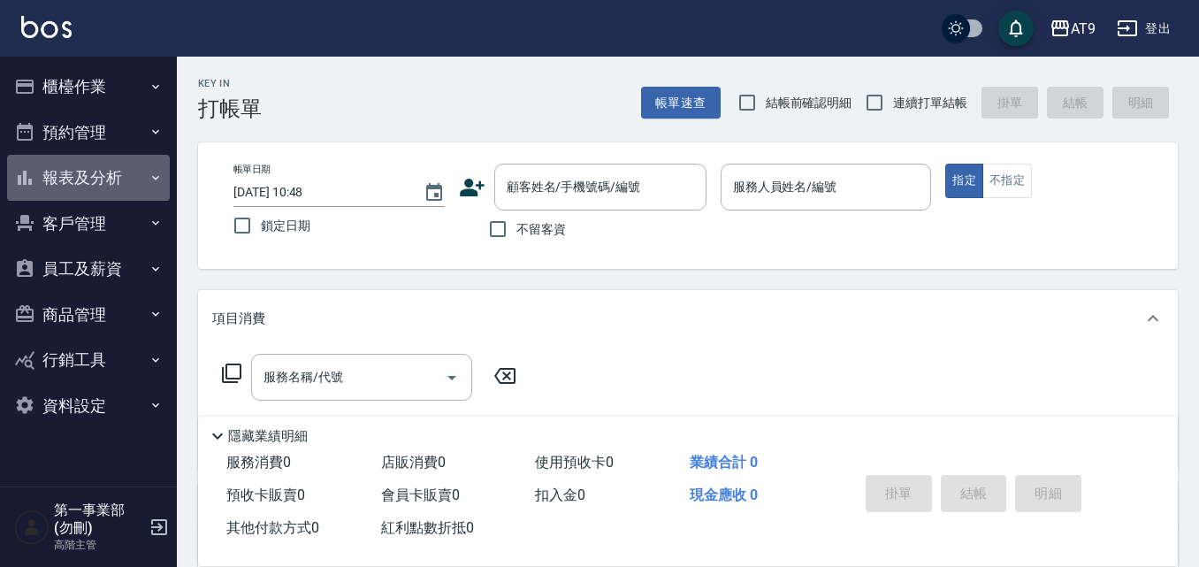
click at [100, 188] on button "報表及分析" at bounding box center [88, 178] width 163 height 46
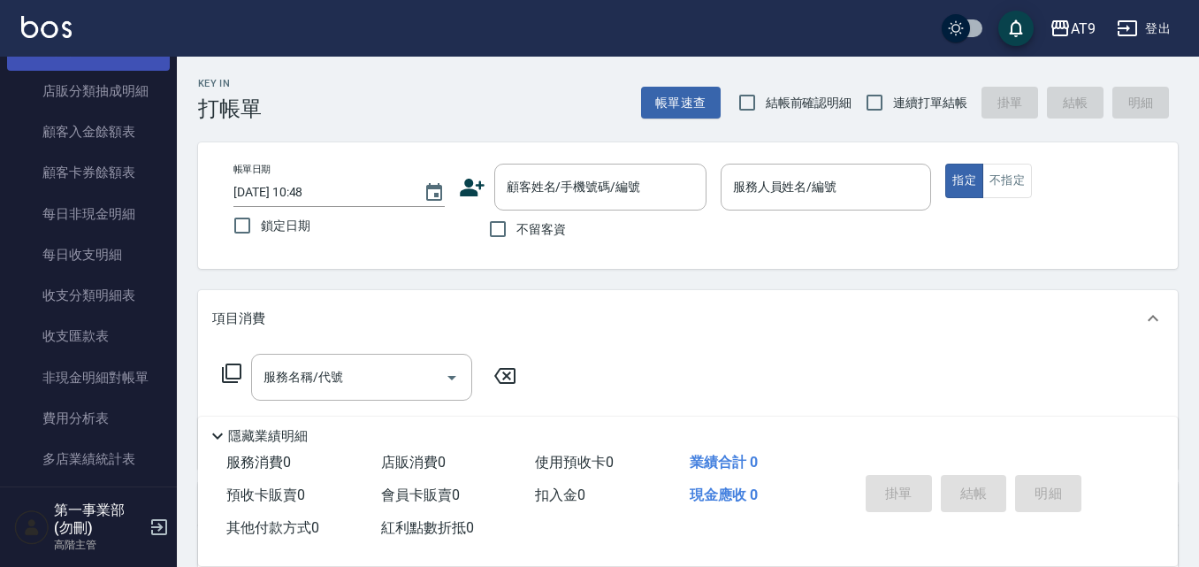
scroll to position [1327, 0]
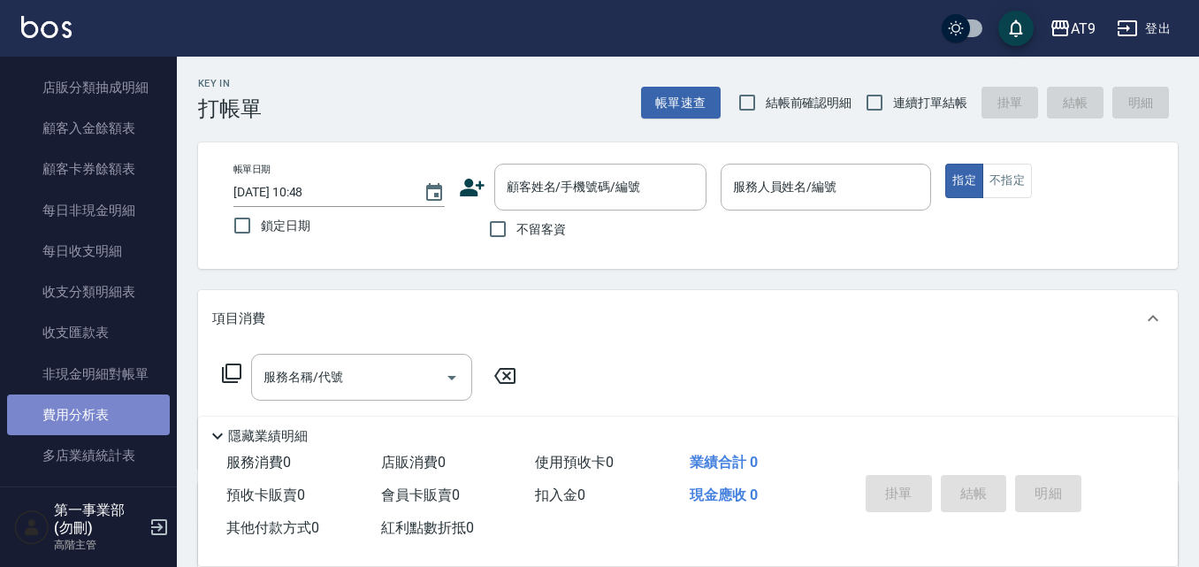
click at [96, 404] on link "費用分析表" at bounding box center [88, 414] width 163 height 41
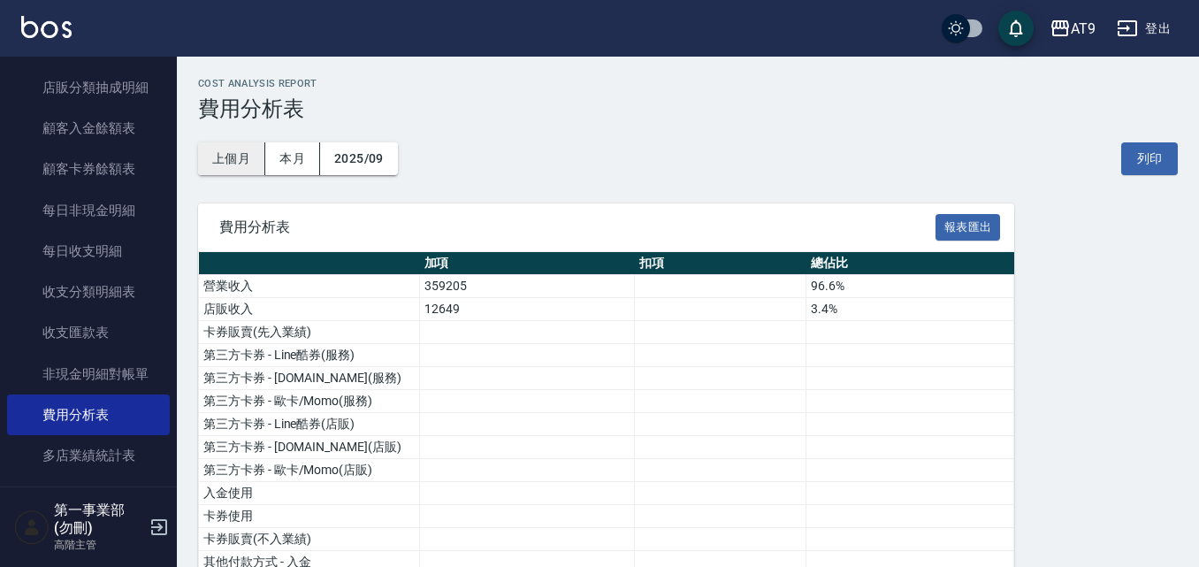
click at [248, 166] on button "上個月" at bounding box center [231, 158] width 67 height 33
click at [1158, 160] on button "列印" at bounding box center [1150, 158] width 57 height 33
click at [1086, 10] on div "AT9 登出" at bounding box center [599, 28] width 1199 height 57
click at [1086, 27] on div "AT9" at bounding box center [1083, 29] width 25 height 22
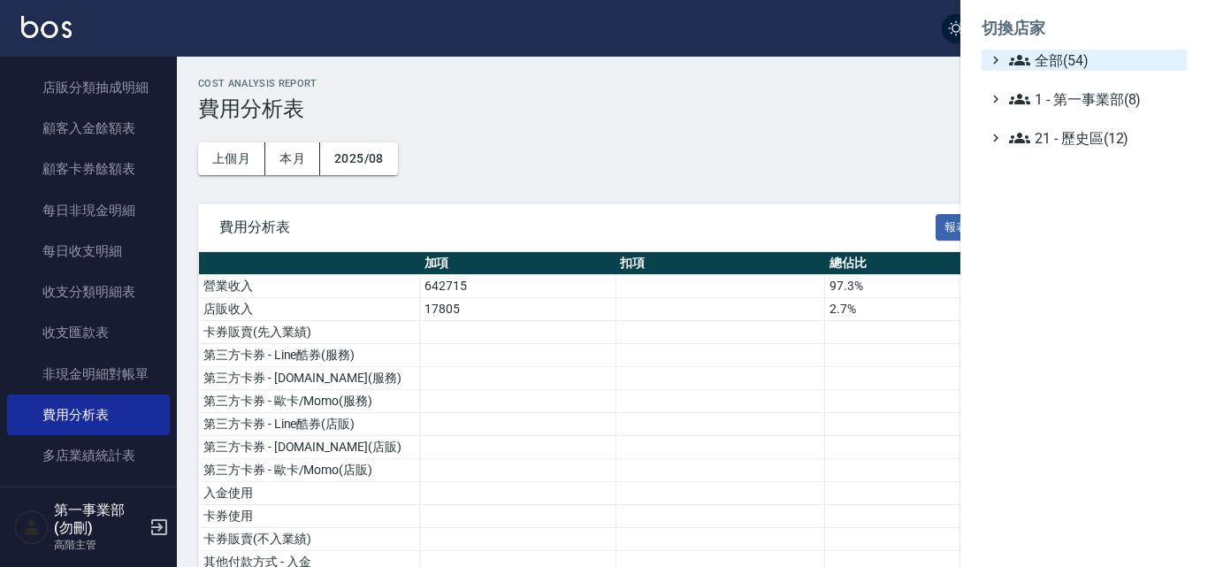
click at [1090, 65] on span "全部(54)" at bounding box center [1094, 60] width 171 height 21
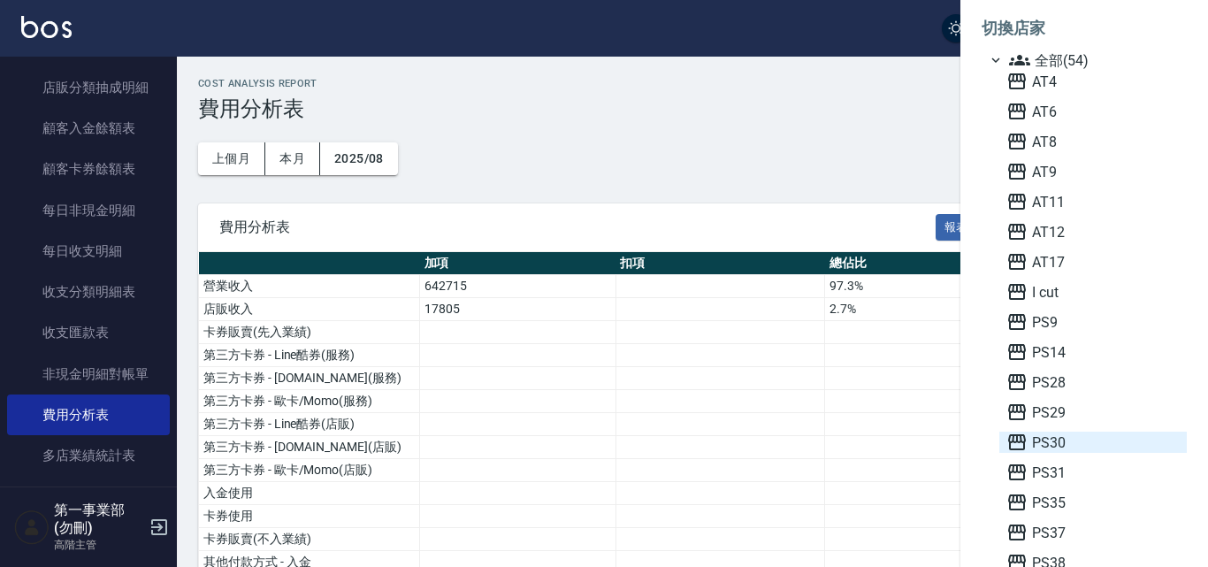
click at [1056, 452] on span "PS30" at bounding box center [1093, 442] width 173 height 21
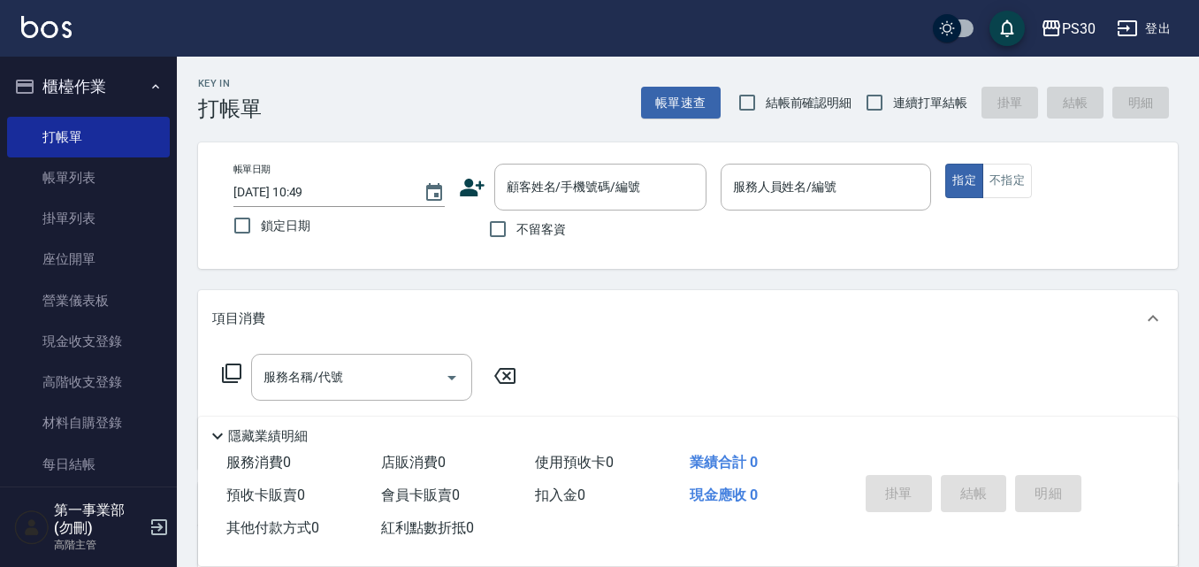
click at [127, 378] on link "高階收支登錄" at bounding box center [88, 382] width 163 height 41
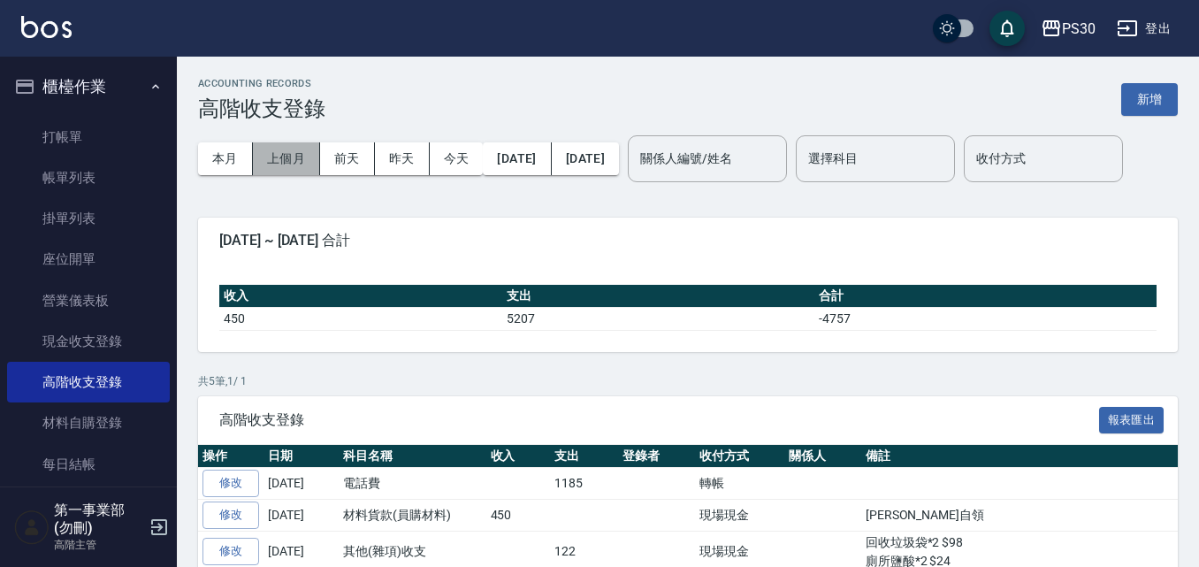
click at [280, 150] on button "上個月" at bounding box center [286, 158] width 67 height 33
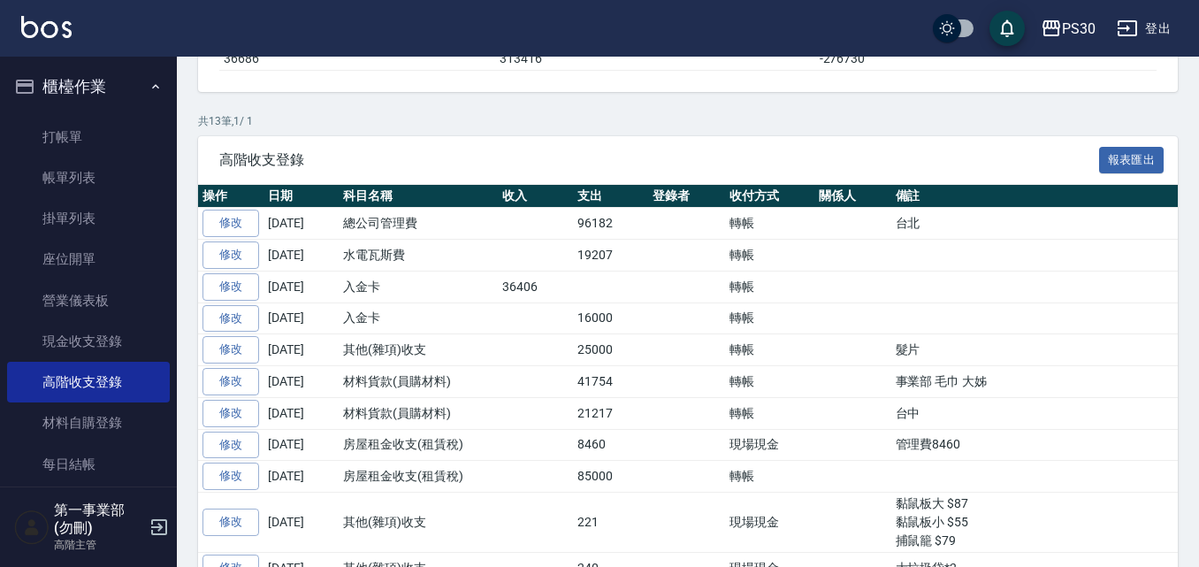
scroll to position [265, 0]
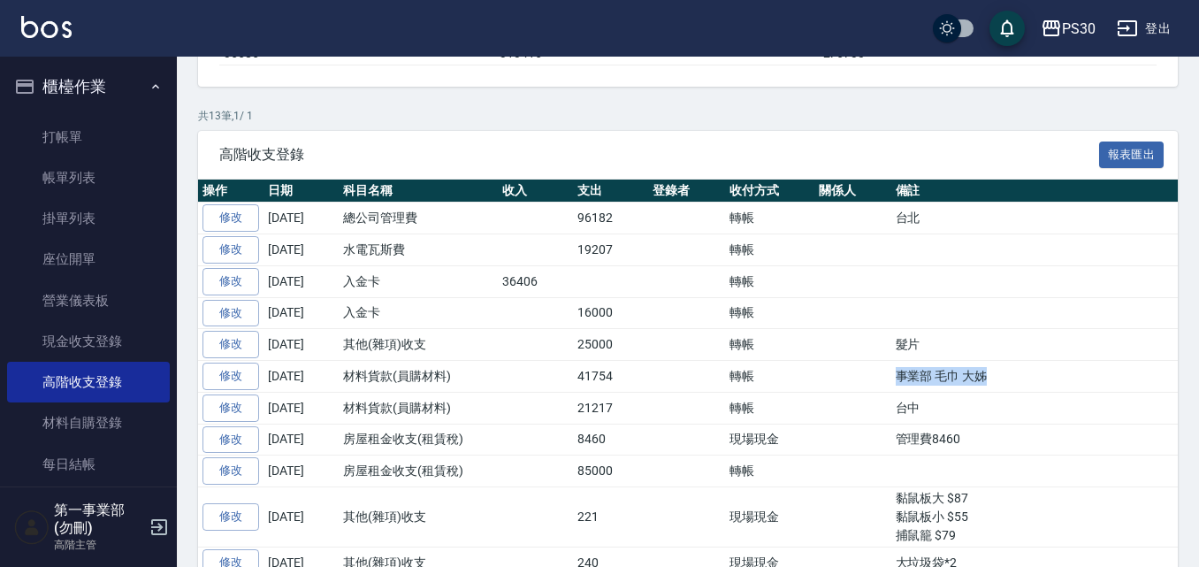
drag, startPoint x: 1007, startPoint y: 428, endPoint x: 873, endPoint y: 433, distance: 134.5
click at [873, 393] on tr "修改 2025-08-31 材料貨款(員購材料) 41754 轉帳 事業部 毛巾 大姊" at bounding box center [773, 377] width 1150 height 32
drag, startPoint x: 948, startPoint y: 470, endPoint x: 864, endPoint y: 471, distance: 84.0
click at [864, 424] on tr "修改 2025-08-31 材料貨款(員購材料) 21217 轉帳 台中" at bounding box center [773, 408] width 1150 height 32
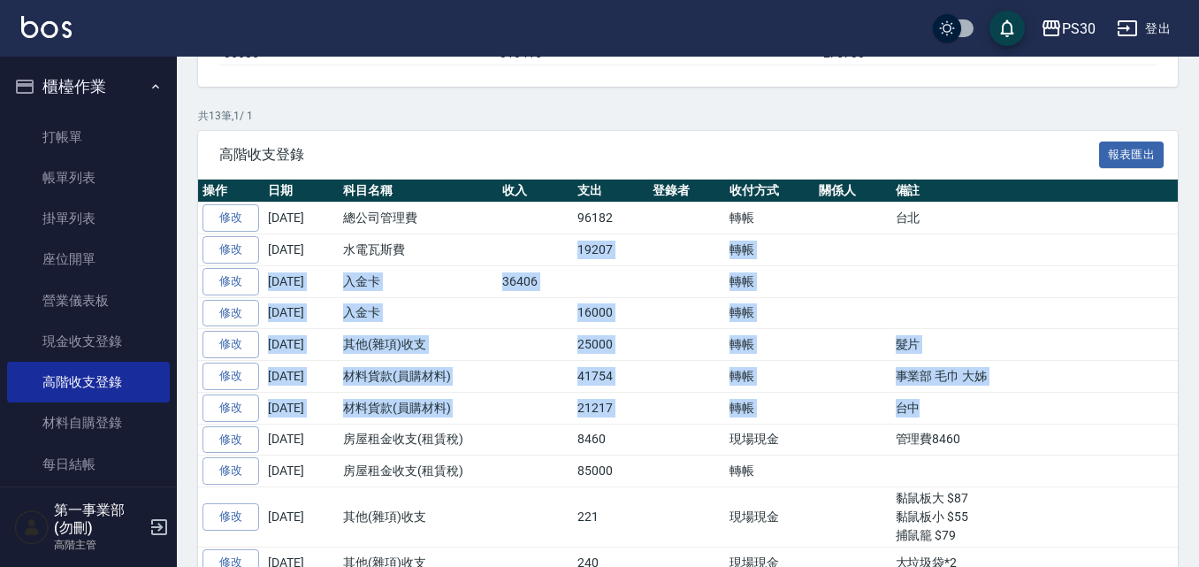
drag, startPoint x: 563, startPoint y: 301, endPoint x: 1038, endPoint y: 470, distance: 503.3
click at [1038, 470] on tbody "修改 2025-08-31 總公司管理費 96182 轉帳 台北 修改 2025-08-31 水電瓦斯費 19207 轉帳 修改 2025-08-31 入金卡…" at bounding box center [773, 437] width 1150 height 468
click at [1038, 424] on td "台中" at bounding box center [1120, 408] width 456 height 32
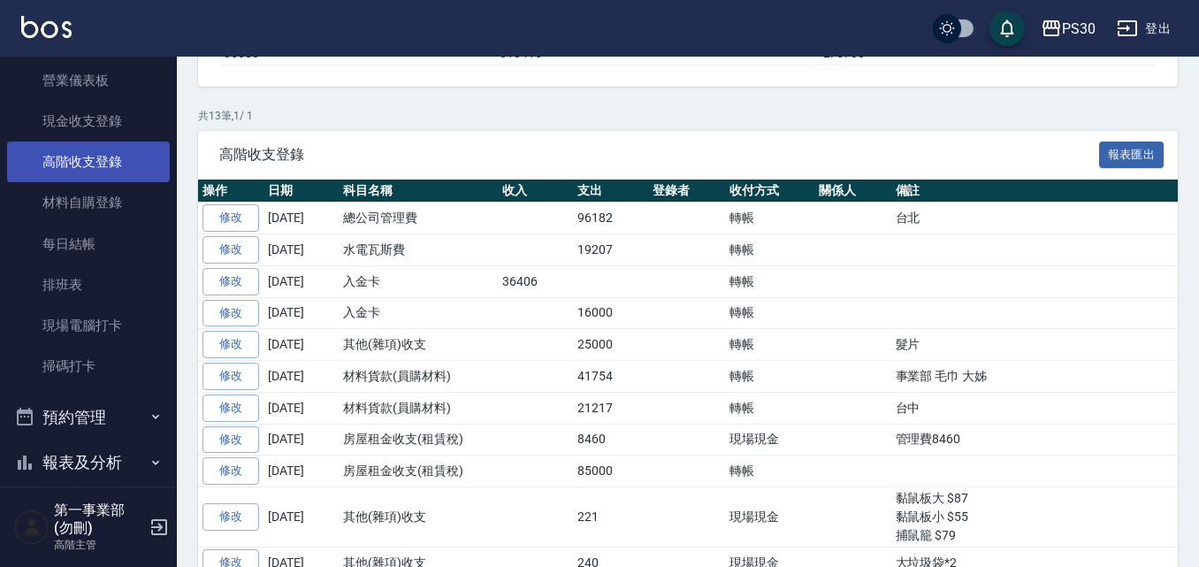
scroll to position [468, 0]
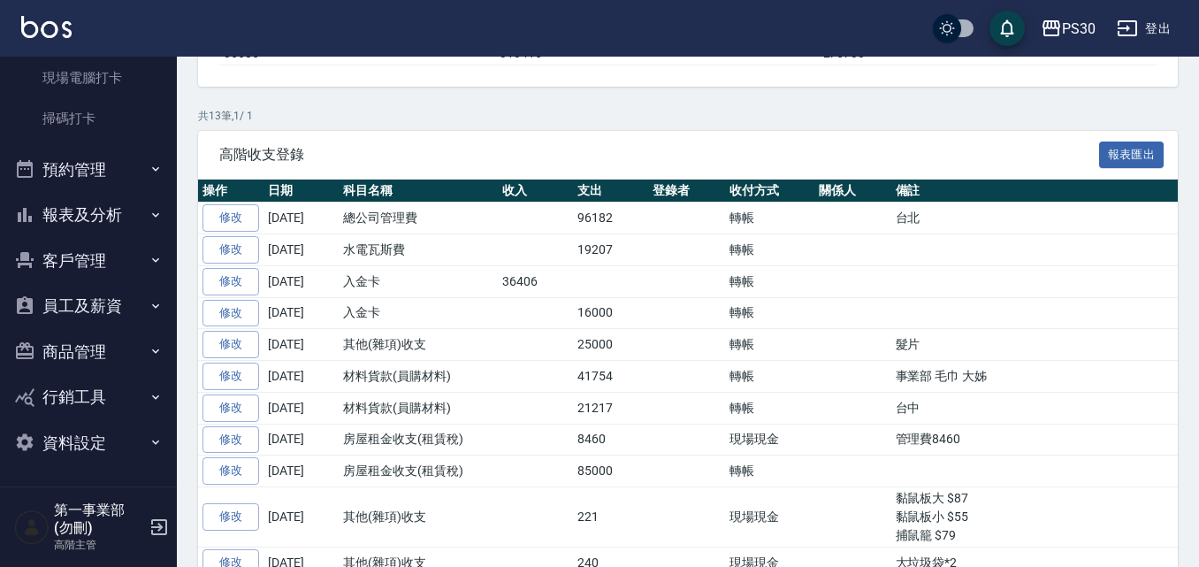
click at [110, 227] on button "報表及分析" at bounding box center [88, 215] width 163 height 46
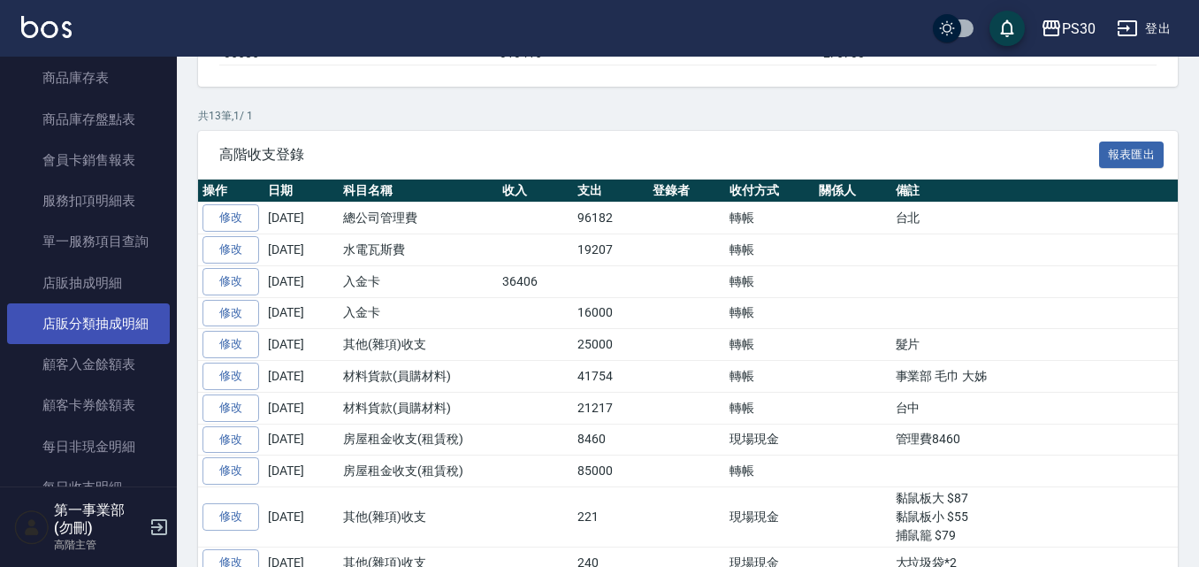
scroll to position [1795, 0]
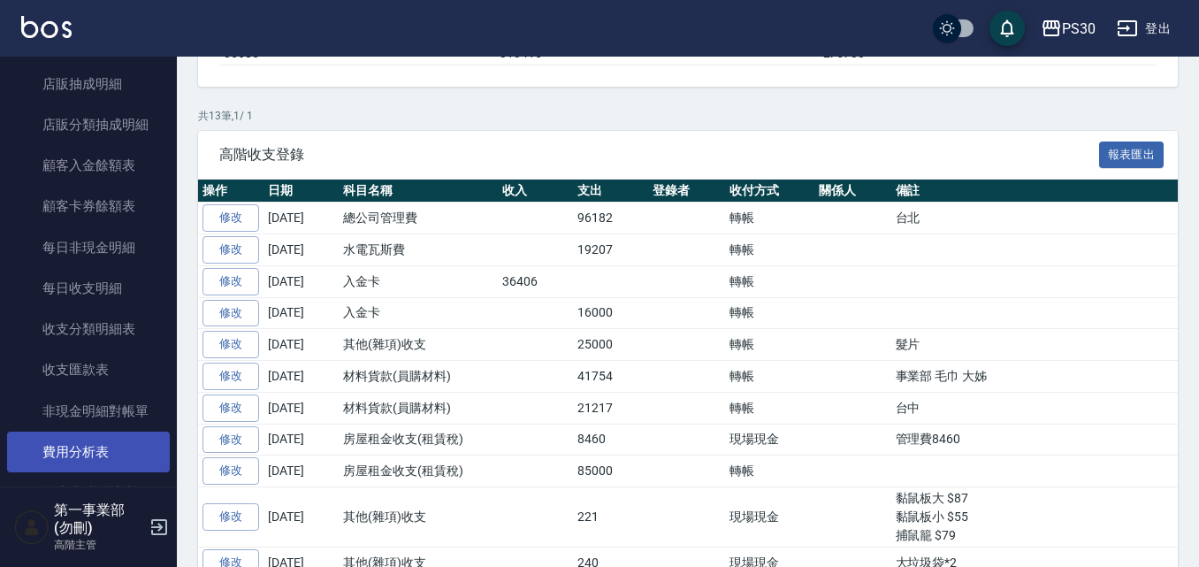
click at [119, 456] on link "費用分析表" at bounding box center [88, 452] width 163 height 41
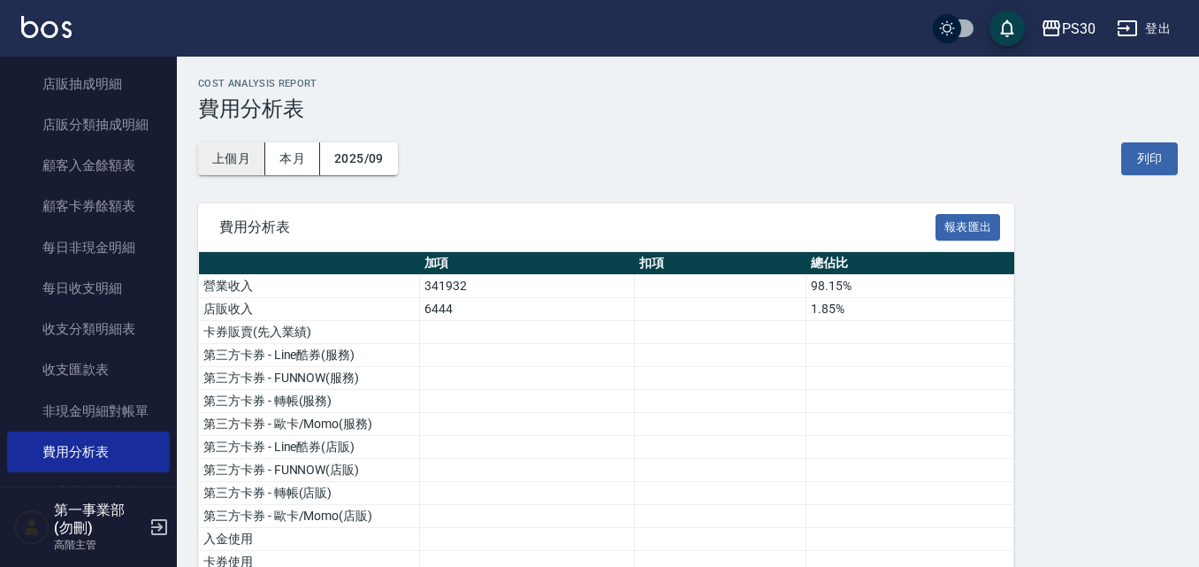
click at [226, 154] on button "上個月" at bounding box center [231, 158] width 67 height 33
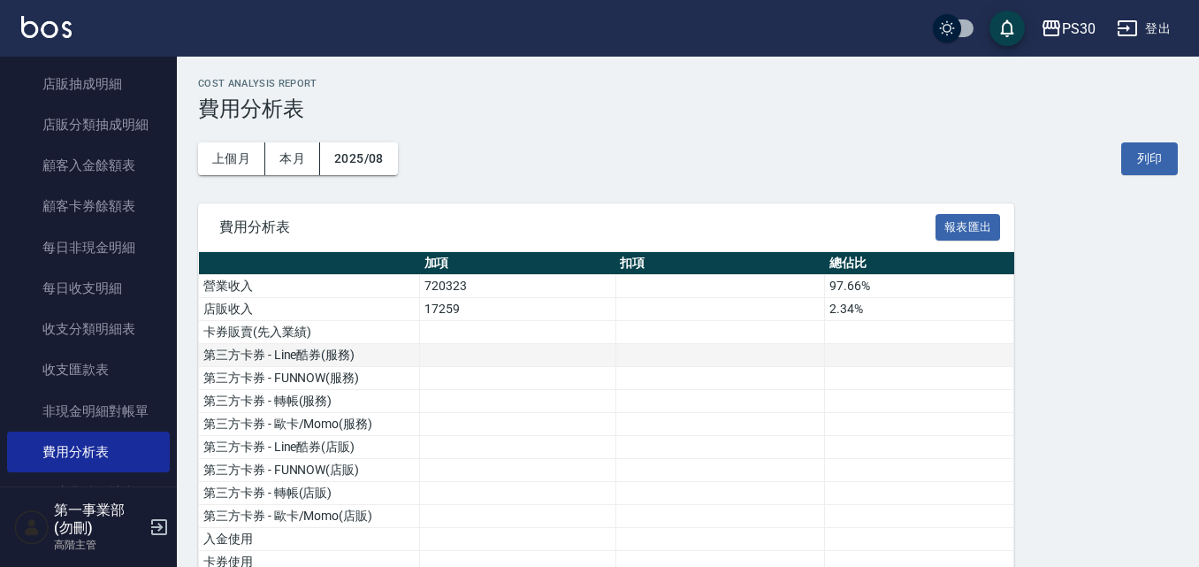
drag, startPoint x: 1163, startPoint y: 157, endPoint x: 998, endPoint y: 364, distance: 264.9
click at [1163, 158] on button "列印" at bounding box center [1150, 158] width 57 height 33
click at [1053, 43] on button "PS30" at bounding box center [1068, 29] width 69 height 36
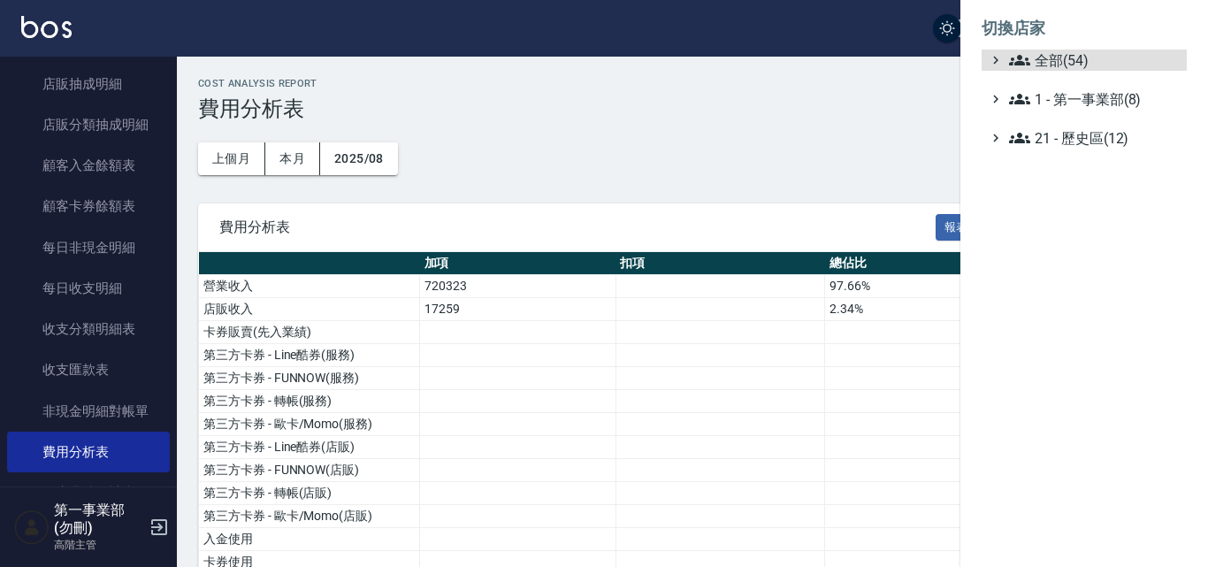
drag, startPoint x: 1087, startPoint y: 61, endPoint x: 1087, endPoint y: 93, distance: 31.8
click at [1087, 61] on span "全部(54)" at bounding box center [1094, 60] width 171 height 21
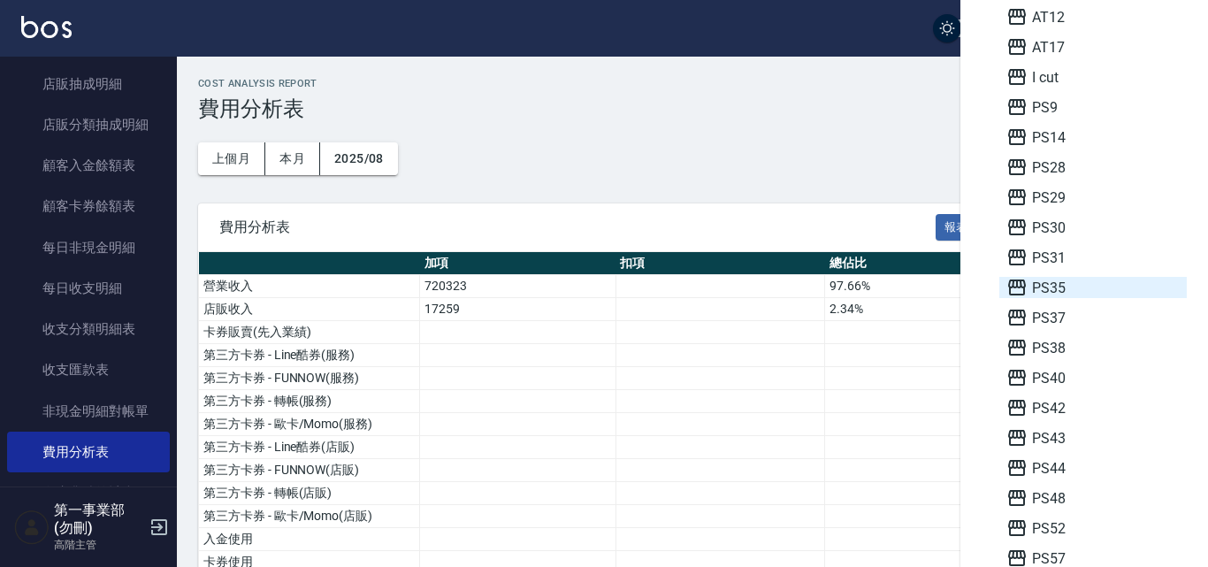
scroll to position [619, 0]
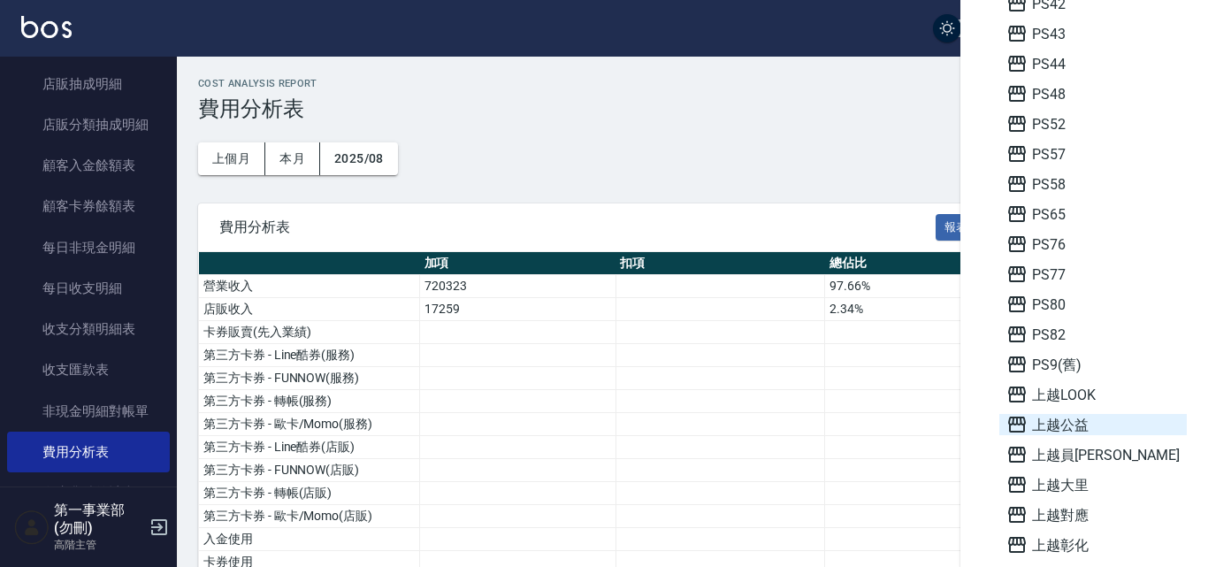
click at [1092, 423] on span "上越公益" at bounding box center [1093, 424] width 173 height 21
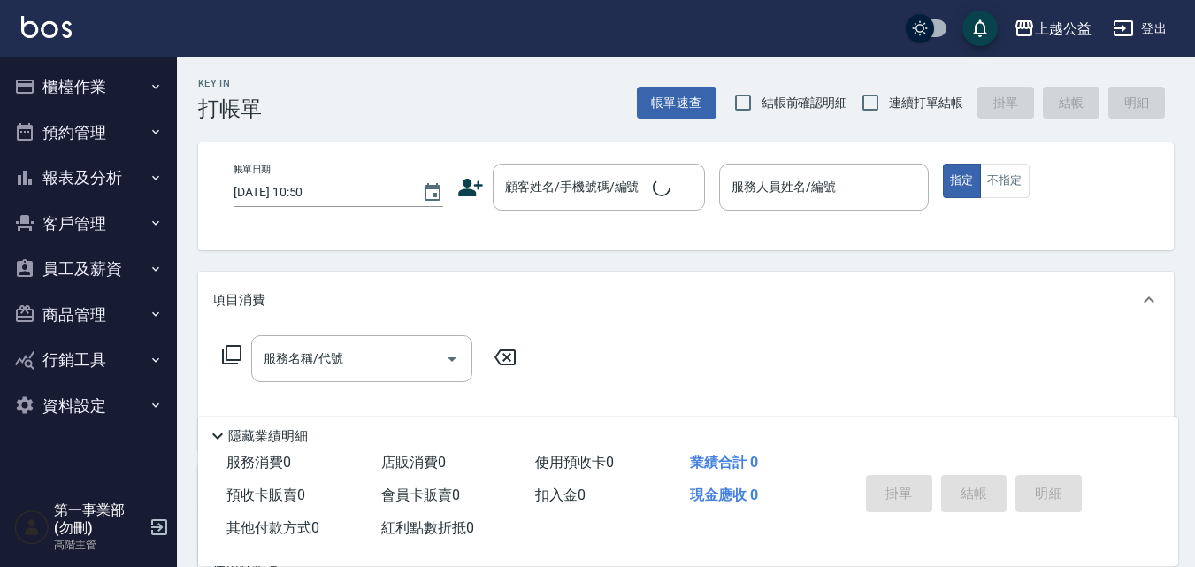
click at [108, 91] on button "櫃檯作業" at bounding box center [88, 87] width 163 height 46
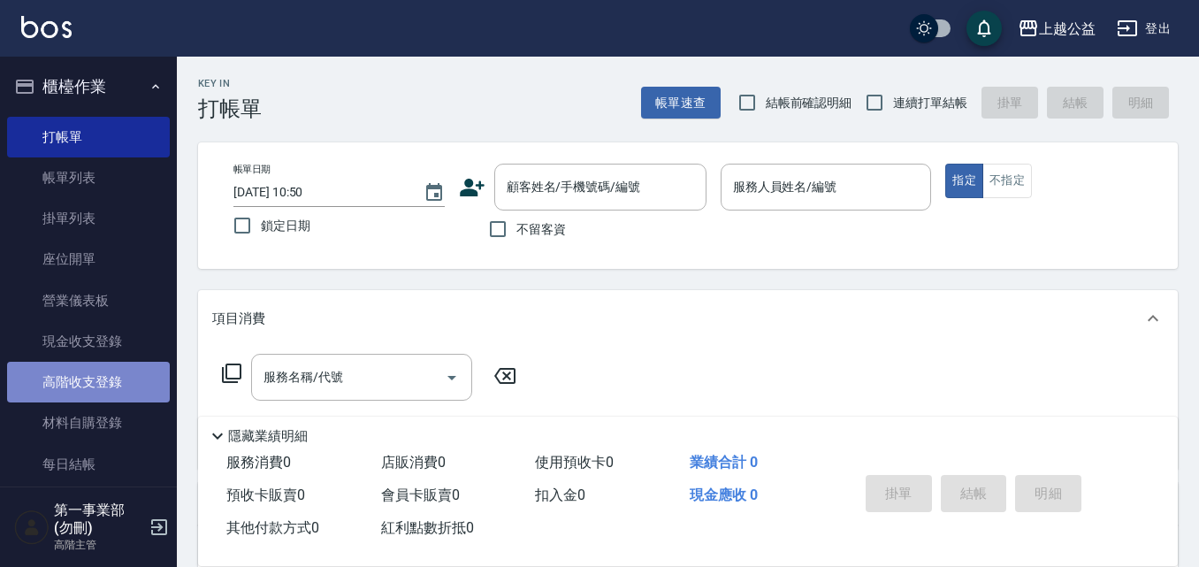
click at [116, 387] on link "高階收支登錄" at bounding box center [88, 382] width 163 height 41
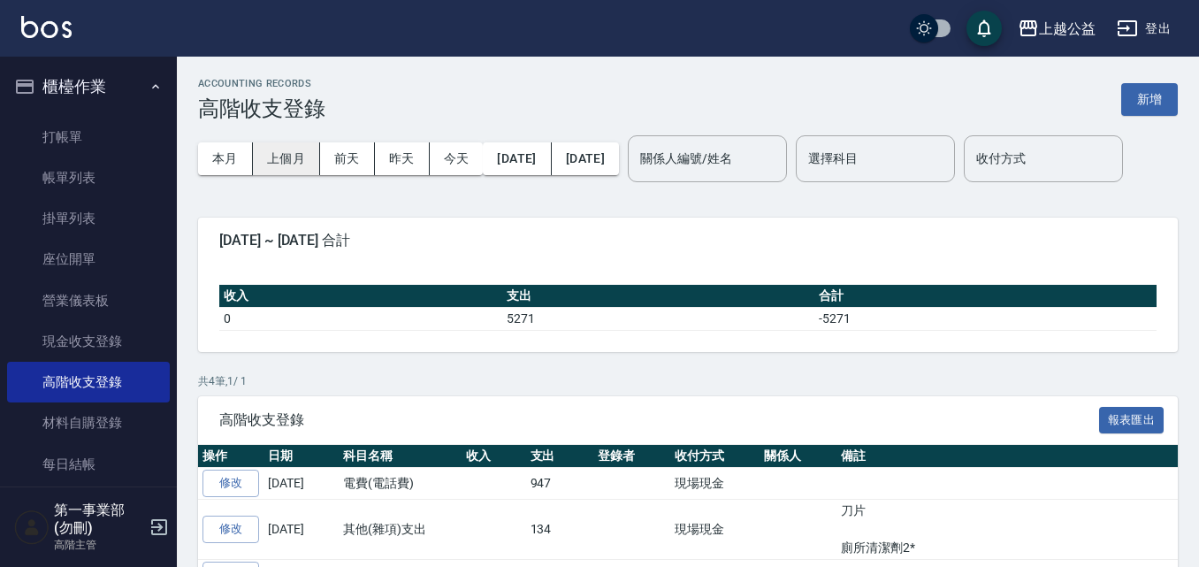
click at [272, 155] on button "上個月" at bounding box center [286, 158] width 67 height 33
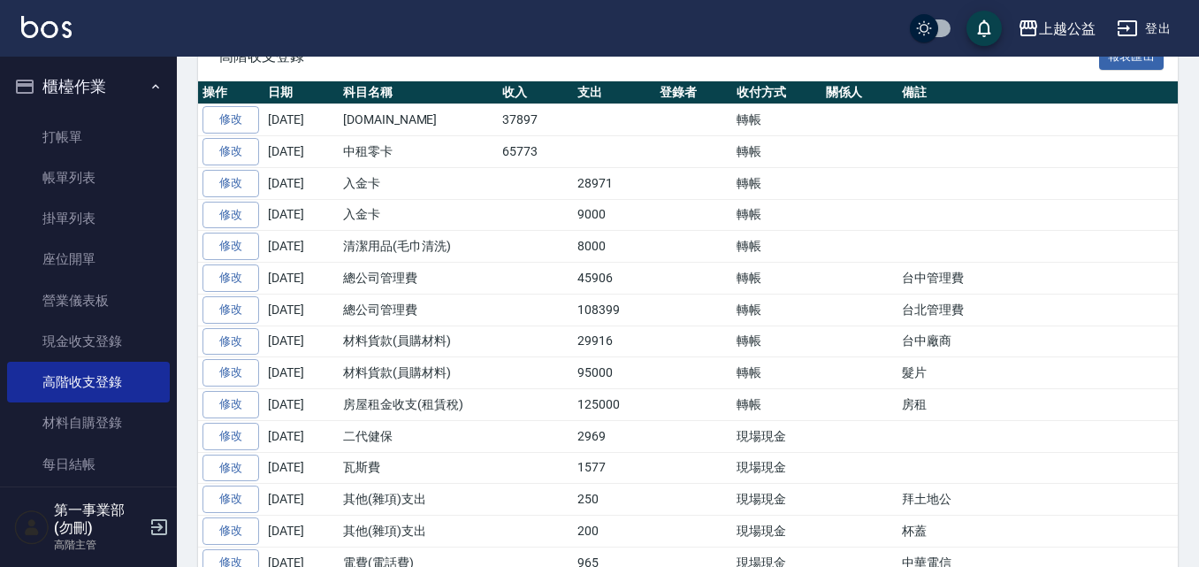
scroll to position [531, 0]
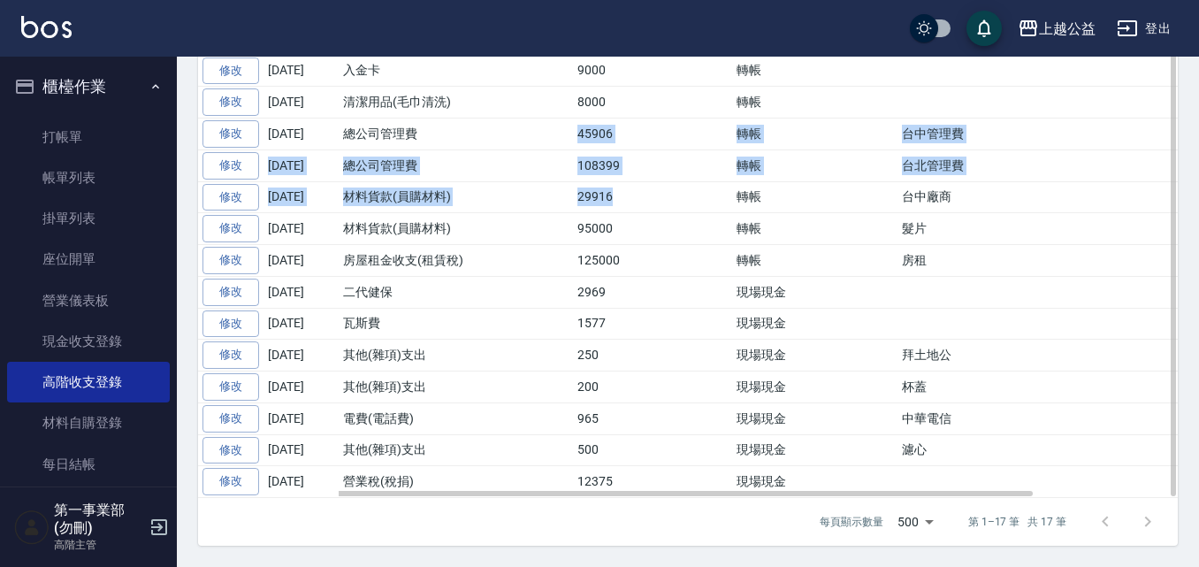
drag, startPoint x: 537, startPoint y: 162, endPoint x: 647, endPoint y: 233, distance: 130.5
click at [647, 233] on tbody "修改 [DATE] [DOMAIN_NAME] 37897 轉帳 修改 [DATE] 中租零卡 65773 轉帳 修改 [DATE] 入金卡 28971 轉帳…" at bounding box center [773, 229] width 1150 height 538
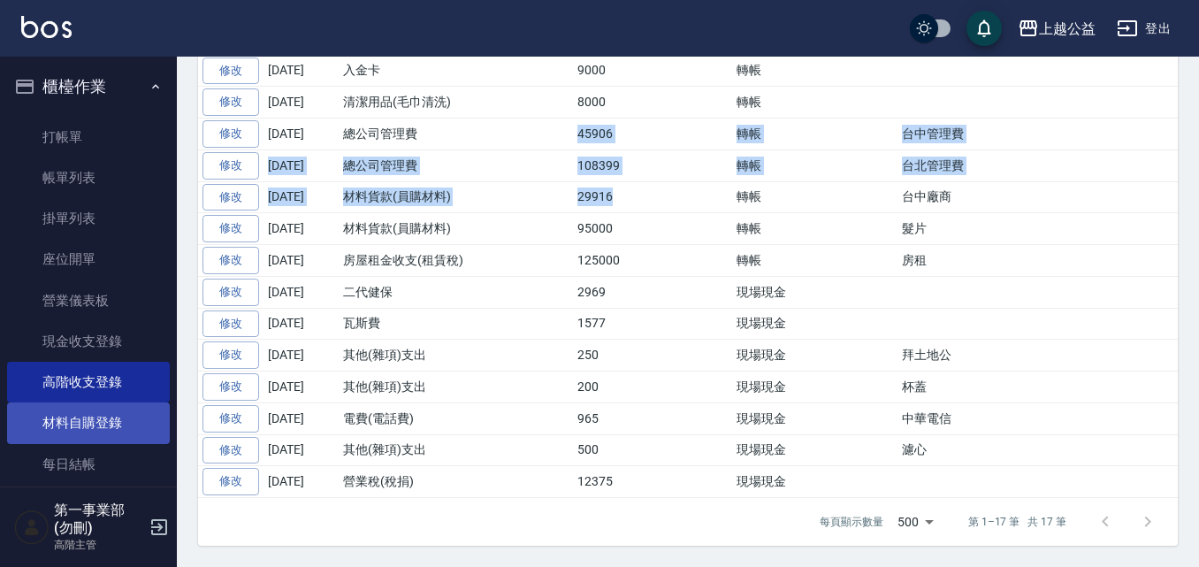
scroll to position [442, 0]
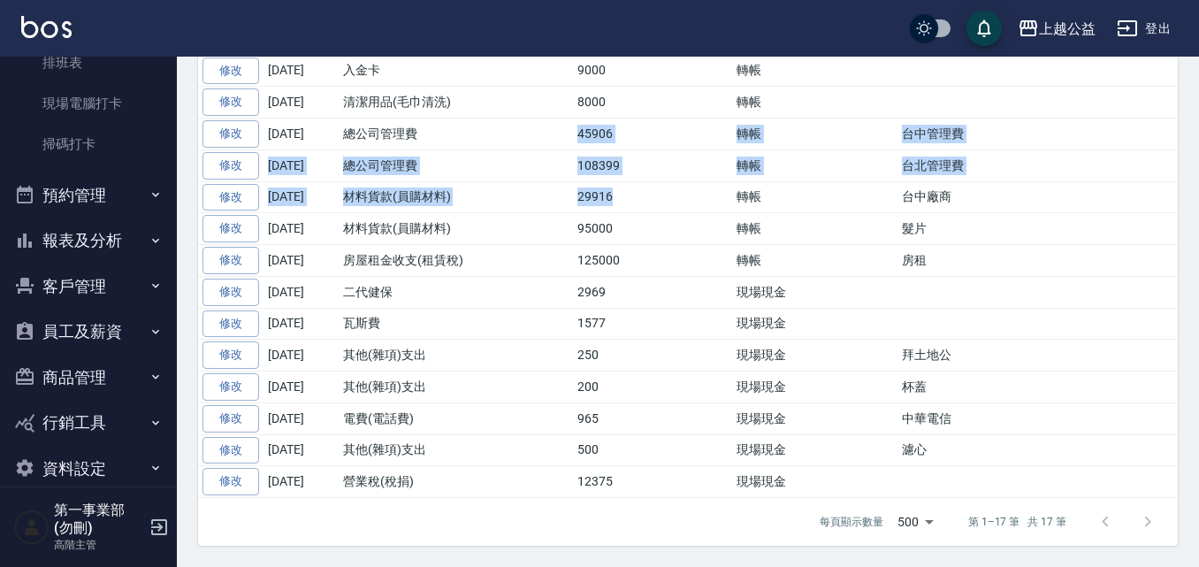
click at [124, 236] on button "報表及分析" at bounding box center [88, 241] width 163 height 46
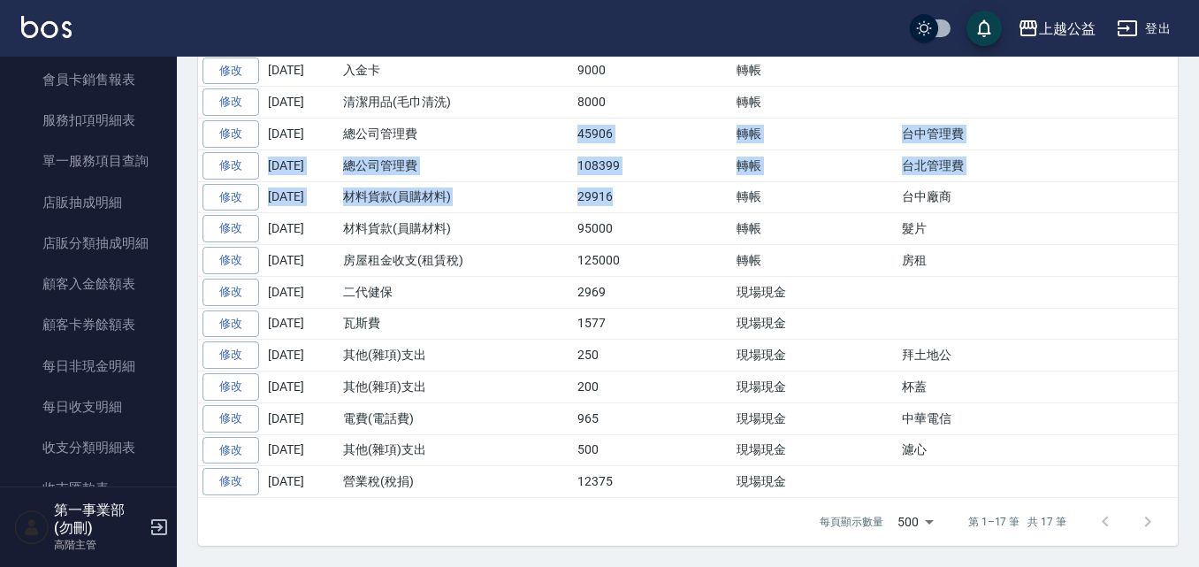
scroll to position [1769, 0]
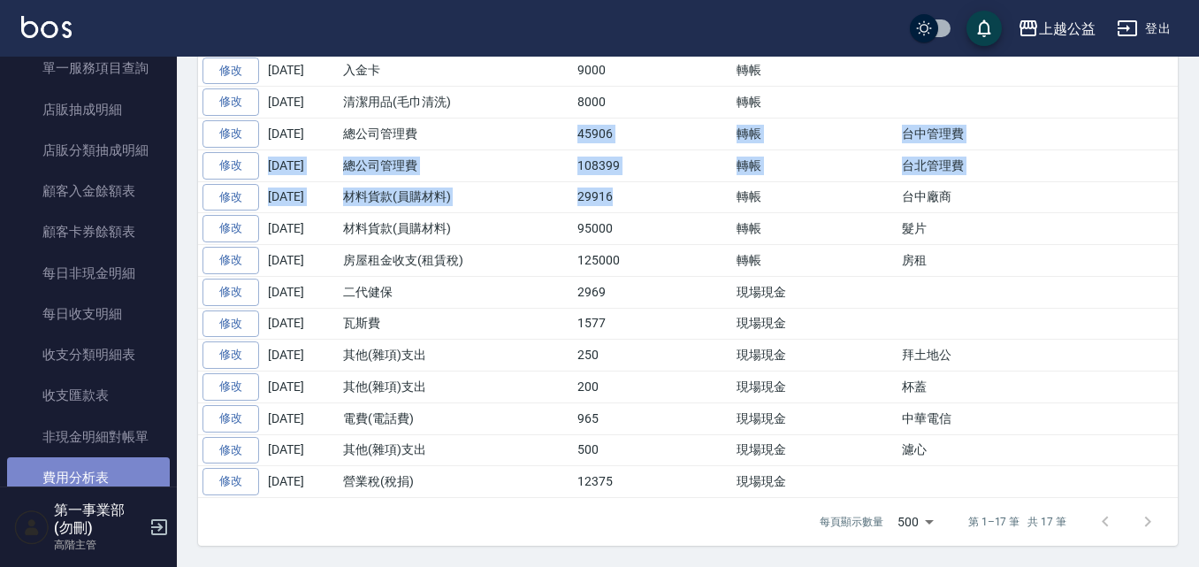
click at [118, 471] on link "費用分析表" at bounding box center [88, 477] width 163 height 41
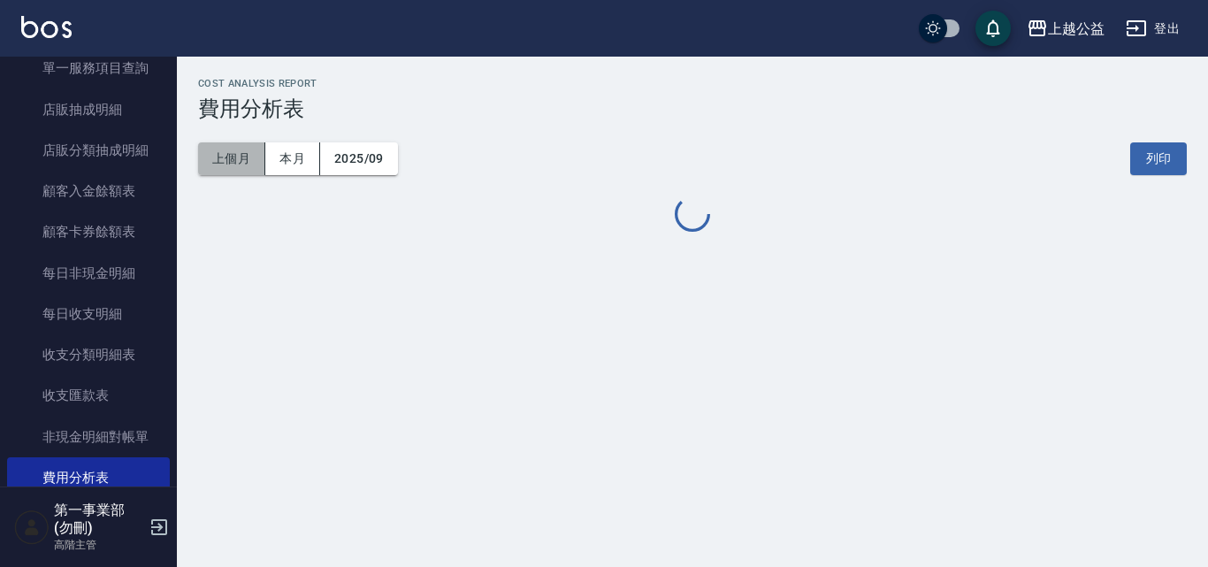
click at [234, 167] on button "上個月" at bounding box center [231, 158] width 67 height 33
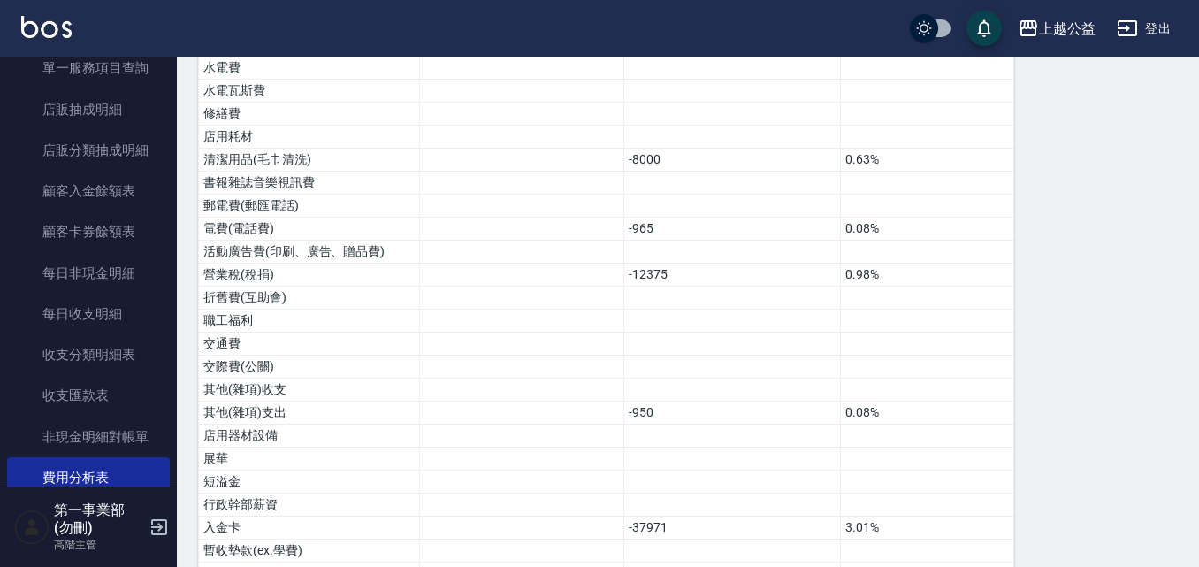
scroll to position [973, 0]
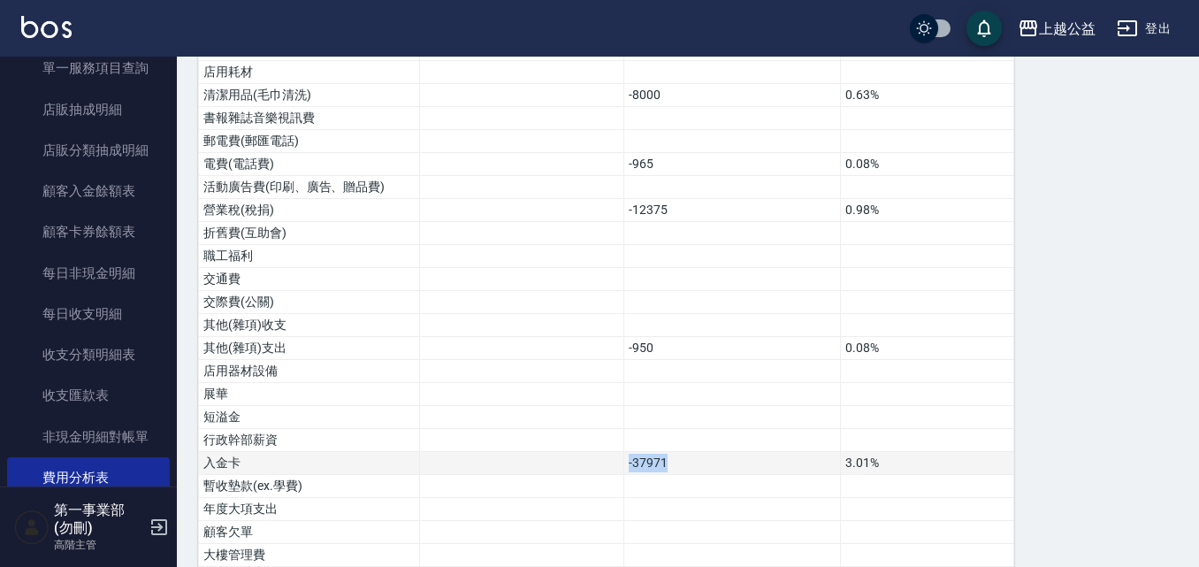
drag, startPoint x: 669, startPoint y: 462, endPoint x: 610, endPoint y: 471, distance: 59.2
click at [610, 471] on tr "入金卡 -37971 3.01%" at bounding box center [606, 463] width 815 height 23
click at [672, 463] on td "-37971" at bounding box center [732, 463] width 217 height 23
drag, startPoint x: 693, startPoint y: 463, endPoint x: 618, endPoint y: 464, distance: 75.2
click at [618, 464] on tr "入金卡 -37971 3.01%" at bounding box center [606, 463] width 815 height 23
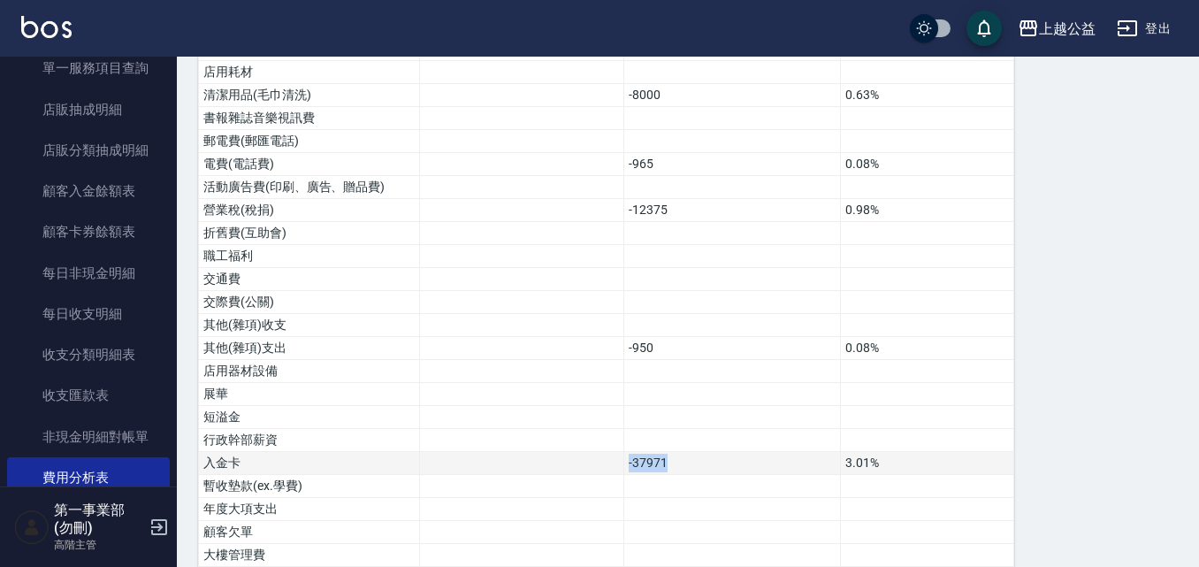
click at [653, 462] on td "-37971" at bounding box center [732, 463] width 217 height 23
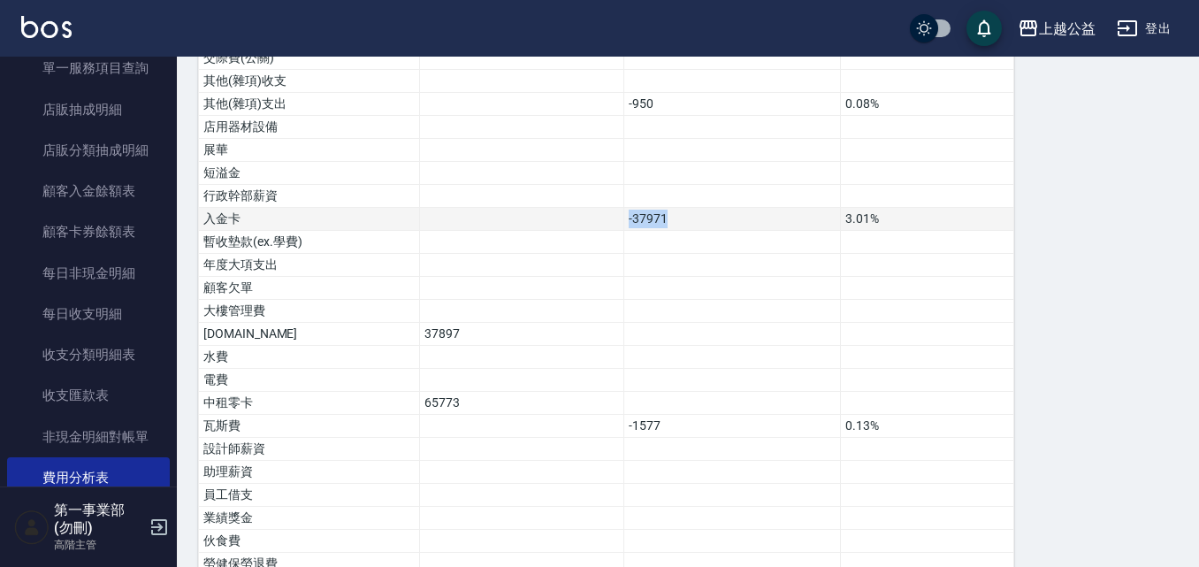
scroll to position [1238, 0]
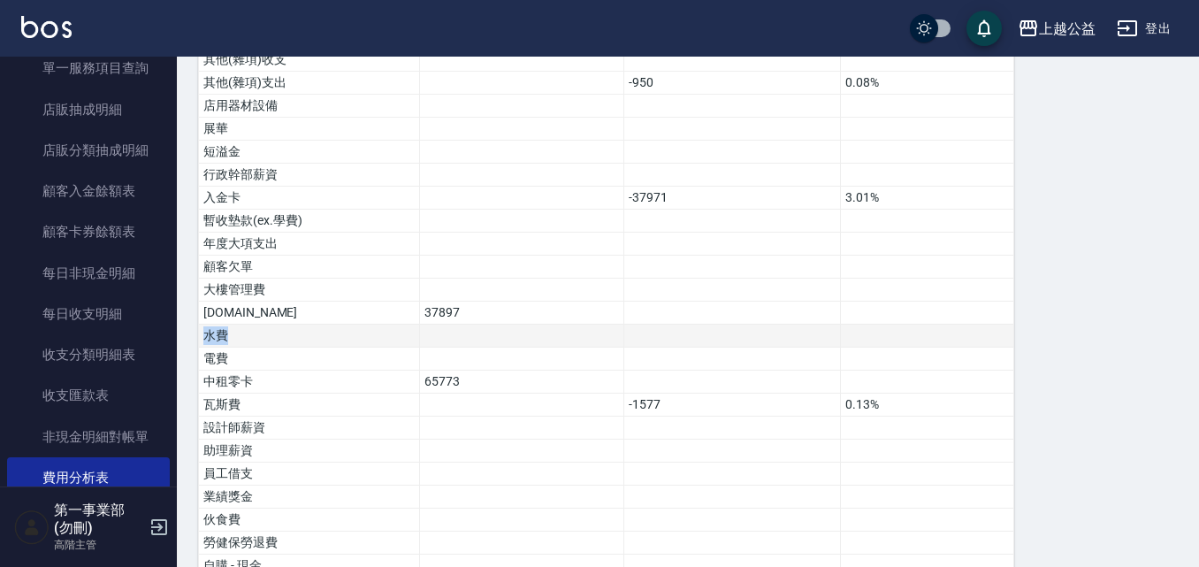
drag, startPoint x: 479, startPoint y: 310, endPoint x: 401, endPoint y: 325, distance: 80.1
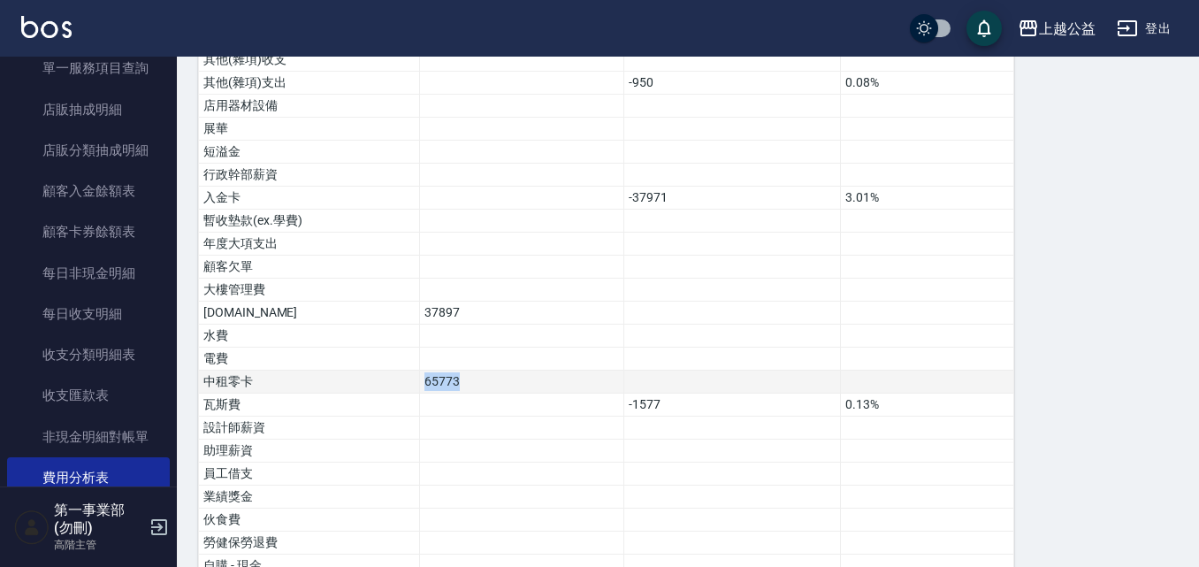
drag, startPoint x: 501, startPoint y: 383, endPoint x: 412, endPoint y: 380, distance: 88.5
click at [412, 380] on tr "中租零卡 65773" at bounding box center [606, 382] width 815 height 23
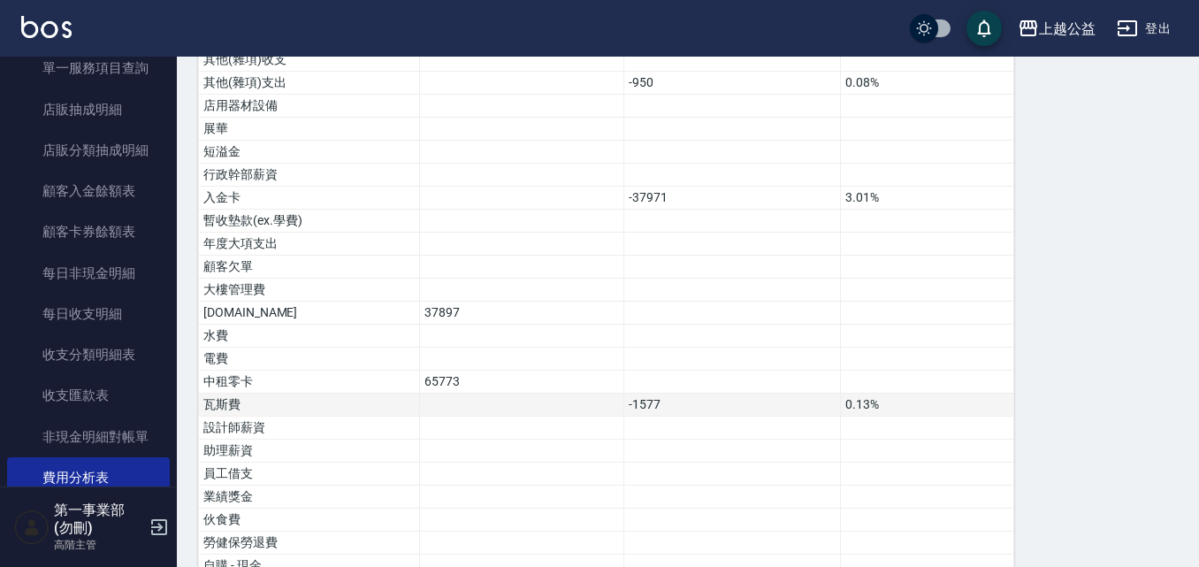
click at [650, 399] on td "-1577" at bounding box center [732, 405] width 217 height 23
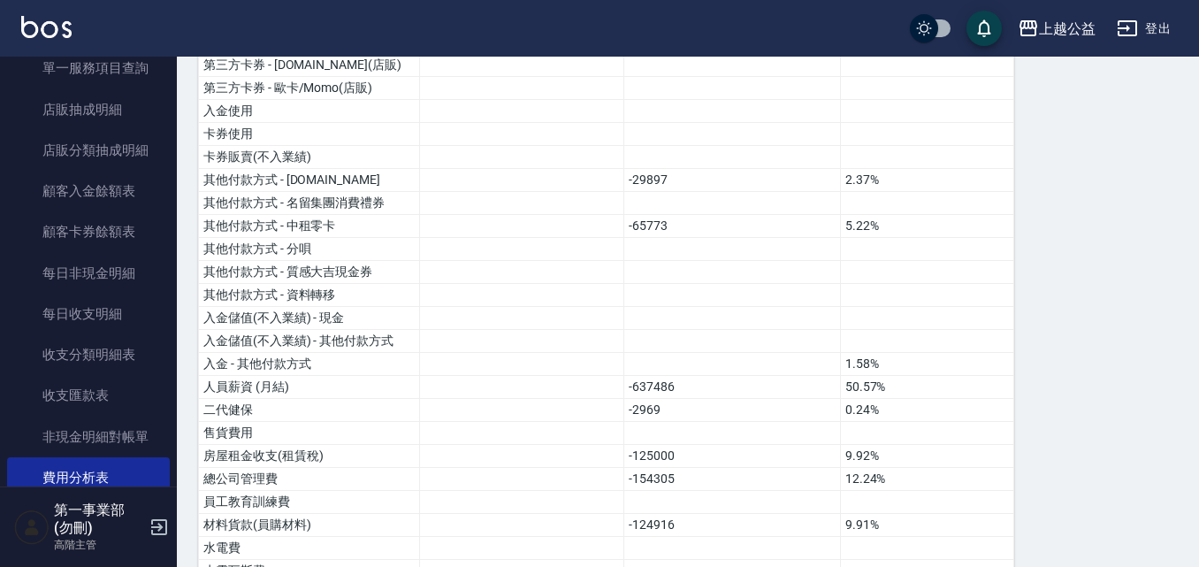
scroll to position [453, 0]
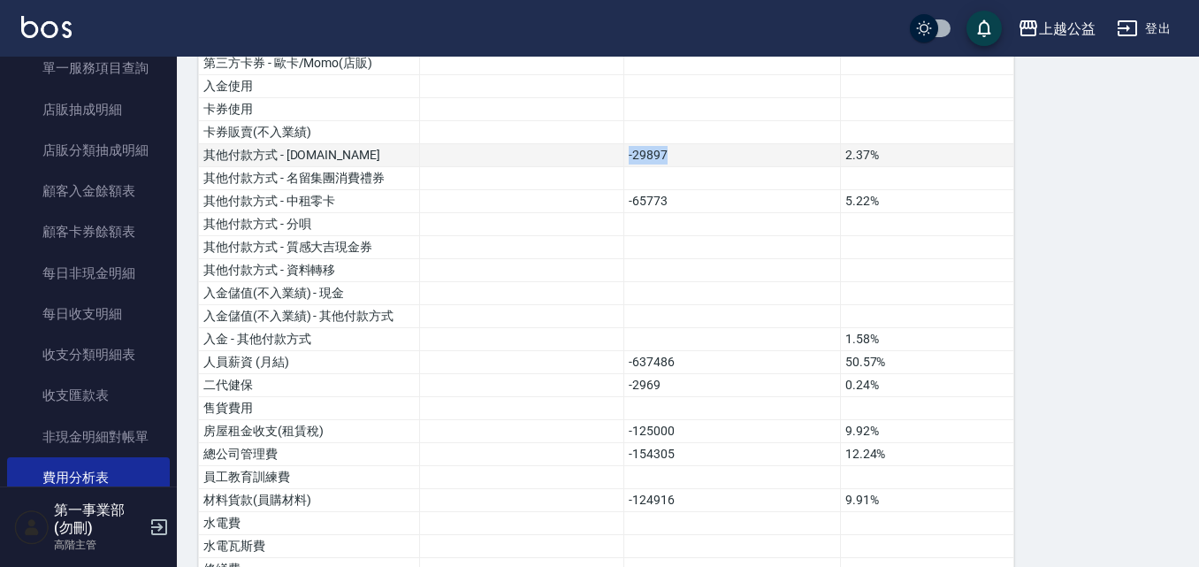
drag, startPoint x: 678, startPoint y: 155, endPoint x: 626, endPoint y: 159, distance: 52.4
click at [626, 159] on td "-29897" at bounding box center [732, 155] width 217 height 23
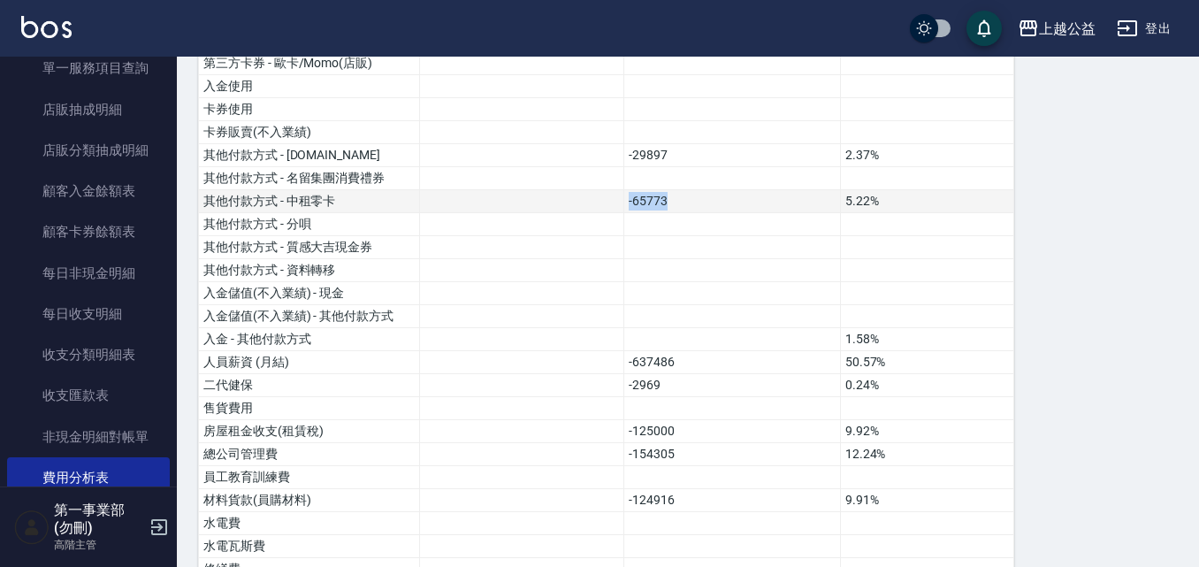
drag, startPoint x: 687, startPoint y: 204, endPoint x: 616, endPoint y: 210, distance: 71.8
click at [616, 210] on tr "其他付款方式 - 中租零卡 -65773 5.22%" at bounding box center [606, 201] width 815 height 23
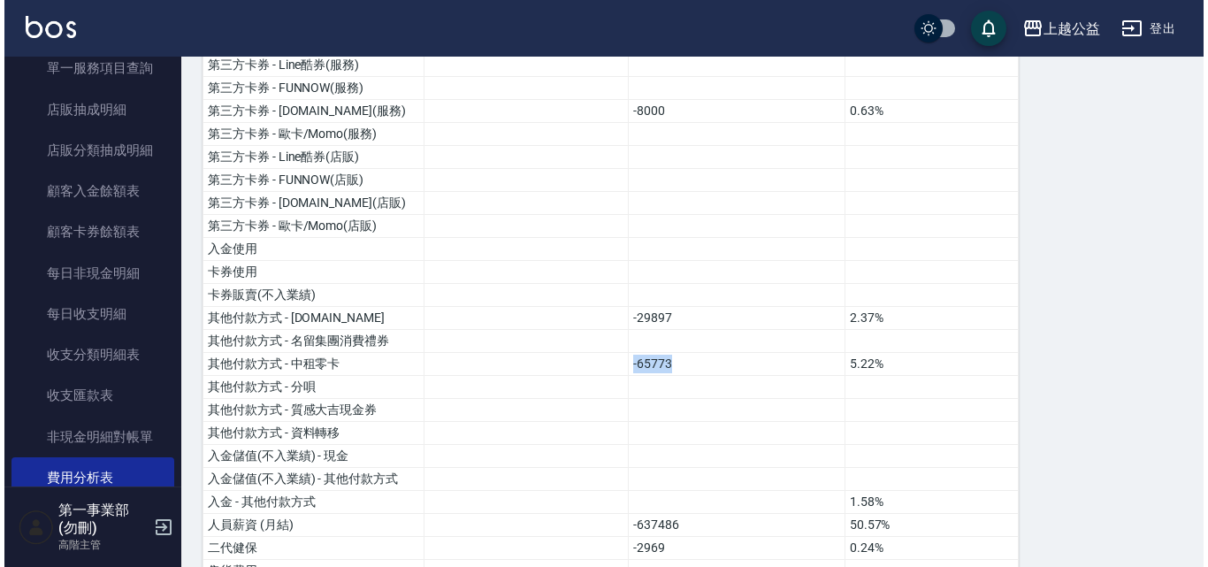
scroll to position [11, 0]
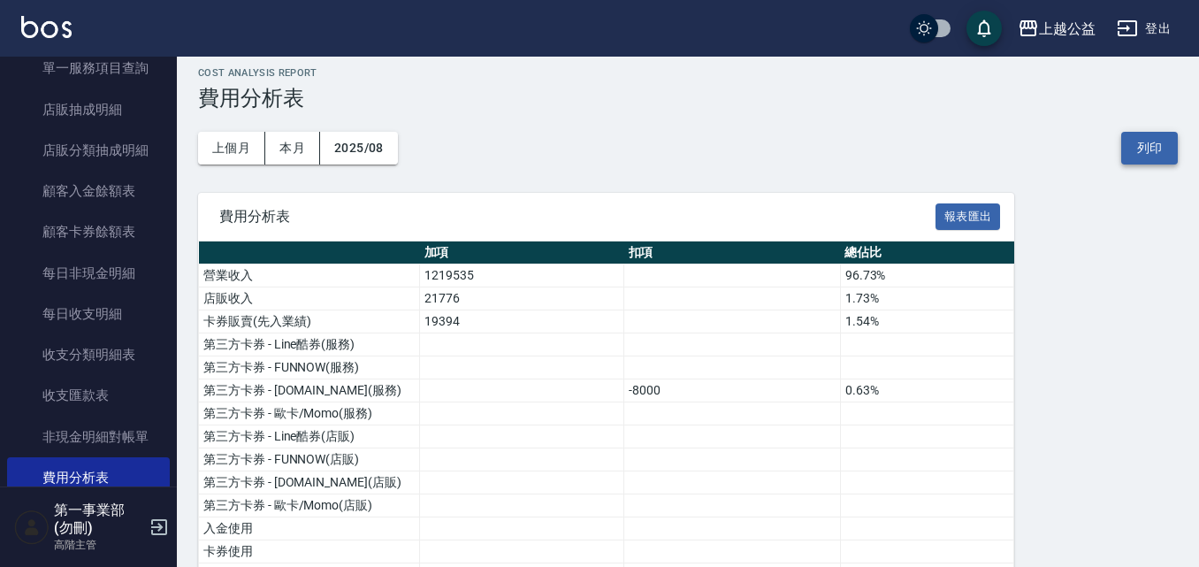
click at [1132, 145] on button "列印" at bounding box center [1150, 148] width 57 height 33
click at [1043, 34] on div "上越公益" at bounding box center [1067, 29] width 57 height 22
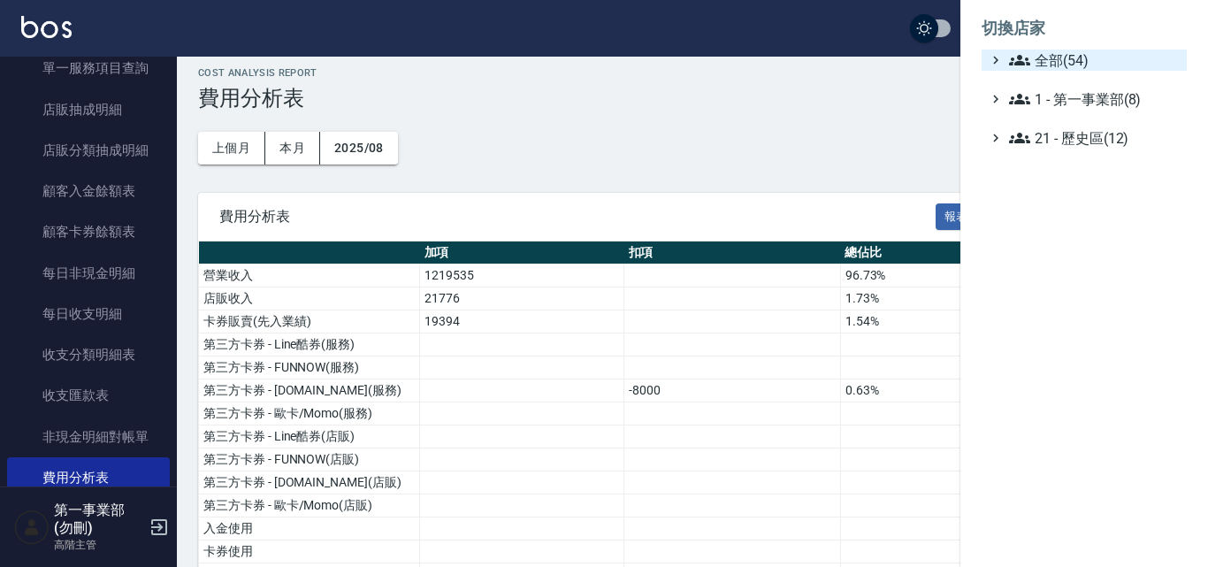
click at [1063, 60] on span "全部(54)" at bounding box center [1094, 60] width 171 height 21
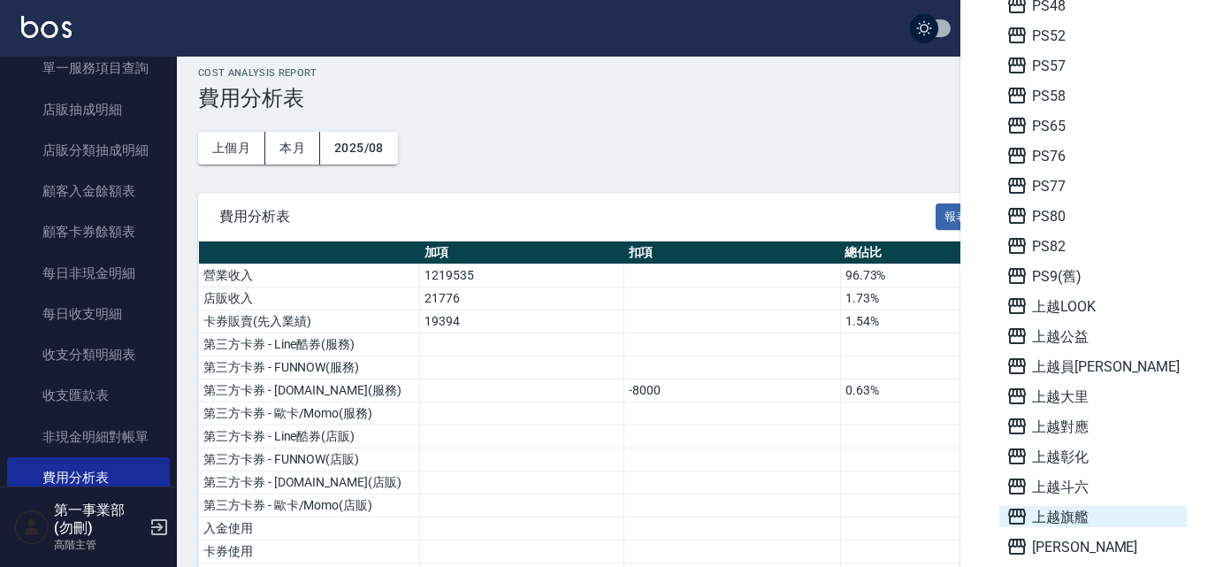
scroll to position [796, 0]
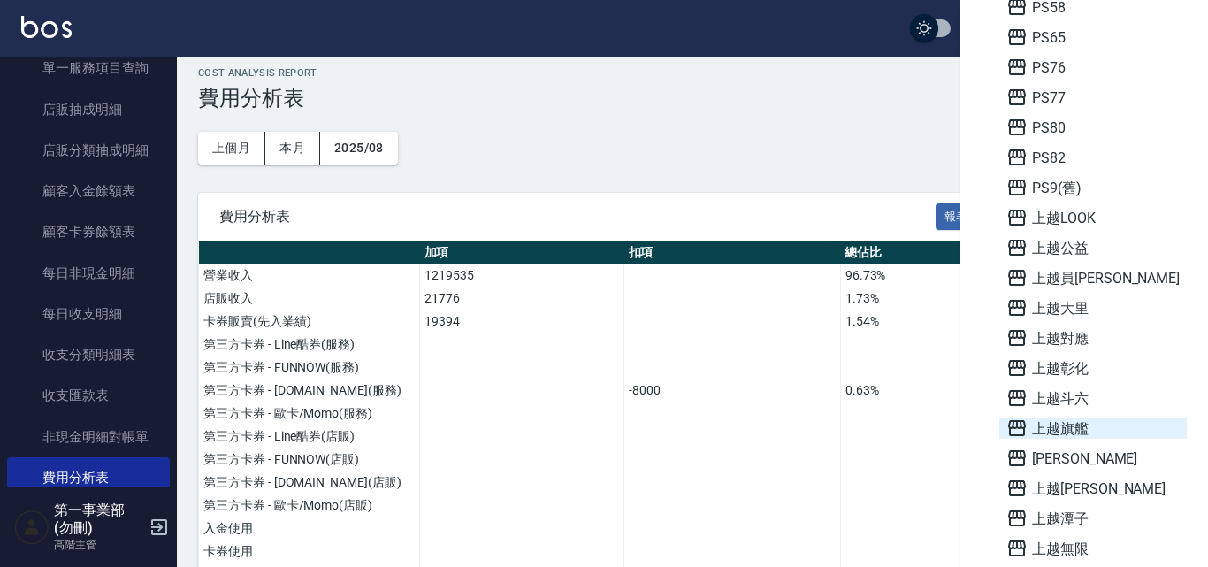
click at [1089, 428] on span "上越旗艦" at bounding box center [1093, 427] width 173 height 21
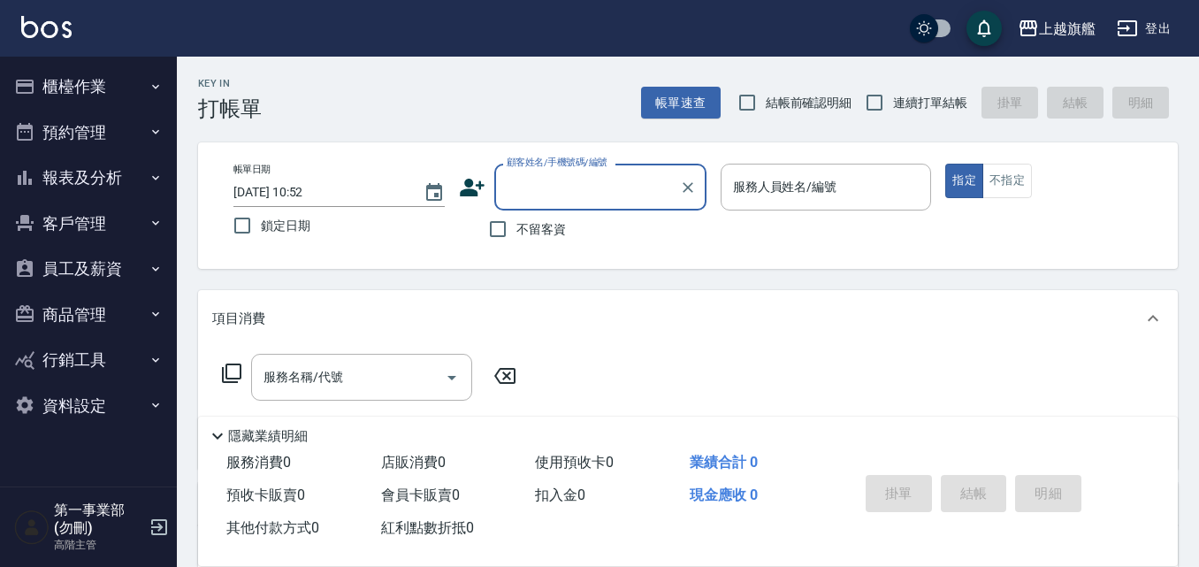
click at [125, 106] on button "櫃檯作業" at bounding box center [88, 87] width 163 height 46
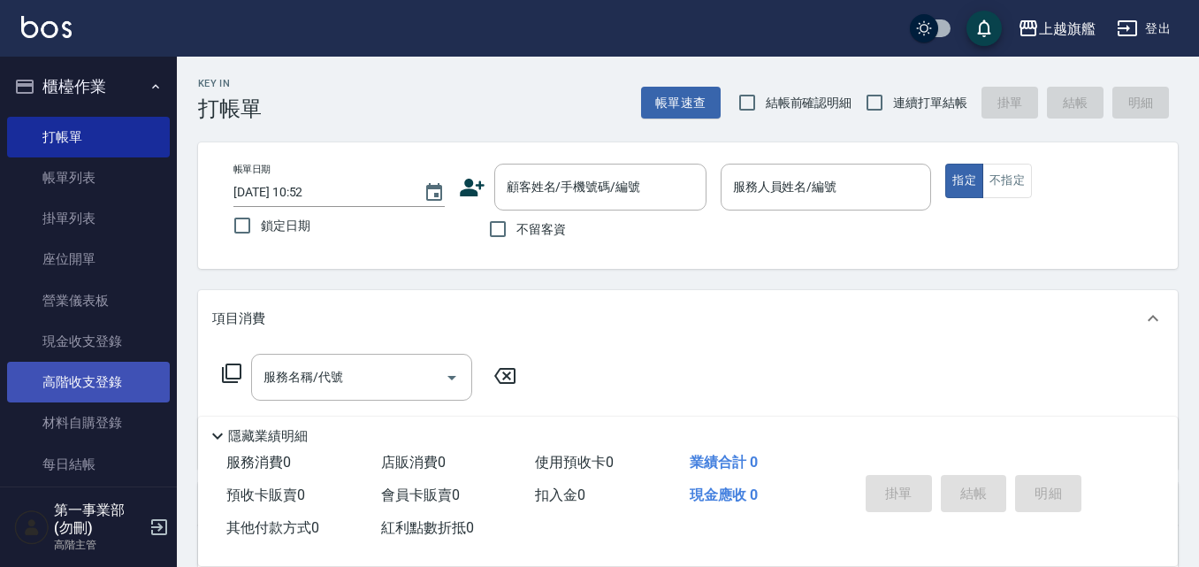
click at [119, 377] on link "高階收支登錄" at bounding box center [88, 382] width 163 height 41
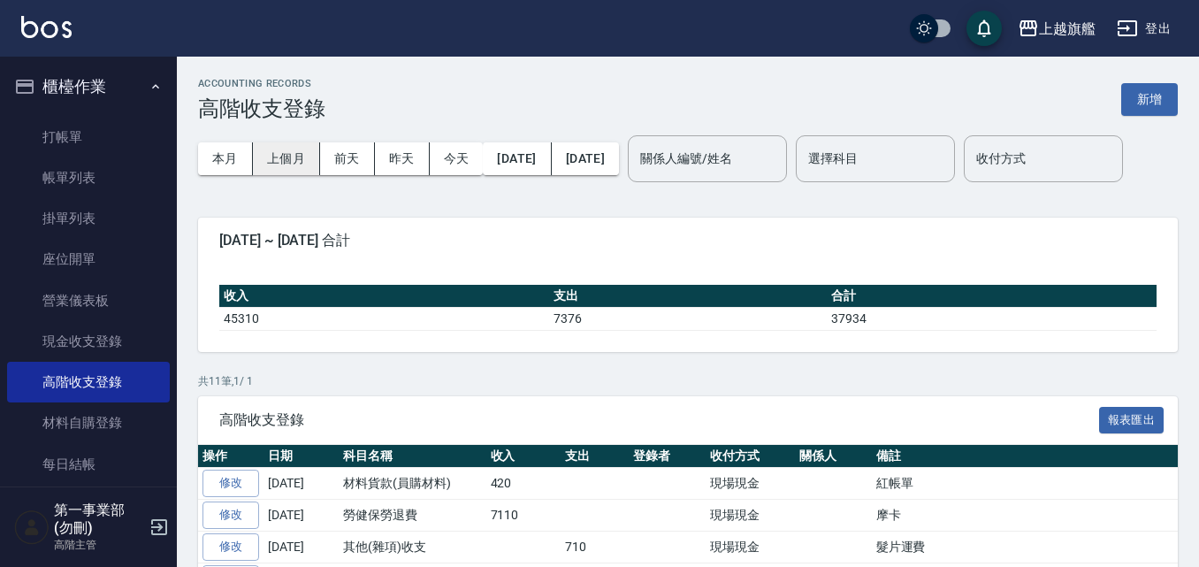
click at [293, 159] on button "上個月" at bounding box center [286, 158] width 67 height 33
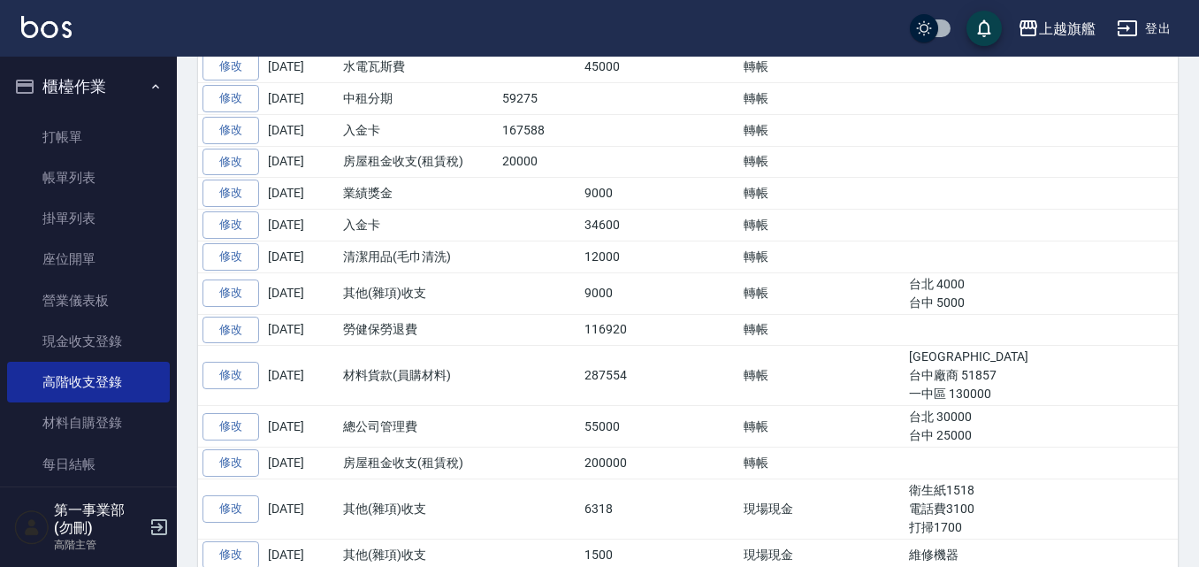
scroll to position [442, 0]
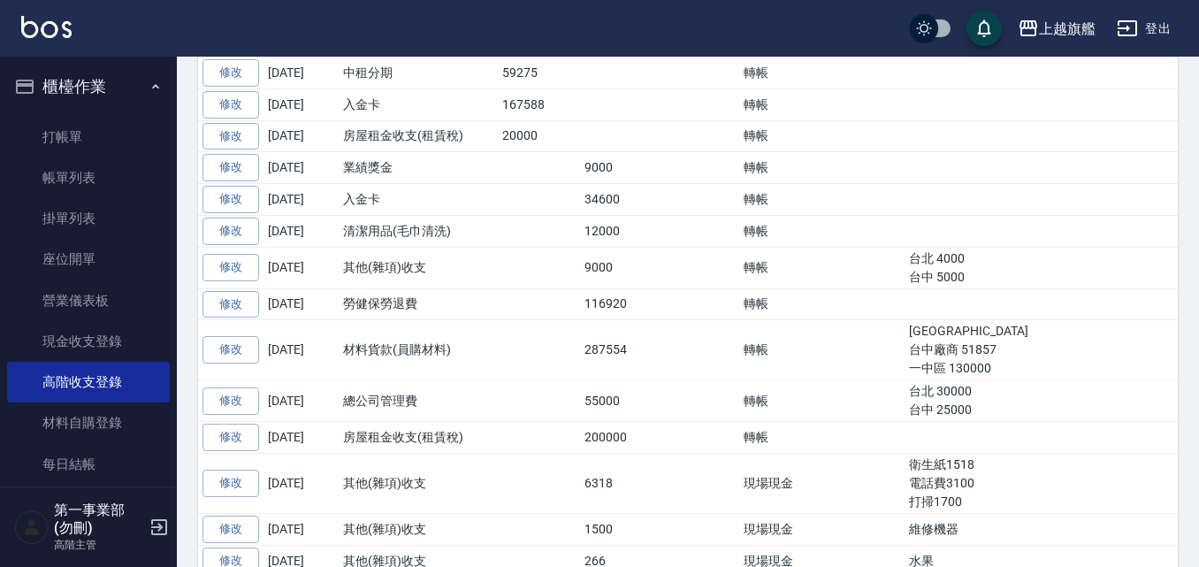
click at [639, 247] on td "12000" at bounding box center [621, 231] width 82 height 32
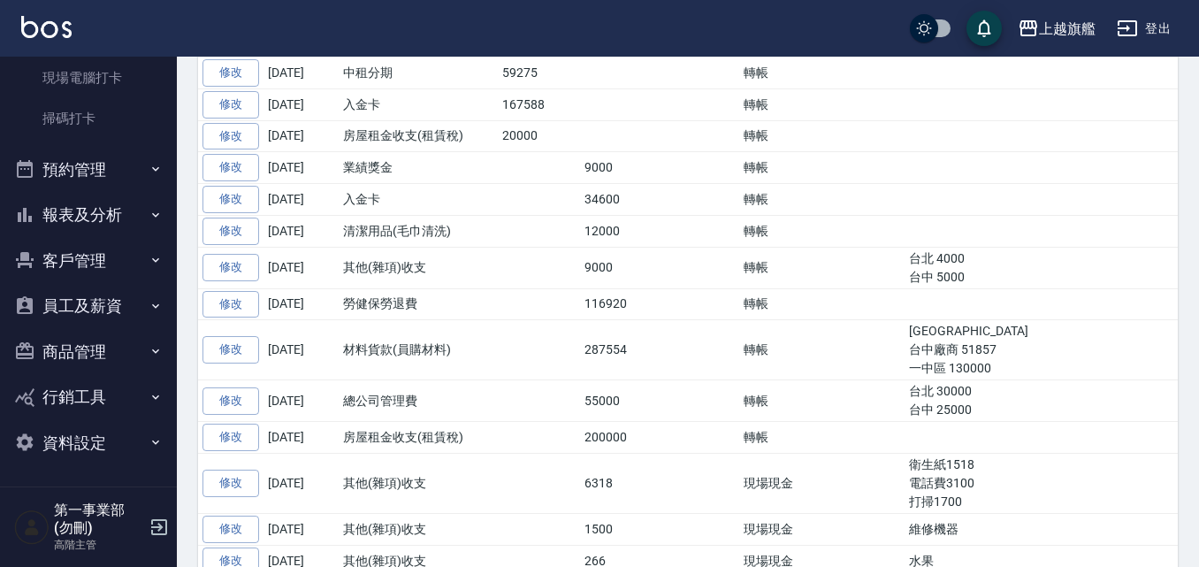
click at [115, 229] on button "報表及分析" at bounding box center [88, 215] width 163 height 46
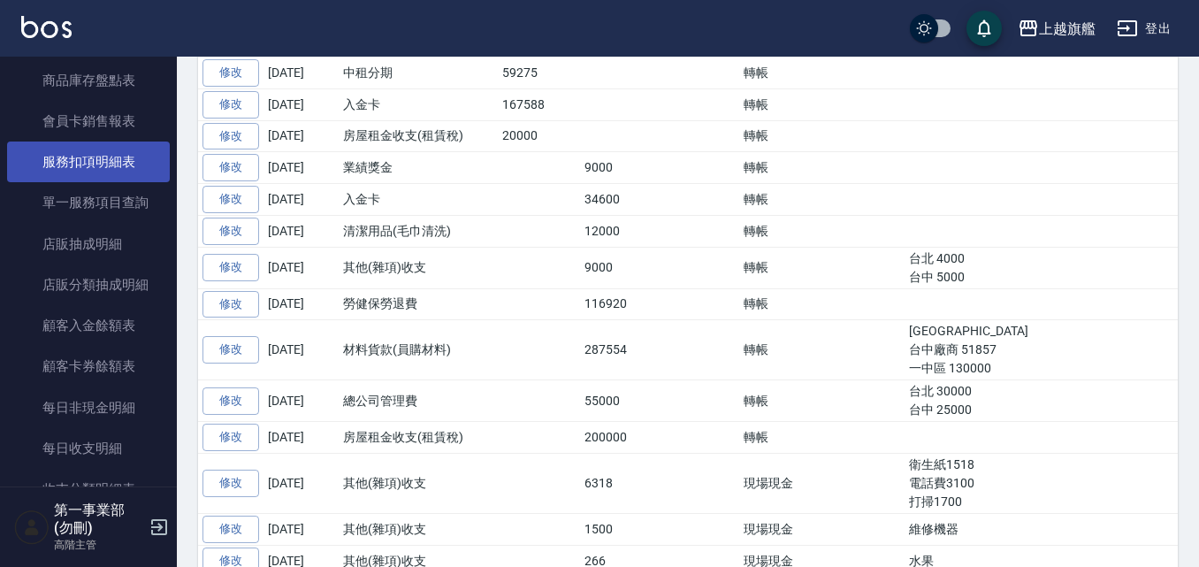
scroll to position [1883, 0]
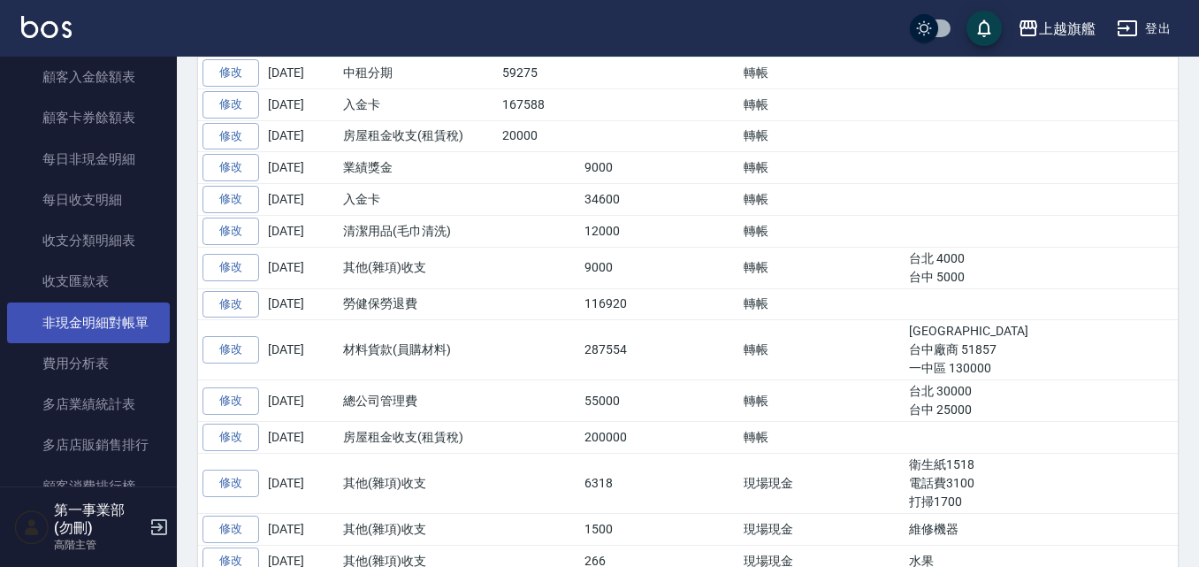
drag, startPoint x: 99, startPoint y: 368, endPoint x: 116, endPoint y: 337, distance: 35.2
click at [101, 368] on link "費用分析表" at bounding box center [88, 363] width 163 height 41
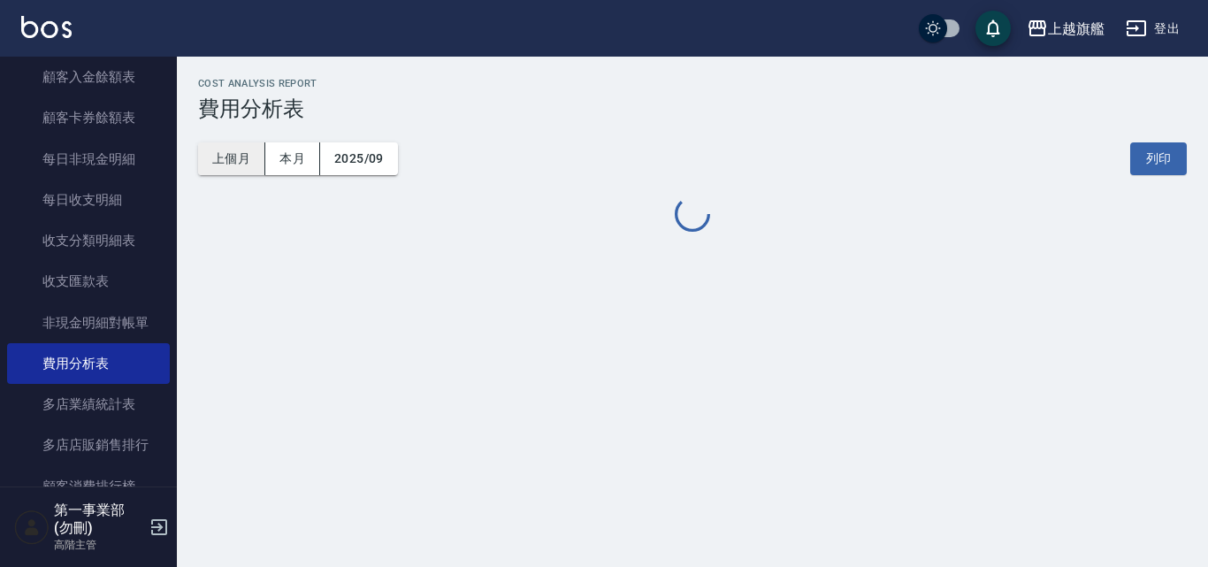
click at [236, 162] on button "上個月" at bounding box center [231, 158] width 67 height 33
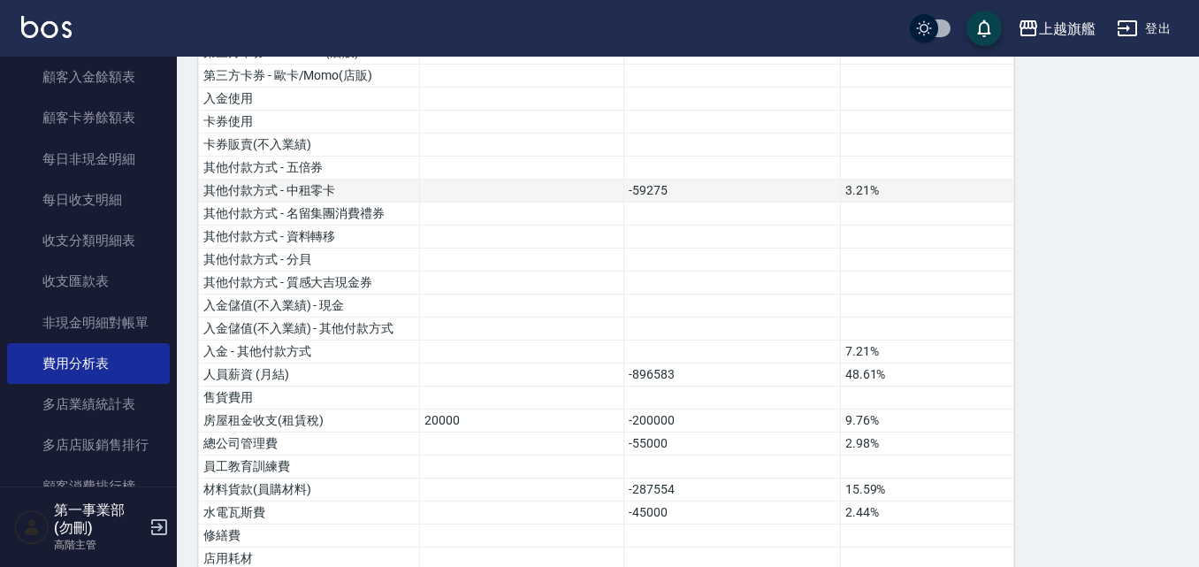
scroll to position [442, 0]
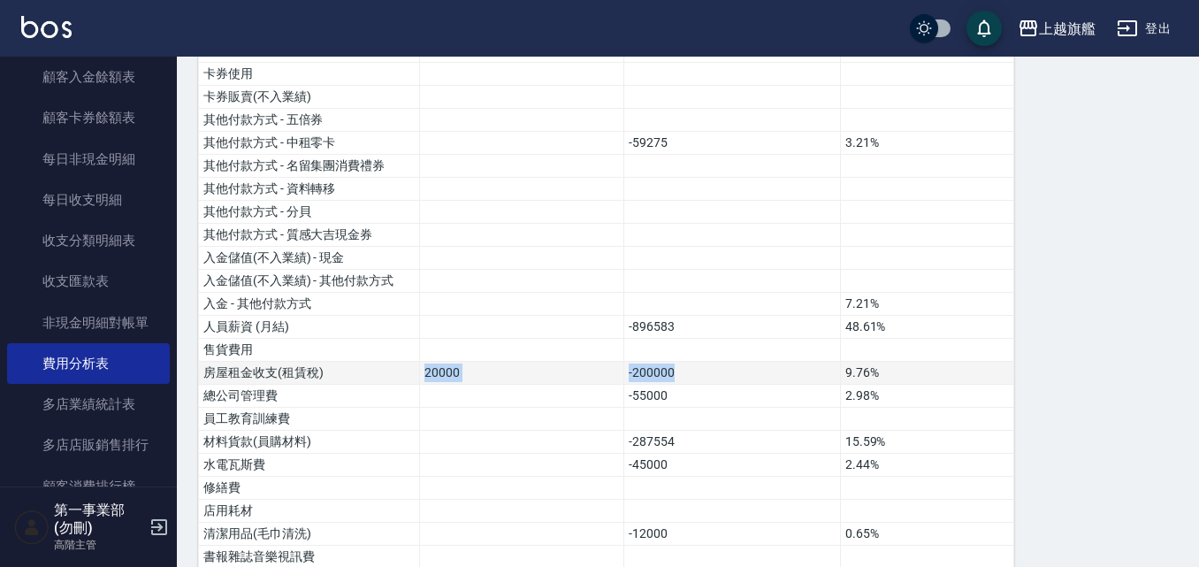
drag, startPoint x: 688, startPoint y: 371, endPoint x: 391, endPoint y: 380, distance: 297.3
click at [391, 380] on tr "房屋租金收支(租賃稅) 20000 -200000 9.76%" at bounding box center [606, 373] width 815 height 23
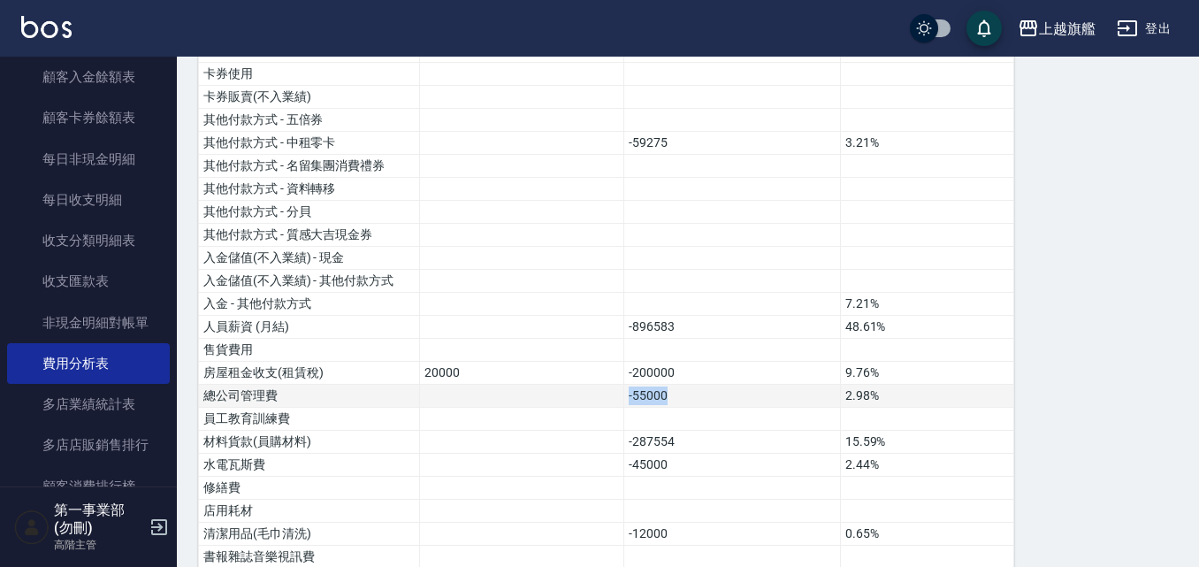
drag, startPoint x: 732, startPoint y: 391, endPoint x: 539, endPoint y: 396, distance: 193.8
click at [539, 396] on tr "總公司管理費 -55000 2.98%" at bounding box center [606, 396] width 815 height 23
click at [686, 400] on td "-55000" at bounding box center [732, 396] width 217 height 23
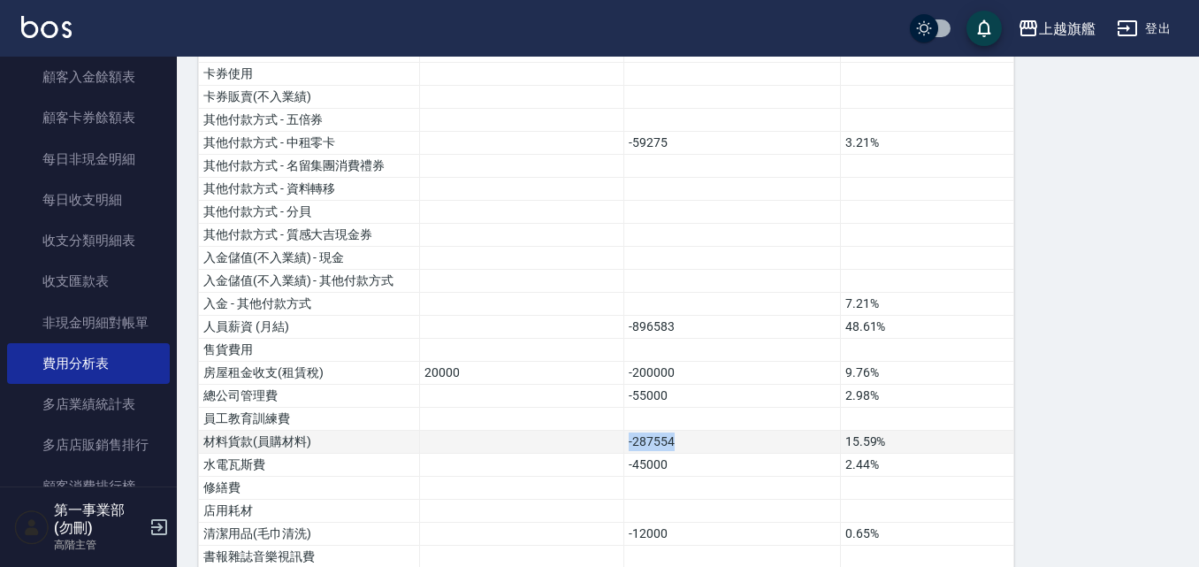
drag, startPoint x: 698, startPoint y: 438, endPoint x: 537, endPoint y: 434, distance: 161.0
click at [537, 434] on tr "材料貨款(員購材料) -287554 15.59%" at bounding box center [606, 442] width 815 height 23
click at [678, 469] on td "-45000" at bounding box center [732, 465] width 217 height 23
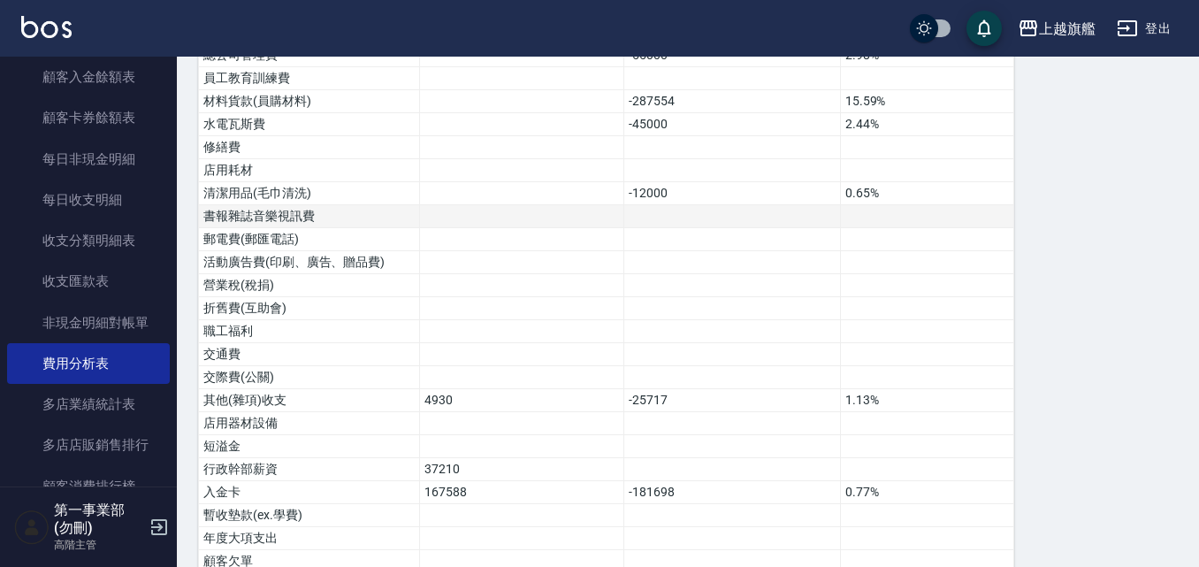
scroll to position [796, 0]
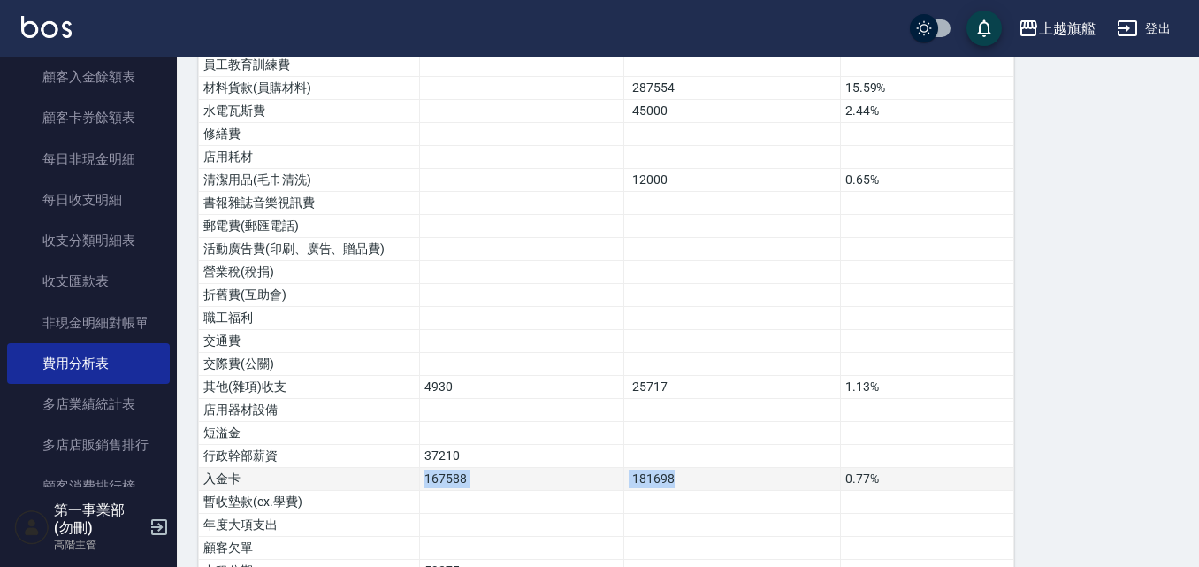
drag, startPoint x: 414, startPoint y: 480, endPoint x: 735, endPoint y: 483, distance: 321.1
click at [735, 483] on tr "入金卡 167588 -181698 0.77%" at bounding box center [606, 479] width 815 height 23
click at [735, 483] on td "-181698" at bounding box center [732, 479] width 217 height 23
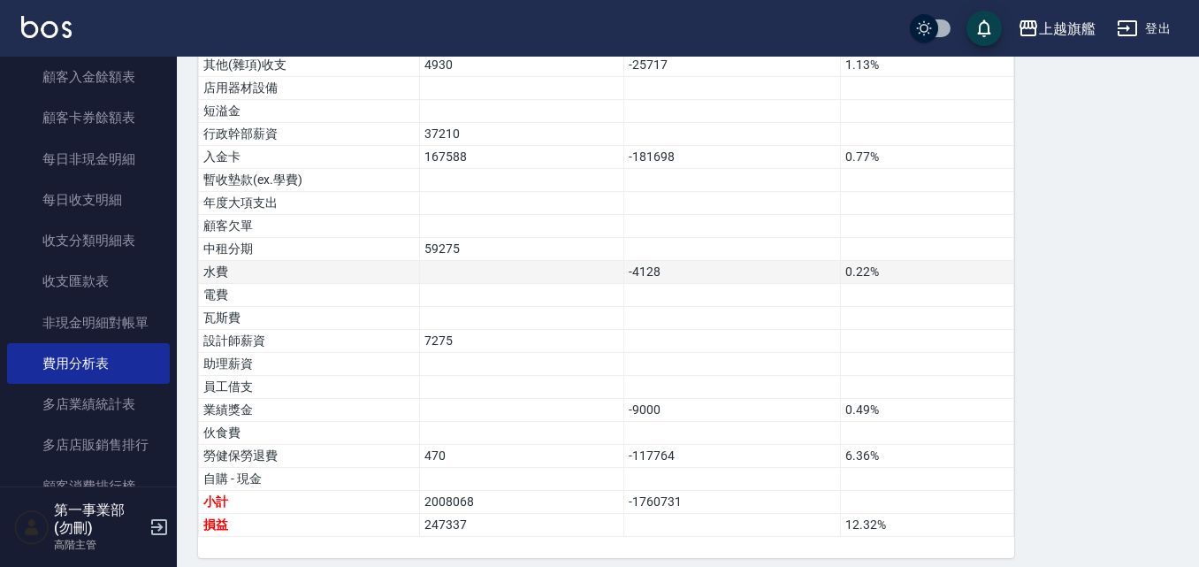
scroll to position [1130, 0]
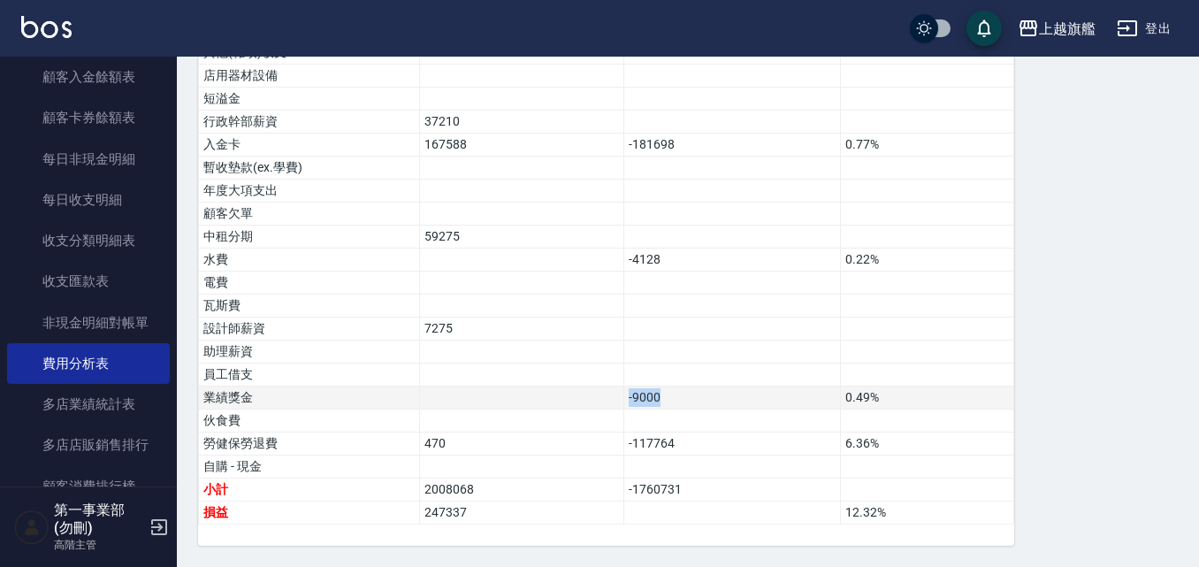
drag, startPoint x: 698, startPoint y: 401, endPoint x: 532, endPoint y: 395, distance: 166.4
click at [532, 395] on tr "業績獎金 -9000 0.49%" at bounding box center [606, 398] width 815 height 23
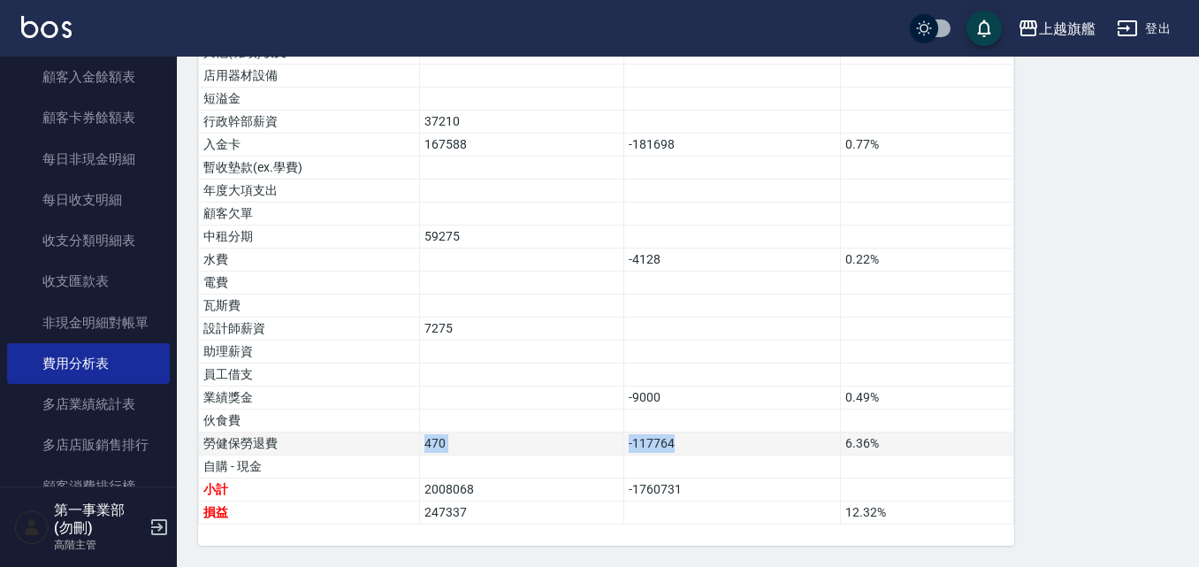
drag, startPoint x: 729, startPoint y: 443, endPoint x: 373, endPoint y: 437, distance: 355.6
click at [373, 437] on tr "[PERSON_NAME]退費 470 -117764 6.36%" at bounding box center [606, 444] width 815 height 23
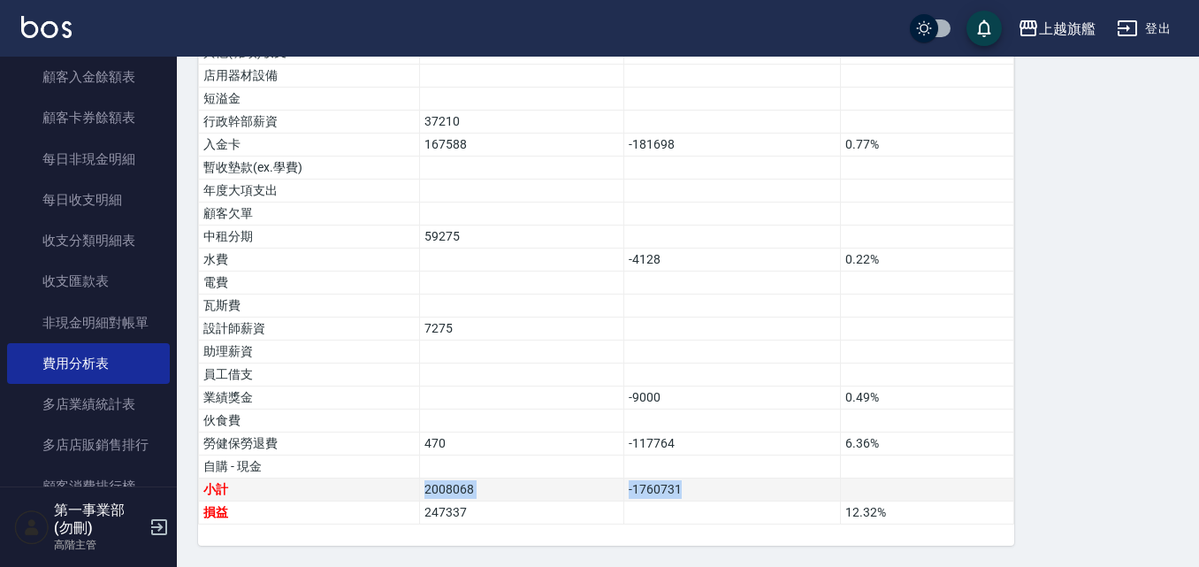
drag, startPoint x: 731, startPoint y: 496, endPoint x: 402, endPoint y: 486, distance: 329.2
click at [402, 486] on tr "小計 2008068 -1760731" at bounding box center [606, 490] width 815 height 23
click at [515, 487] on td "2008068" at bounding box center [522, 490] width 204 height 23
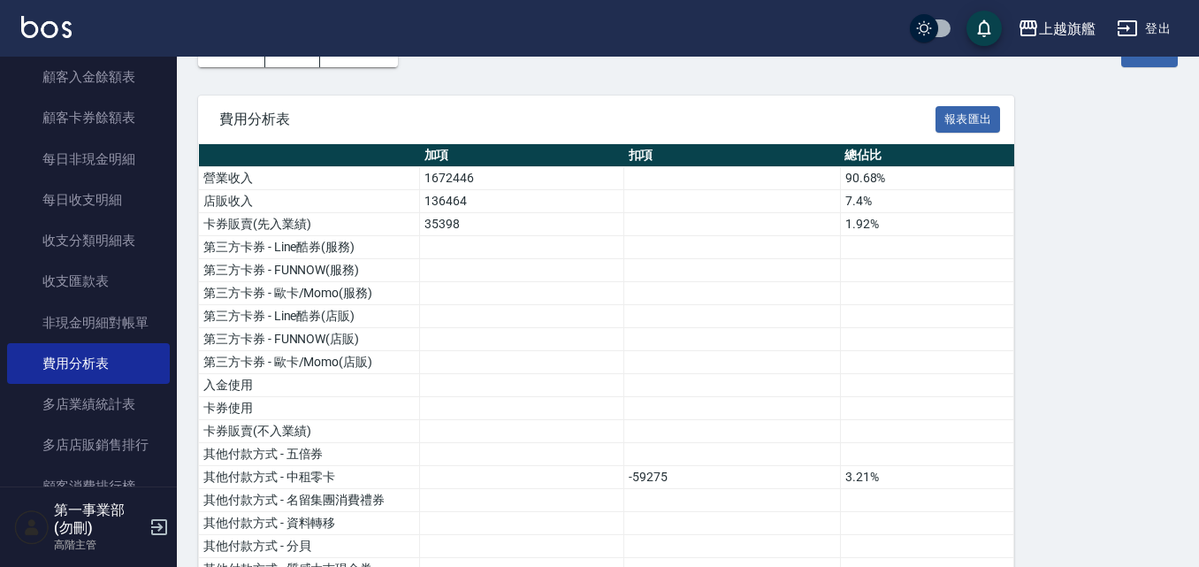
scroll to position [0, 0]
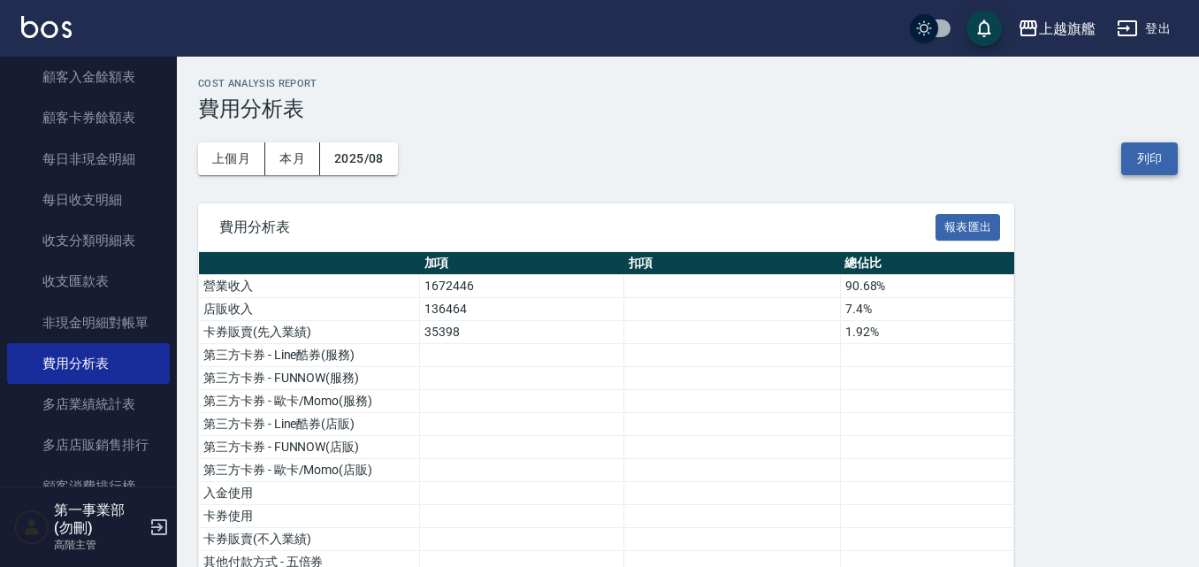
click at [1152, 154] on button "列印" at bounding box center [1150, 158] width 57 height 33
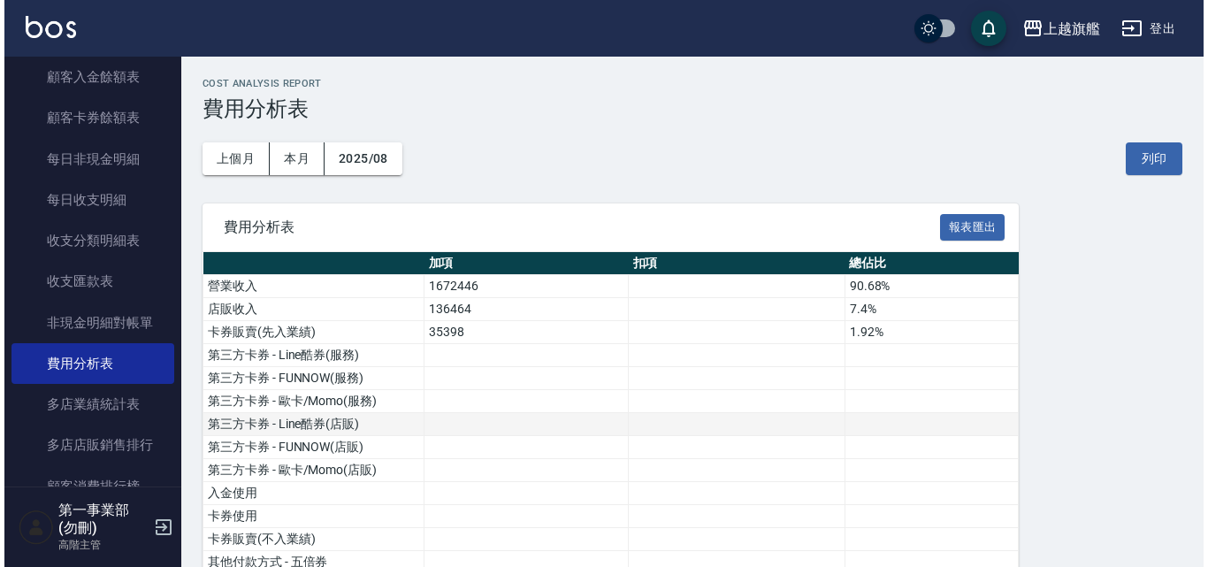
scroll to position [354, 0]
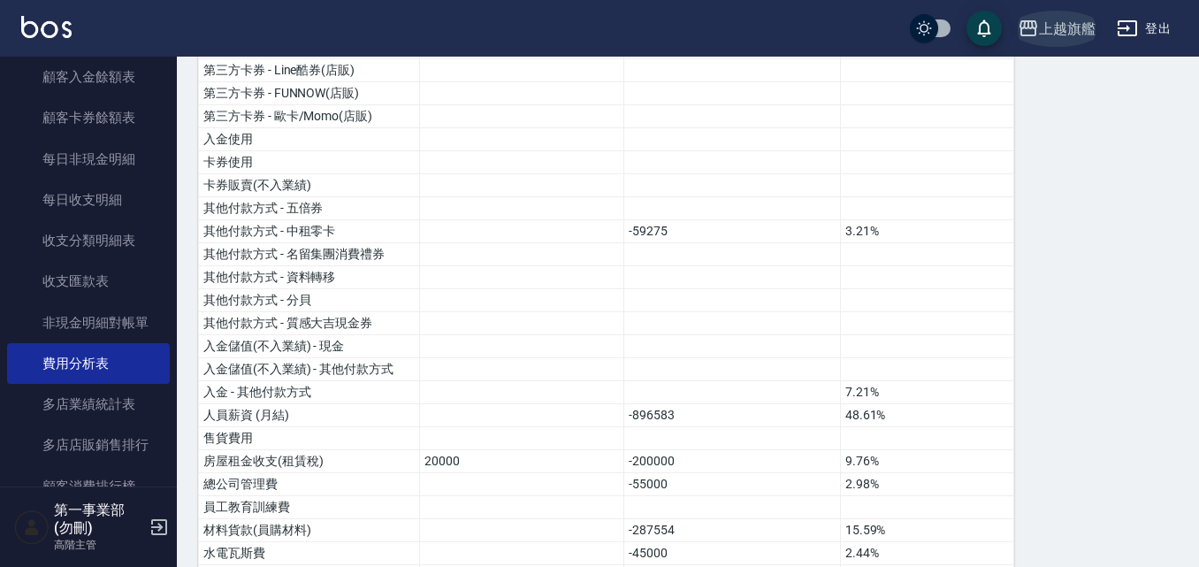
click at [1054, 31] on div "上越旗艦" at bounding box center [1067, 29] width 57 height 22
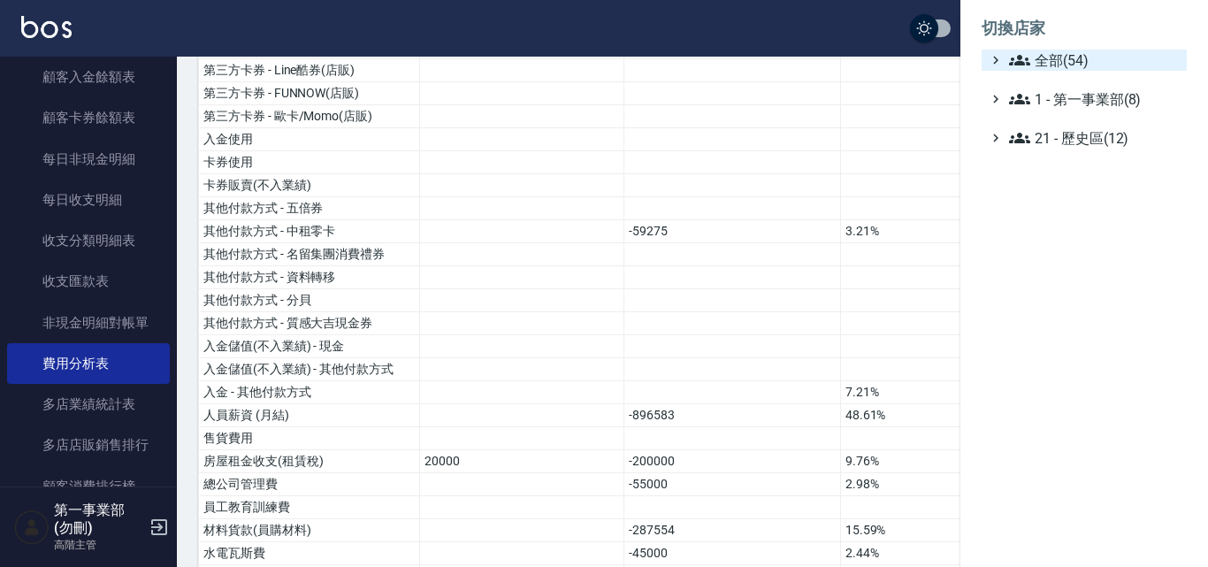
click at [1119, 66] on span "全部(54)" at bounding box center [1094, 60] width 171 height 21
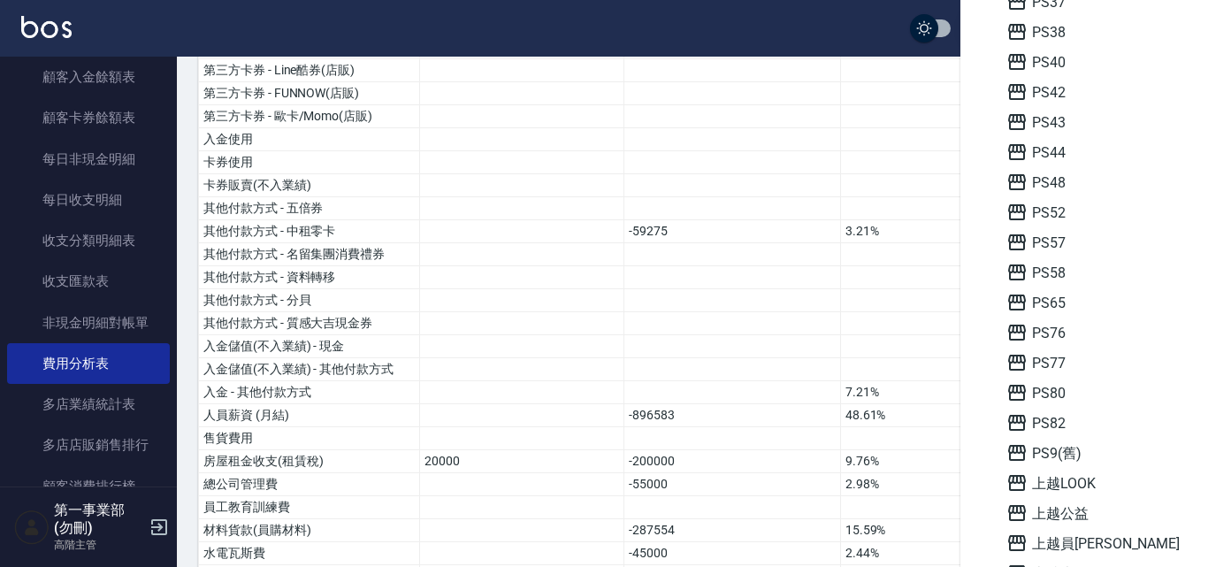
scroll to position [619, 0]
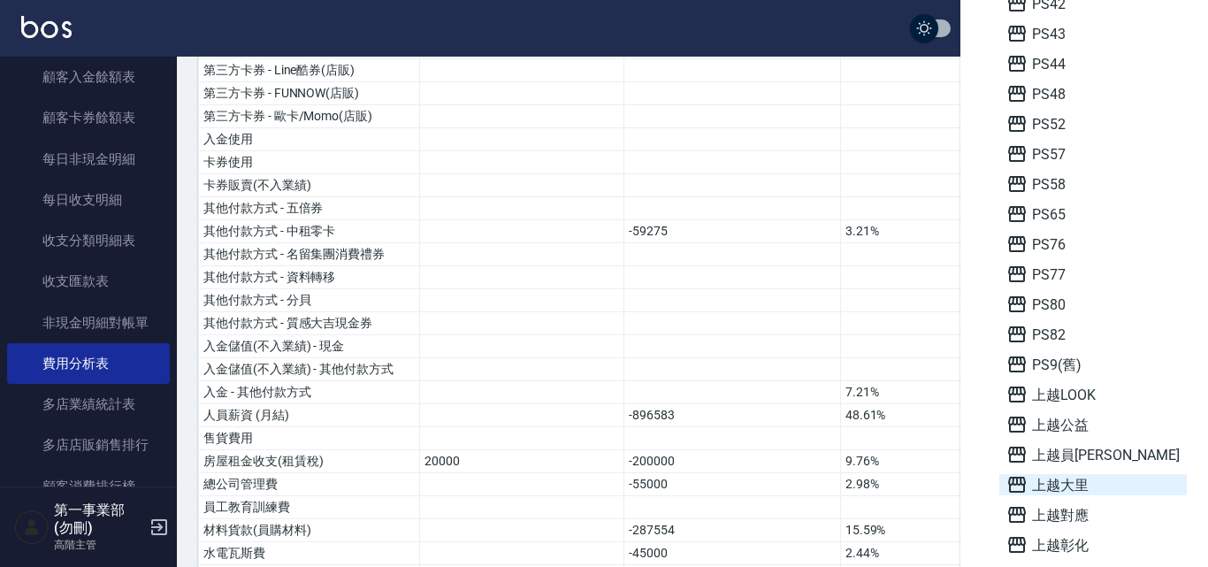
click at [1091, 486] on span "上越大里" at bounding box center [1093, 484] width 173 height 21
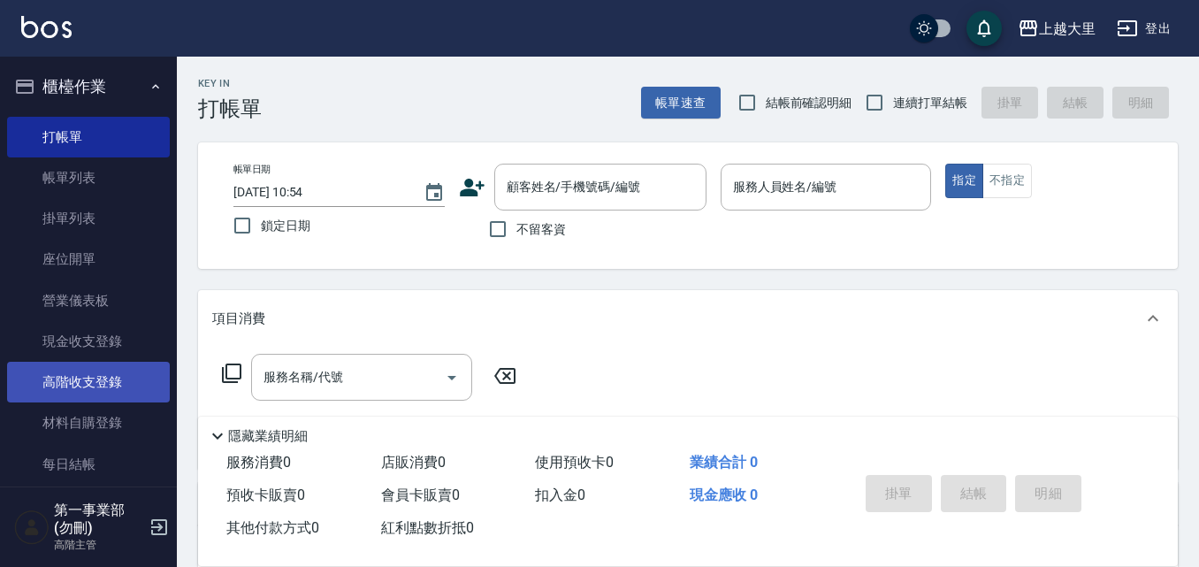
click at [119, 379] on link "高階收支登錄" at bounding box center [88, 382] width 163 height 41
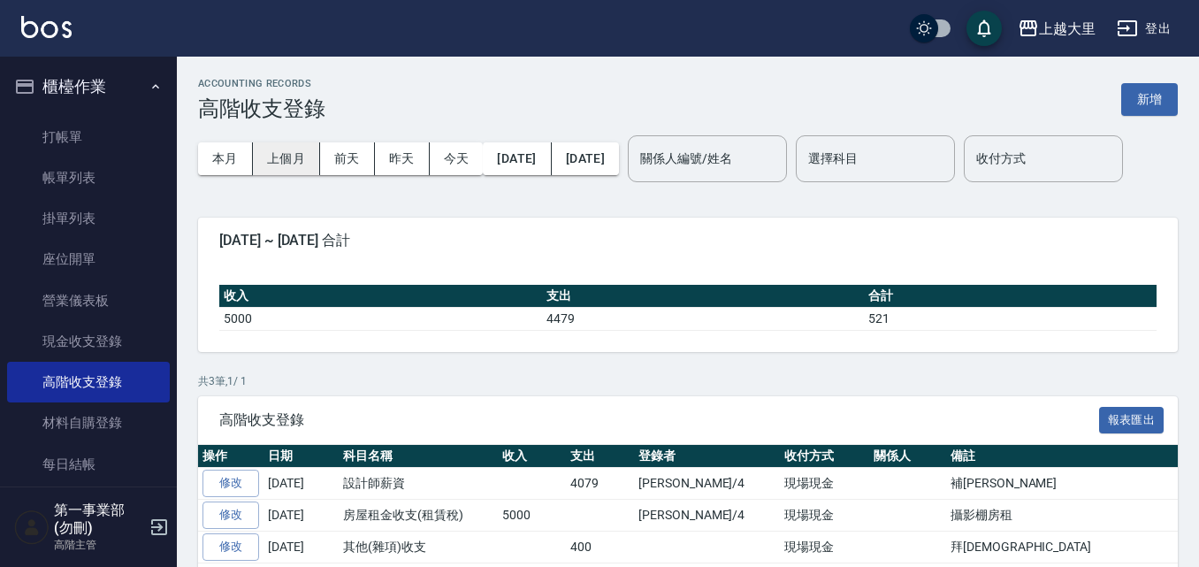
click at [280, 156] on button "上個月" at bounding box center [286, 158] width 67 height 33
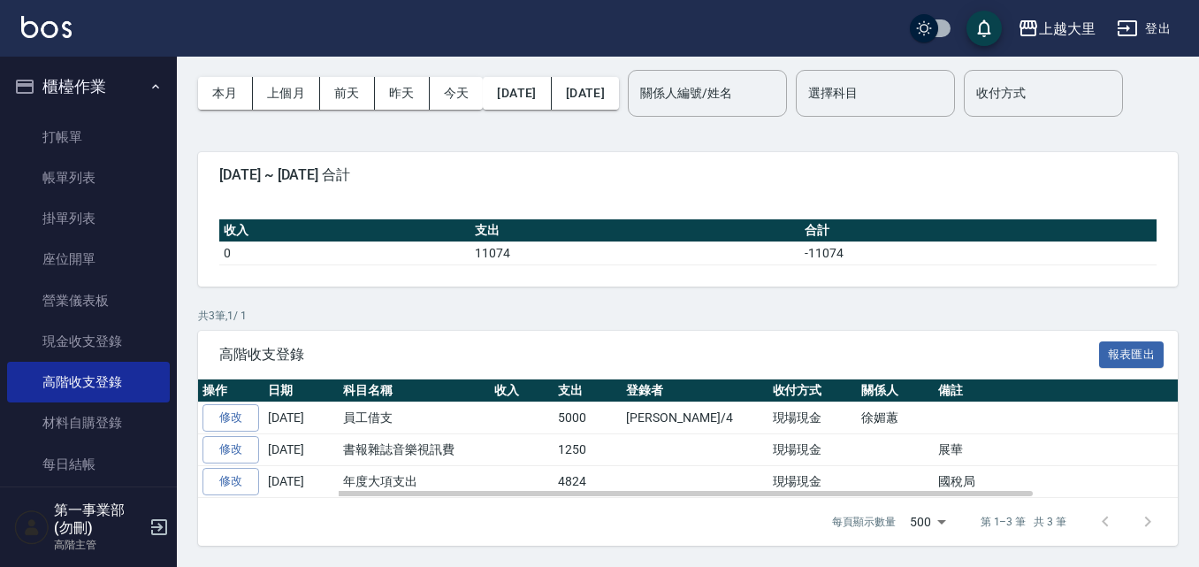
scroll to position [121, 0]
click at [857, 439] on td at bounding box center [895, 450] width 77 height 32
